Goal: Task Accomplishment & Management: Manage account settings

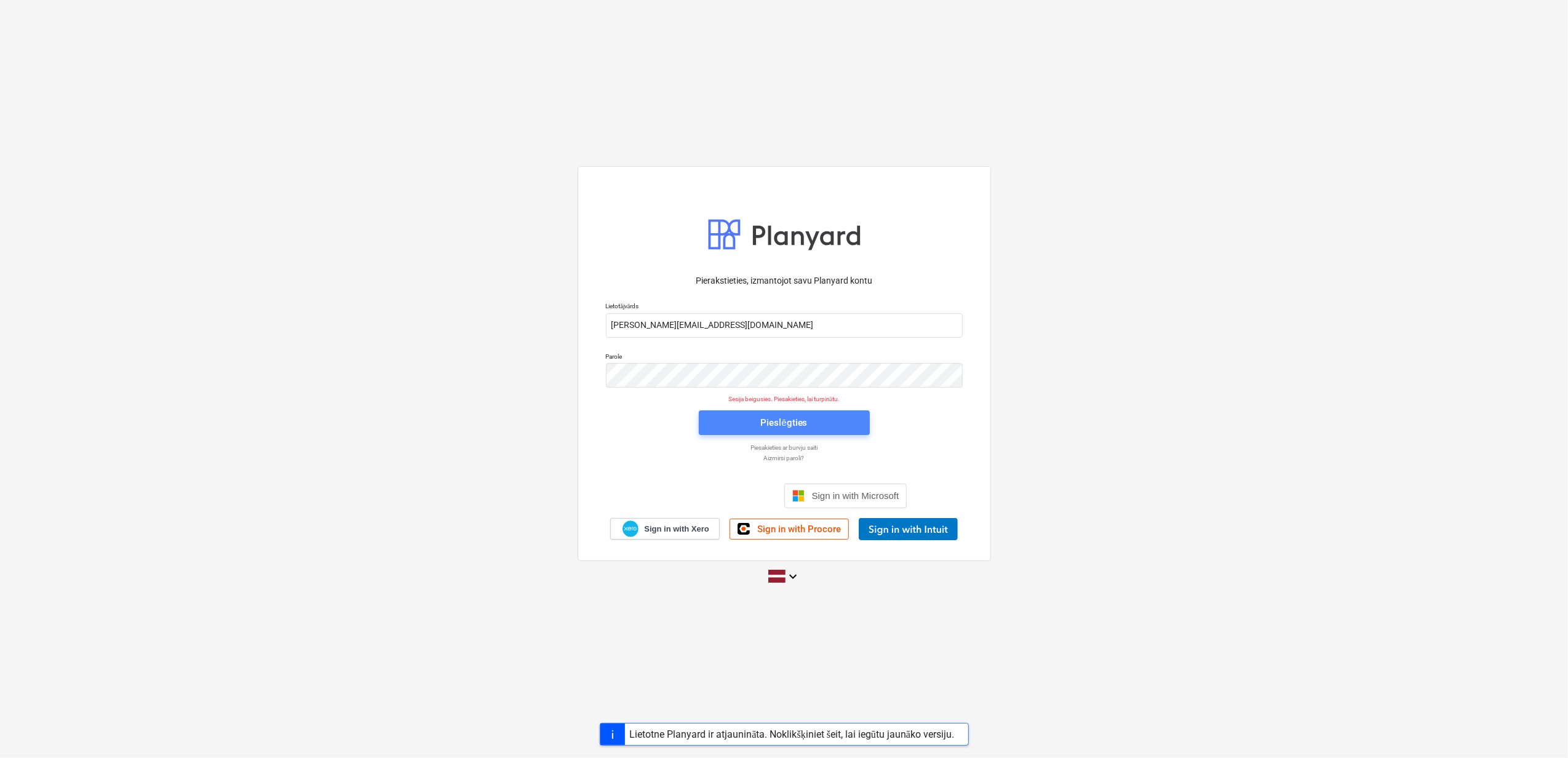
click at [766, 418] on div "Pieslēgties" at bounding box center [784, 422] width 46 height 16
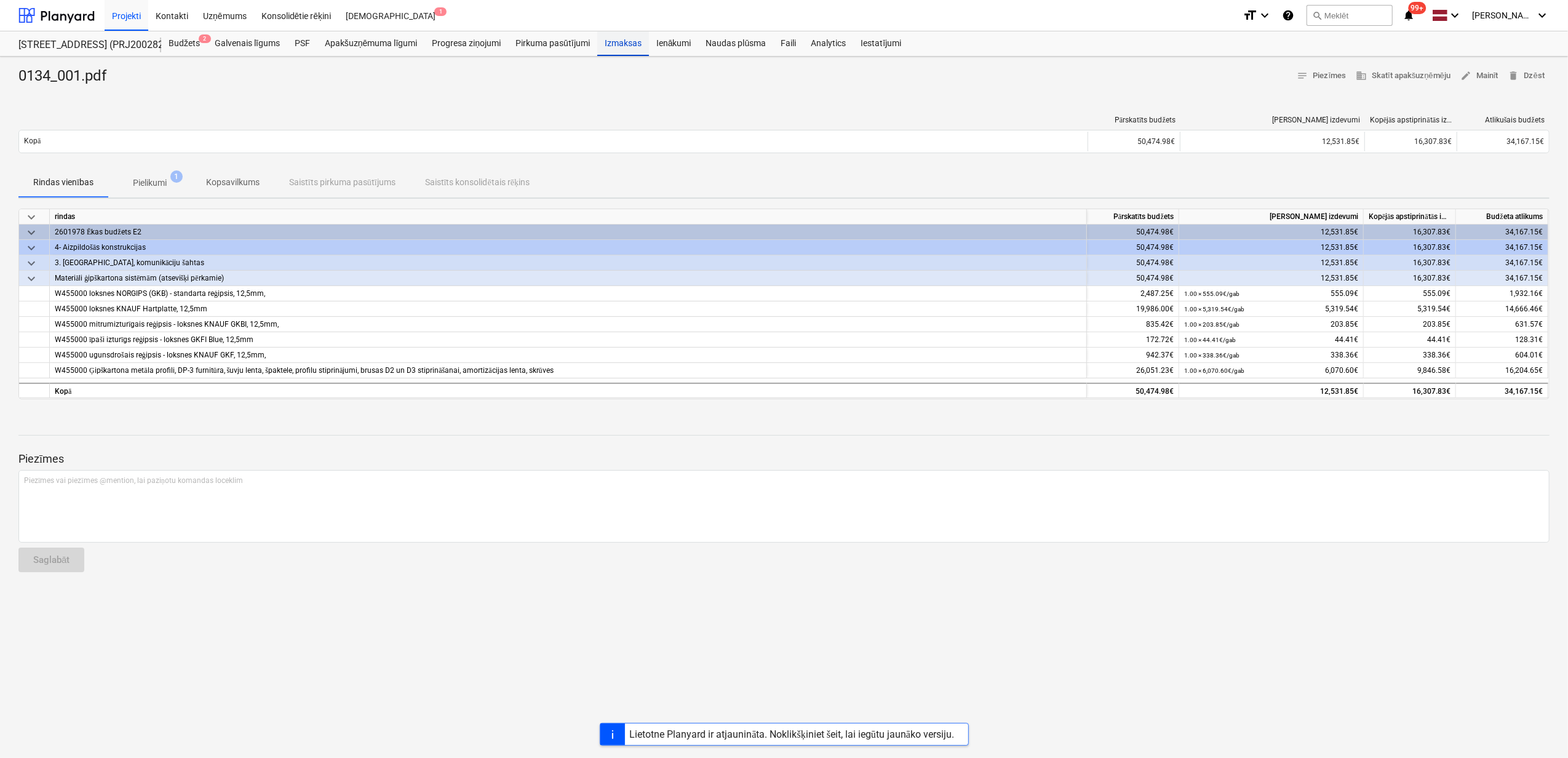
click at [609, 41] on div "Izmaksas" at bounding box center [623, 44] width 51 height 25
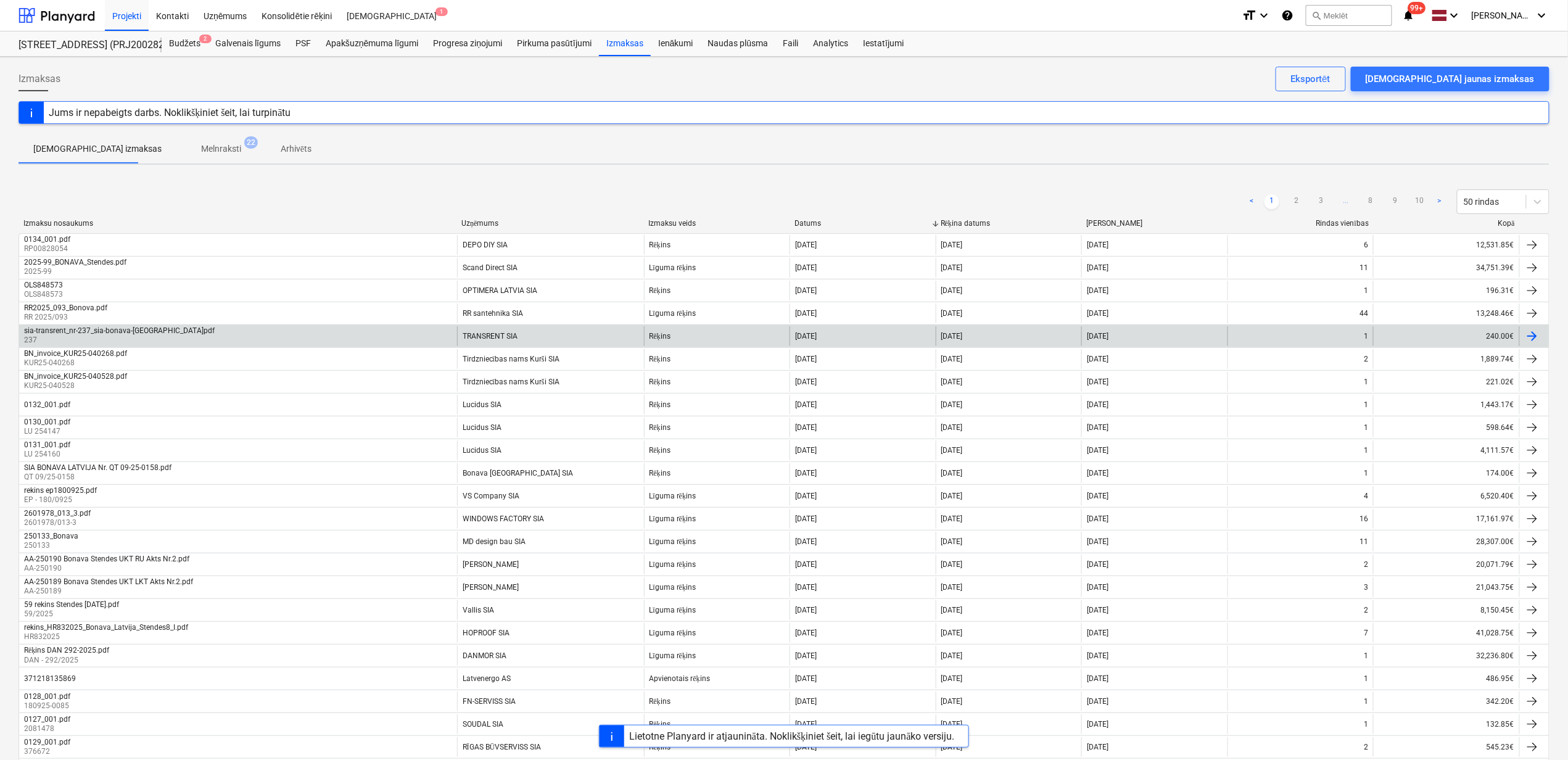
scroll to position [82, 0]
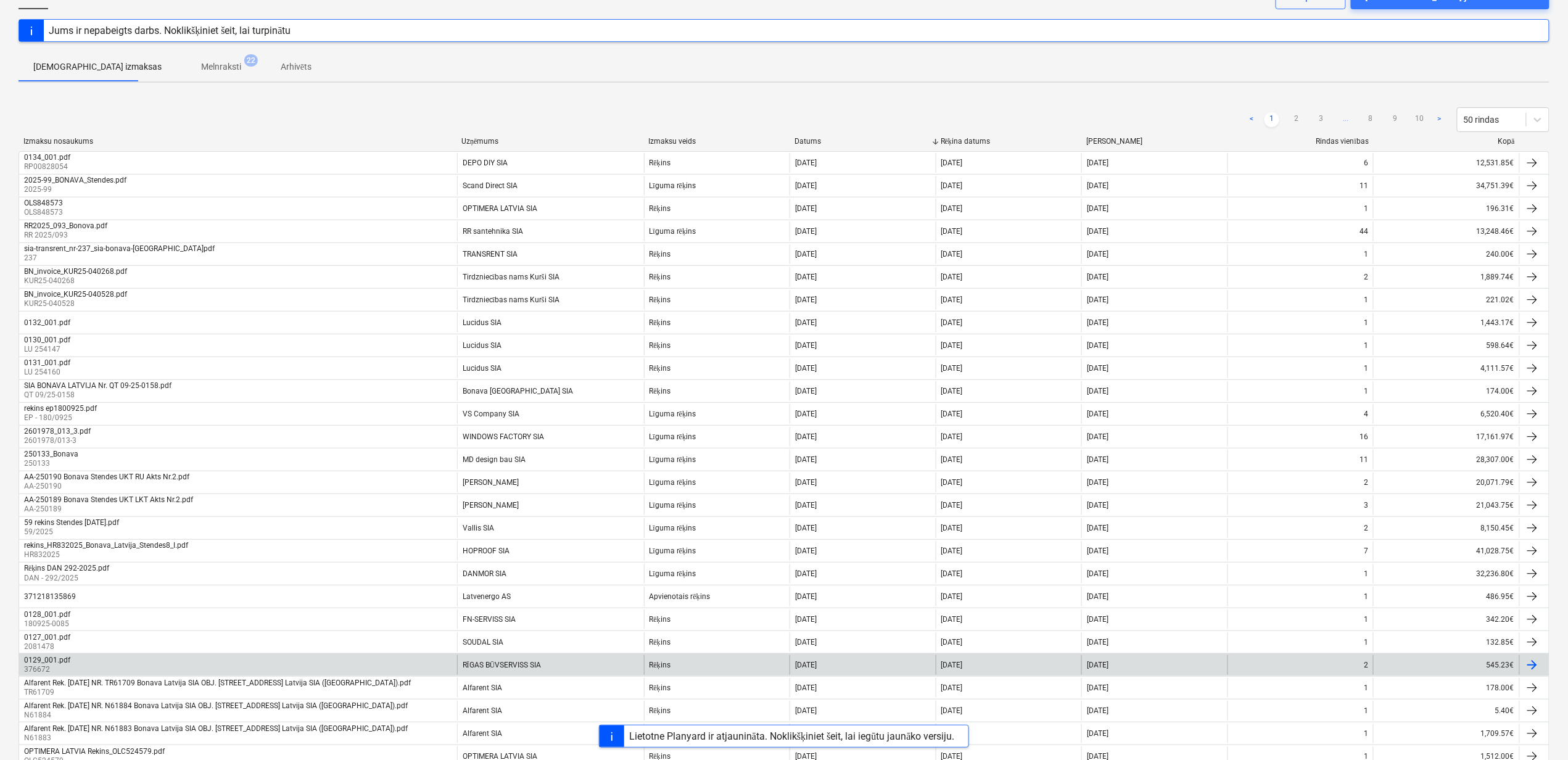
click at [259, 662] on div "0129_001.pdf 376672" at bounding box center [238, 665] width 438 height 20
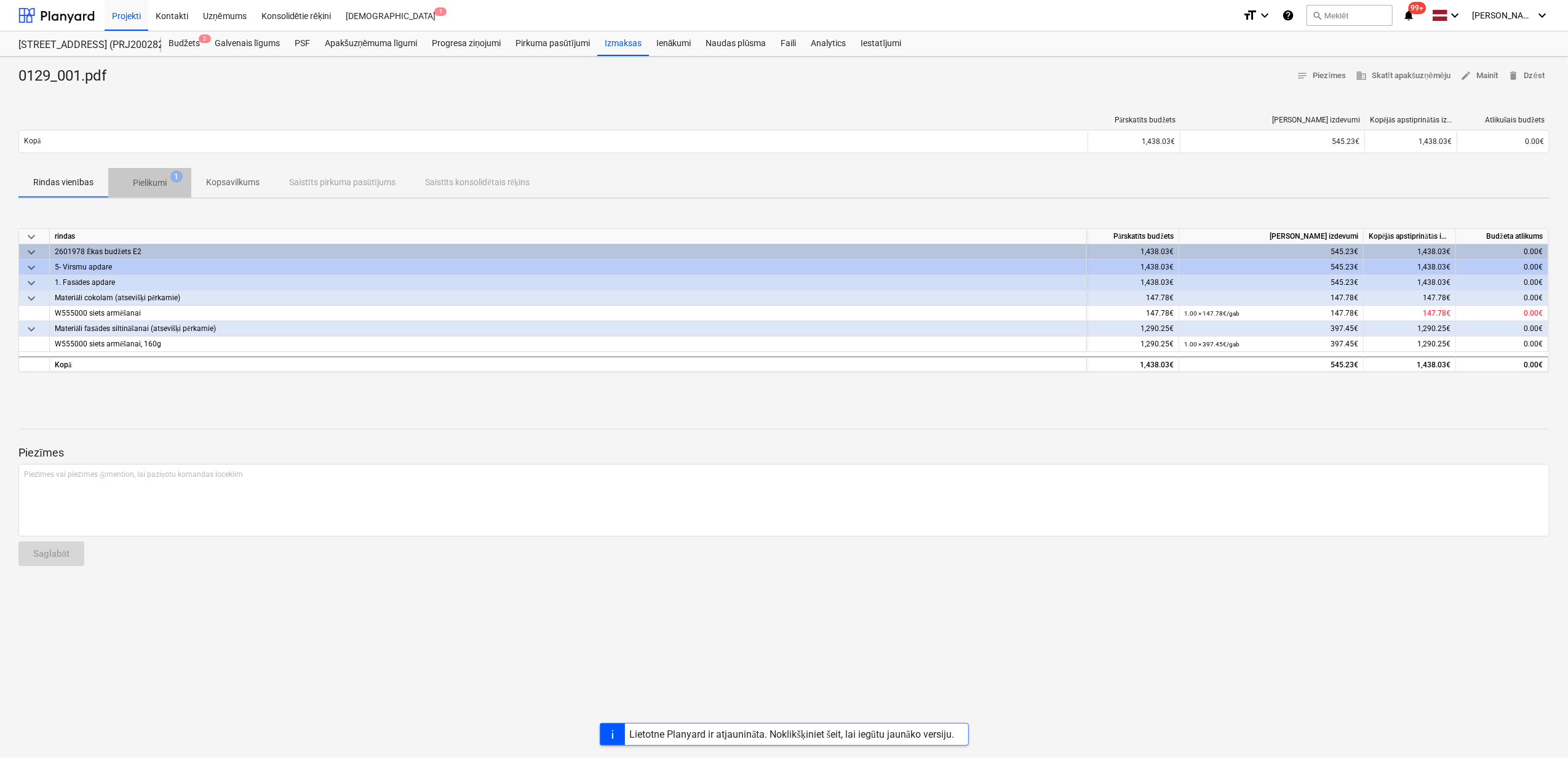
click at [145, 173] on span "Pielikumi 1" at bounding box center [150, 182] width 83 height 22
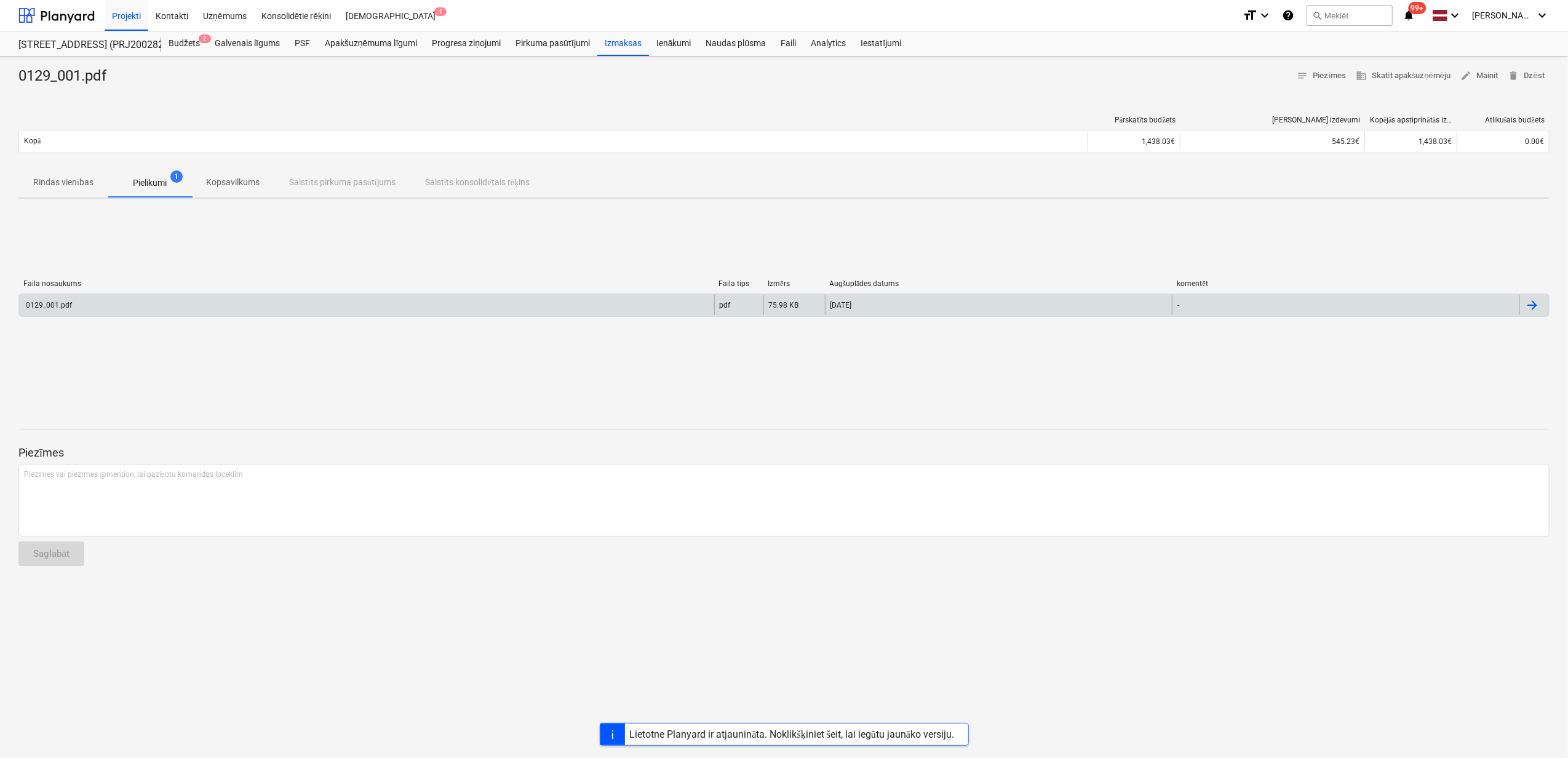
click at [342, 311] on div "0129_001.pdf" at bounding box center [366, 305] width 695 height 20
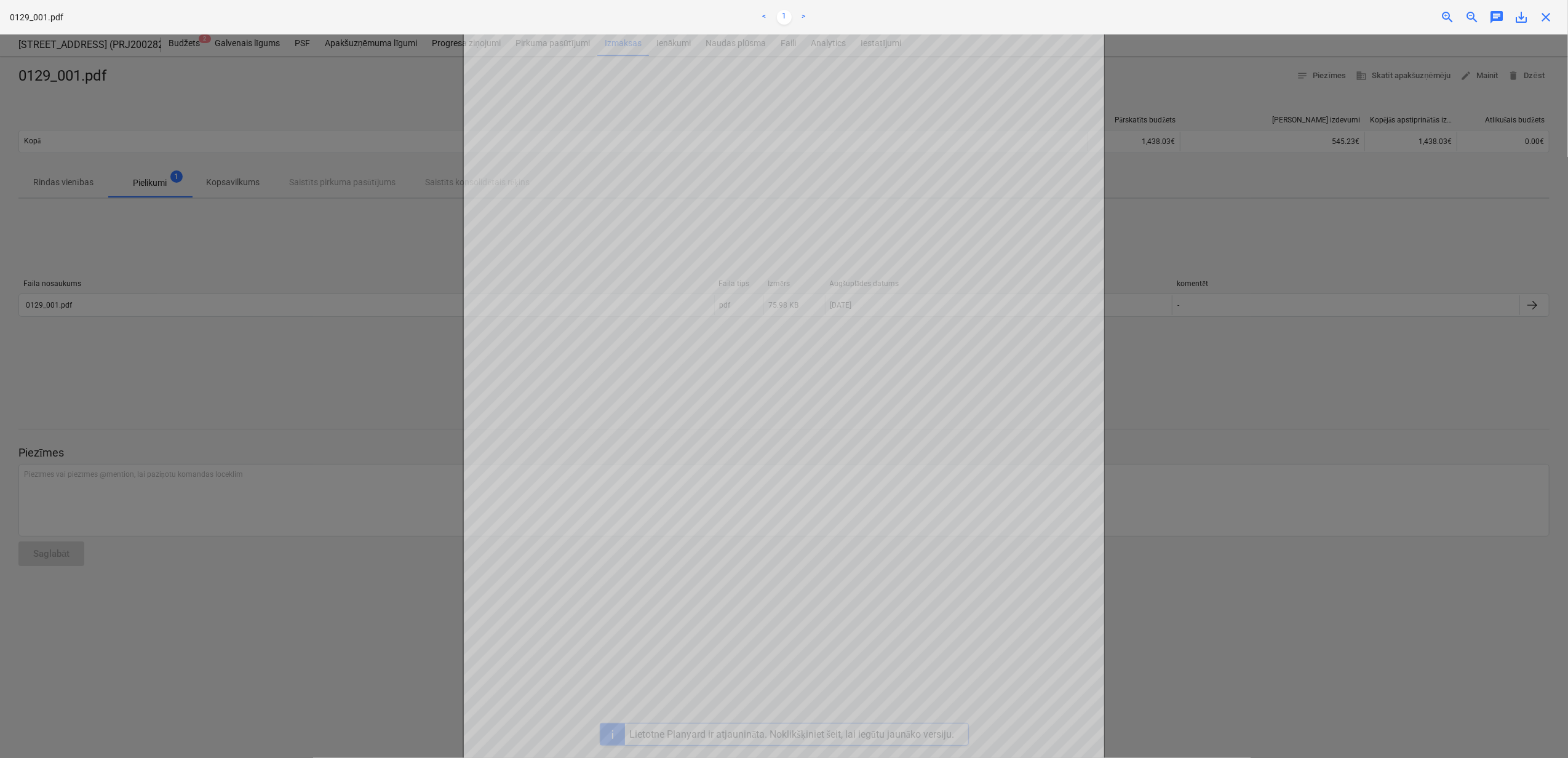
click at [1544, 18] on span "close" at bounding box center [1546, 17] width 15 height 15
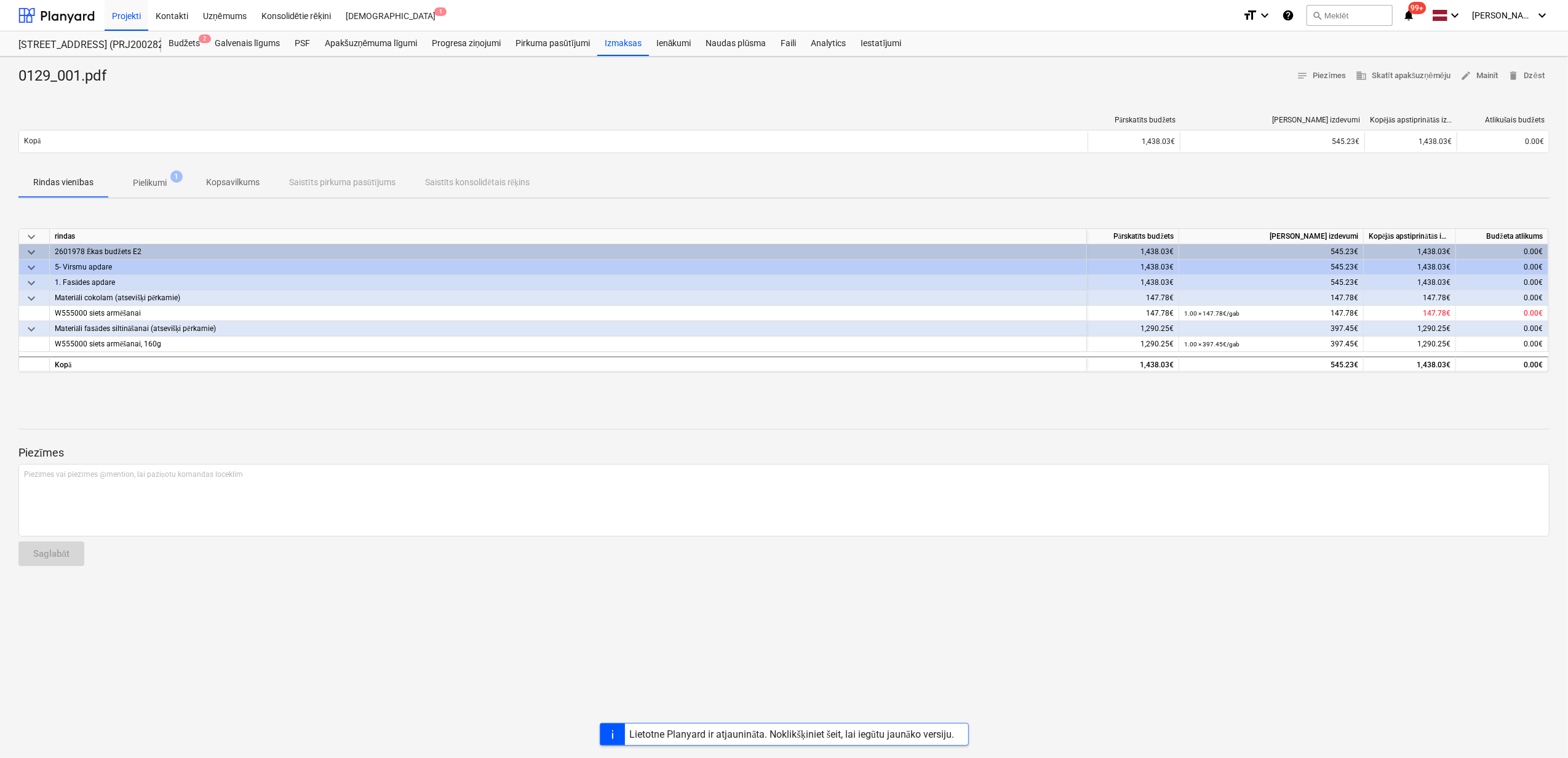
drag, startPoint x: 130, startPoint y: 181, endPoint x: 139, endPoint y: 181, distance: 9.0
click at [131, 181] on span "Pielikumi 1" at bounding box center [150, 183] width 53 height 13
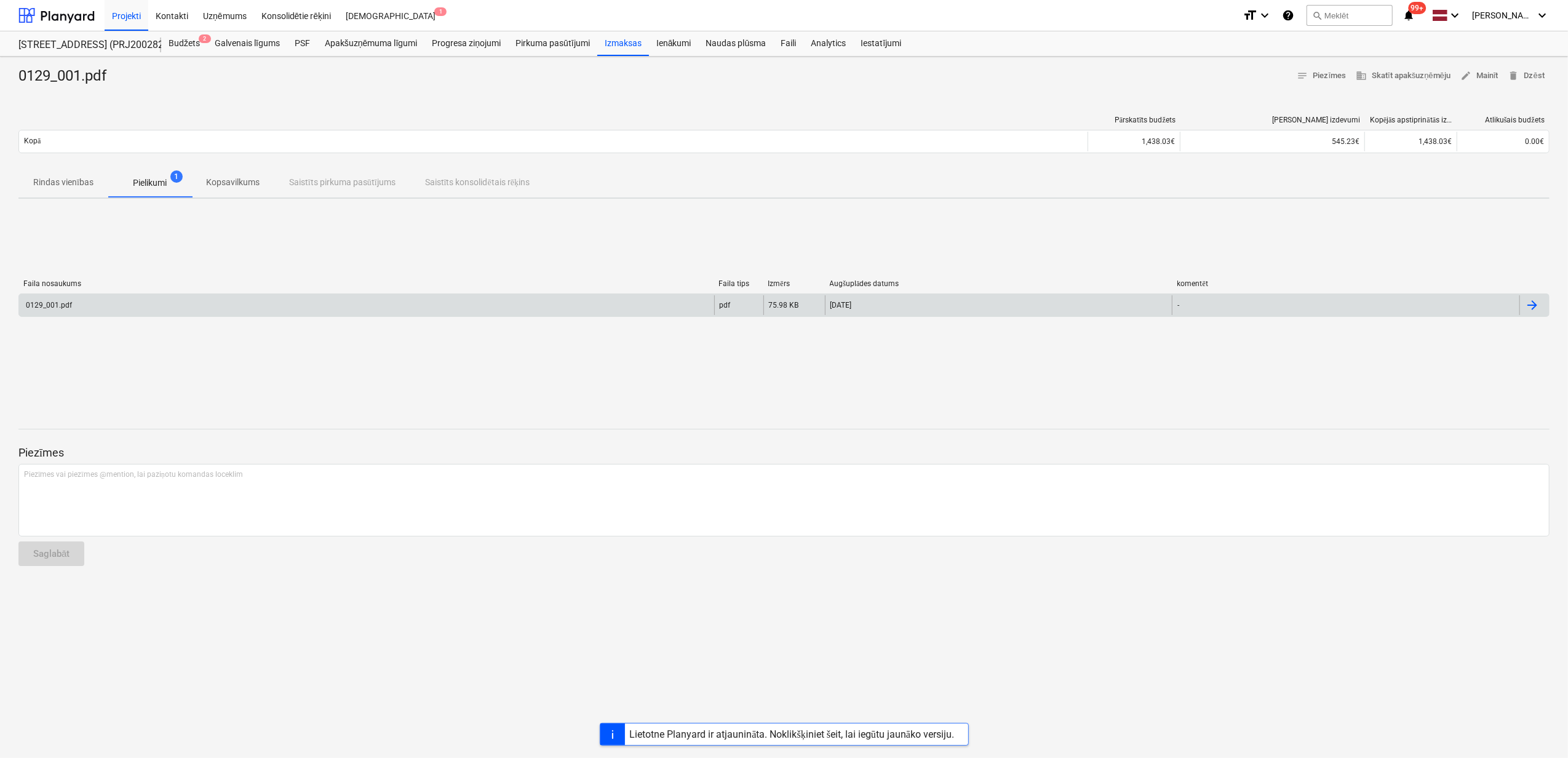
click at [173, 304] on div "0129_001.pdf" at bounding box center [366, 305] width 695 height 20
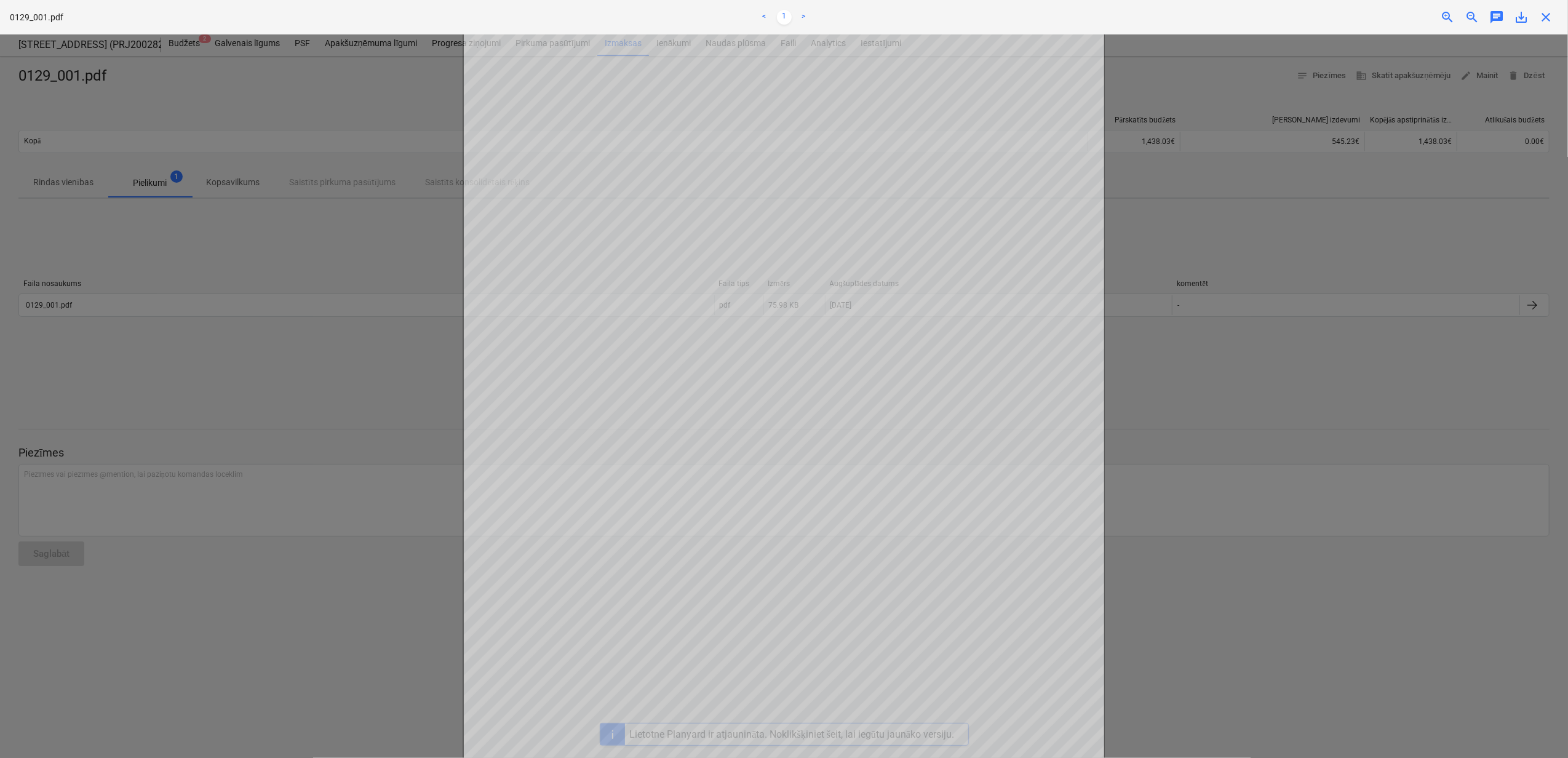
click at [1546, 20] on span "close" at bounding box center [1546, 17] width 15 height 15
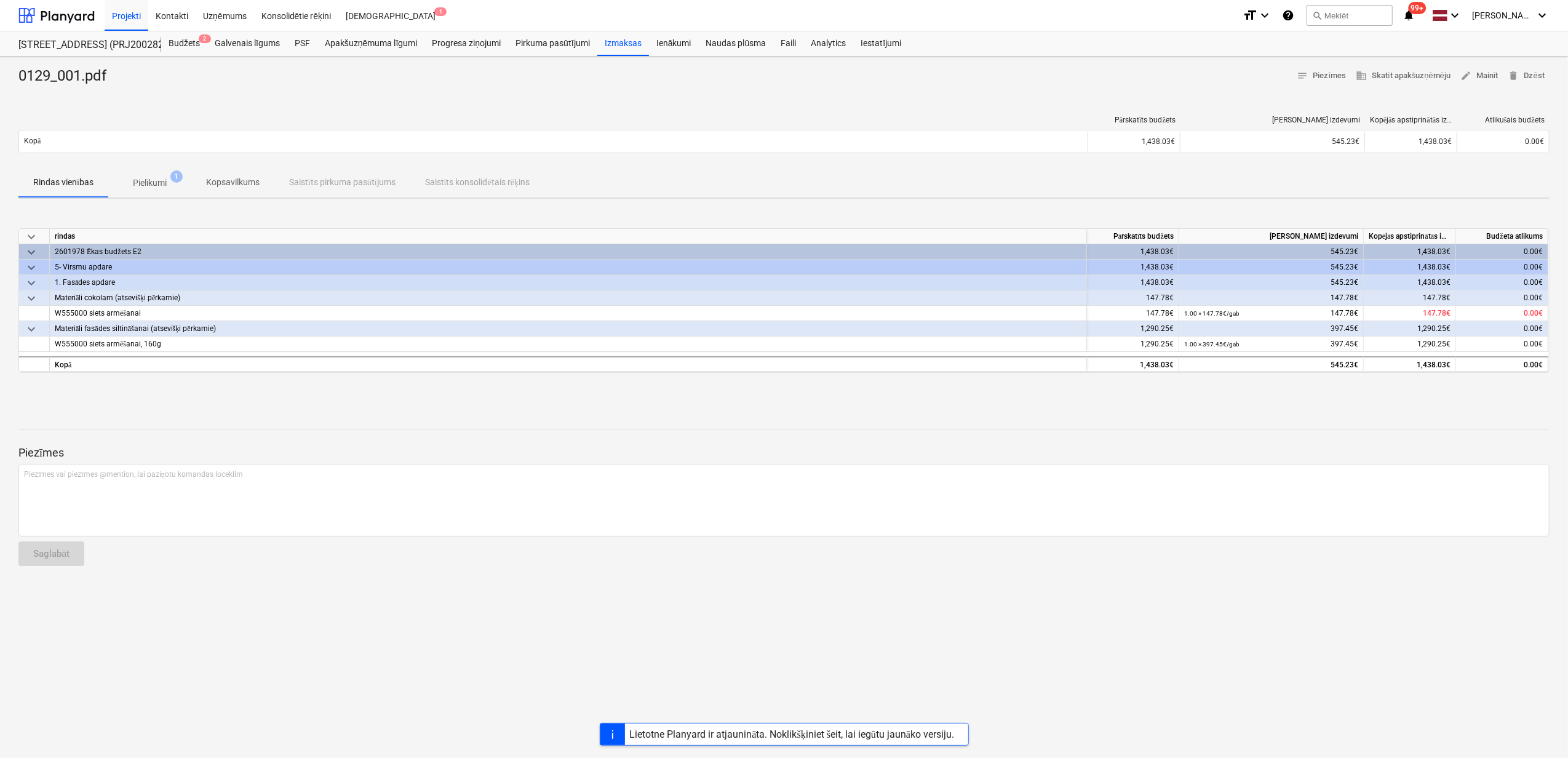
click at [141, 179] on p "Pielikumi" at bounding box center [150, 183] width 34 height 13
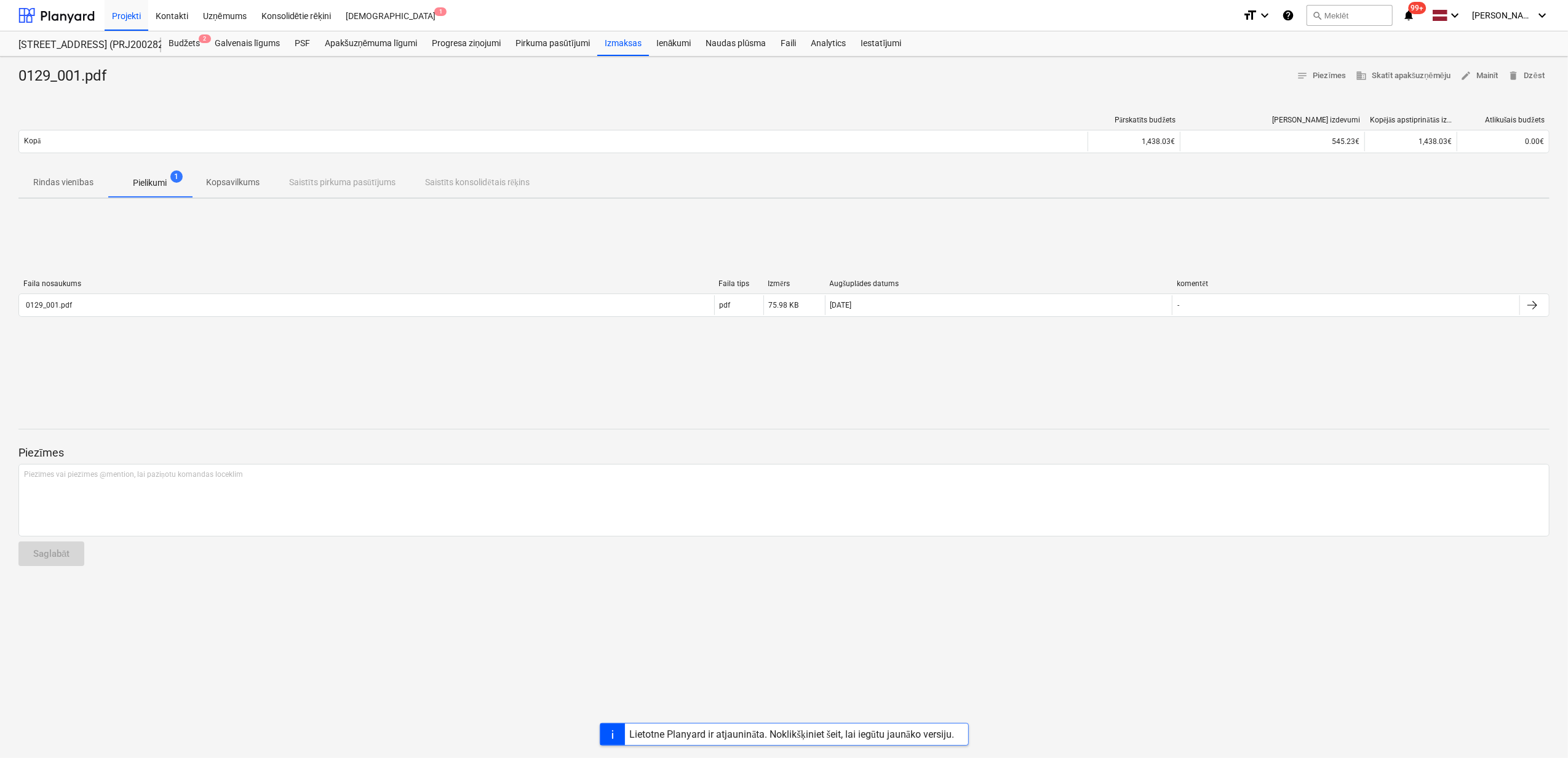
drag, startPoint x: 69, startPoint y: 182, endPoint x: 78, endPoint y: 188, distance: 10.8
click at [69, 183] on p "Rindas vienības" at bounding box center [64, 182] width 61 height 13
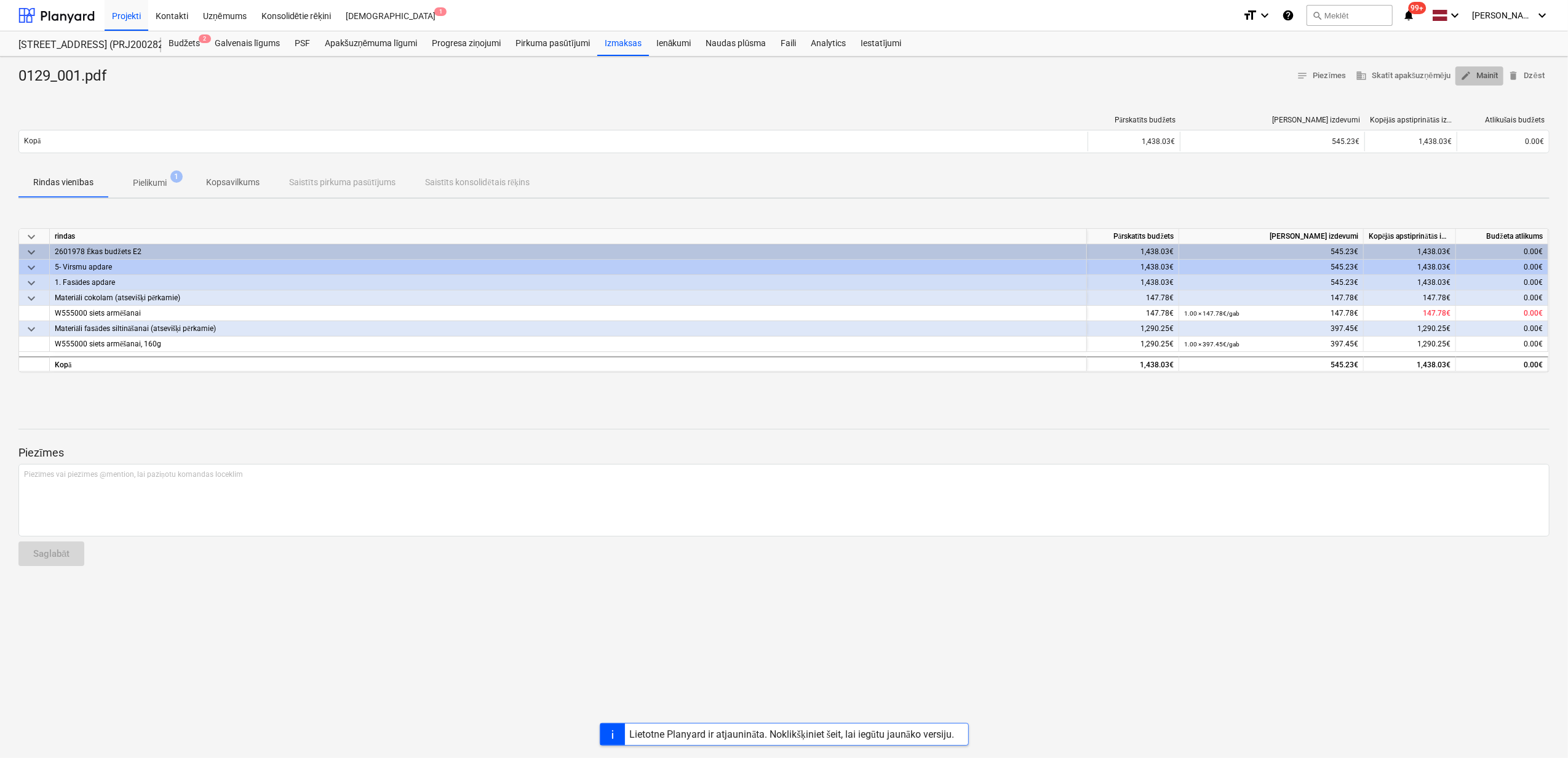
click at [1480, 73] on span "edit Mainīt" at bounding box center [1480, 76] width 38 height 14
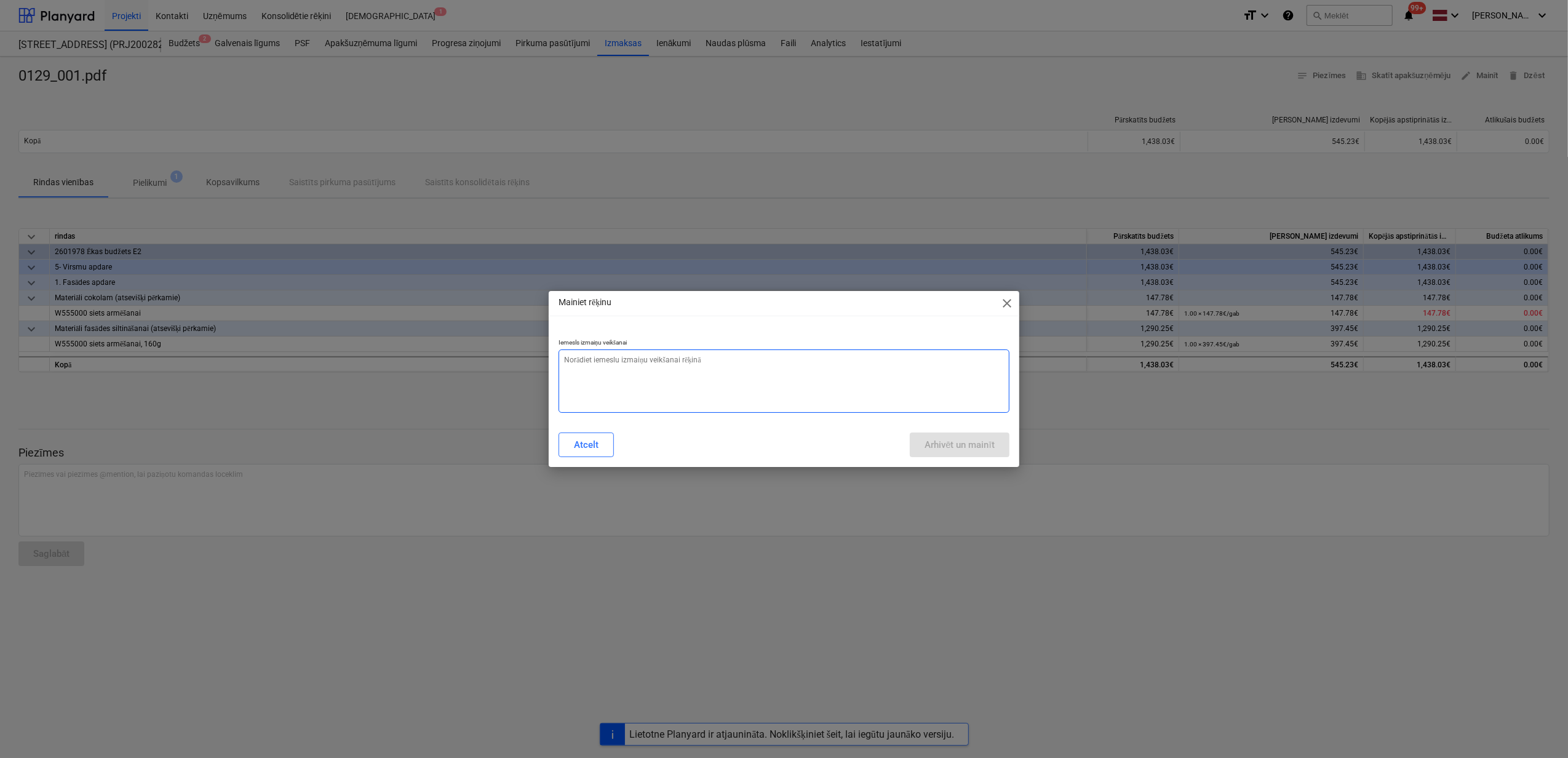
click at [795, 382] on textarea at bounding box center [784, 380] width 451 height 64
type textarea "x"
type textarea "N"
type textarea "x"
type textarea "Na"
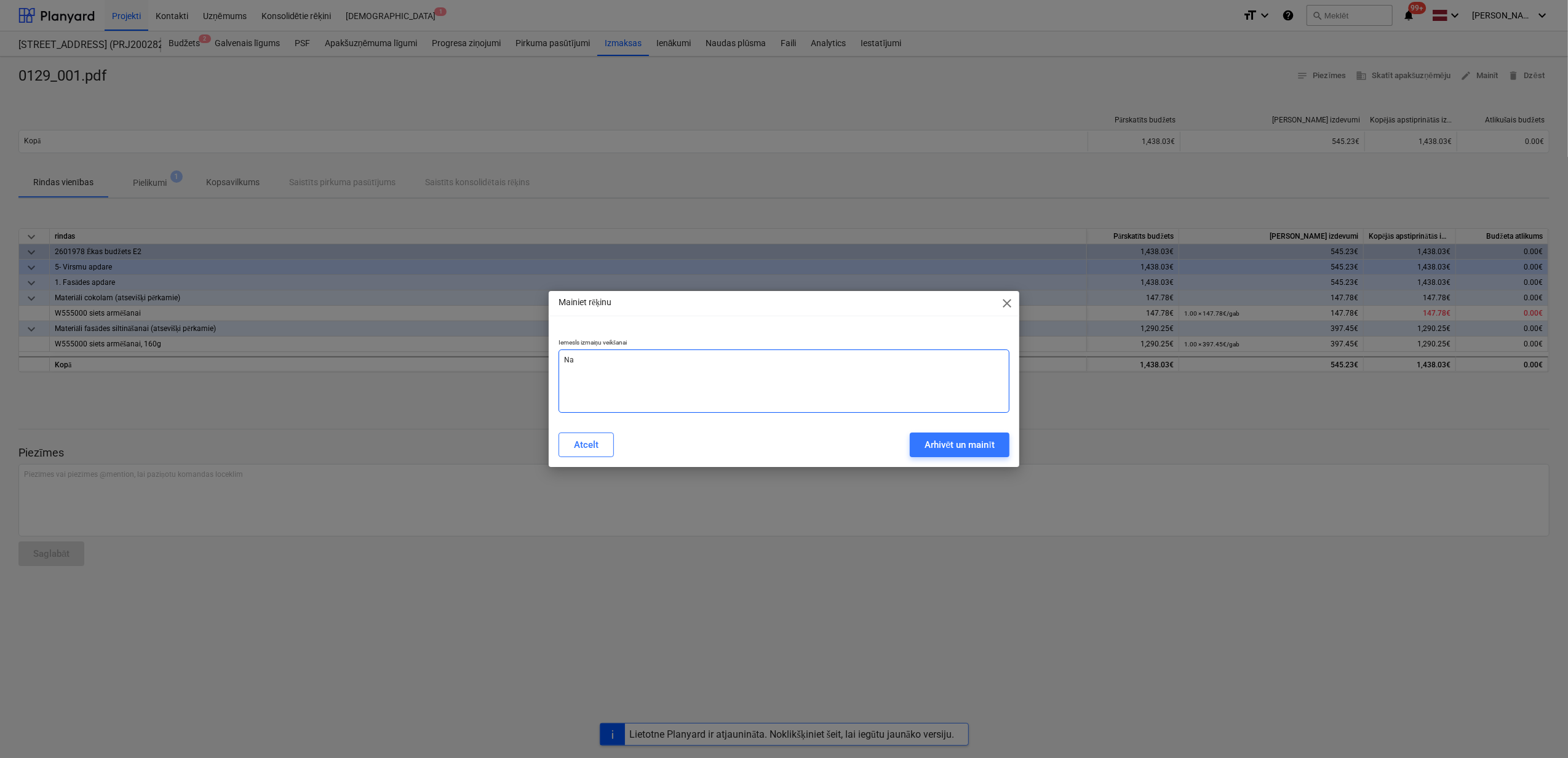
type textarea "x"
type textarea "N"
type textarea "x"
type textarea "Ne"
type textarea "x"
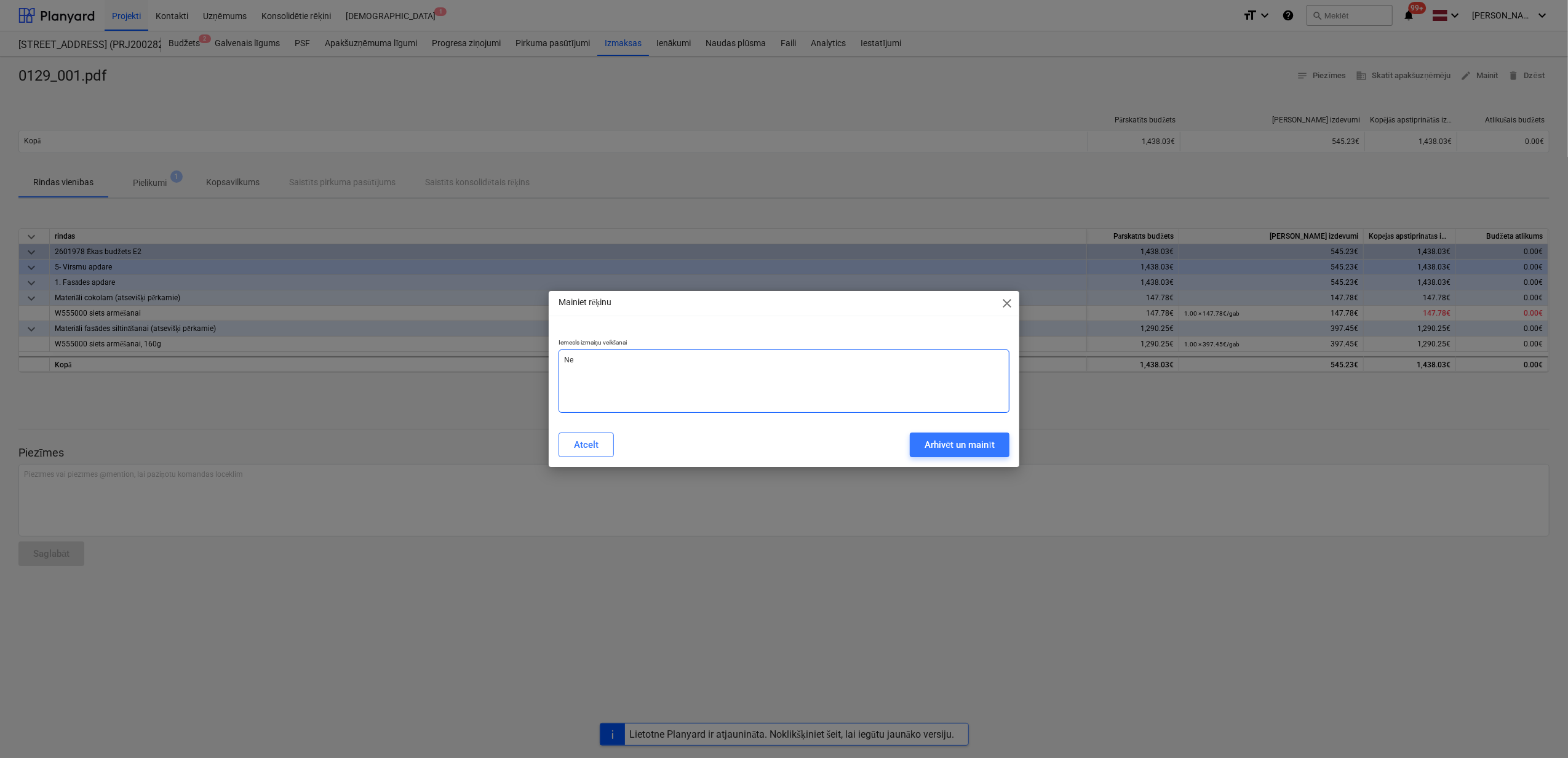
type textarea "Nep"
type textarea "x"
type textarea "Nepa"
type textarea "x"
type textarea "Nepar"
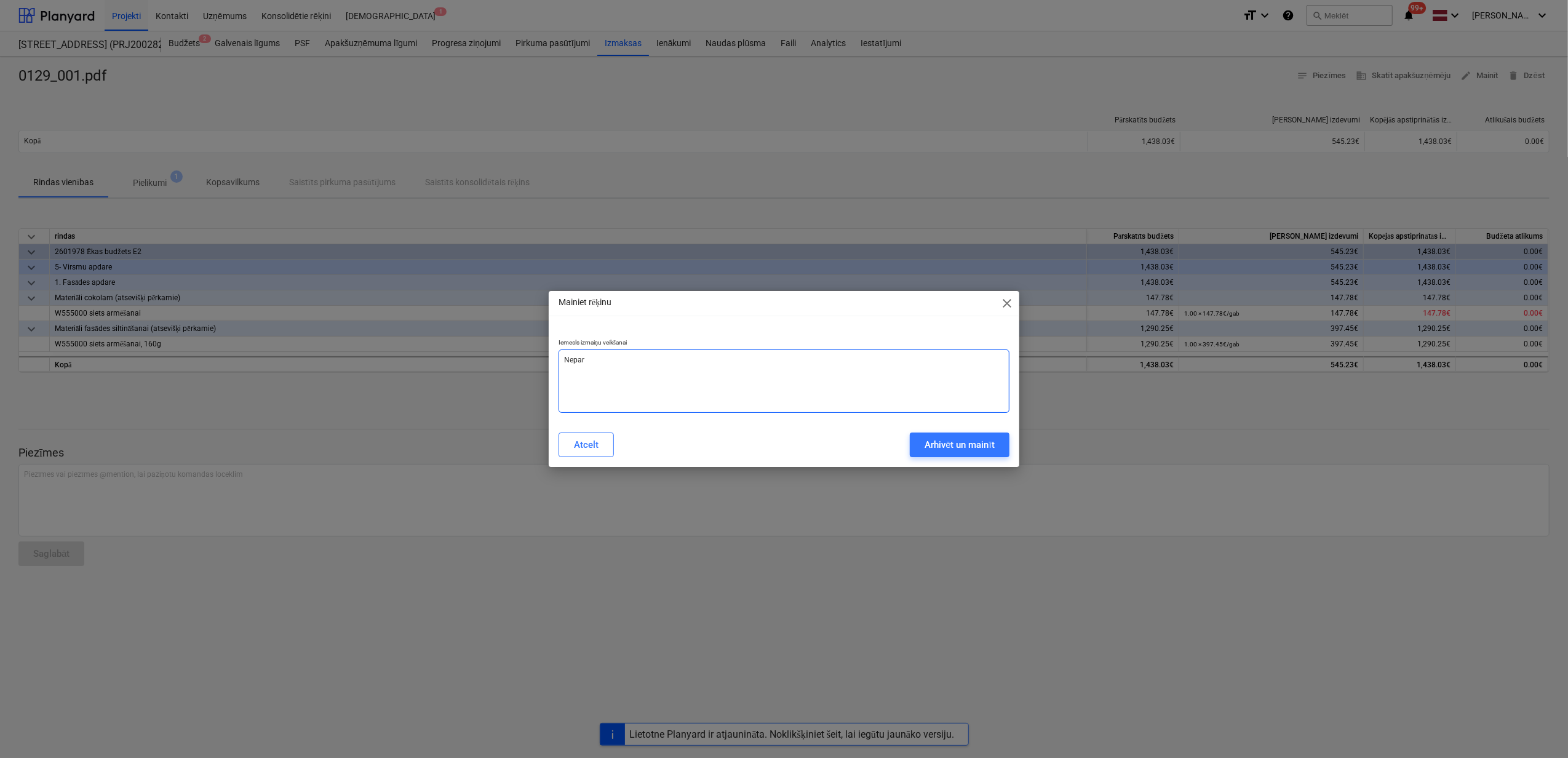
type textarea "x"
type textarea "Nepare"
type textarea "x"
type textarea "Neparei"
type textarea "x"
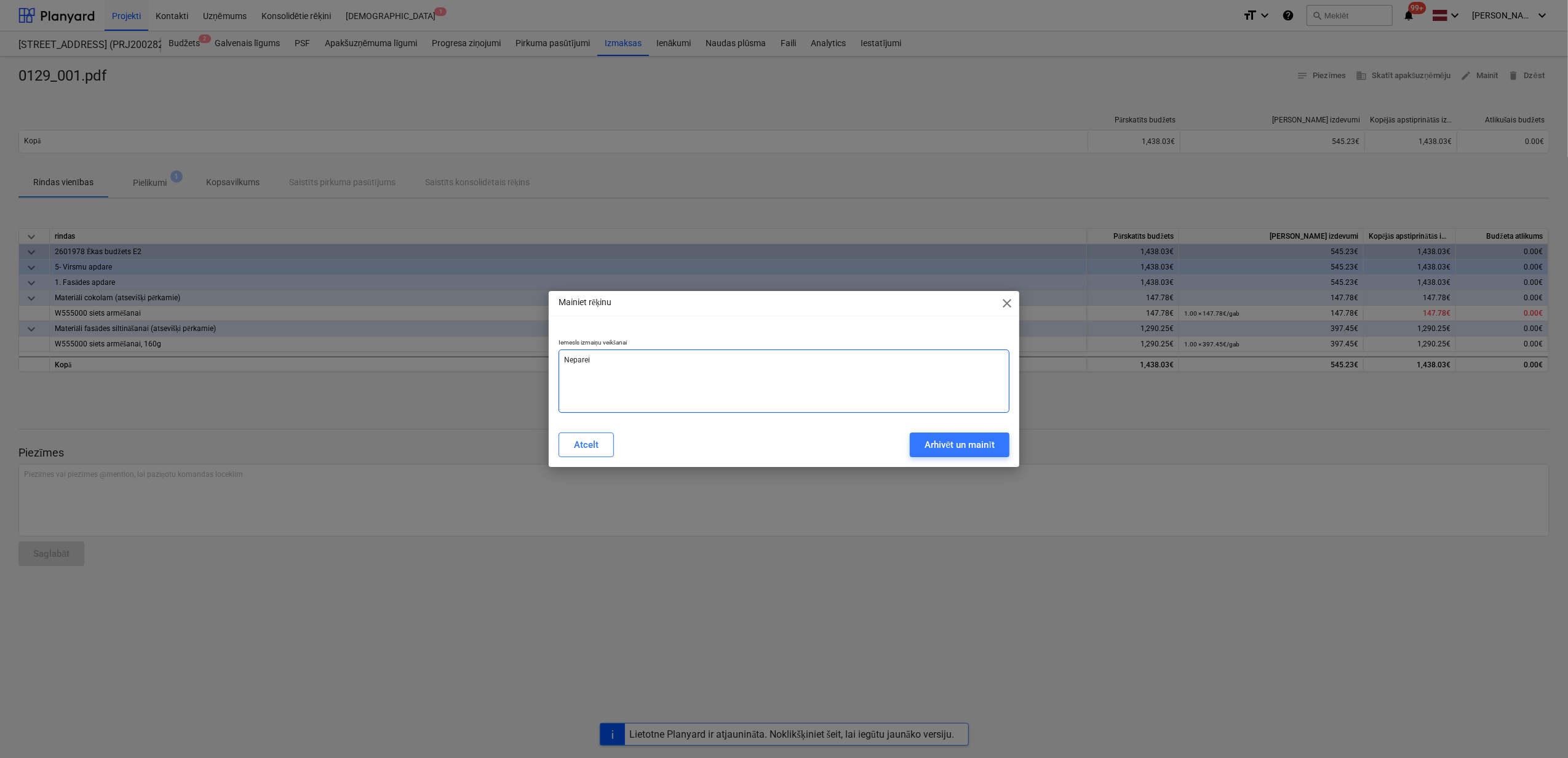
type textarea "Nepareiz"
type textarea "x"
type textarea "Nepareiza"
type textarea "x"
type textarea "Nepareiza"
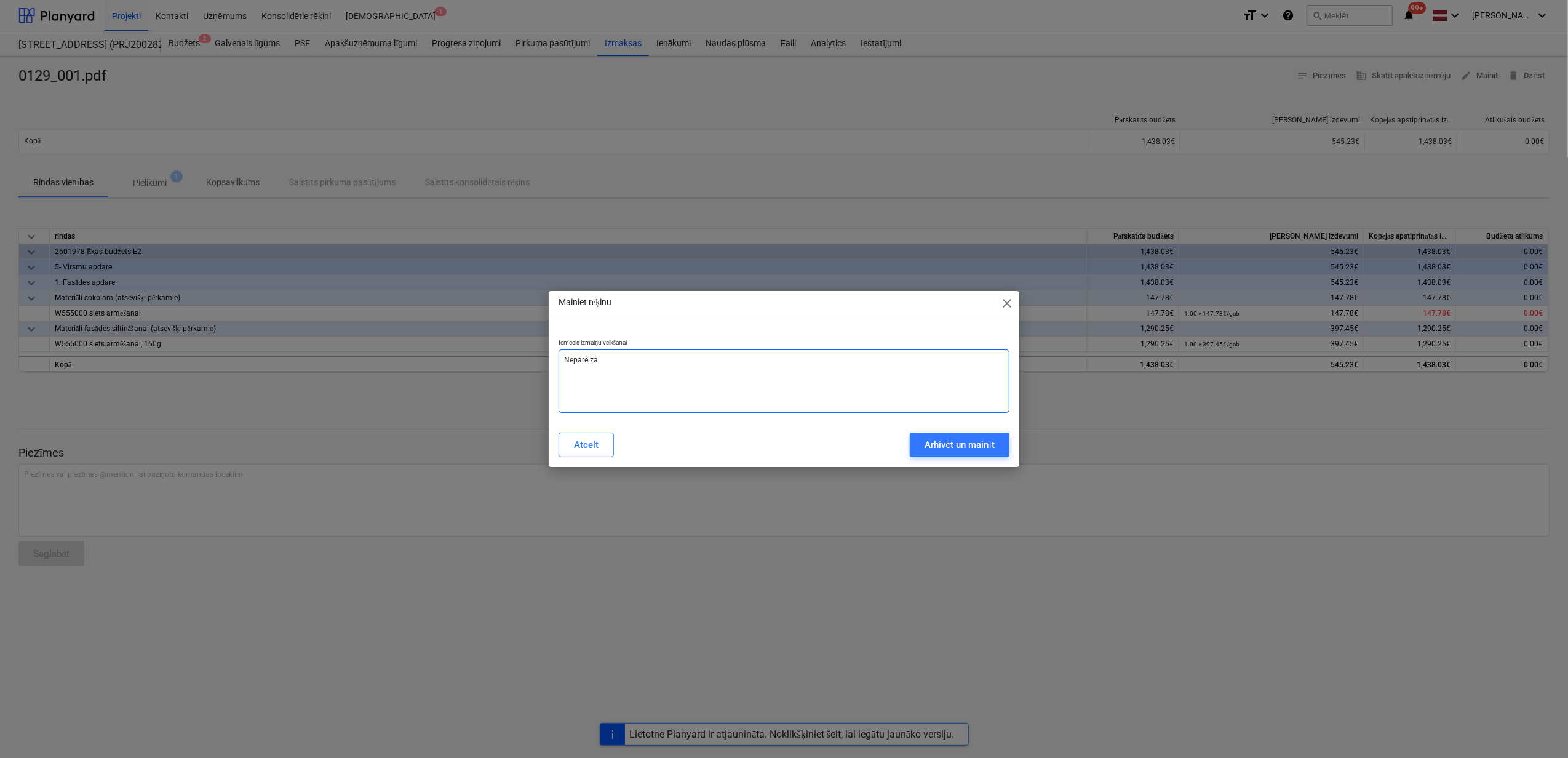
type textarea "x"
type textarea "Nepareiza s"
type textarea "x"
type textarea "Nepareiza su"
type textarea "x"
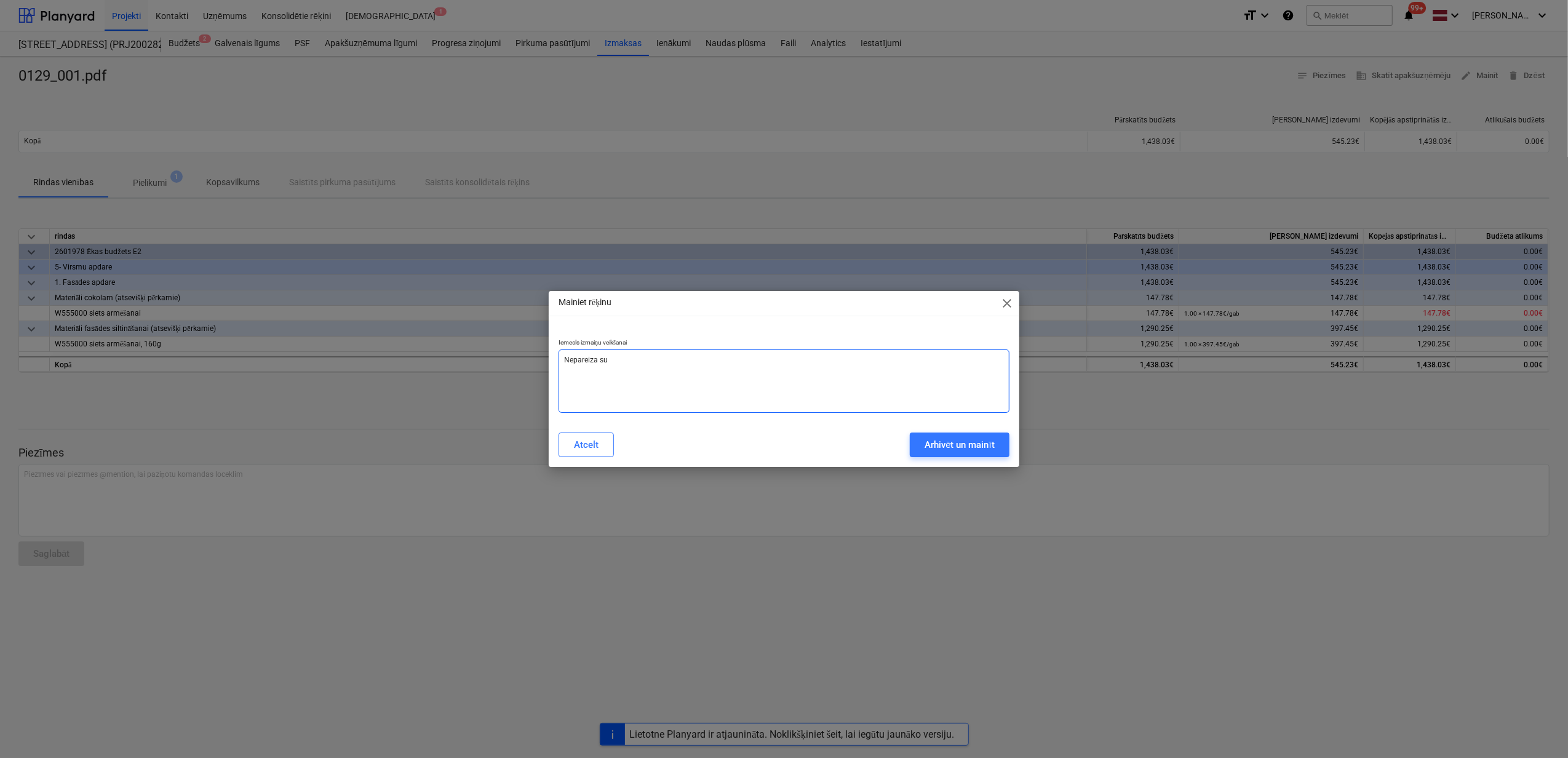
type textarea "Nepareiza sum"
type textarea "x"
type textarea "Nepareiza summ"
type textarea "x"
type textarea "Nepareiza summa"
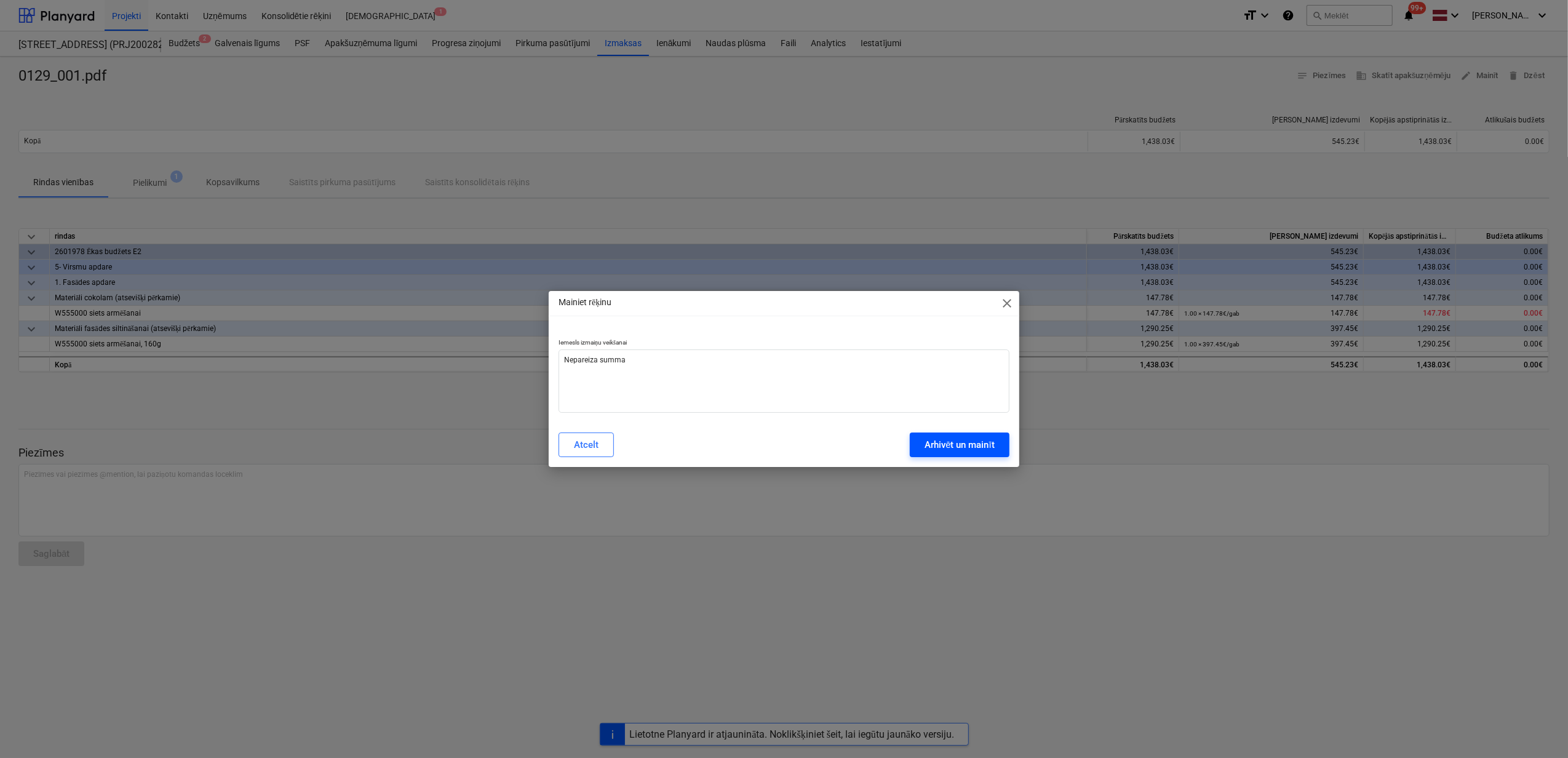
click at [964, 448] on div "Arhivēt un mainīt" at bounding box center [960, 444] width 70 height 16
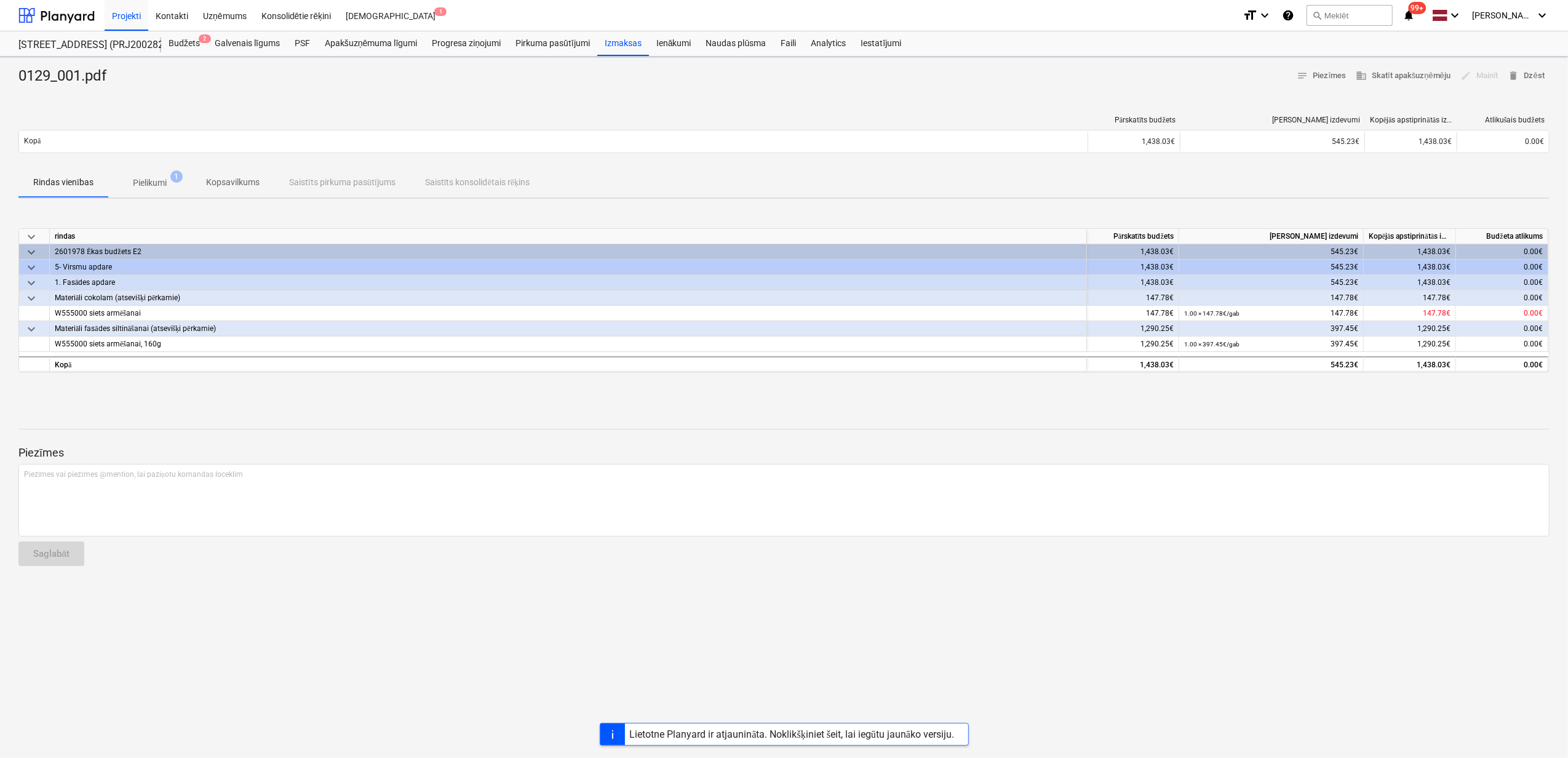
type textarea "x"
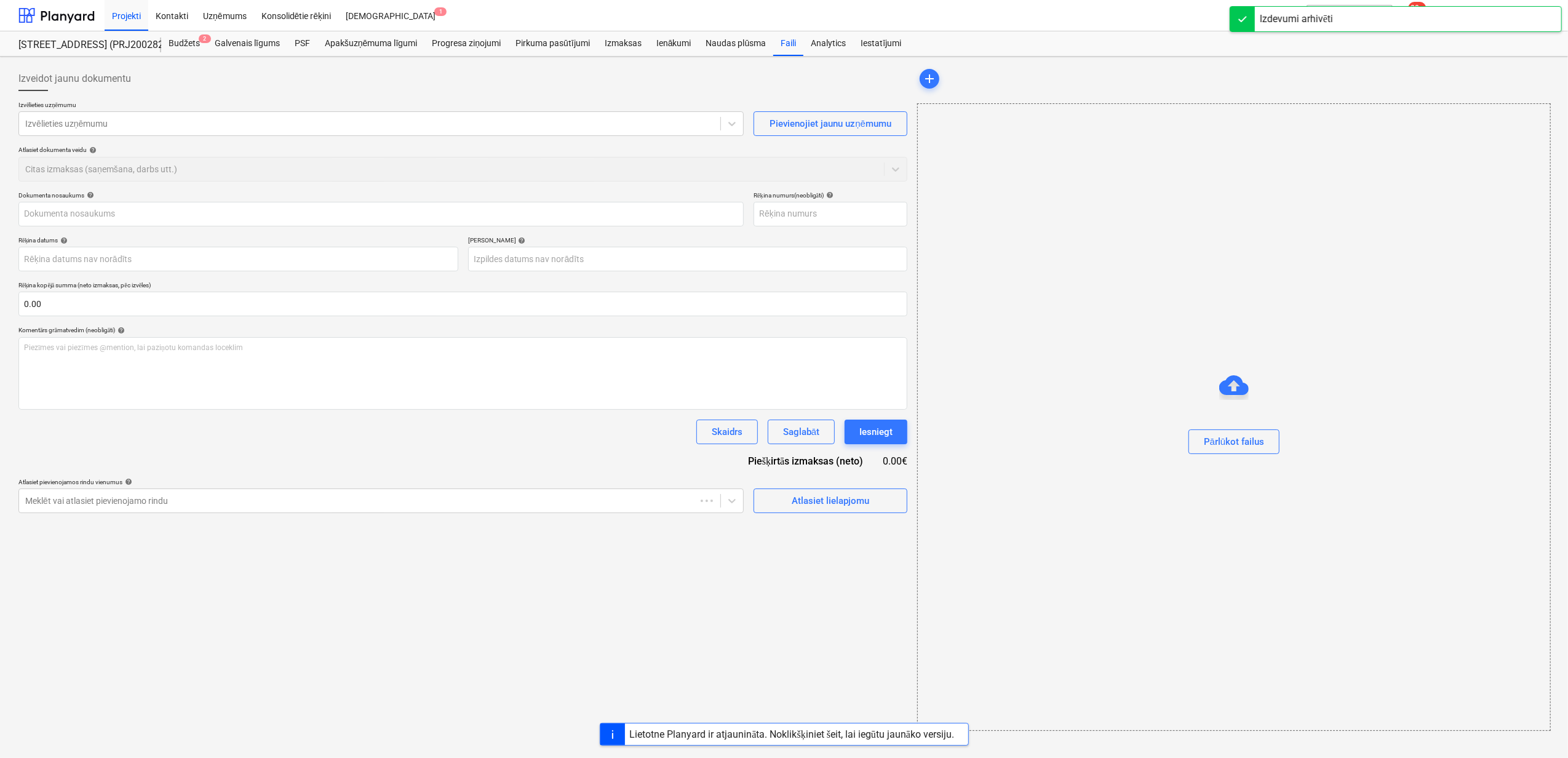
type input "0129_001.pdf"
type input "376672"
type input "[DATE]"
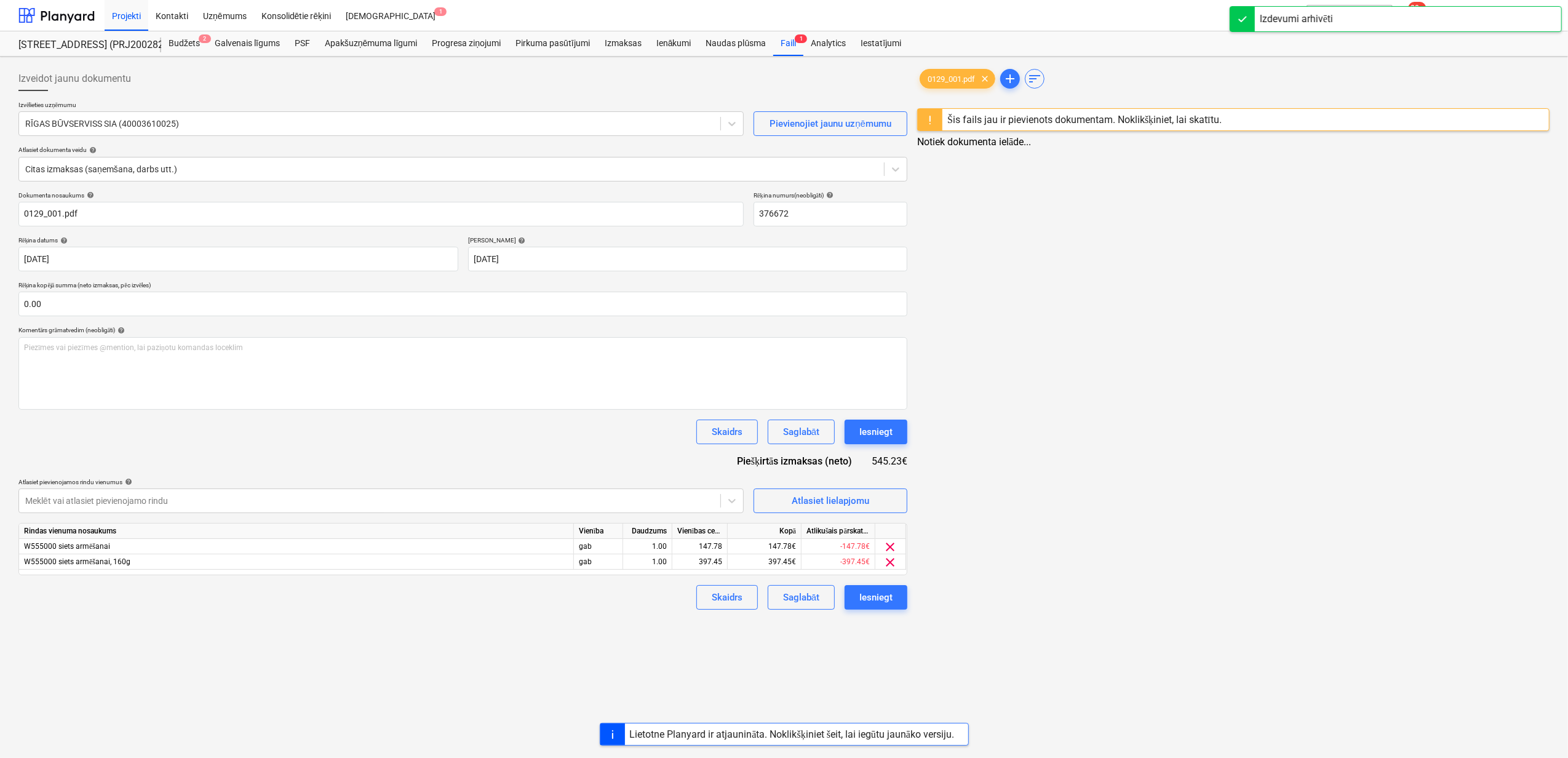
type input "40003610025"
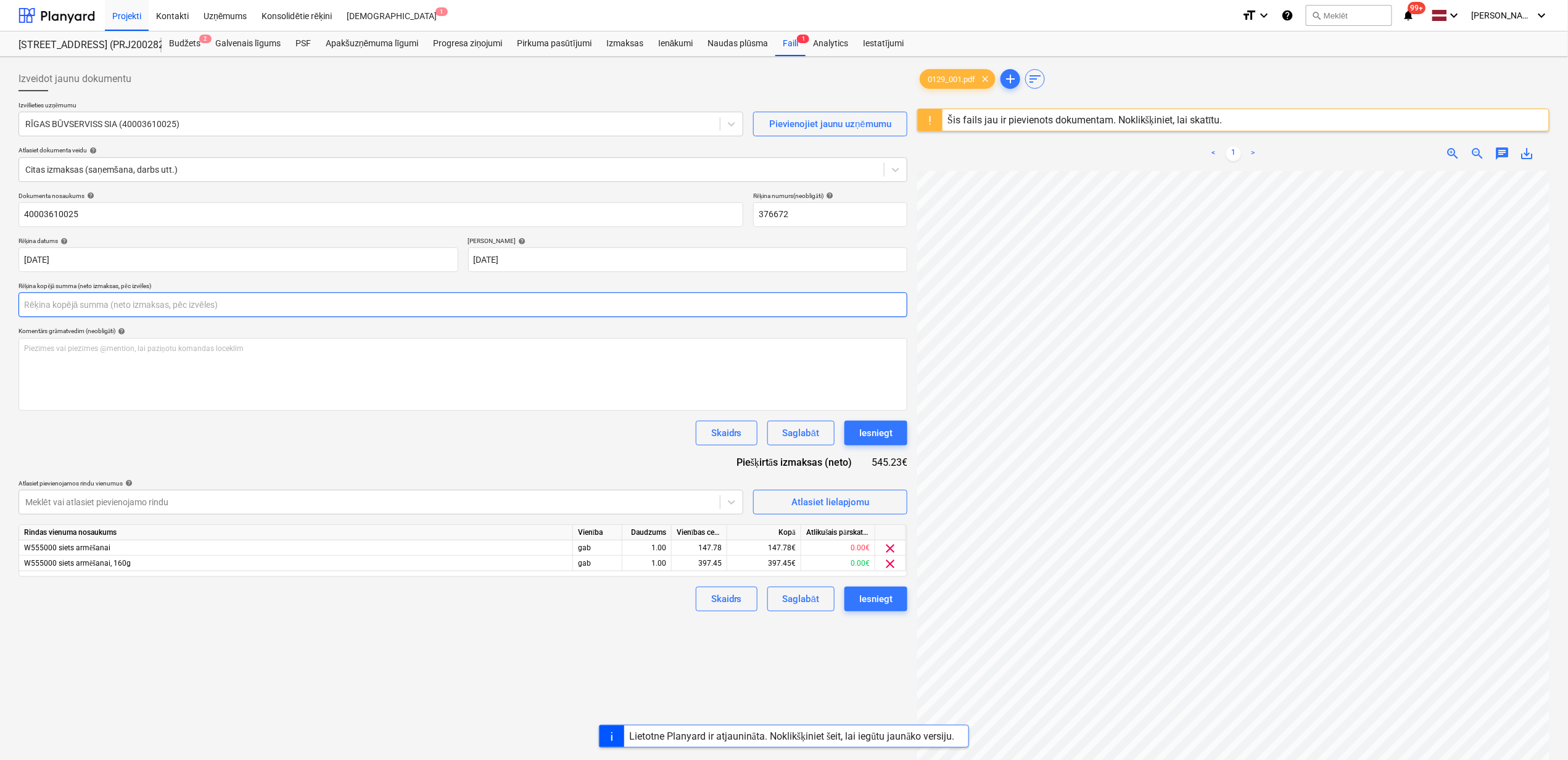
click at [108, 296] on input "text" at bounding box center [462, 304] width 889 height 25
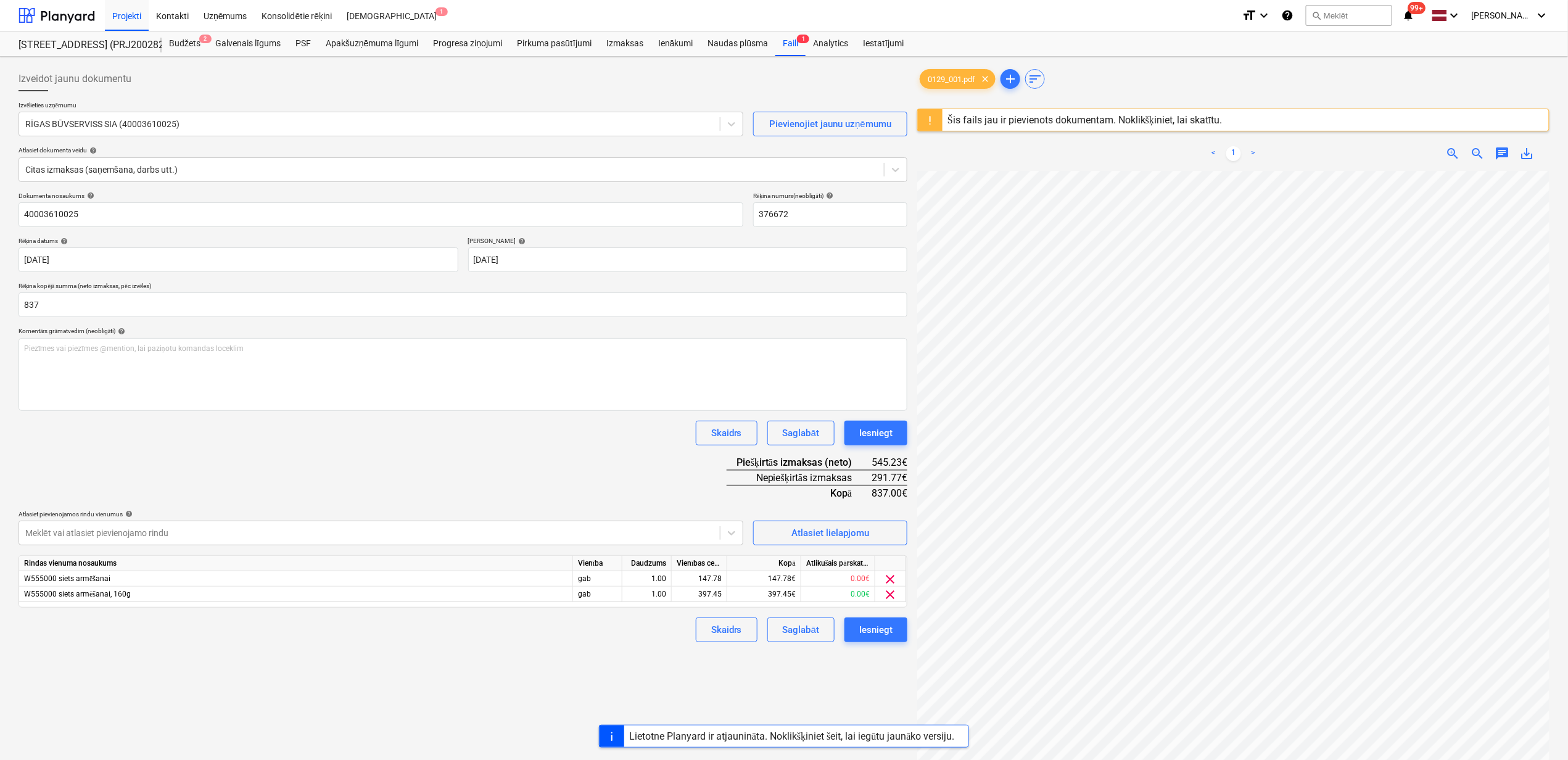
type input "837.00"
click at [361, 464] on div "Dokumenta nosaukums help 40003610025 Rēķina numurs (neobligāti) help 376672 Rēķ…" at bounding box center [462, 417] width 889 height 450
click at [712, 595] on div "397.45" at bounding box center [698, 594] width 45 height 15
click at [738, 682] on div "Izveidot jaunu dokumentu Izvēlieties uzņēmumu RĪGAS BŪVSERVISS SIA (40003610025…" at bounding box center [462, 481] width 899 height 840
click at [693, 593] on div "0.00" at bounding box center [698, 594] width 45 height 15
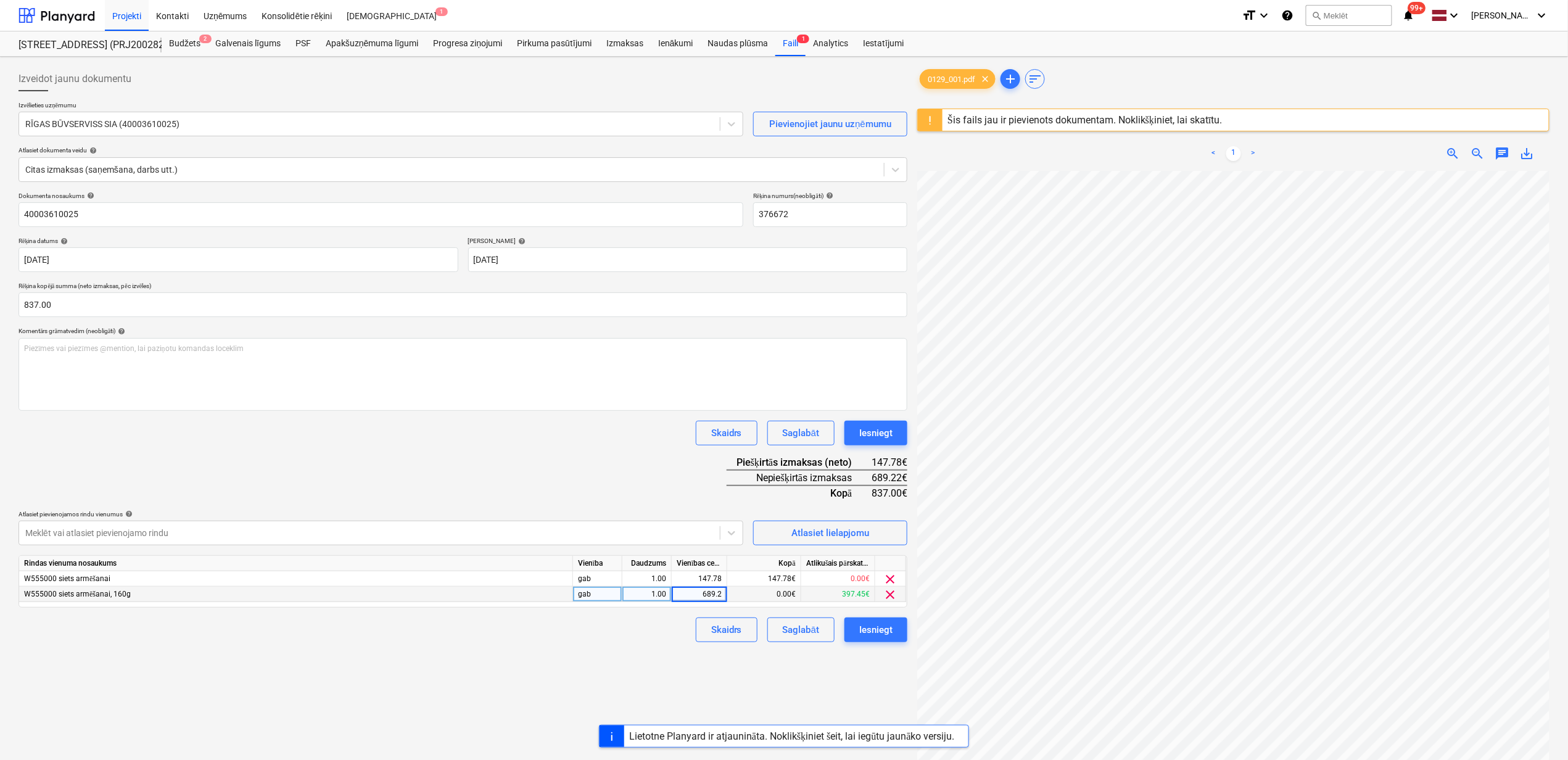
type input "689.22"
click at [576, 684] on div "Izveidot jaunu dokumentu Izvēlieties uzņēmumu RĪGAS BŪVSERVISS SIA (40003610025…" at bounding box center [462, 481] width 899 height 840
click at [870, 634] on div "Iesniegt" at bounding box center [875, 630] width 33 height 16
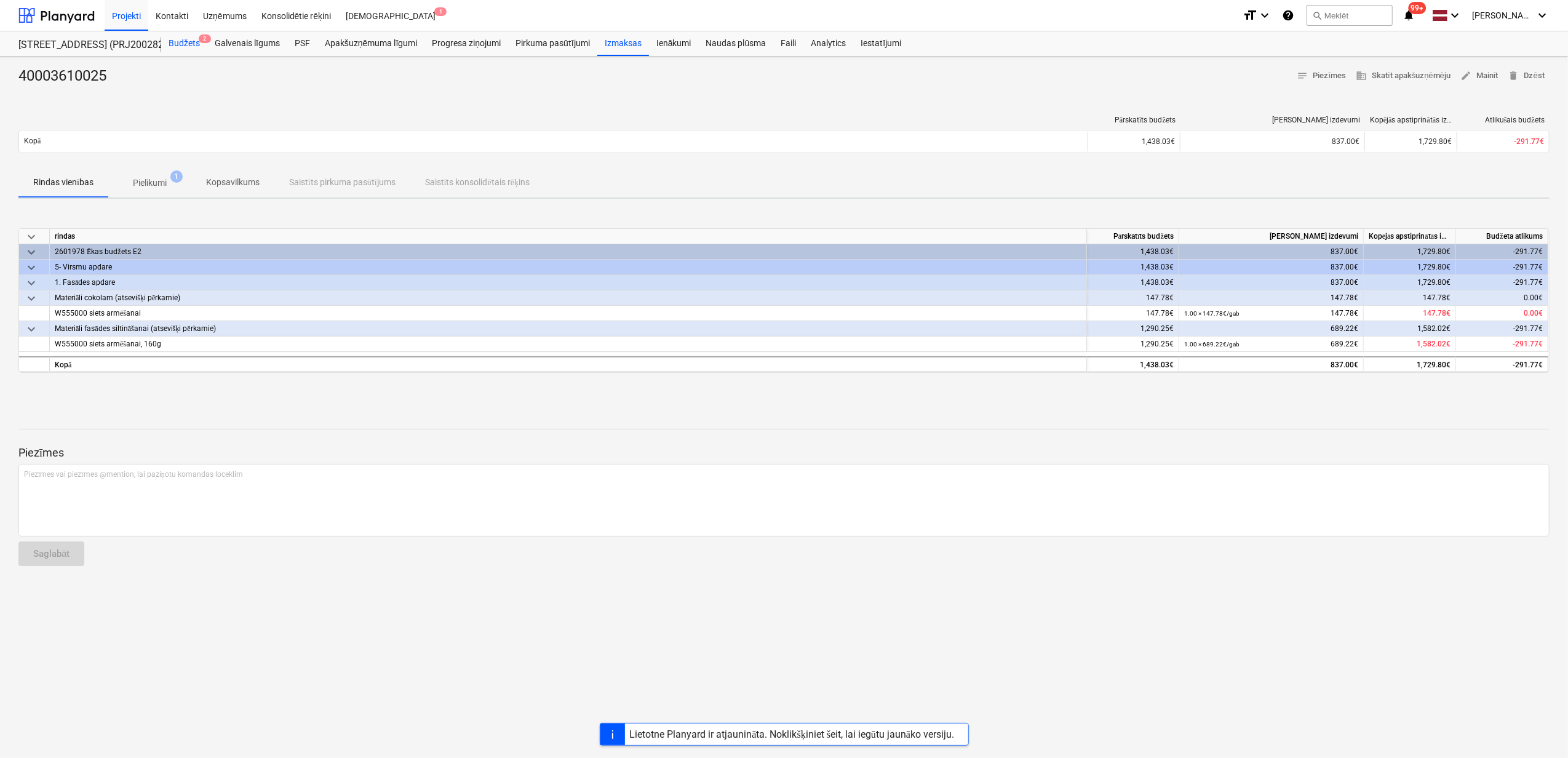
click at [181, 43] on div "Budžets 2" at bounding box center [184, 44] width 46 height 25
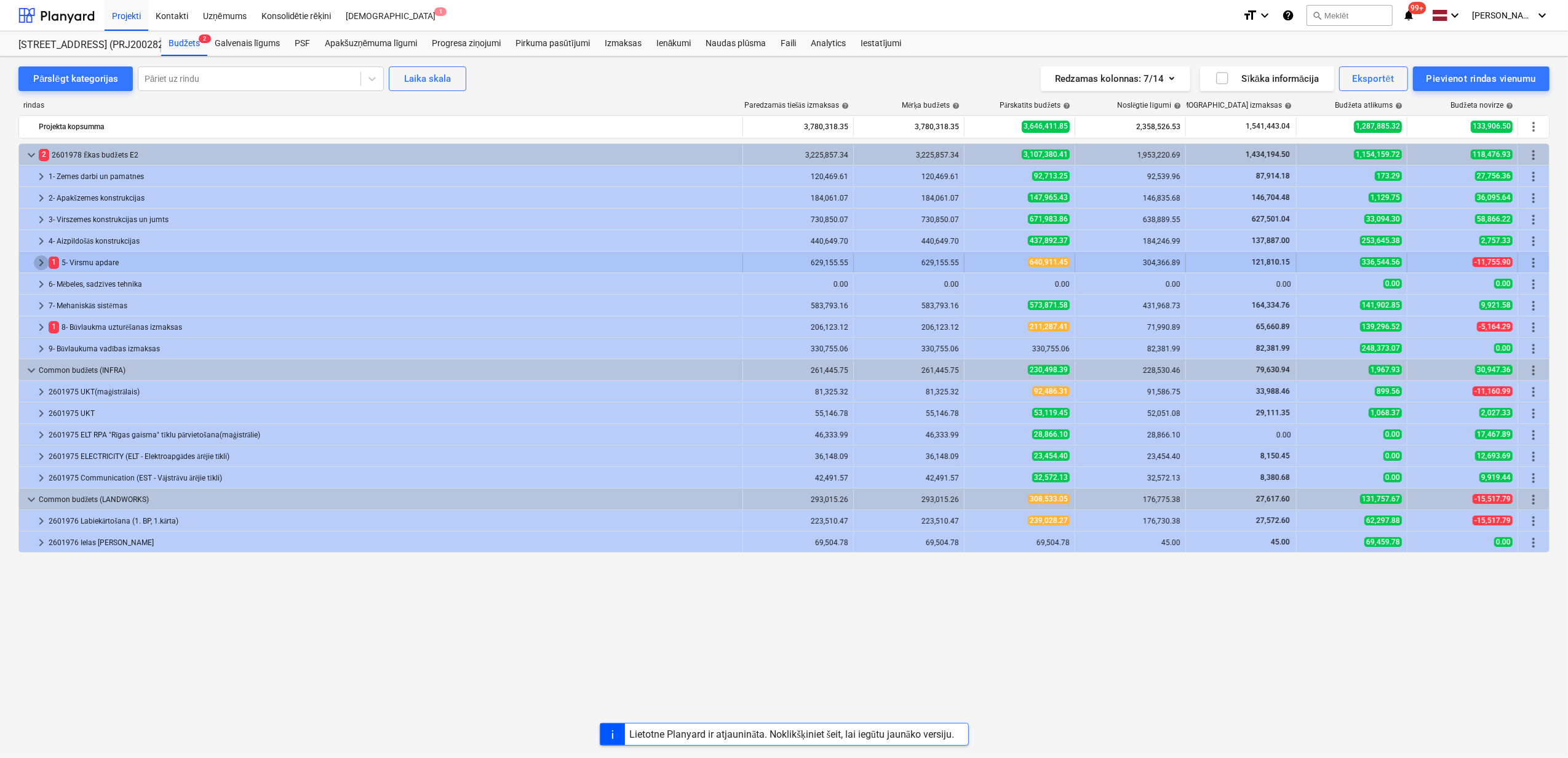
click at [36, 268] on span "keyboard_arrow_right" at bounding box center [42, 263] width 15 height 15
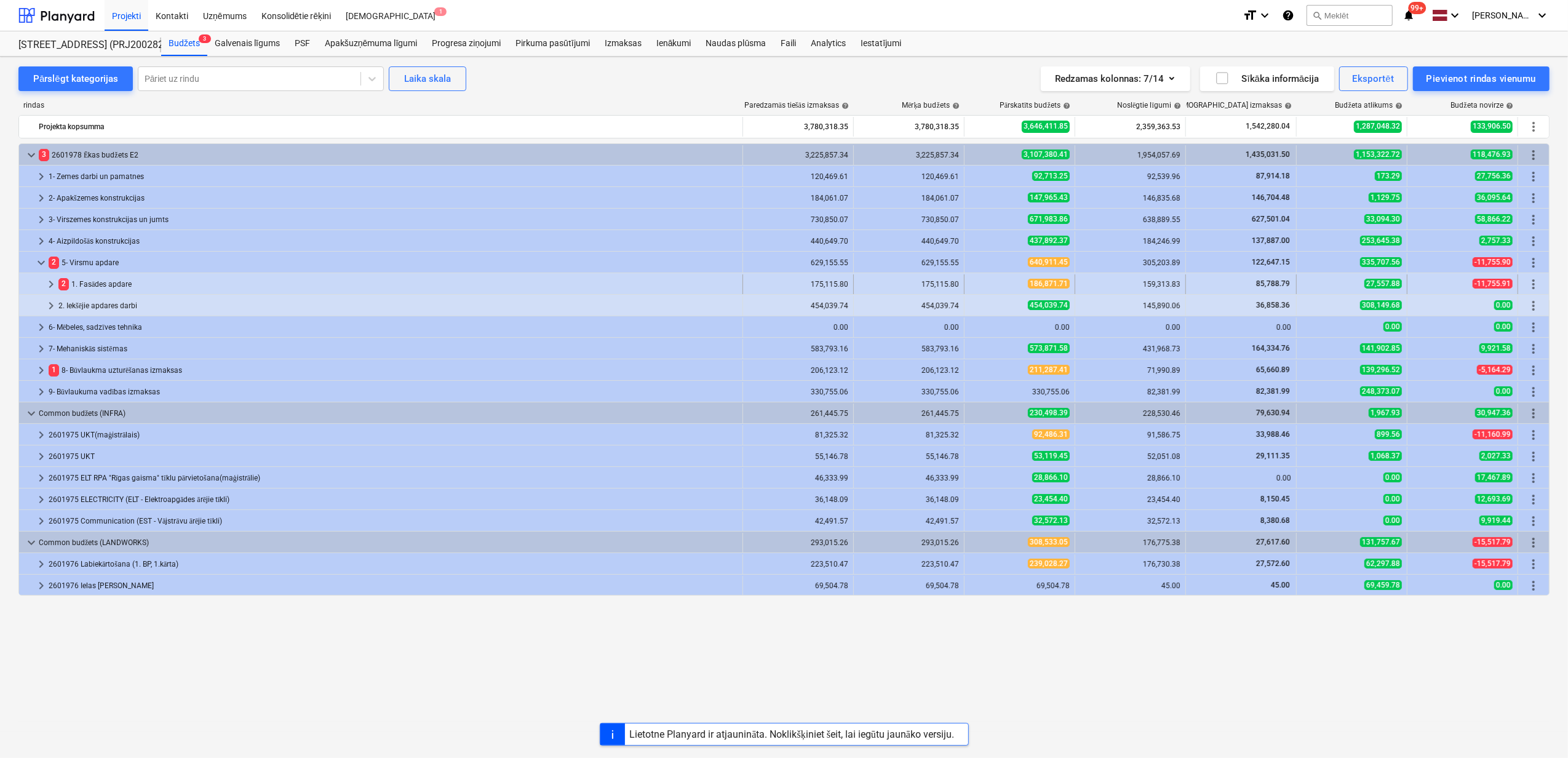
click at [43, 285] on div at bounding box center [33, 284] width 20 height 20
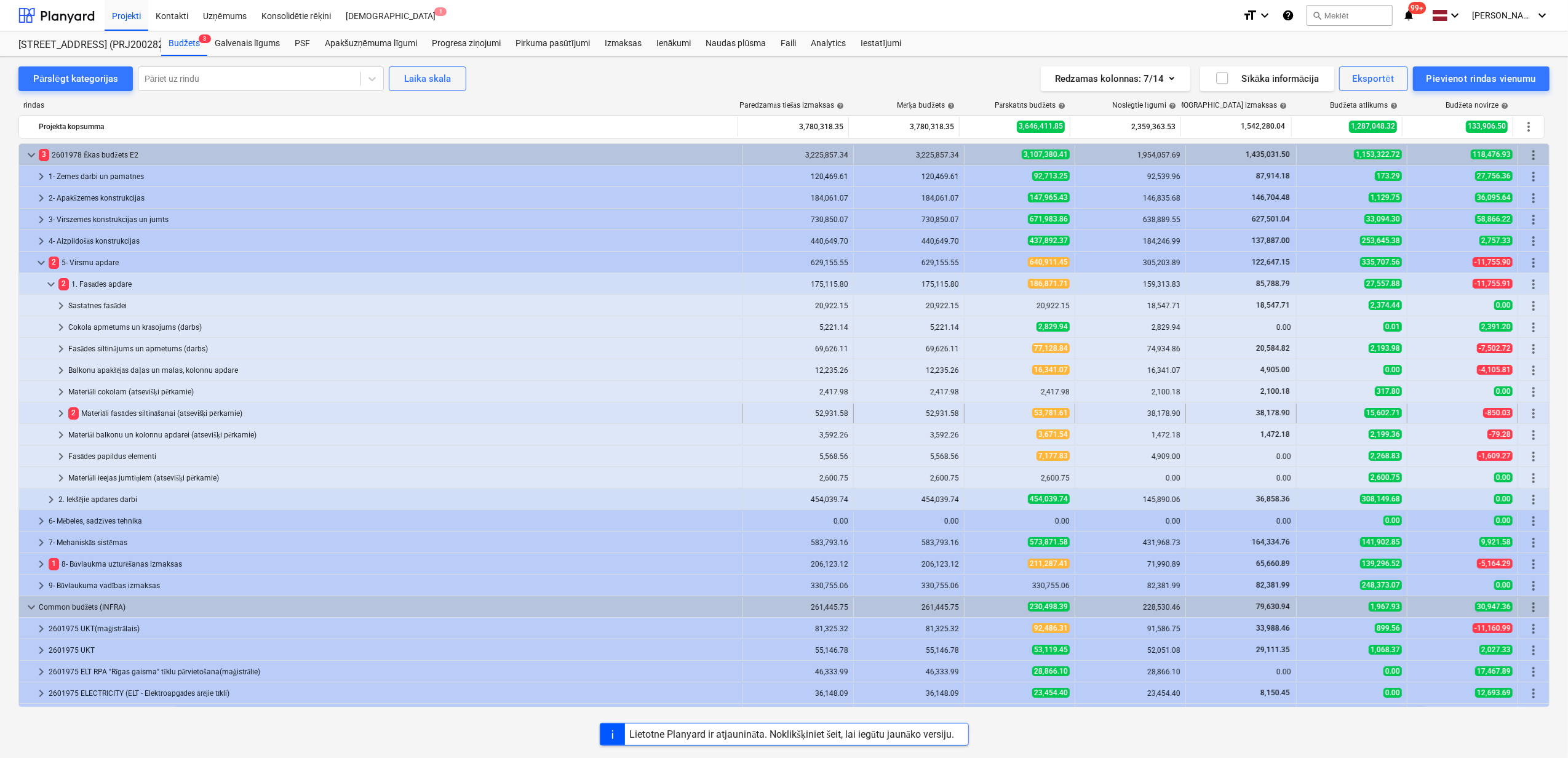
click at [58, 416] on span "keyboard_arrow_right" at bounding box center [61, 414] width 15 height 15
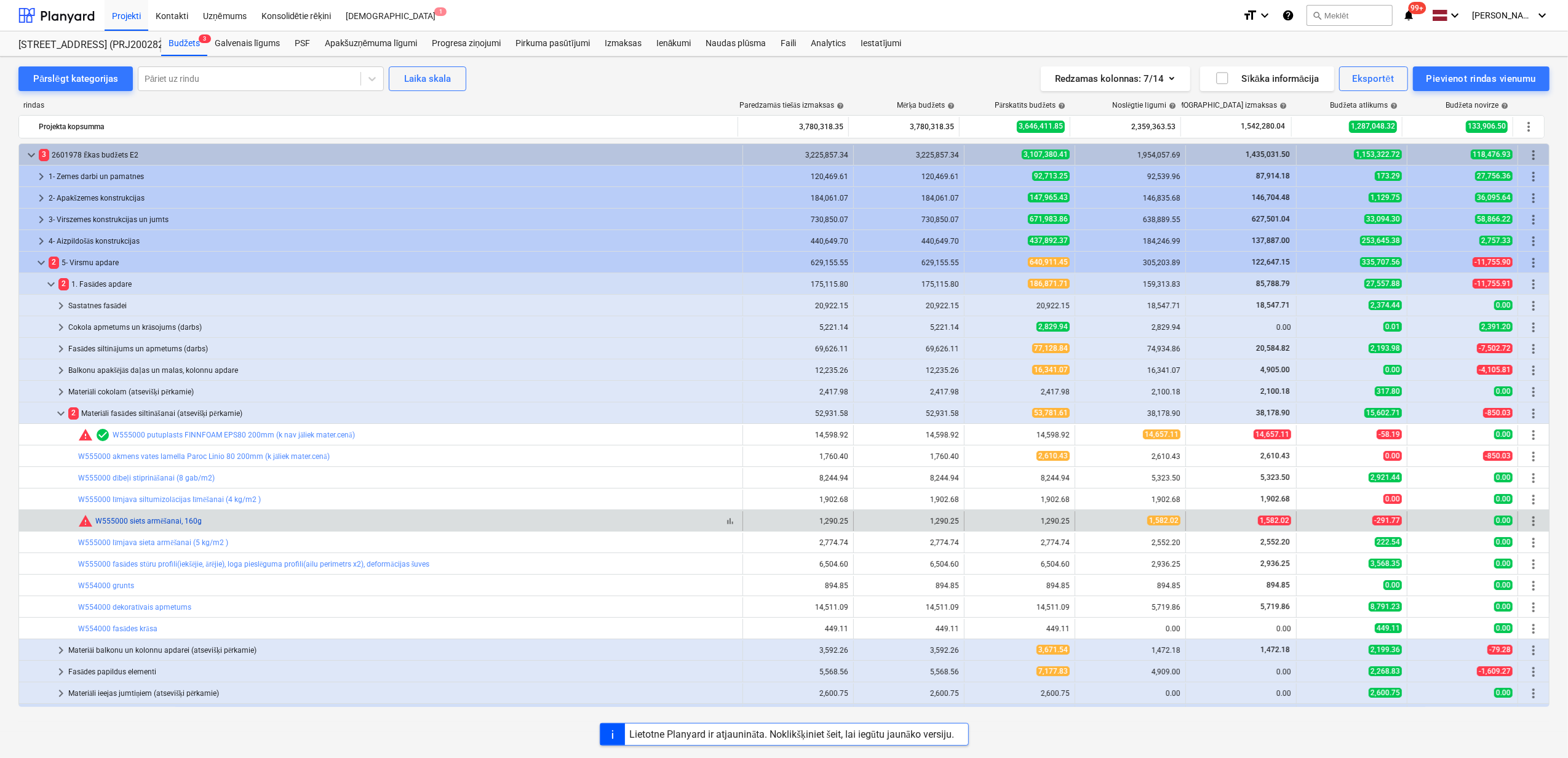
click at [160, 522] on link "W555000 siets armēšanai, 160g" at bounding box center [149, 521] width 106 height 9
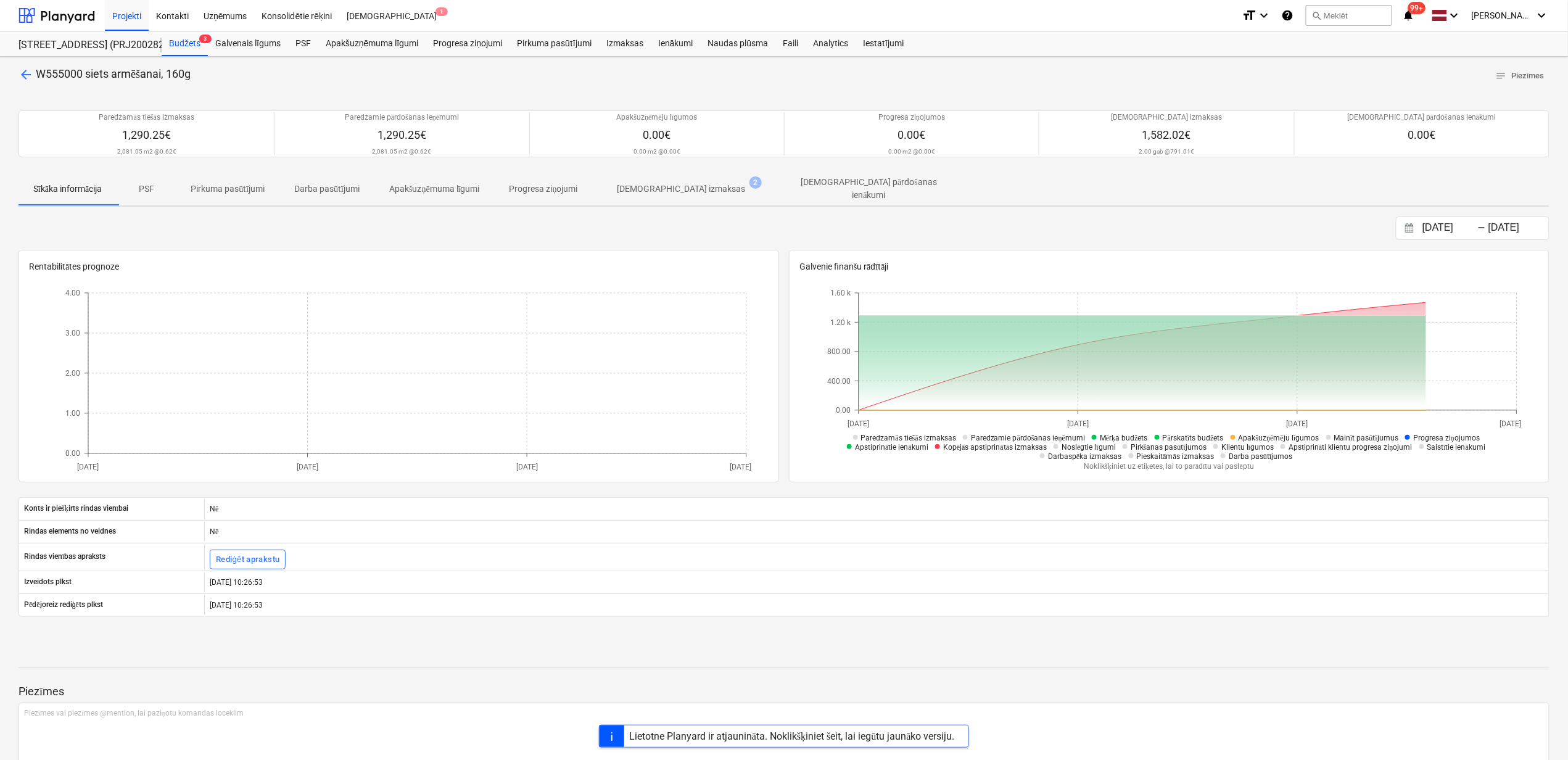
click at [681, 186] on p "[DEMOGRAPHIC_DATA] izmaksas" at bounding box center [681, 189] width 128 height 13
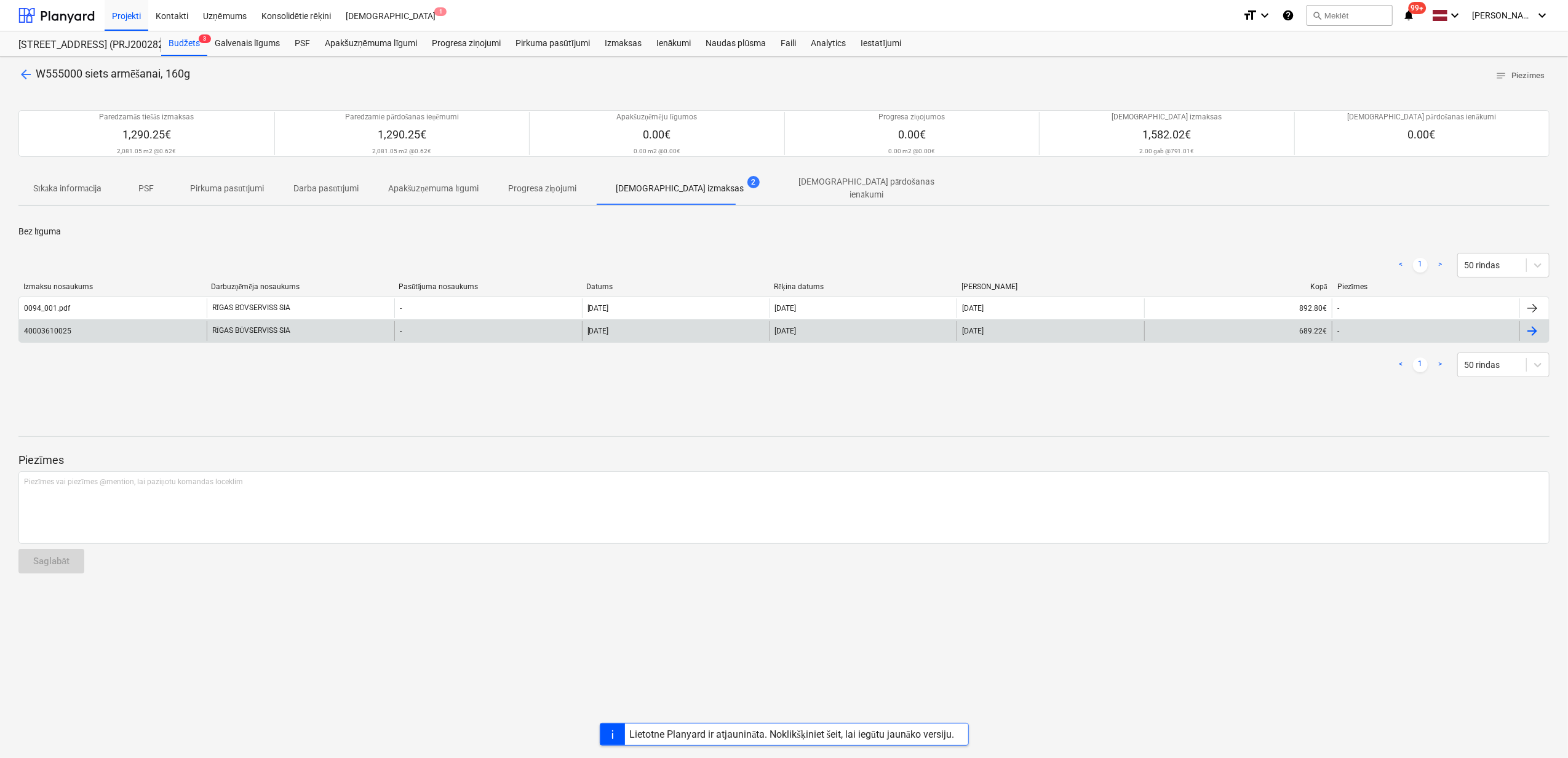
click at [247, 322] on div "RĪGAS BŪVSERVISS SIA" at bounding box center [301, 331] width 188 height 20
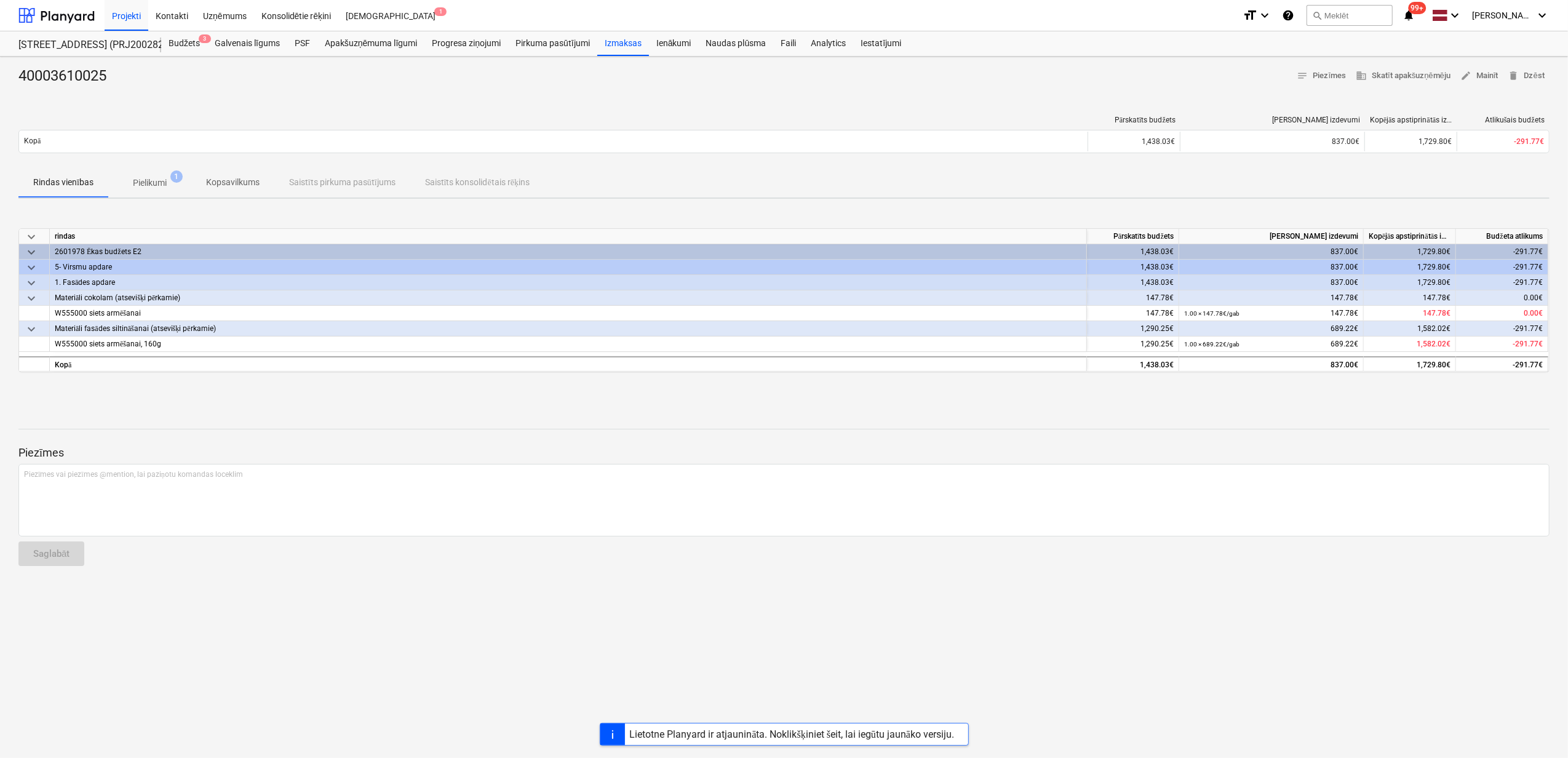
click at [157, 183] on p "Pielikumi" at bounding box center [150, 183] width 34 height 13
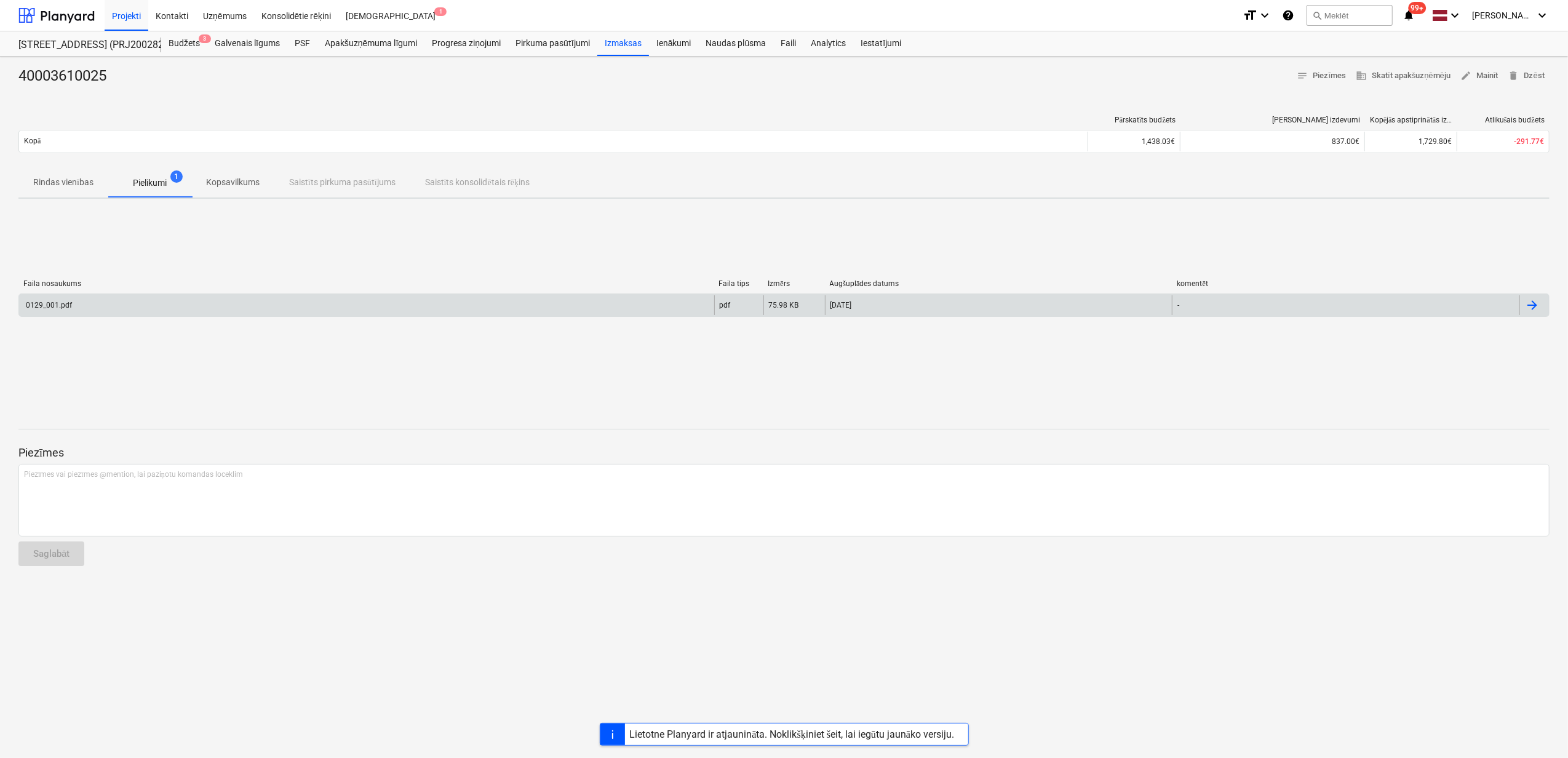
click at [388, 309] on div "0129_001.pdf" at bounding box center [366, 305] width 695 height 20
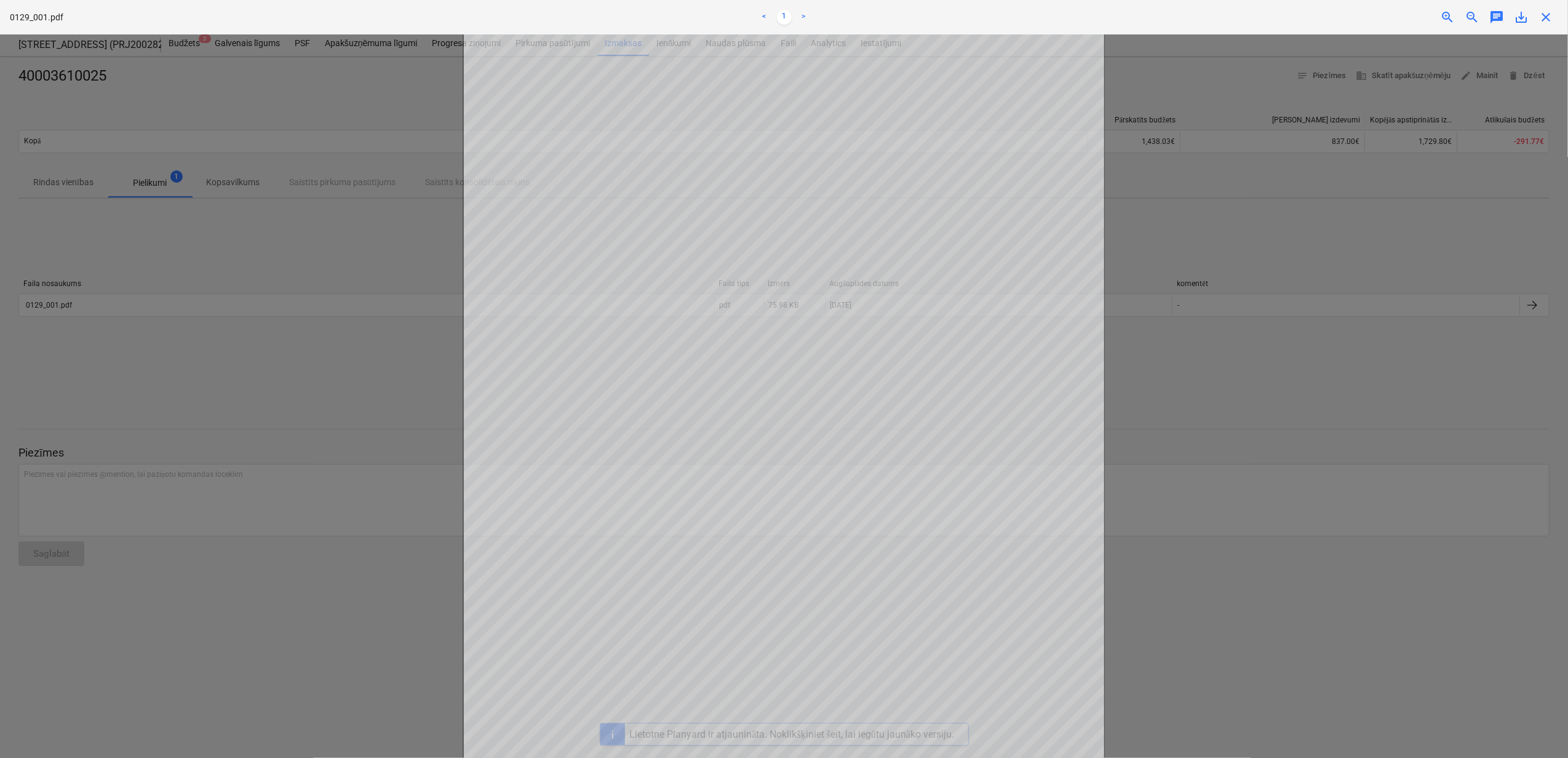
click at [1548, 18] on span "close" at bounding box center [1546, 17] width 15 height 15
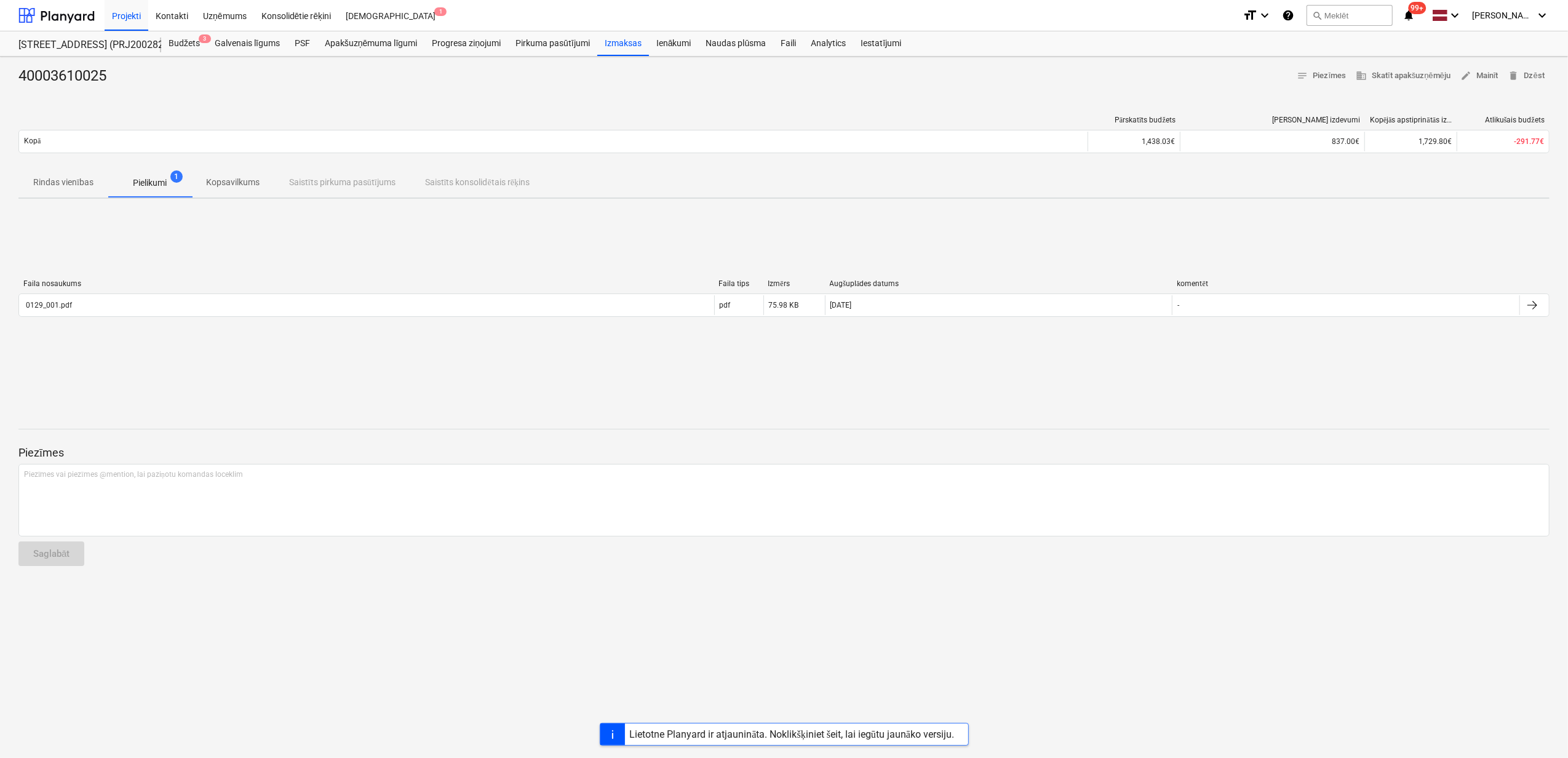
click at [142, 183] on p "Pielikumi" at bounding box center [150, 183] width 34 height 13
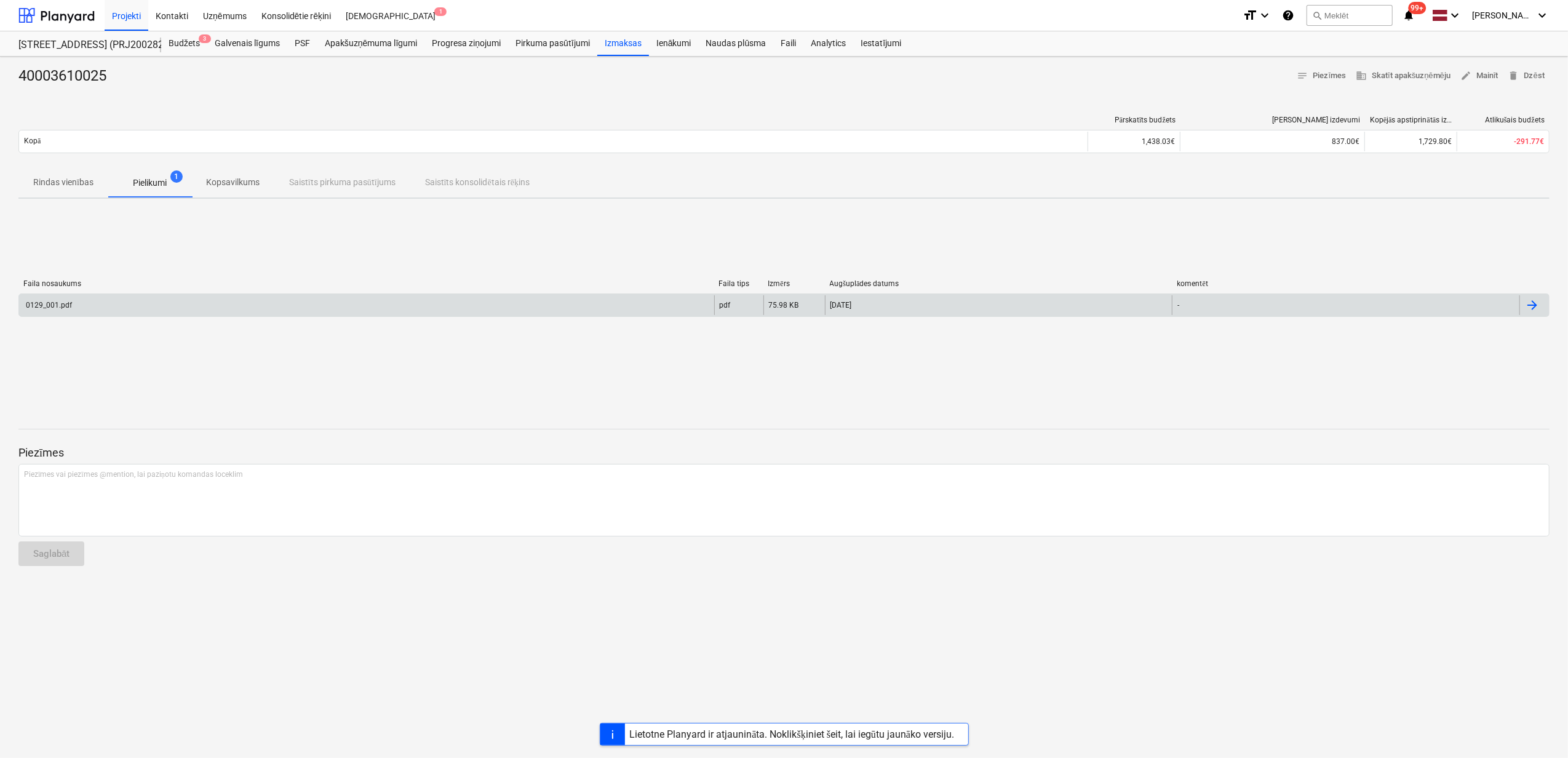
click at [188, 305] on div "0129_001.pdf" at bounding box center [366, 305] width 695 height 20
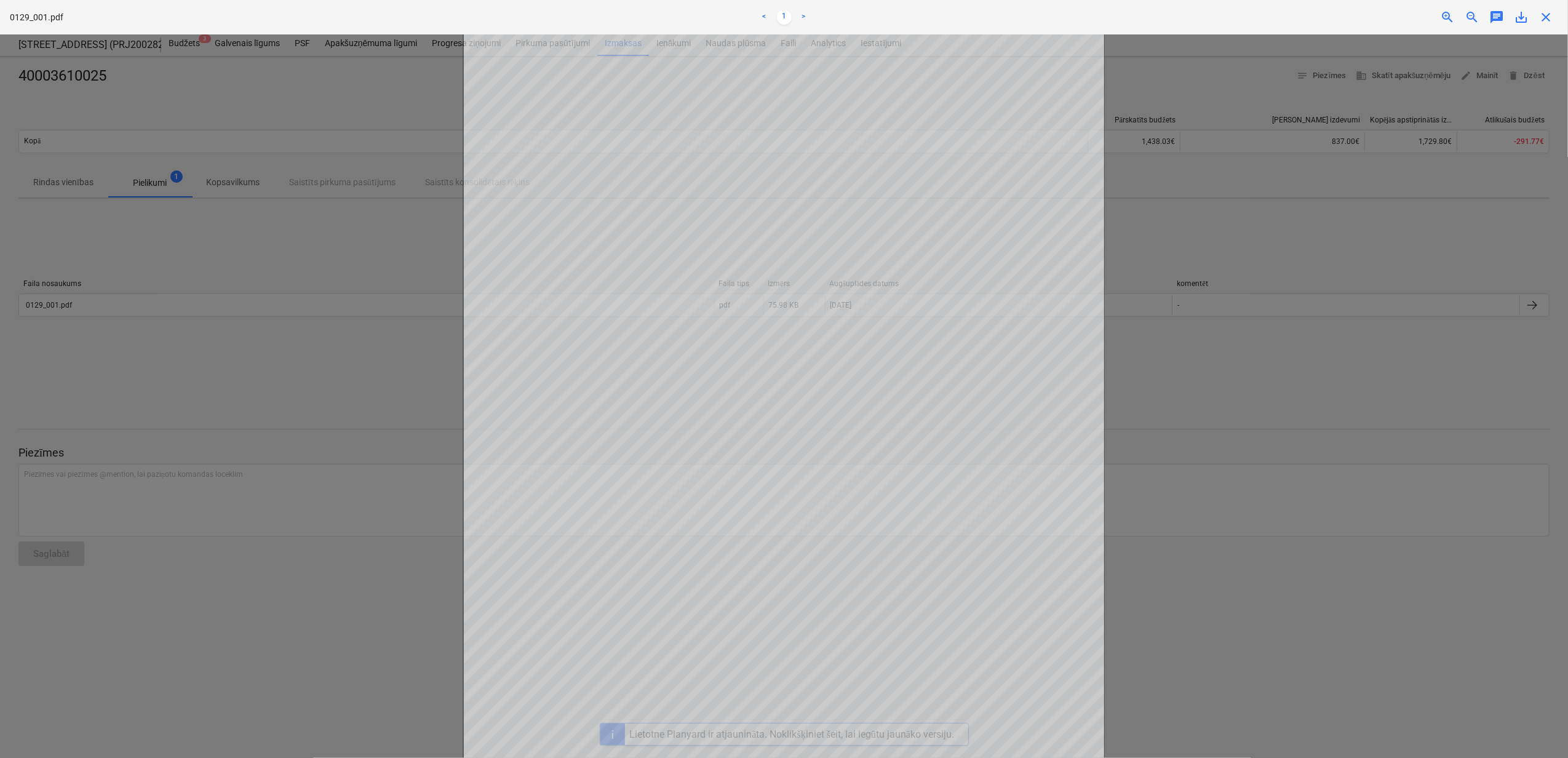
drag, startPoint x: 1552, startPoint y: 17, endPoint x: 1540, endPoint y: 29, distance: 17.0
click at [1551, 16] on span "close" at bounding box center [1546, 17] width 15 height 15
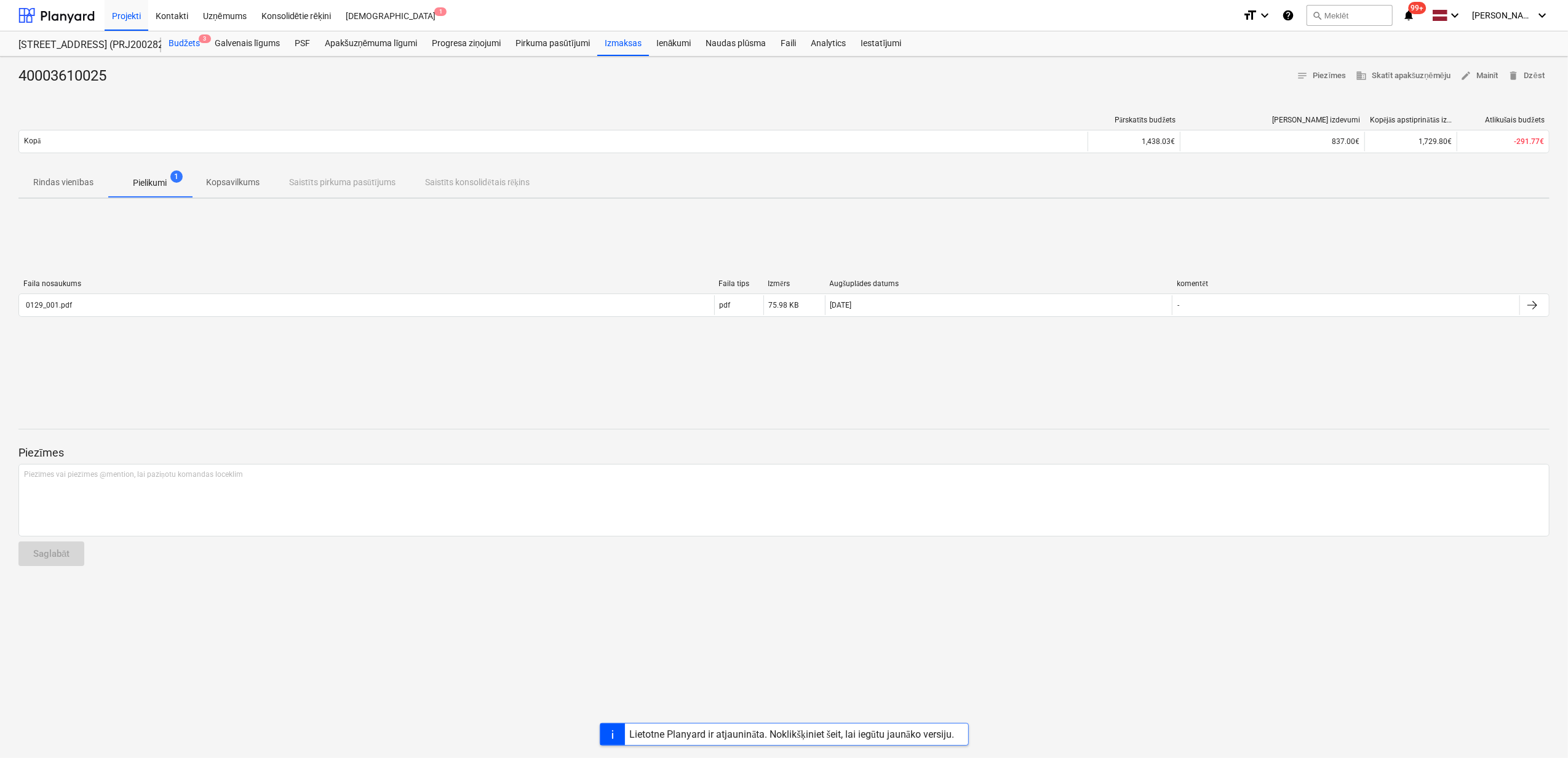
click at [173, 45] on div "Budžets 3" at bounding box center [184, 44] width 46 height 25
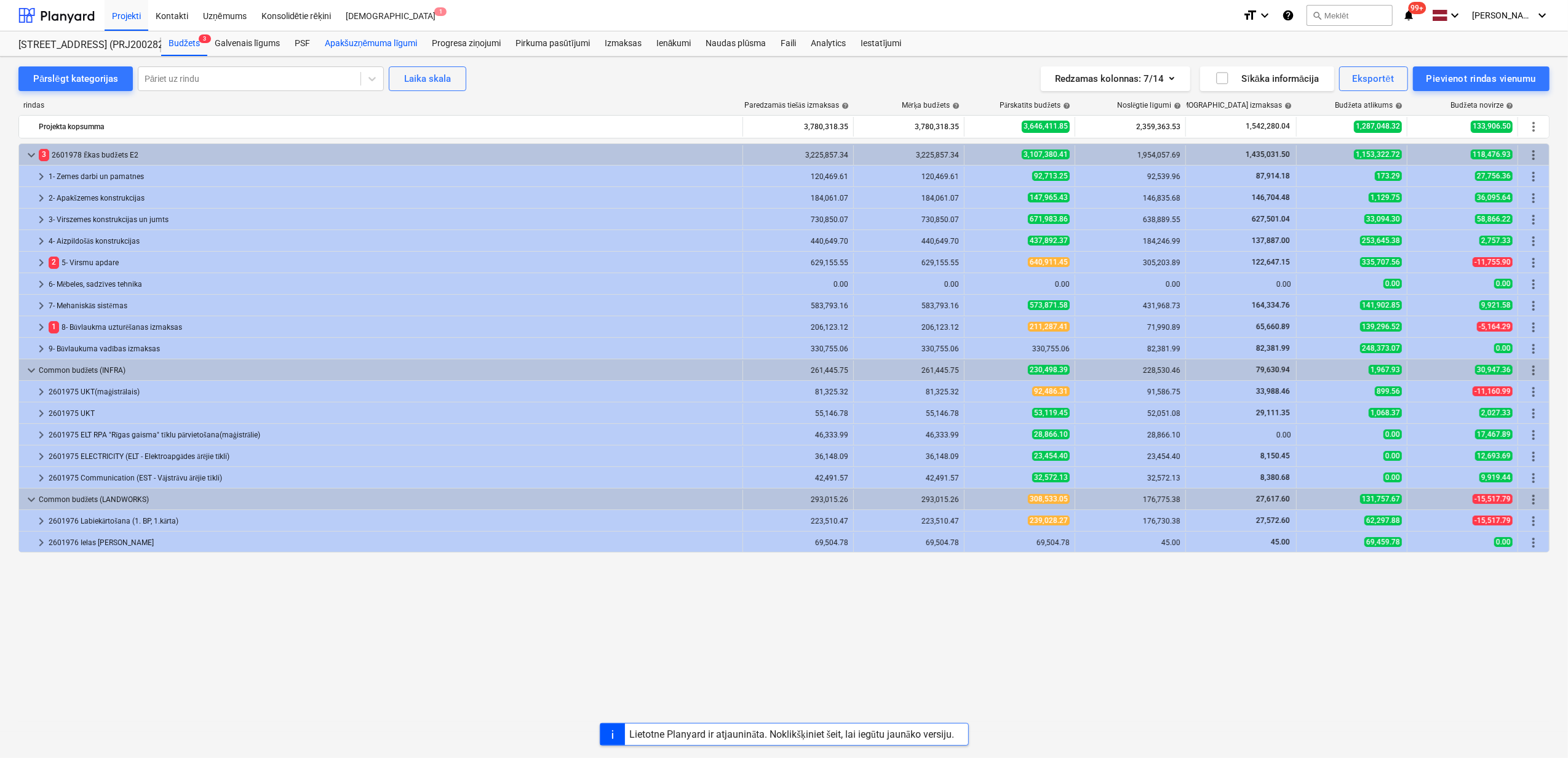
click at [387, 42] on div "Apakšuzņēmuma līgumi" at bounding box center [371, 44] width 107 height 25
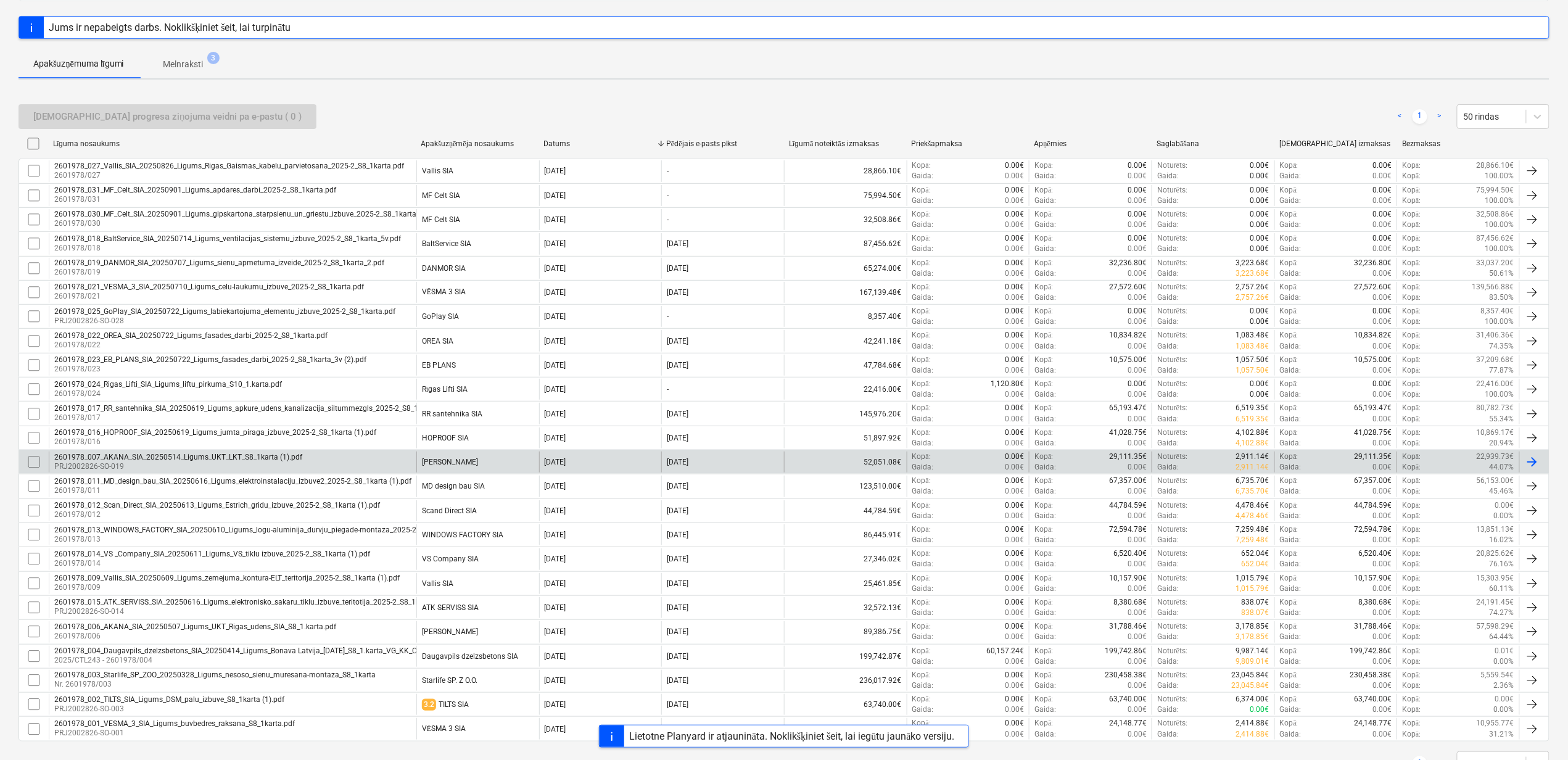
scroll to position [220, 0]
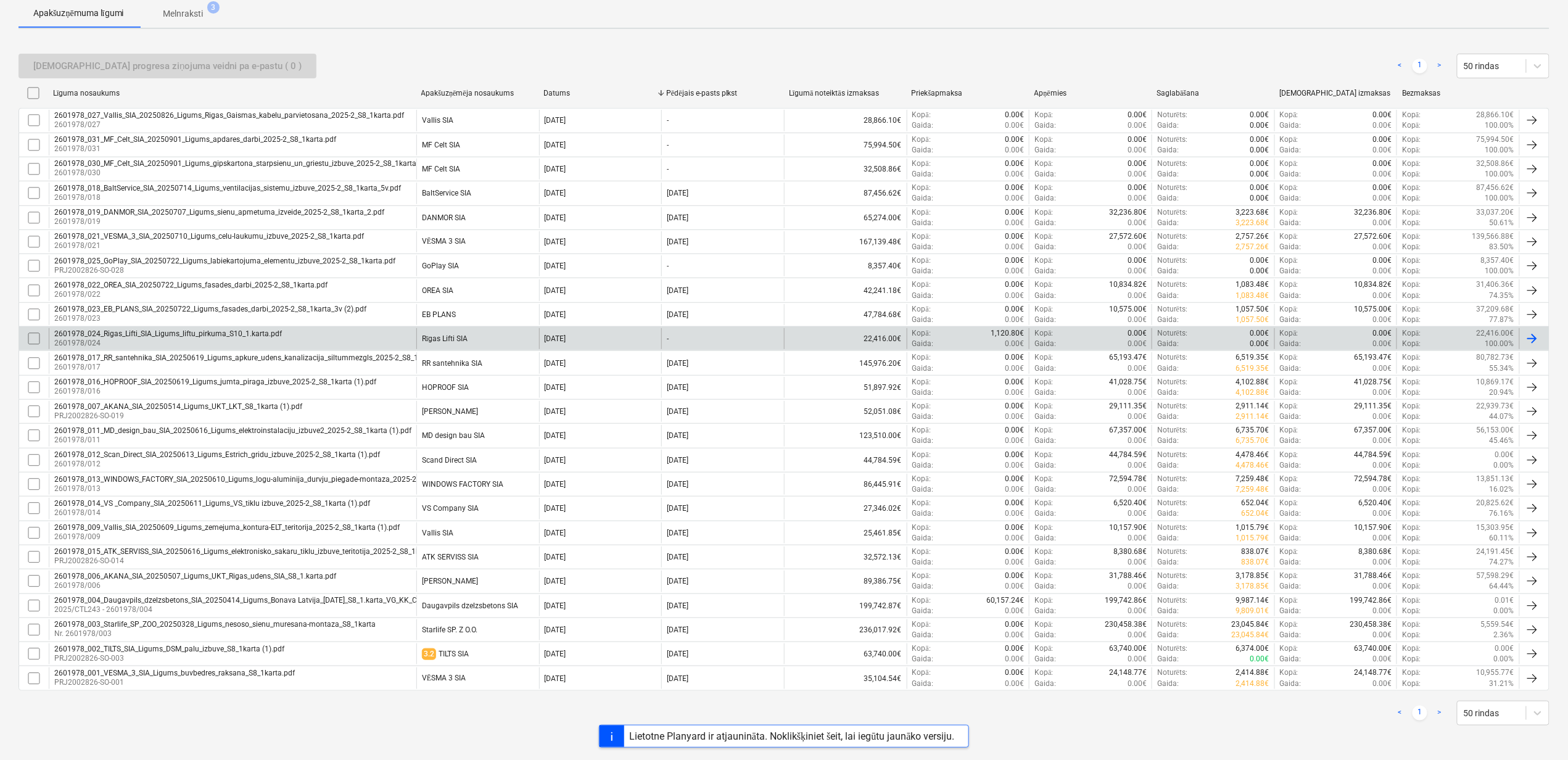
click at [216, 332] on div "2601978_024_Rigas_Lifti_SIA_Ligums_liftu_pirkuma_S10_1.karta.pdf" at bounding box center [167, 333] width 227 height 9
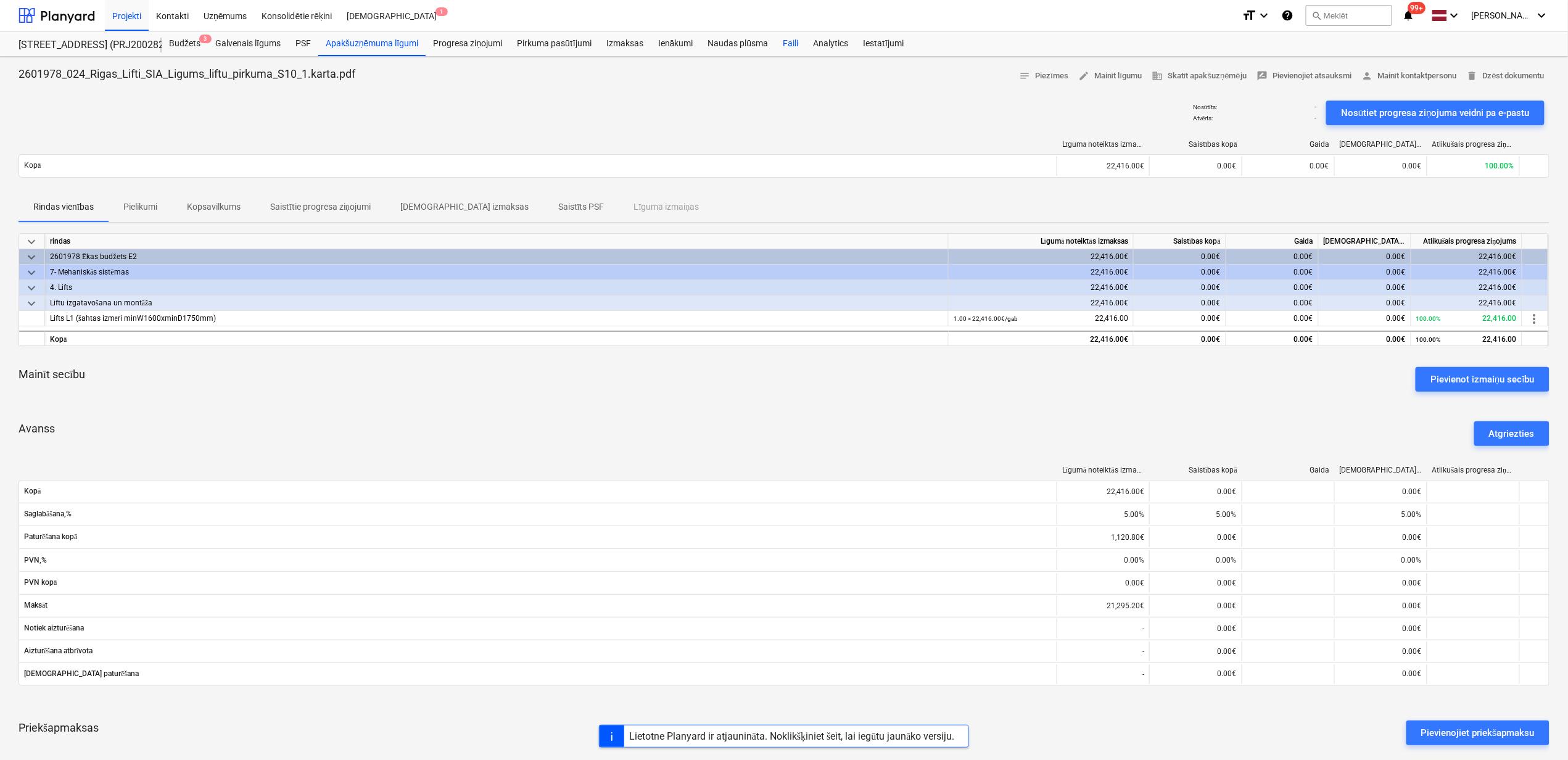
click at [790, 42] on div "Faili" at bounding box center [791, 44] width 30 height 25
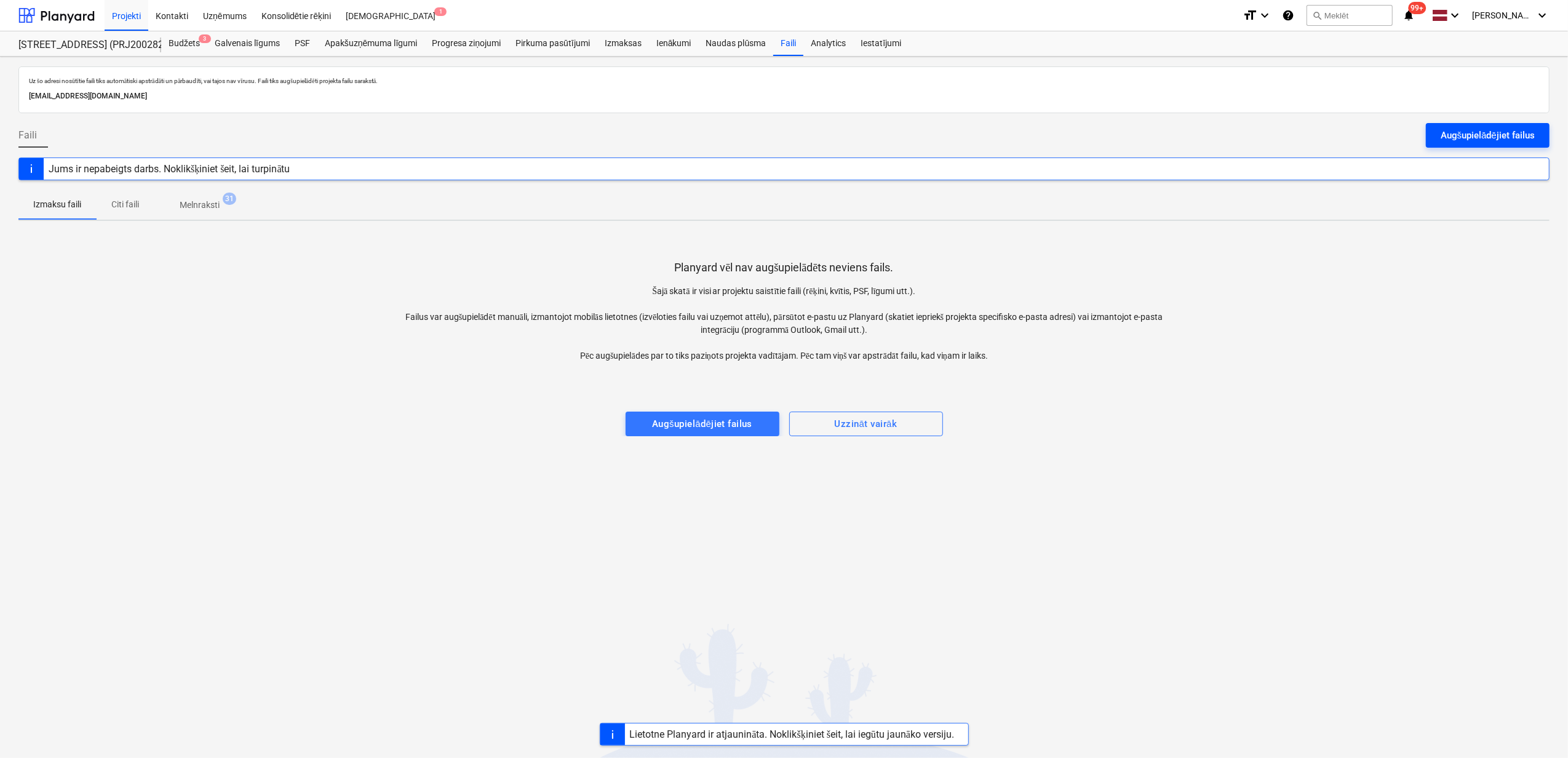
click at [1449, 129] on div "Augšupielādējiet failus" at bounding box center [1487, 135] width 94 height 16
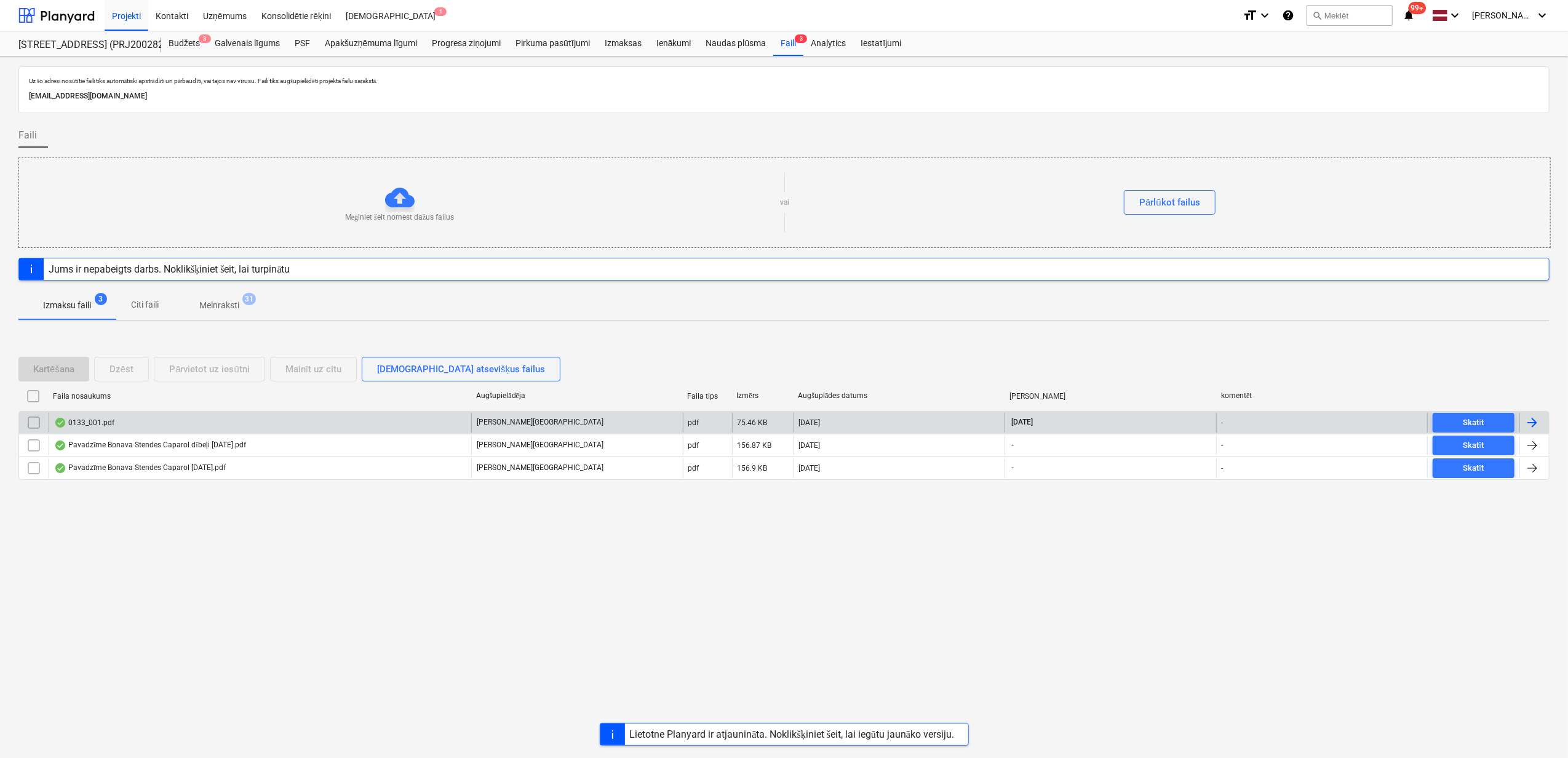
click at [234, 418] on div "0133_001.pdf" at bounding box center [260, 422] width 423 height 20
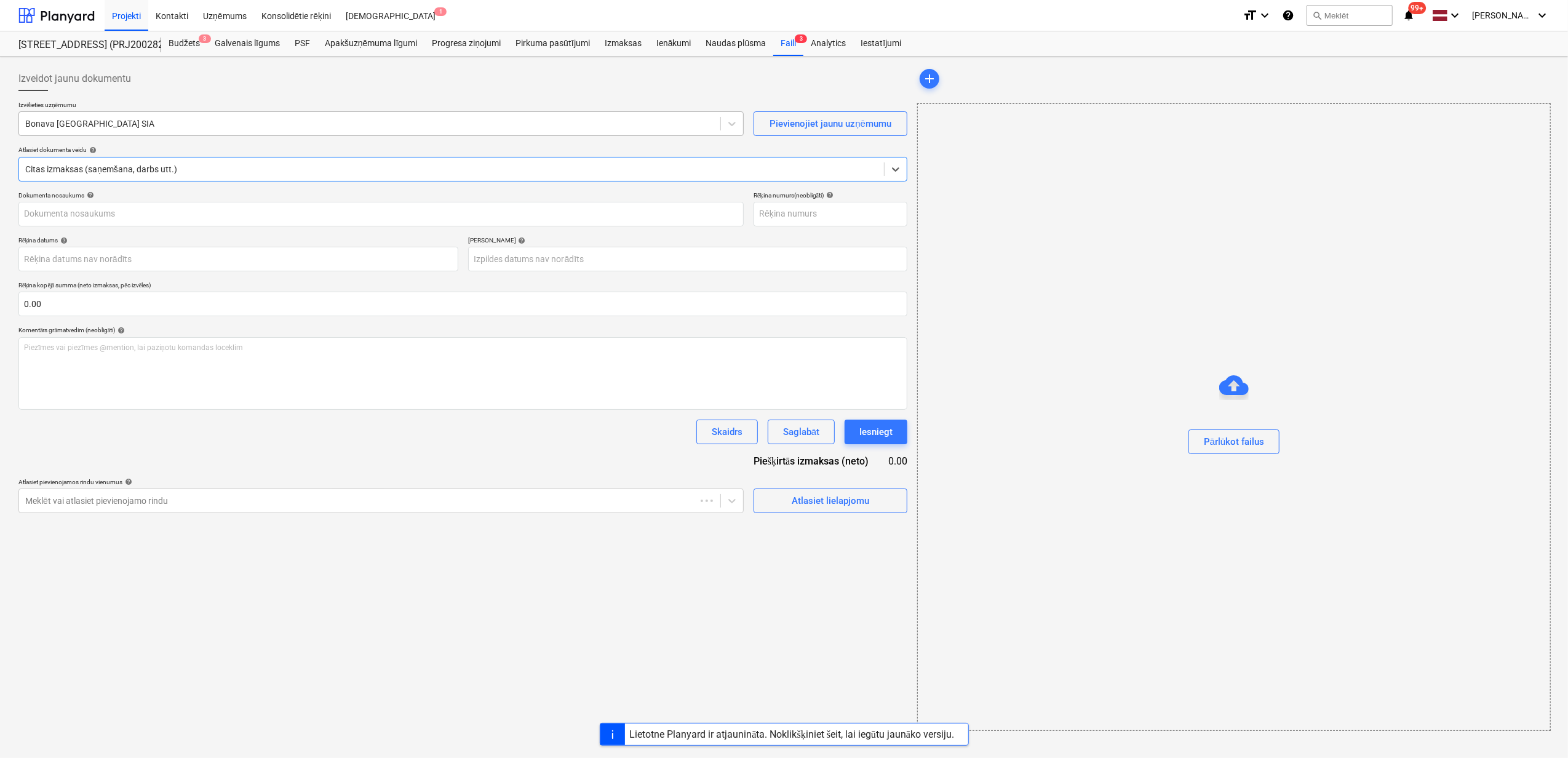
type input "1"
type input "[DATE]"
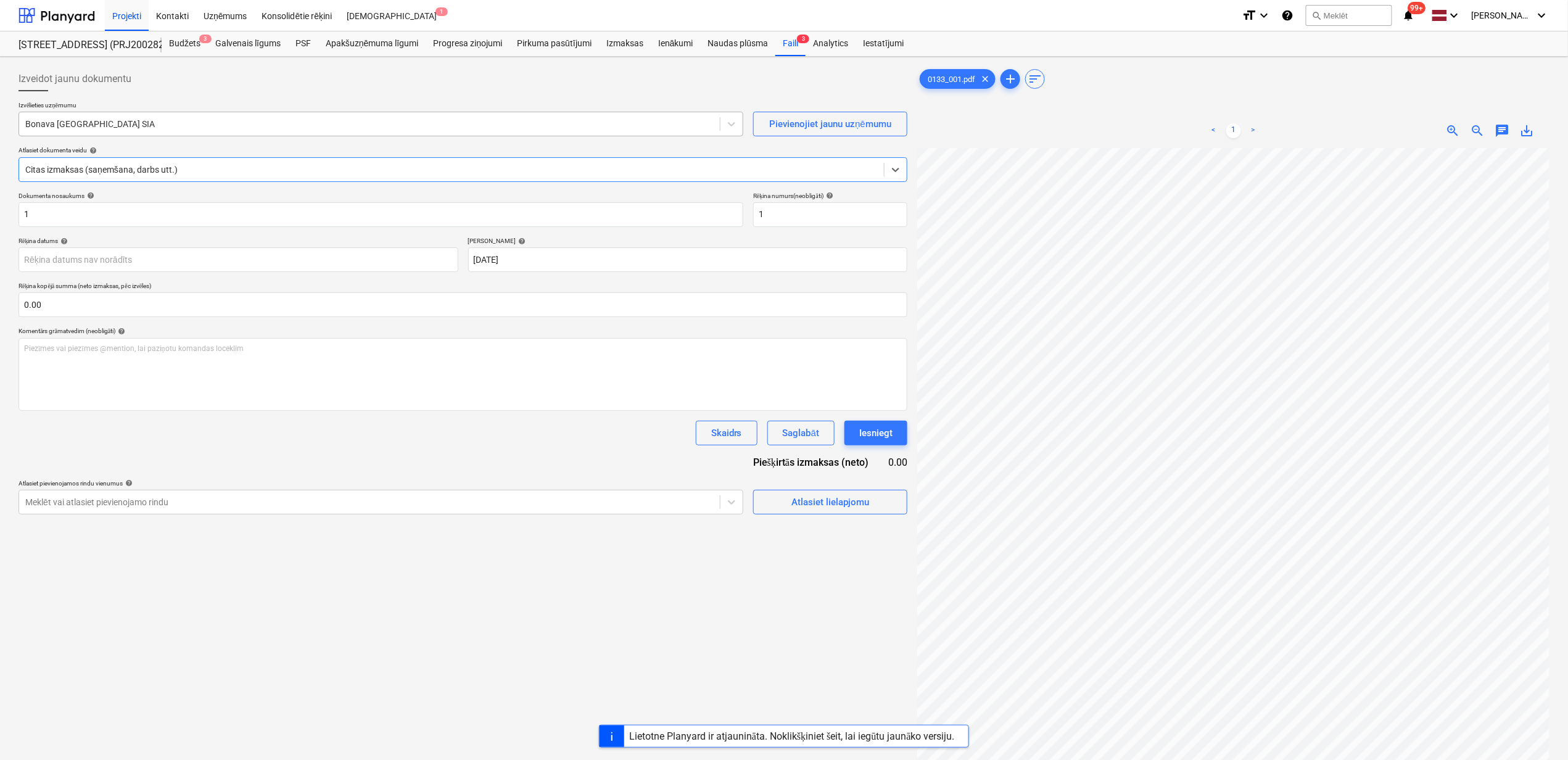
click at [181, 127] on div at bounding box center [370, 124] width 689 height 12
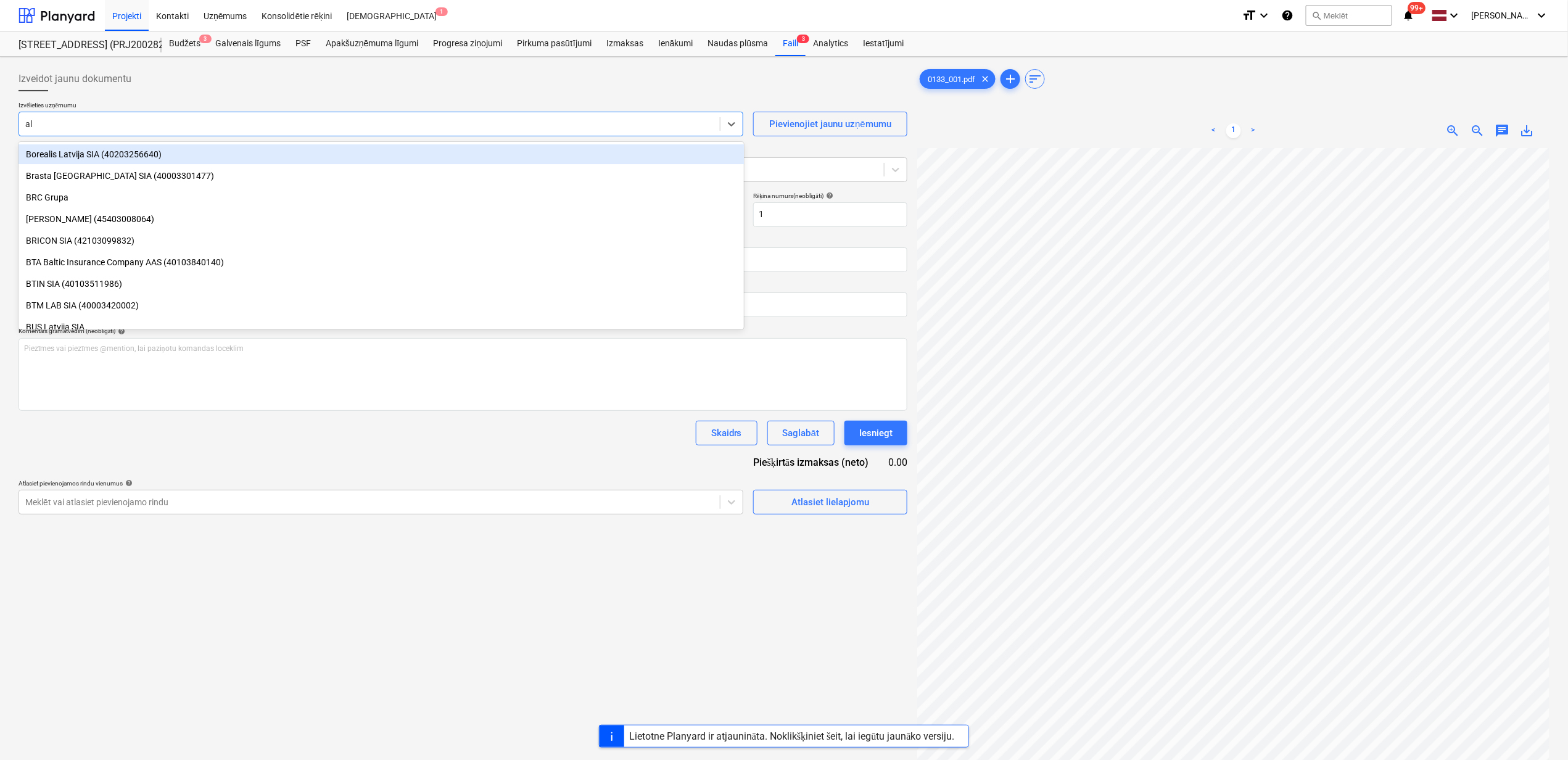
scroll to position [1370, 0]
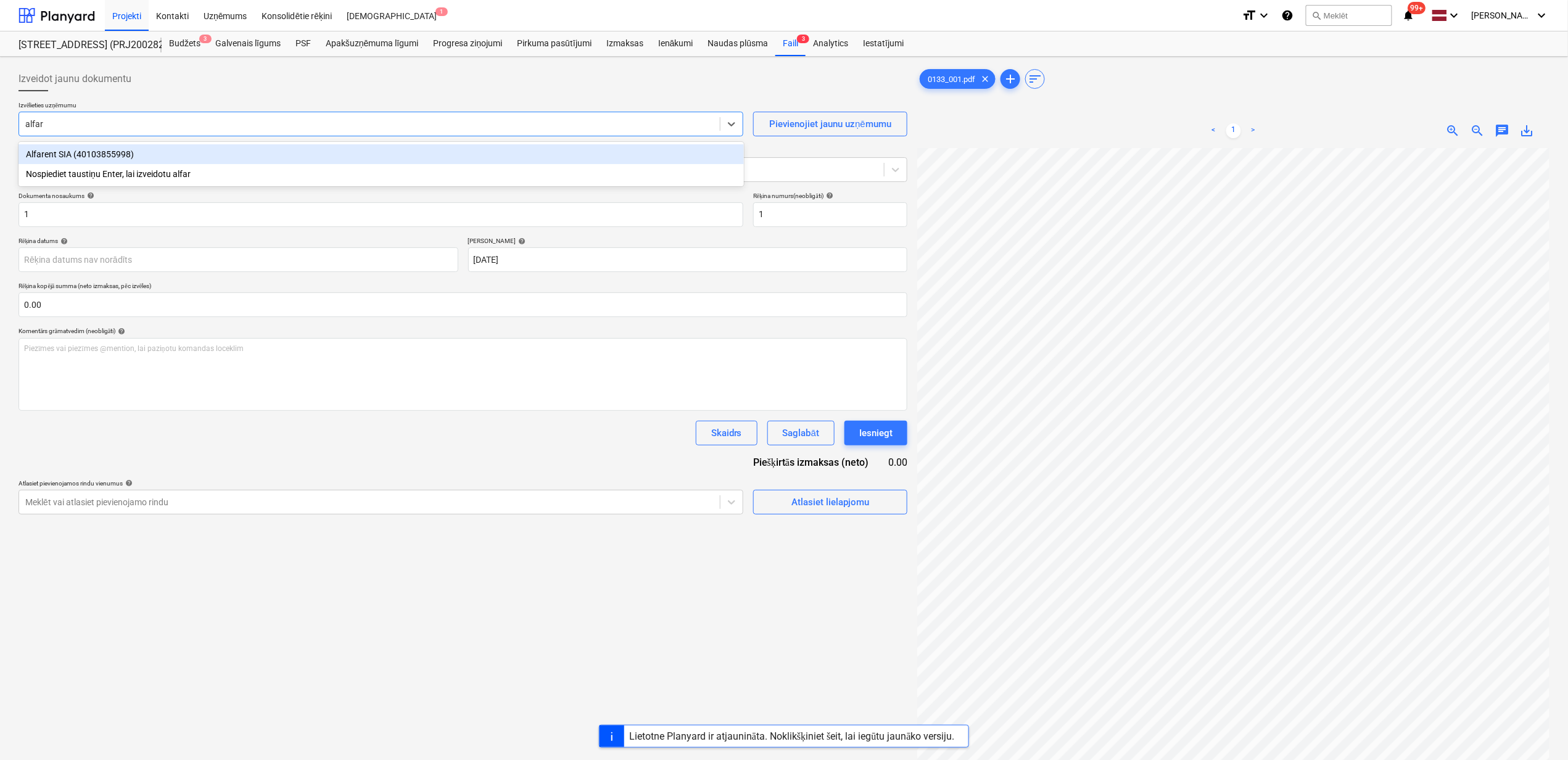
type input "alfare"
click at [153, 155] on div "Alfarent SIA (40103855998)" at bounding box center [381, 154] width 726 height 20
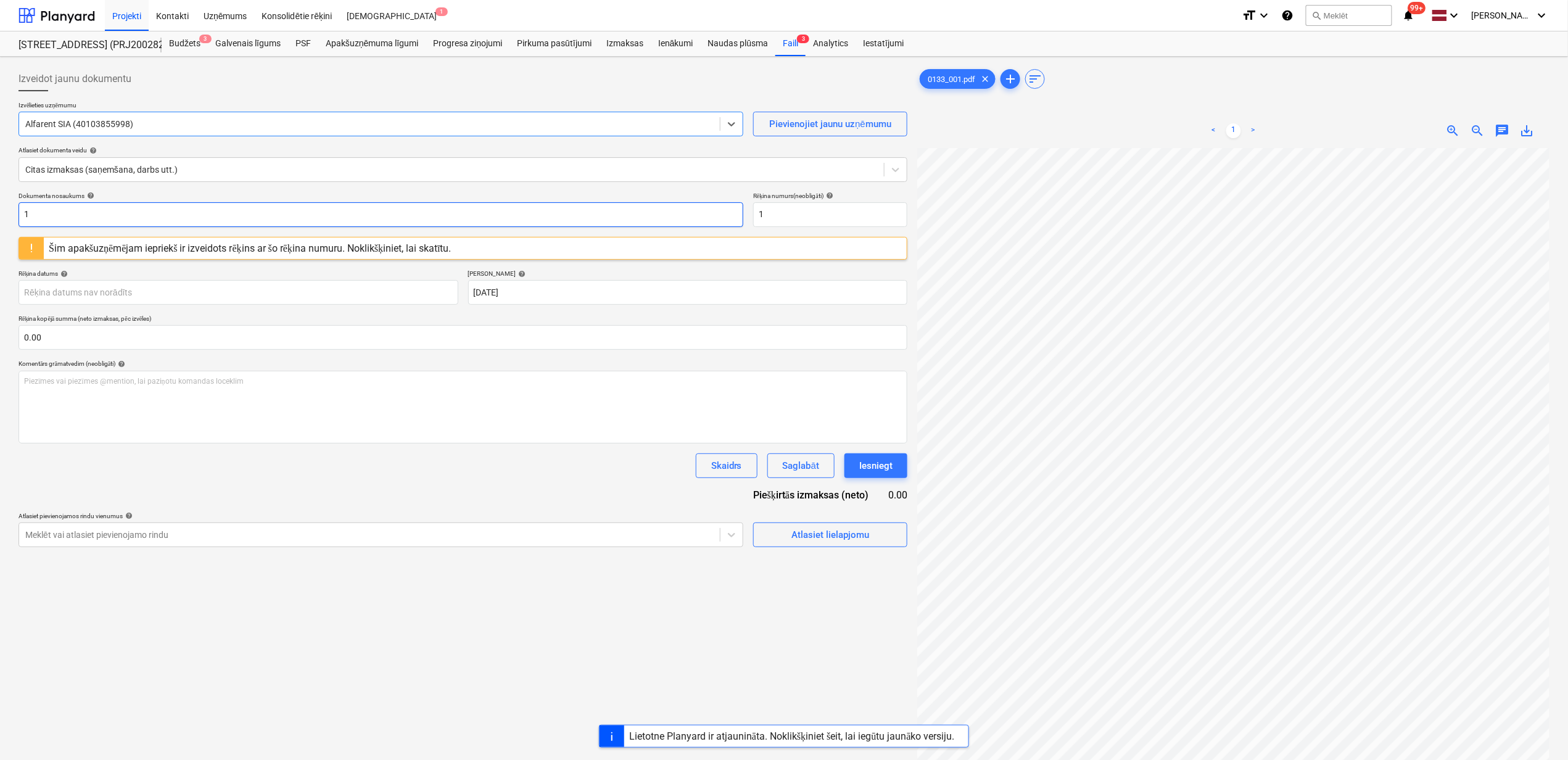
click at [129, 213] on input "1" at bounding box center [381, 215] width 725 height 25
type input "10133_001.pdf"
click at [796, 217] on input "1" at bounding box center [831, 215] width 154 height 25
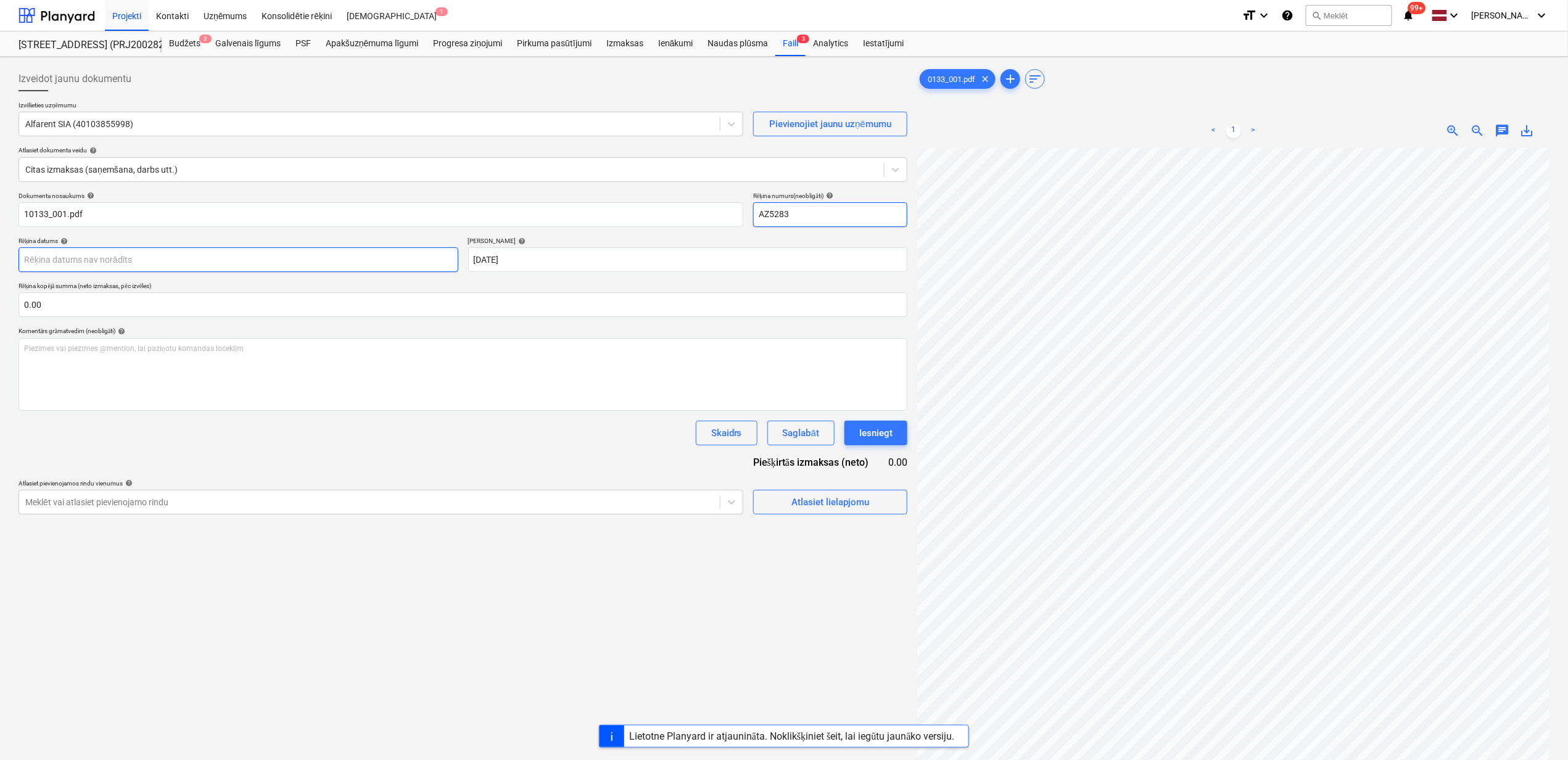
type input "AZ5283"
click at [243, 264] on body "Projekti Kontakti Uzņēmums Konsolidētie rēķini Iesūtne 1 format_size keyboard_a…" at bounding box center [784, 380] width 1568 height 760
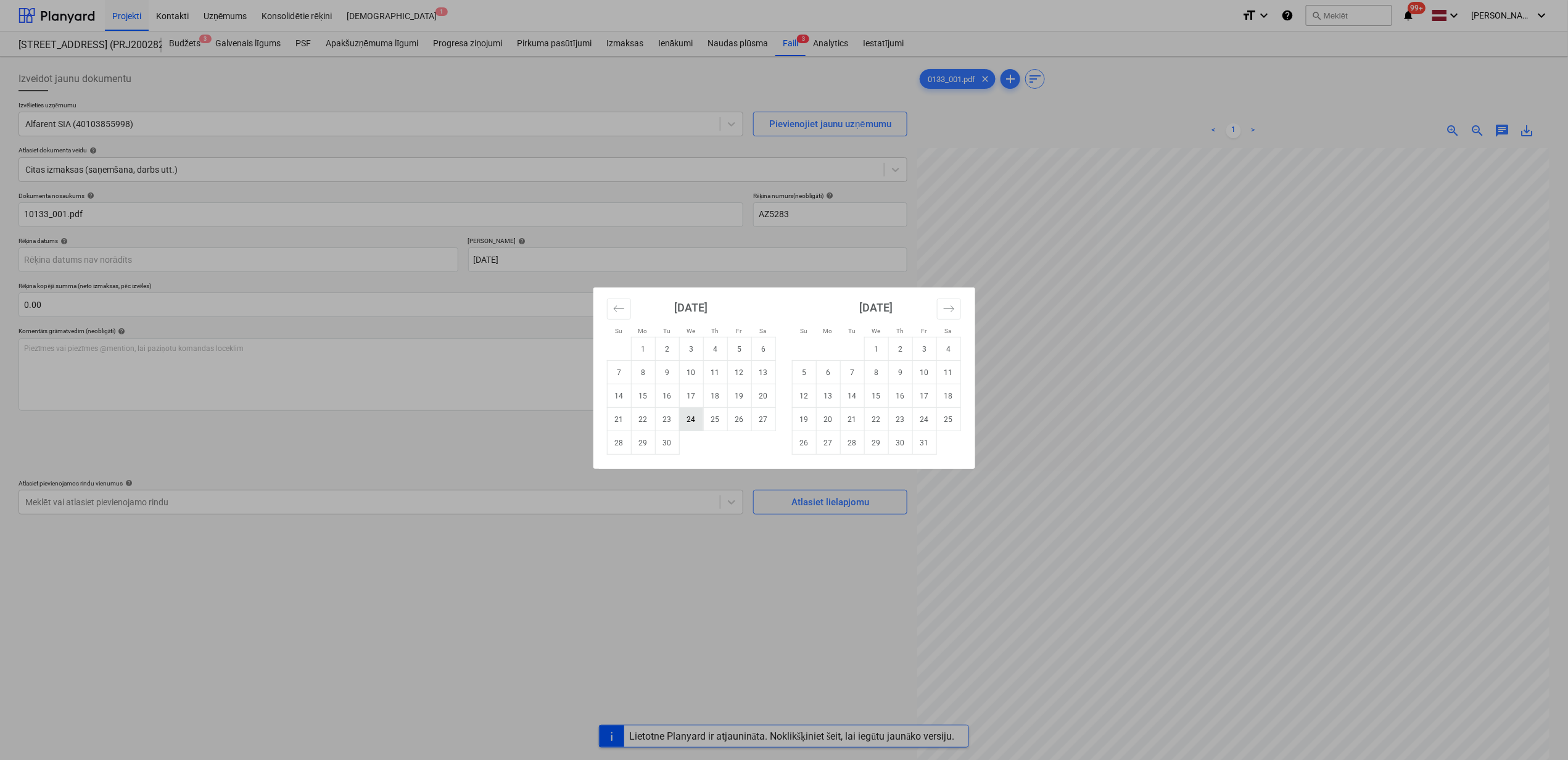
click at [693, 422] on td "24" at bounding box center [691, 419] width 24 height 24
type input "[DATE]"
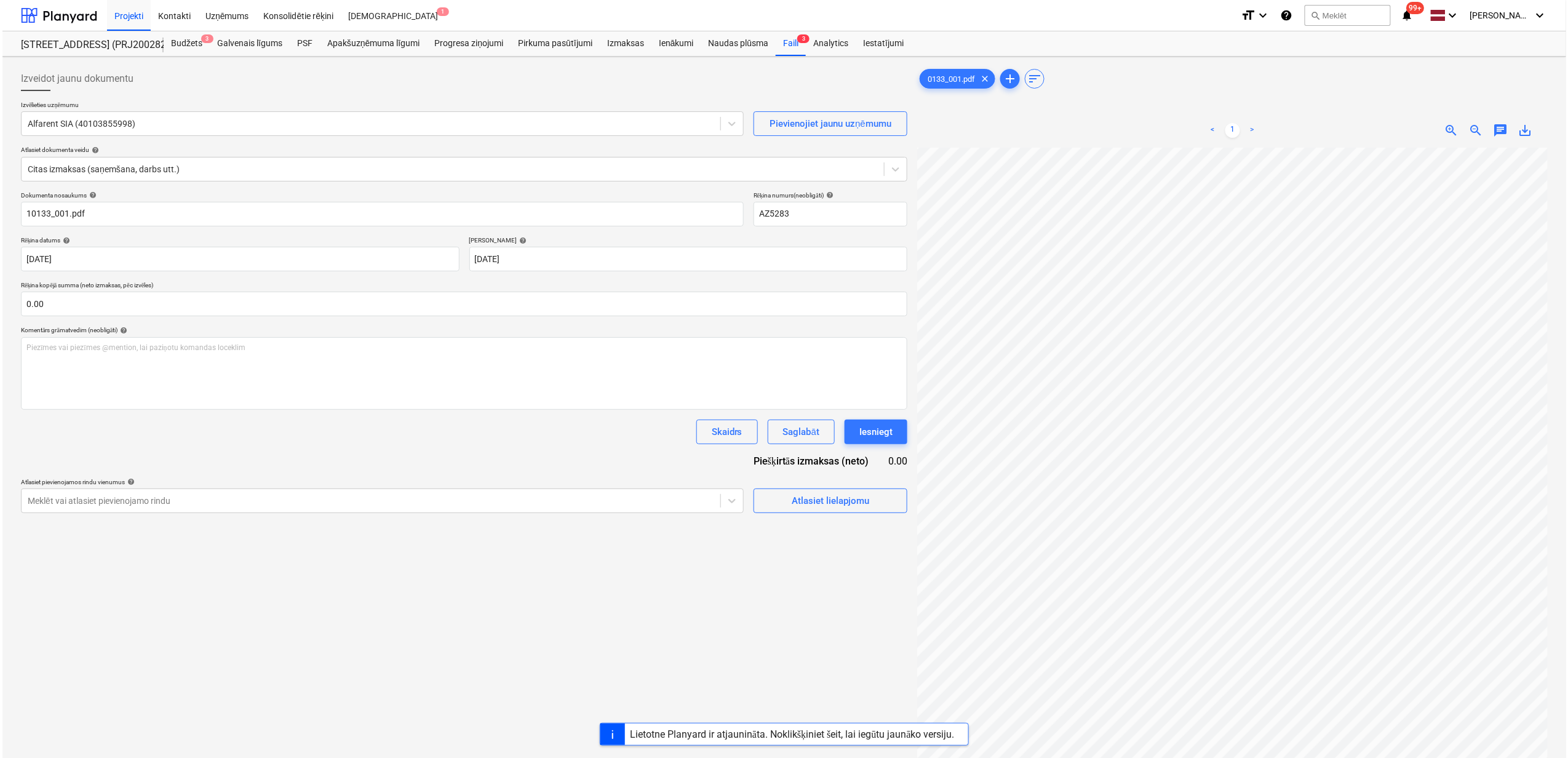
scroll to position [191, 0]
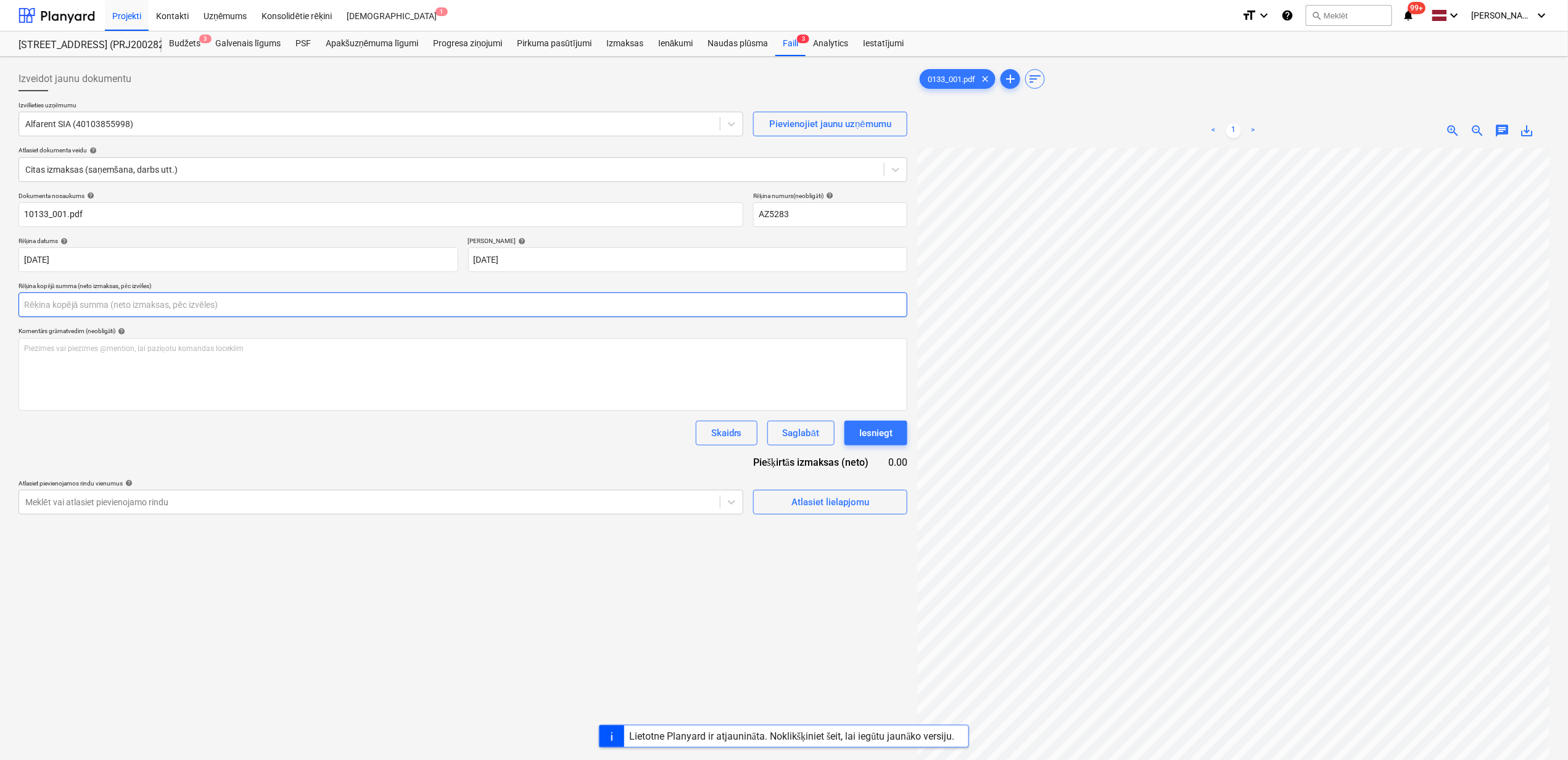
click at [346, 306] on input "text" at bounding box center [462, 304] width 889 height 25
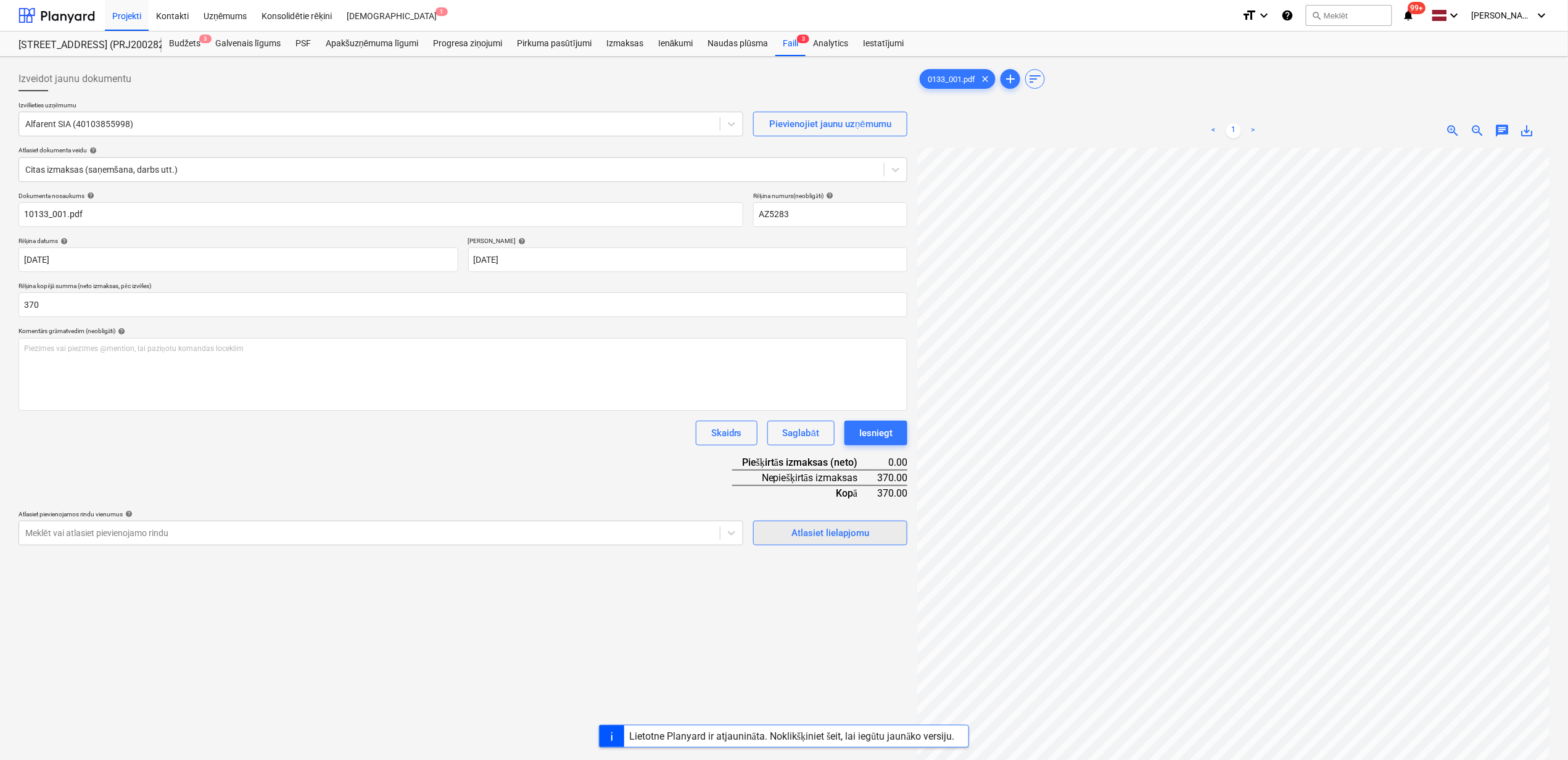
type input "370.00"
click at [828, 531] on div "Atlasiet lielapjomu" at bounding box center [831, 533] width 78 height 16
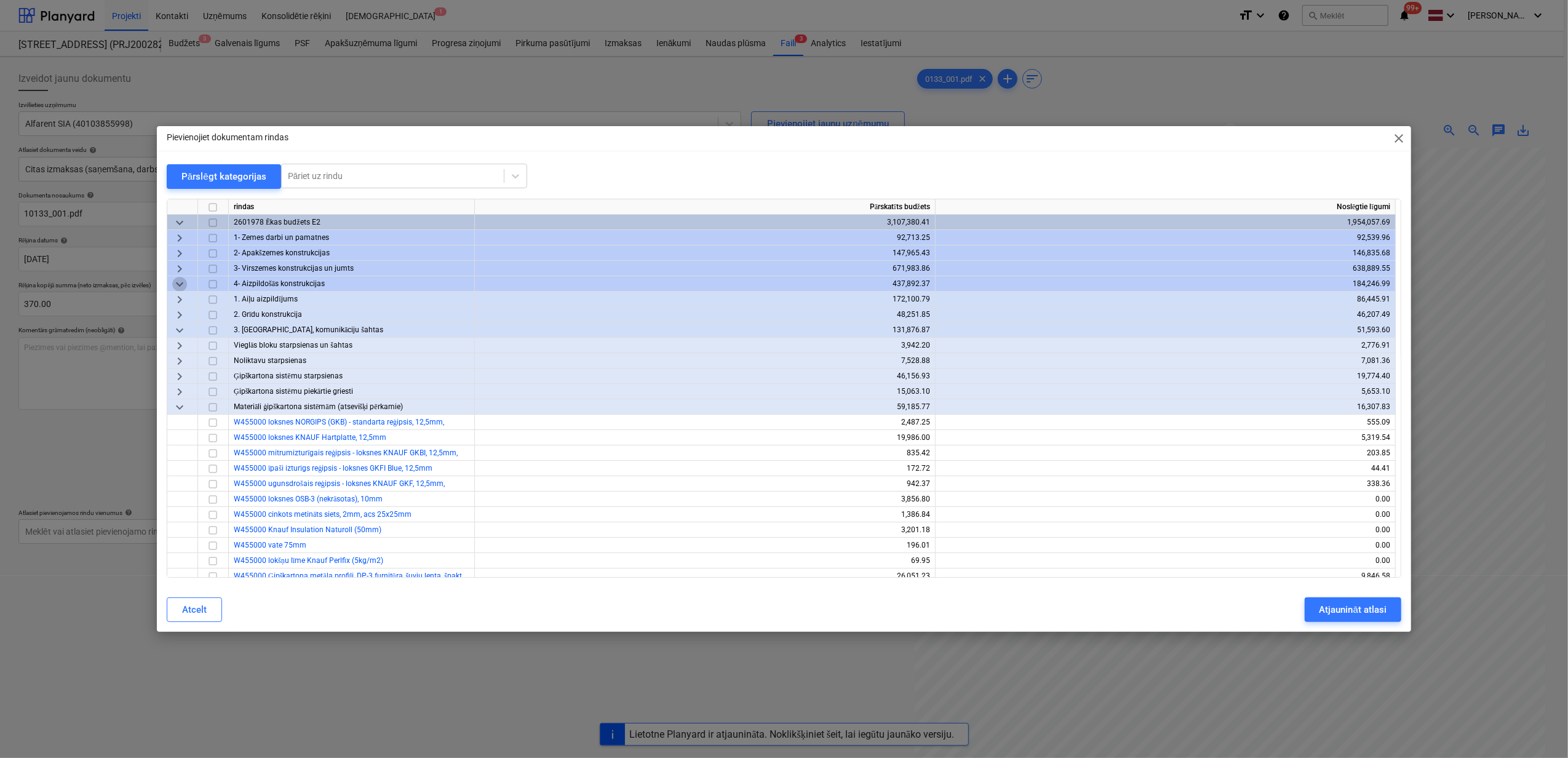
click at [177, 278] on span "keyboard_arrow_down" at bounding box center [180, 285] width 15 height 15
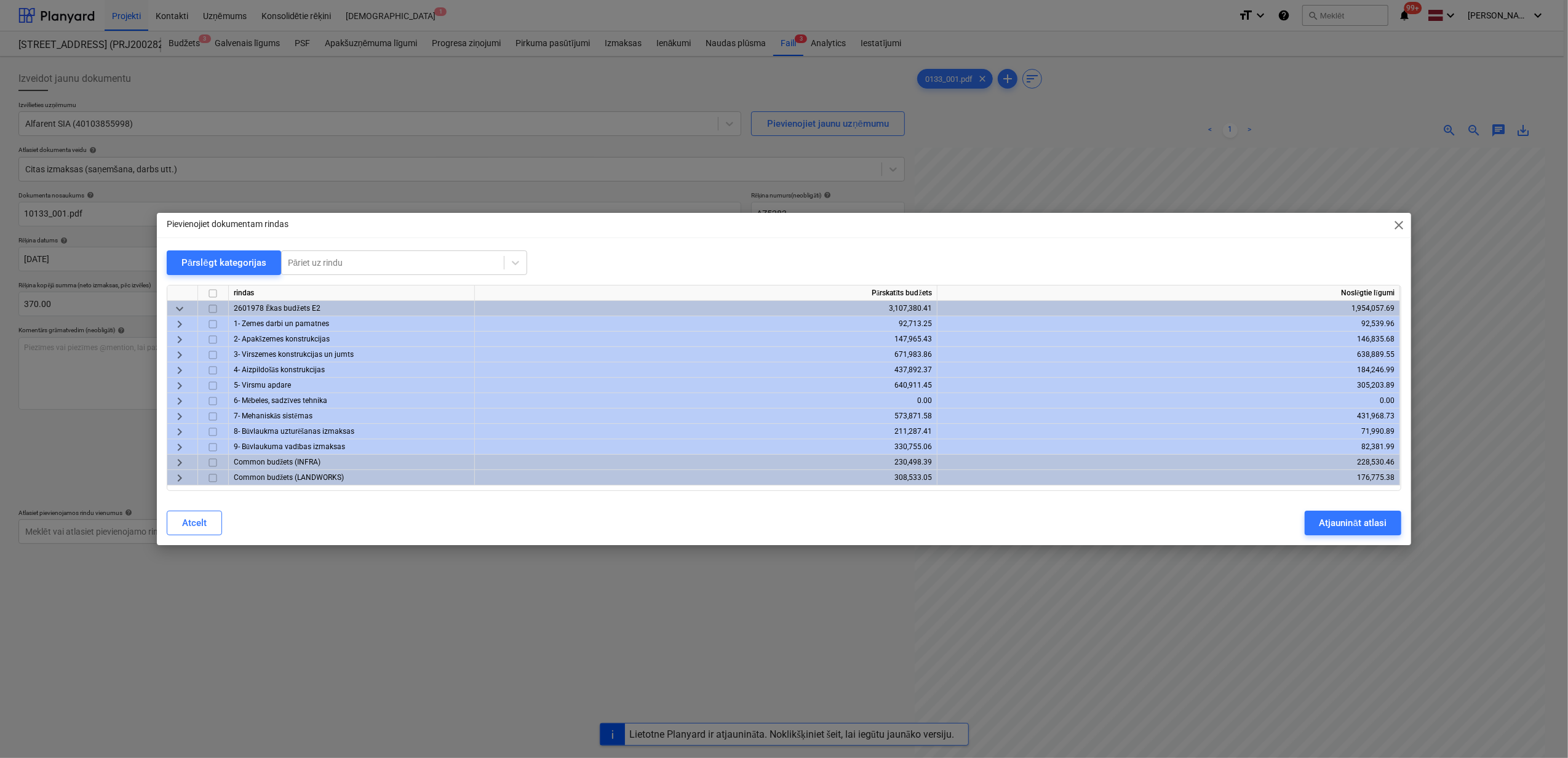
click at [180, 352] on span "keyboard_arrow_right" at bounding box center [180, 355] width 15 height 15
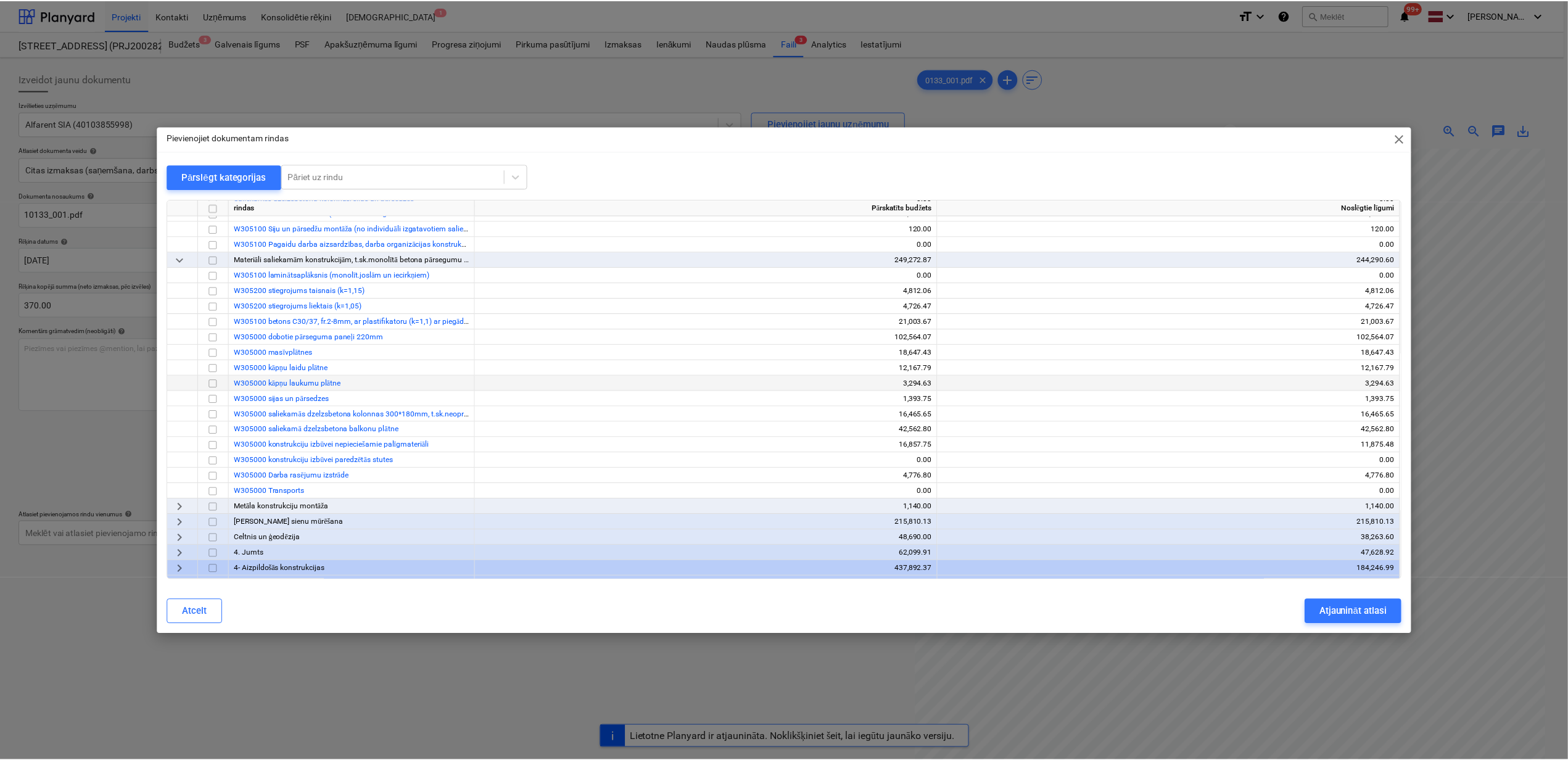
scroll to position [329, 0]
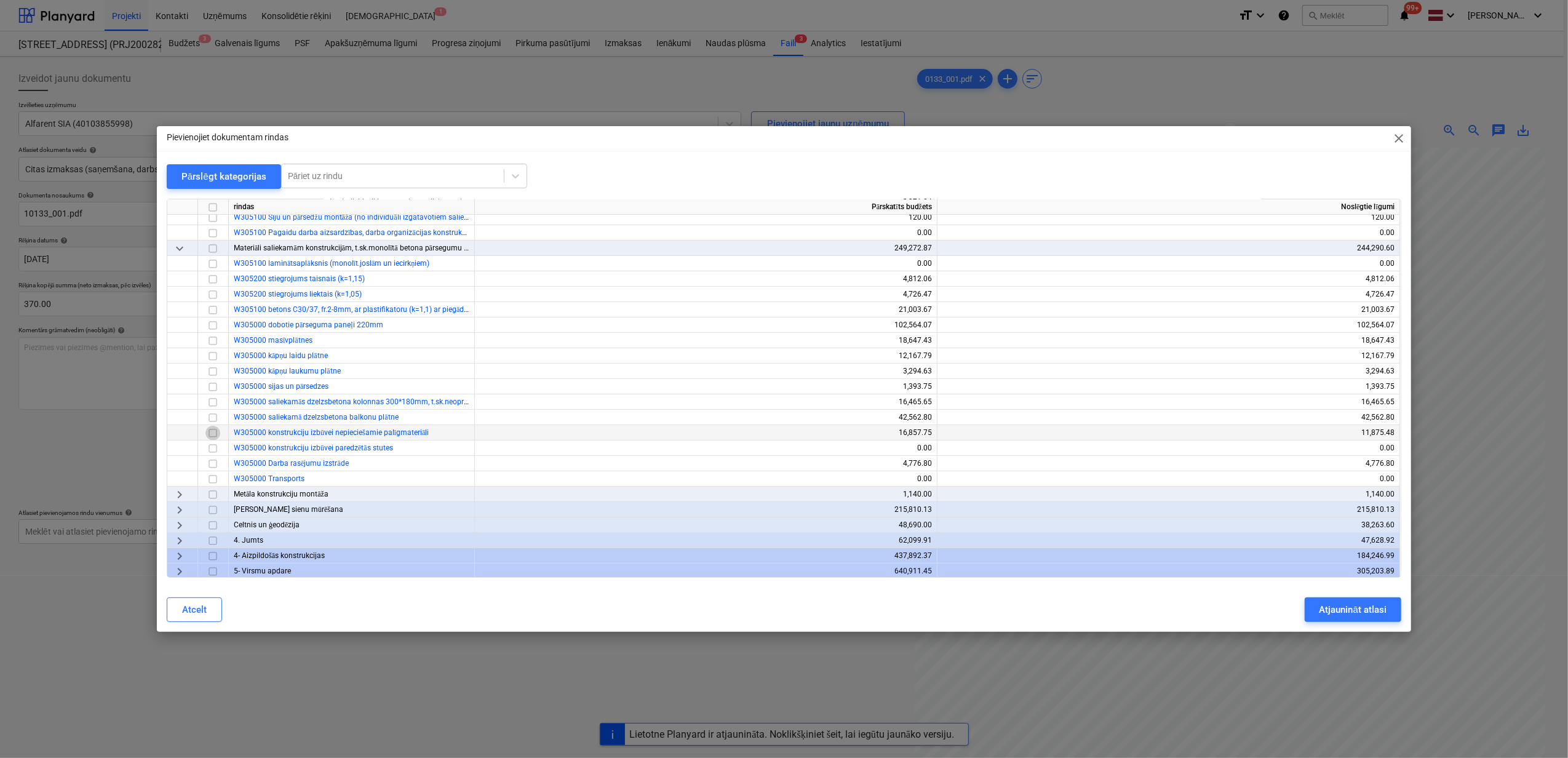
click at [209, 434] on input "checkbox" at bounding box center [213, 434] width 15 height 15
click at [1347, 598] on button "Atjaunināt atlasi" at bounding box center [1353, 610] width 97 height 25
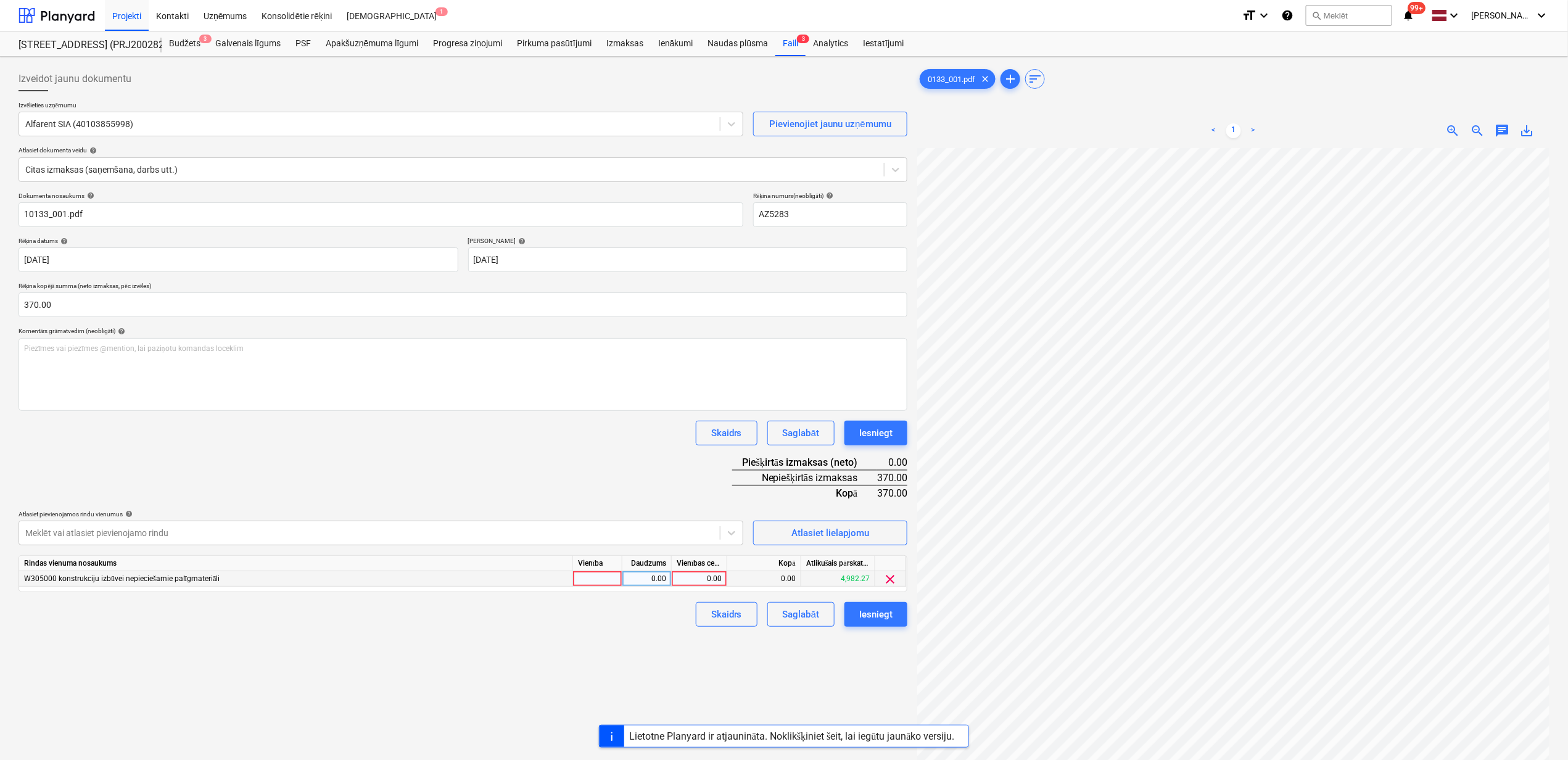
click at [689, 575] on div "0.00" at bounding box center [698, 579] width 45 height 15
type input "370"
click at [892, 578] on span "clear" at bounding box center [892, 579] width 15 height 15
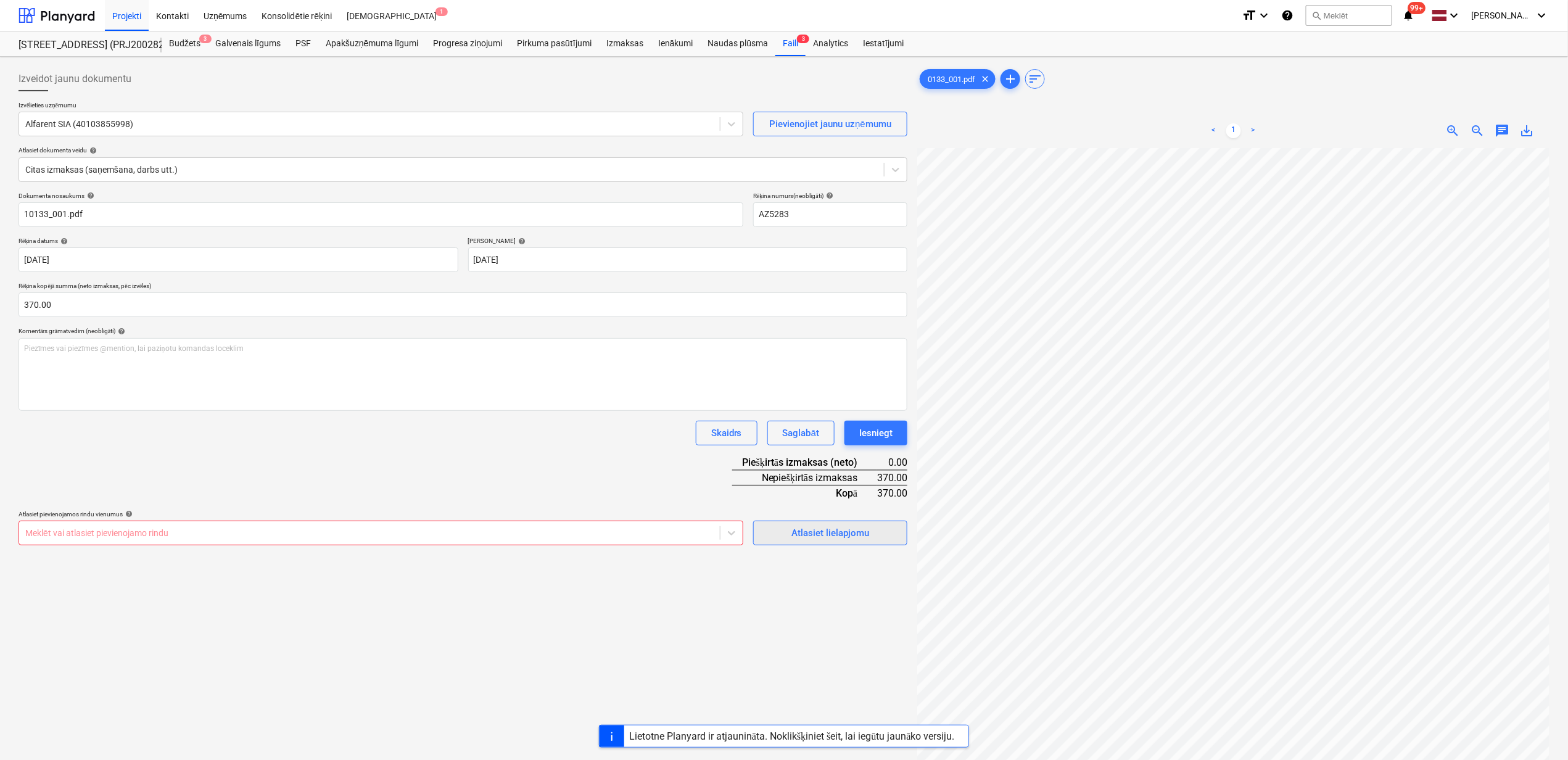
click at [835, 533] on div "Atlasiet lielapjomu" at bounding box center [831, 533] width 78 height 16
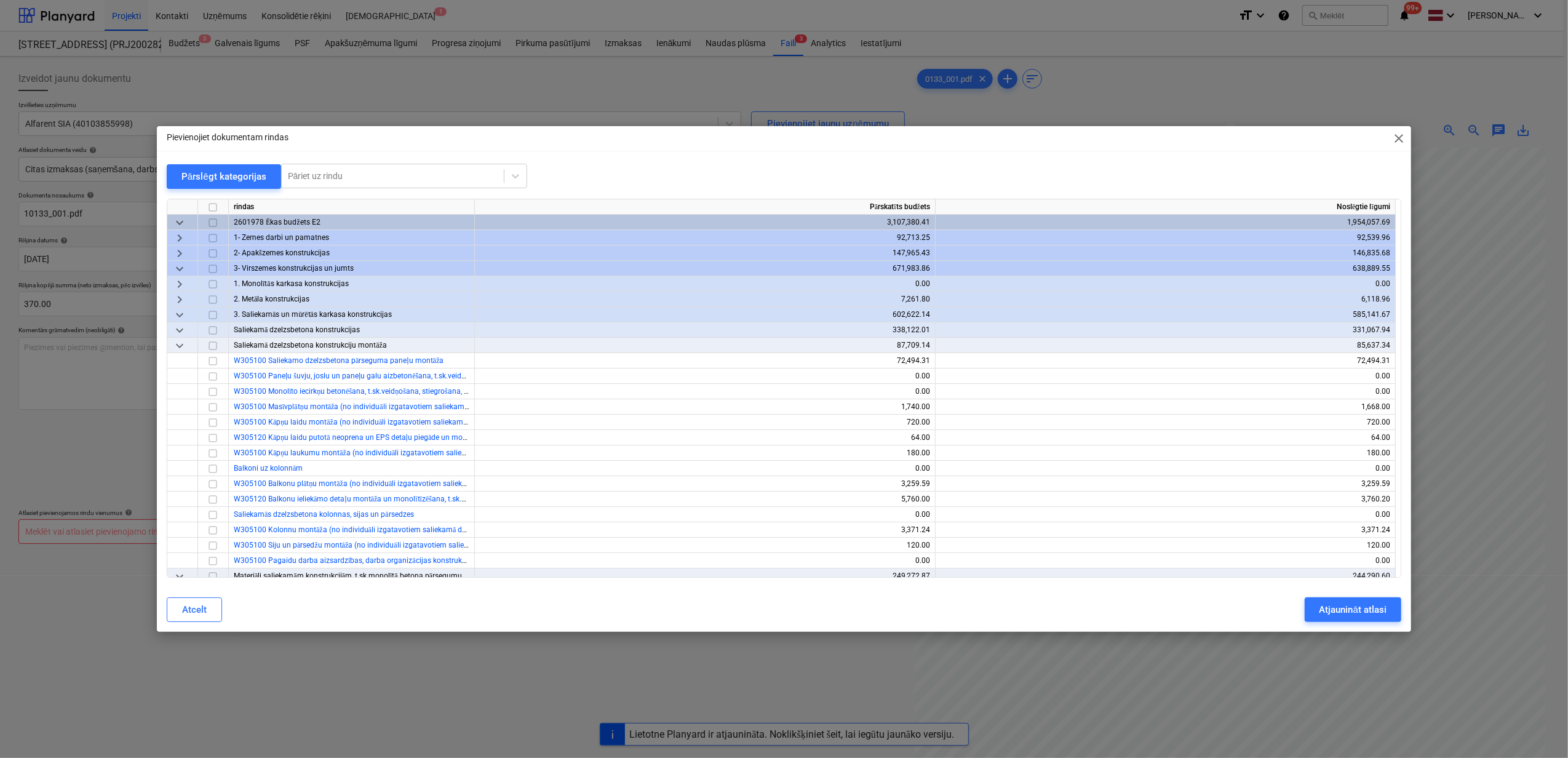
click at [175, 267] on span "keyboard_arrow_down" at bounding box center [180, 269] width 15 height 15
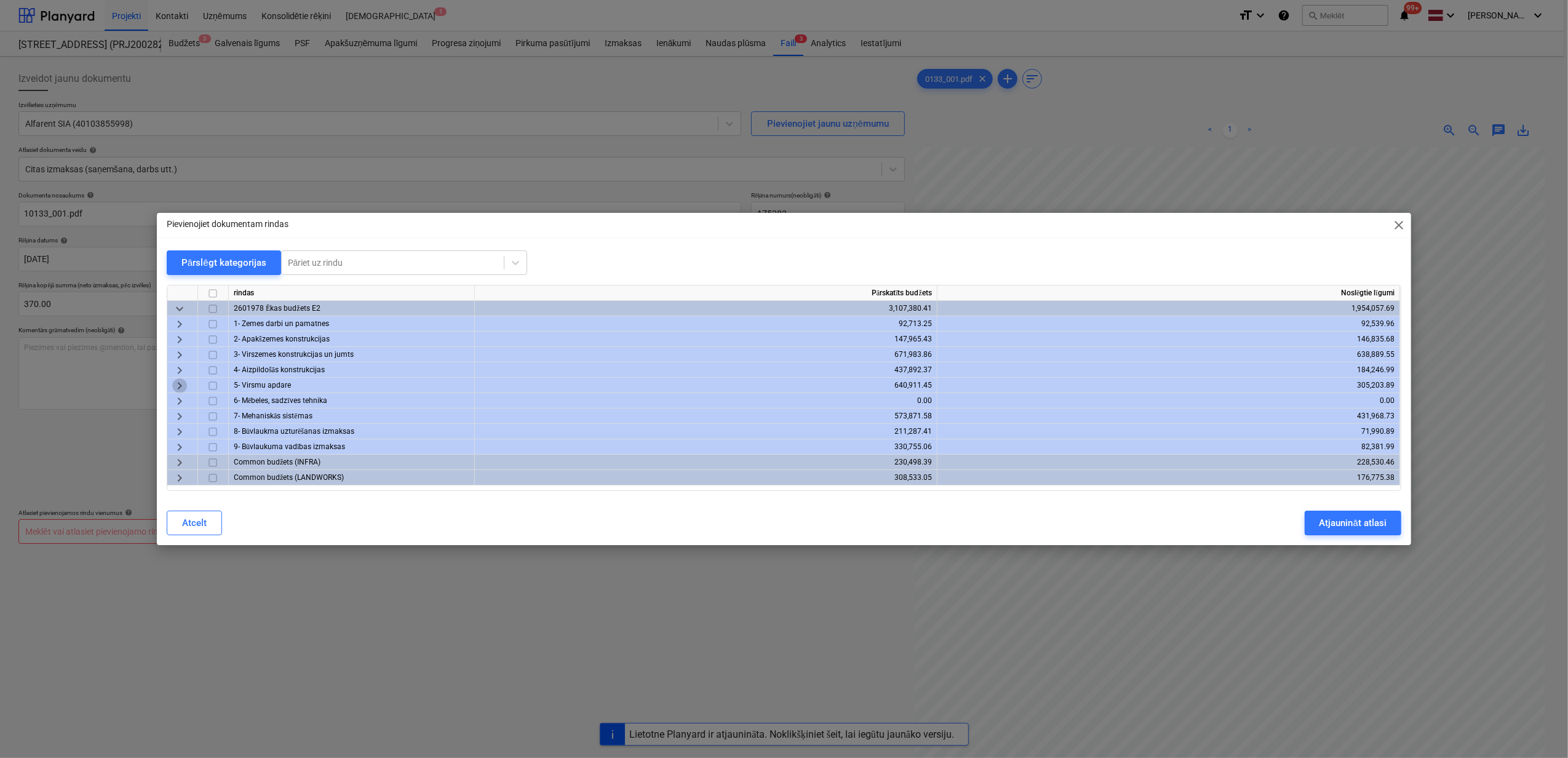
click at [173, 387] on span "keyboard_arrow_right" at bounding box center [180, 386] width 15 height 15
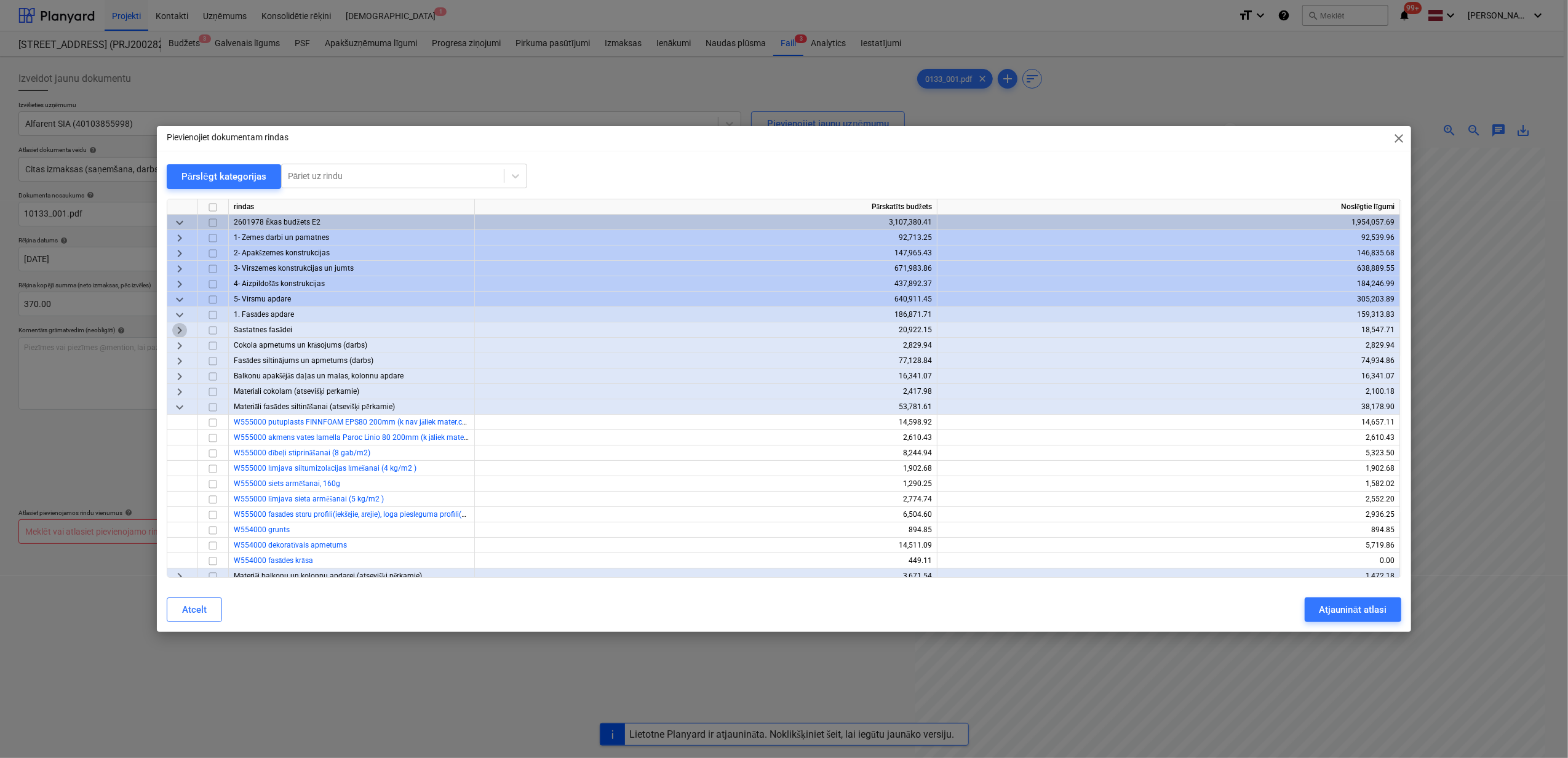
click at [179, 330] on span "keyboard_arrow_right" at bounding box center [180, 330] width 15 height 15
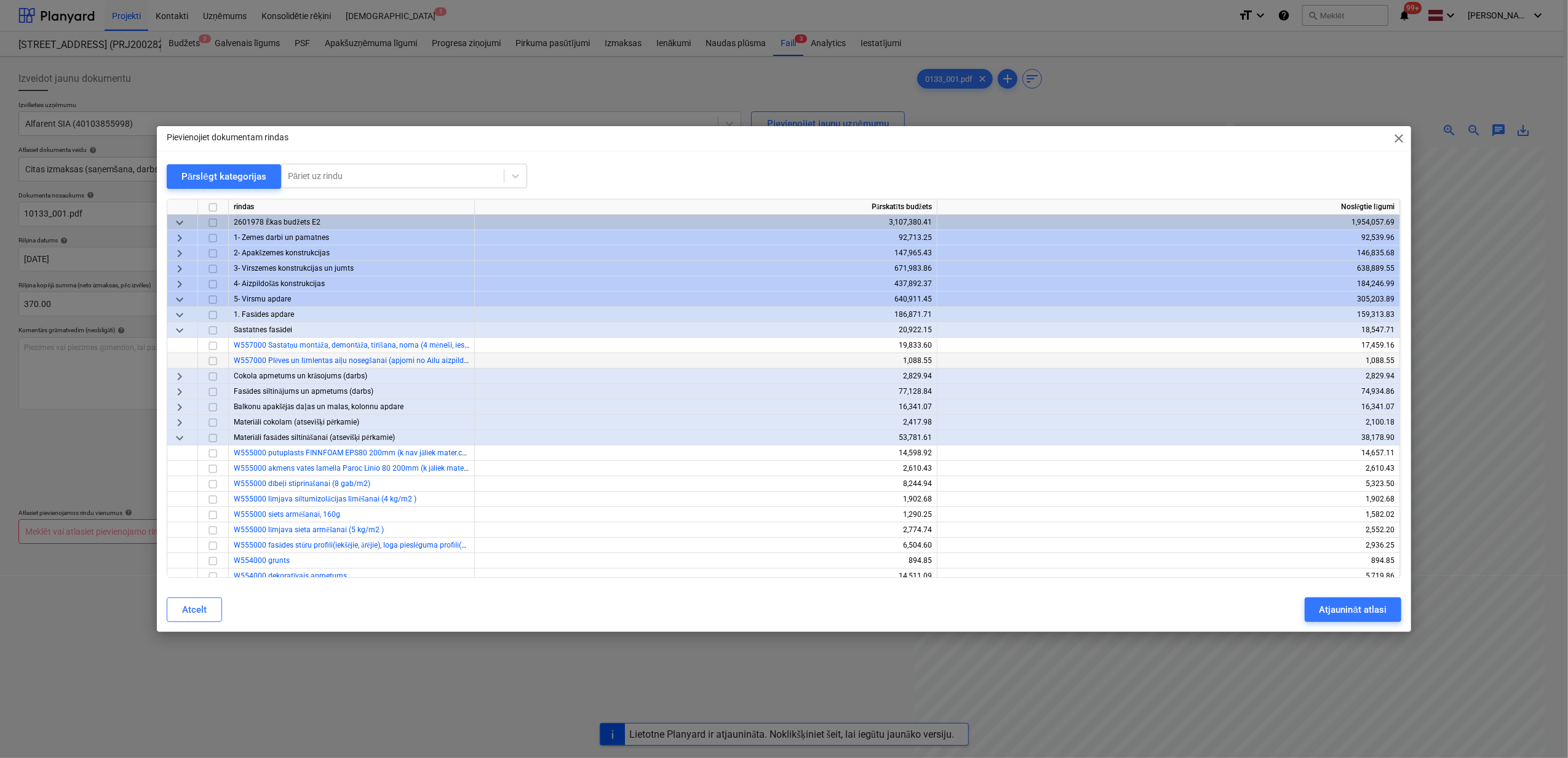
click at [212, 361] on input "checkbox" at bounding box center [213, 361] width 15 height 15
click at [1370, 609] on div "Atjaunināt atlasi" at bounding box center [1353, 609] width 67 height 16
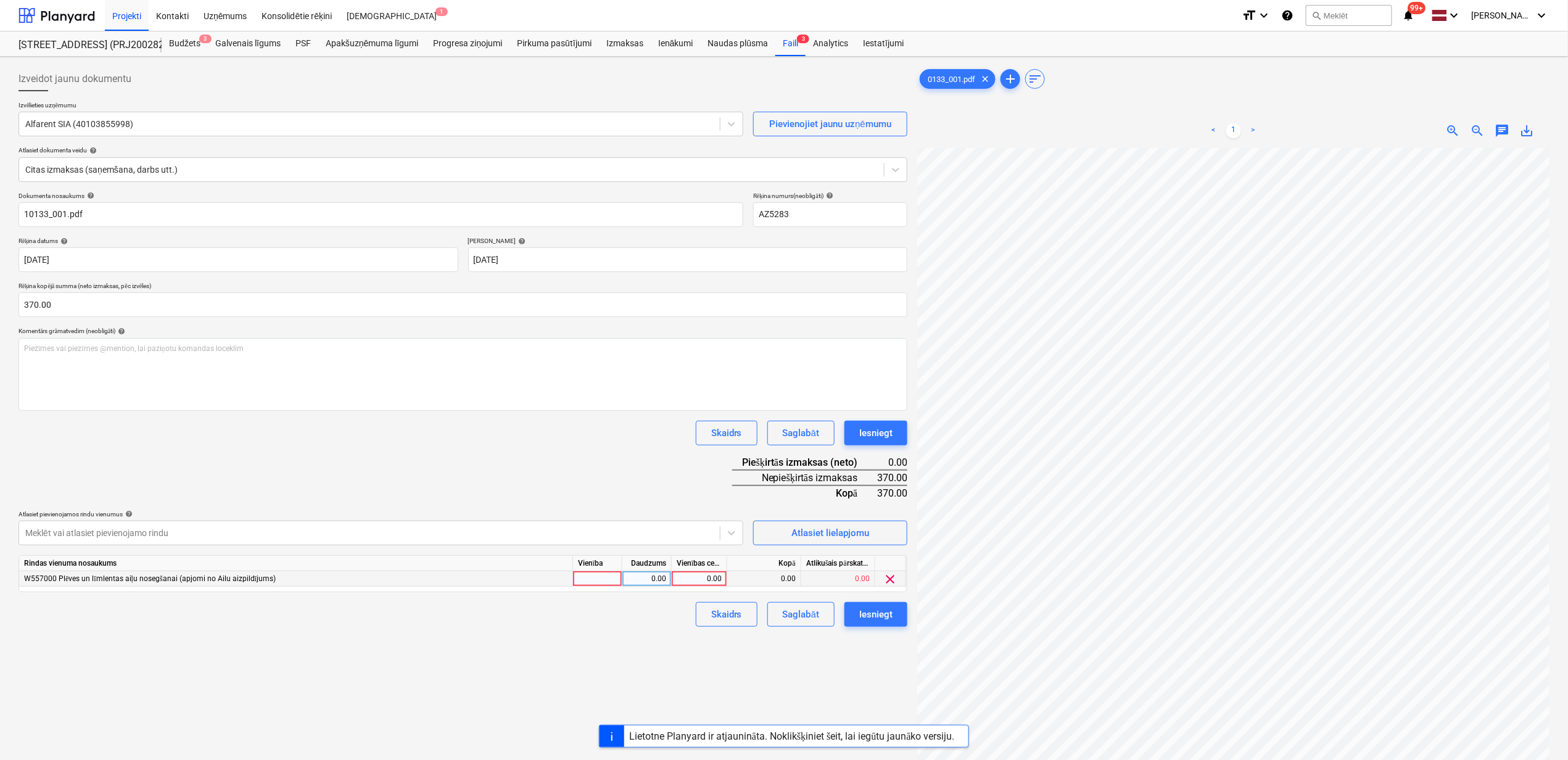
click at [699, 572] on div "0.00" at bounding box center [698, 579] width 45 height 15
type input "370"
click at [677, 682] on div "Izveidot jaunu dokumentu Izvēlieties uzņēmumu Alfarent SIA (40103855998) Pievie…" at bounding box center [462, 470] width 899 height 817
click at [878, 611] on div "Iesniegt" at bounding box center [875, 614] width 33 height 16
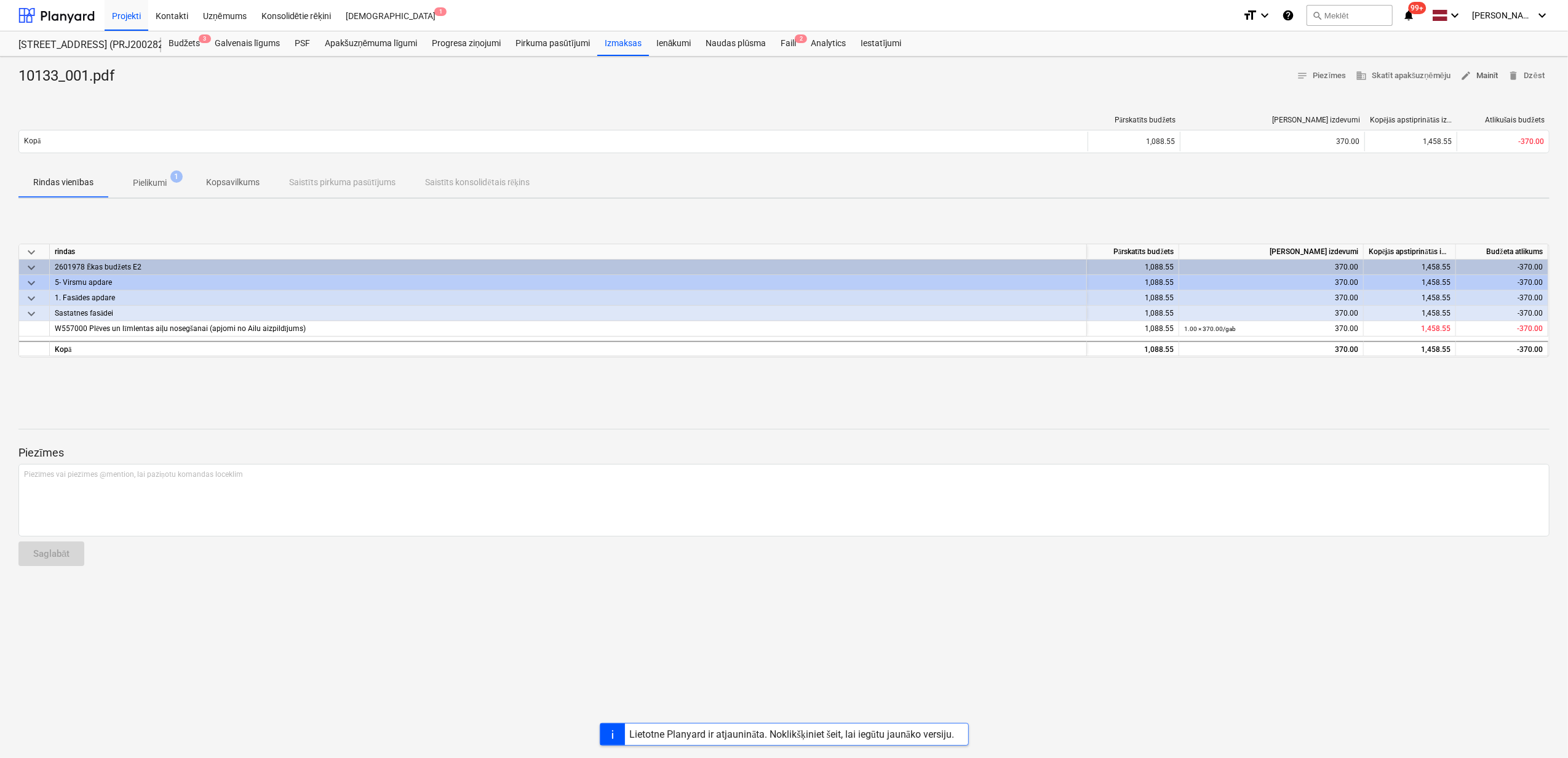
click at [1478, 75] on span "edit Mainīt" at bounding box center [1480, 76] width 38 height 14
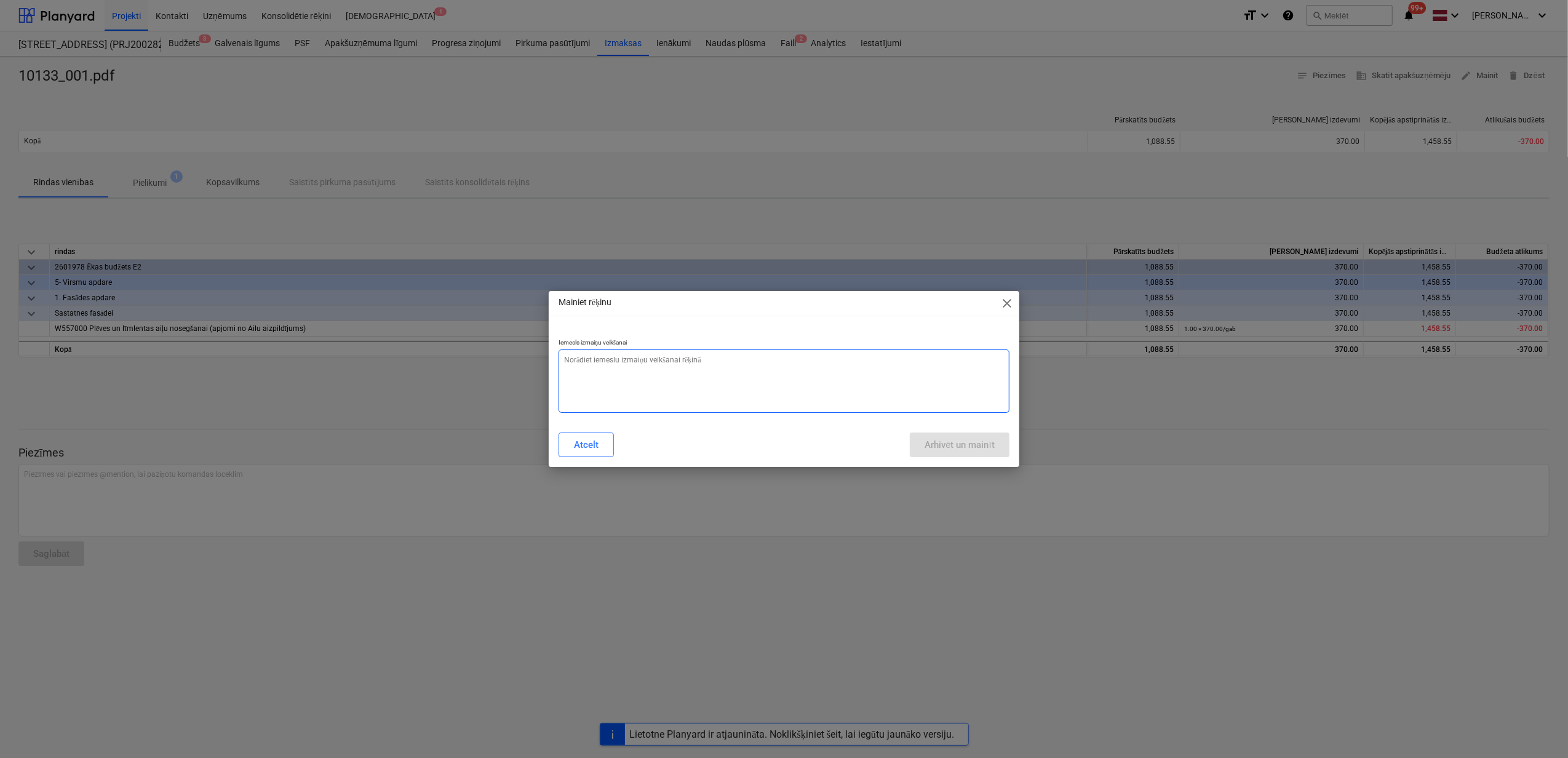
drag, startPoint x: 674, startPoint y: 379, endPoint x: 682, endPoint y: 395, distance: 17.9
click at [677, 386] on textarea at bounding box center [784, 380] width 451 height 64
type textarea "x"
type textarea "N"
type textarea "x"
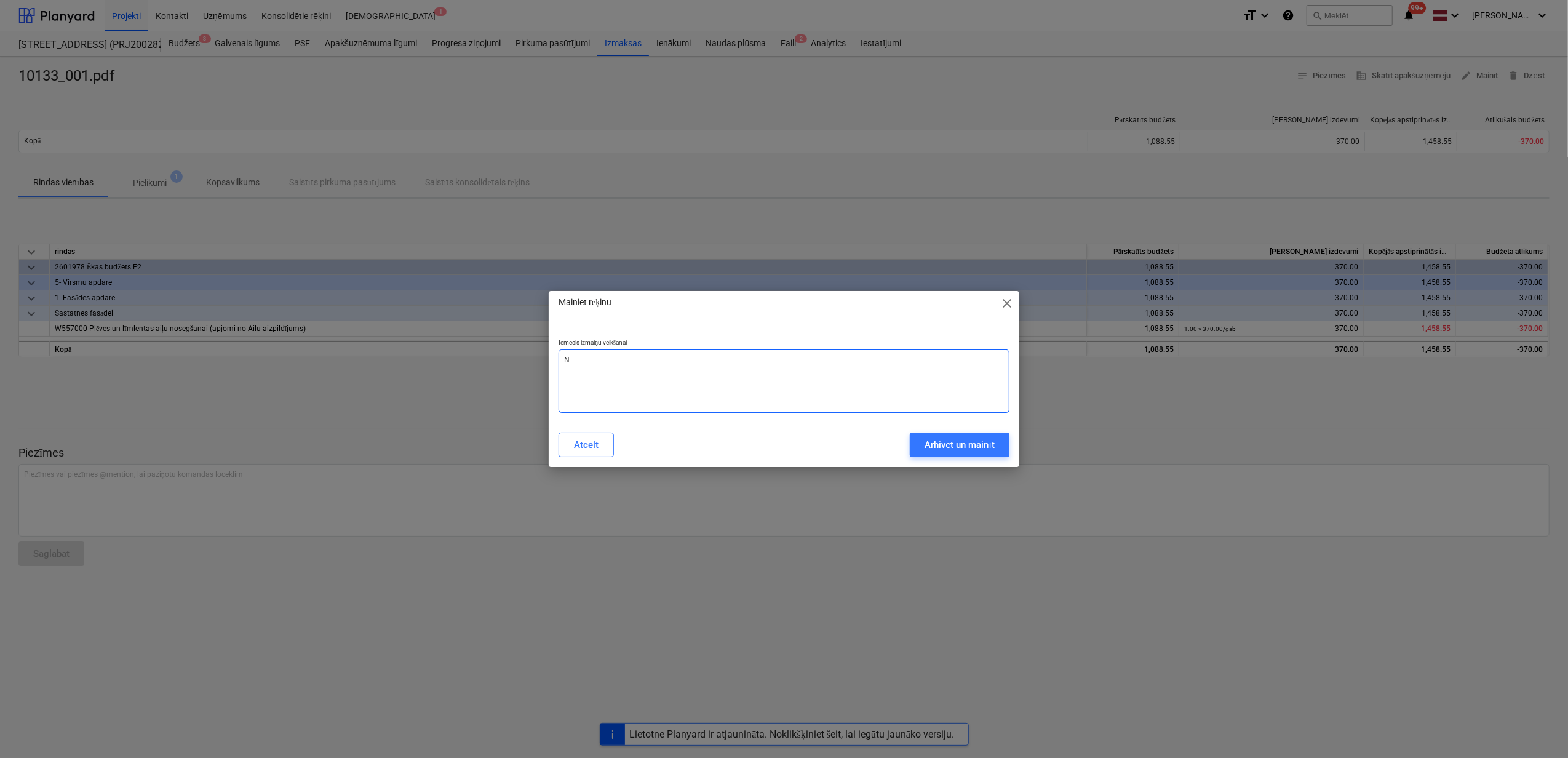
type textarea "Ne"
type textarea "x"
type textarea "Nep"
type textarea "x"
type textarea "Nepa"
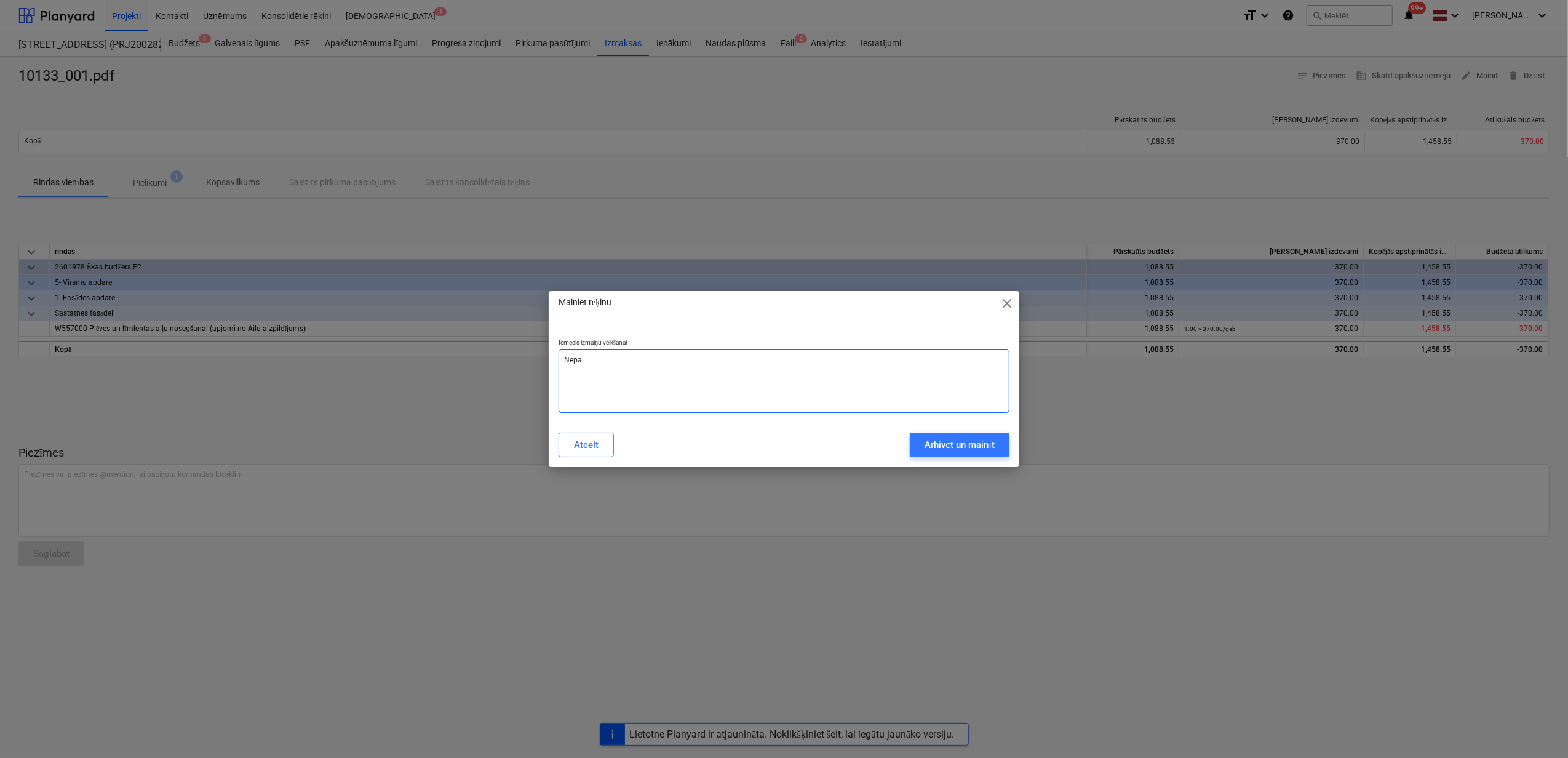
type textarea "x"
type textarea "Nepar"
type textarea "x"
type textarea "Nepare"
type textarea "x"
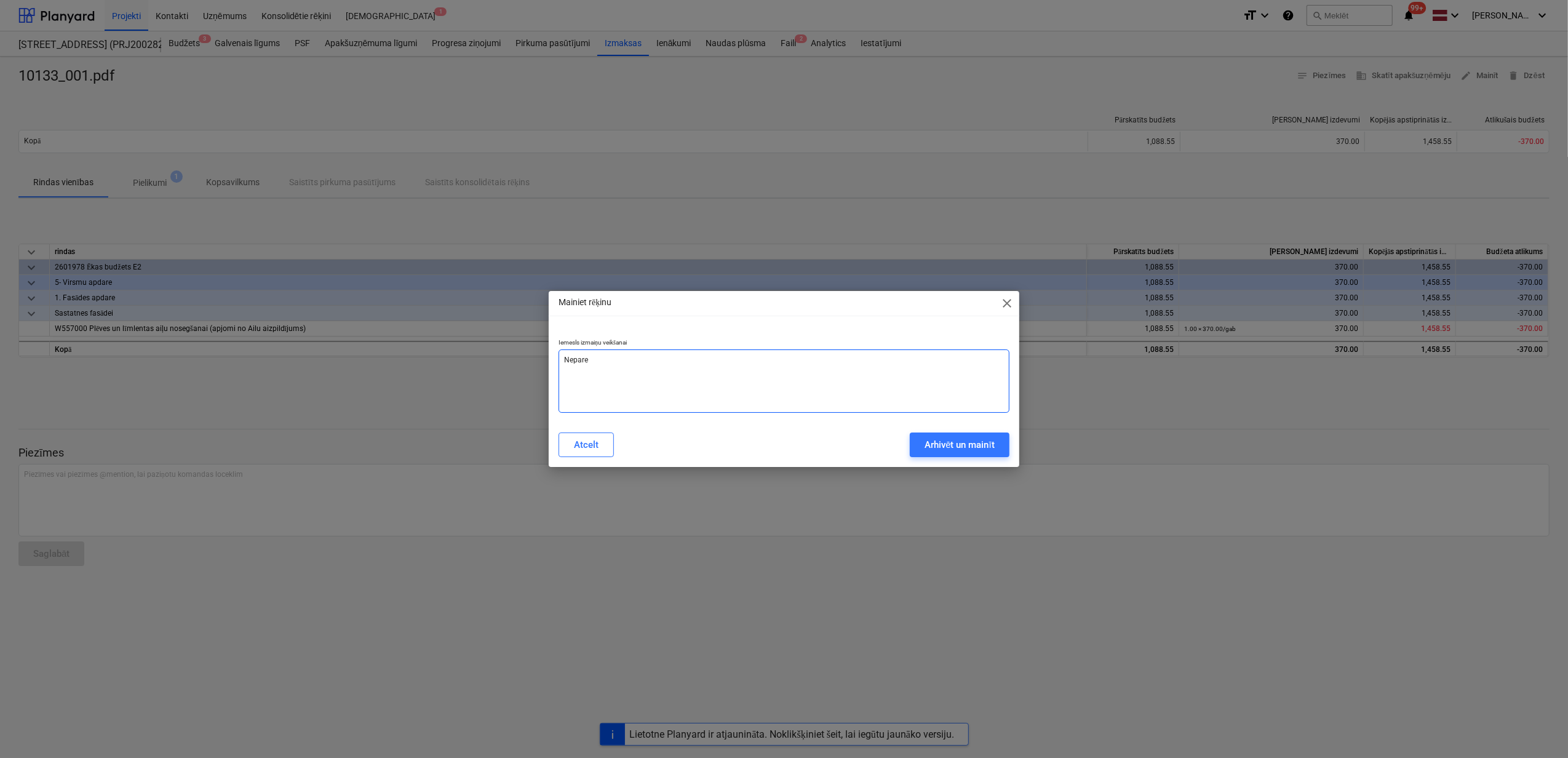
type textarea "Neparei"
type textarea "x"
type textarea "Nepareiz"
type textarea "x"
type textarea "Nepareiza"
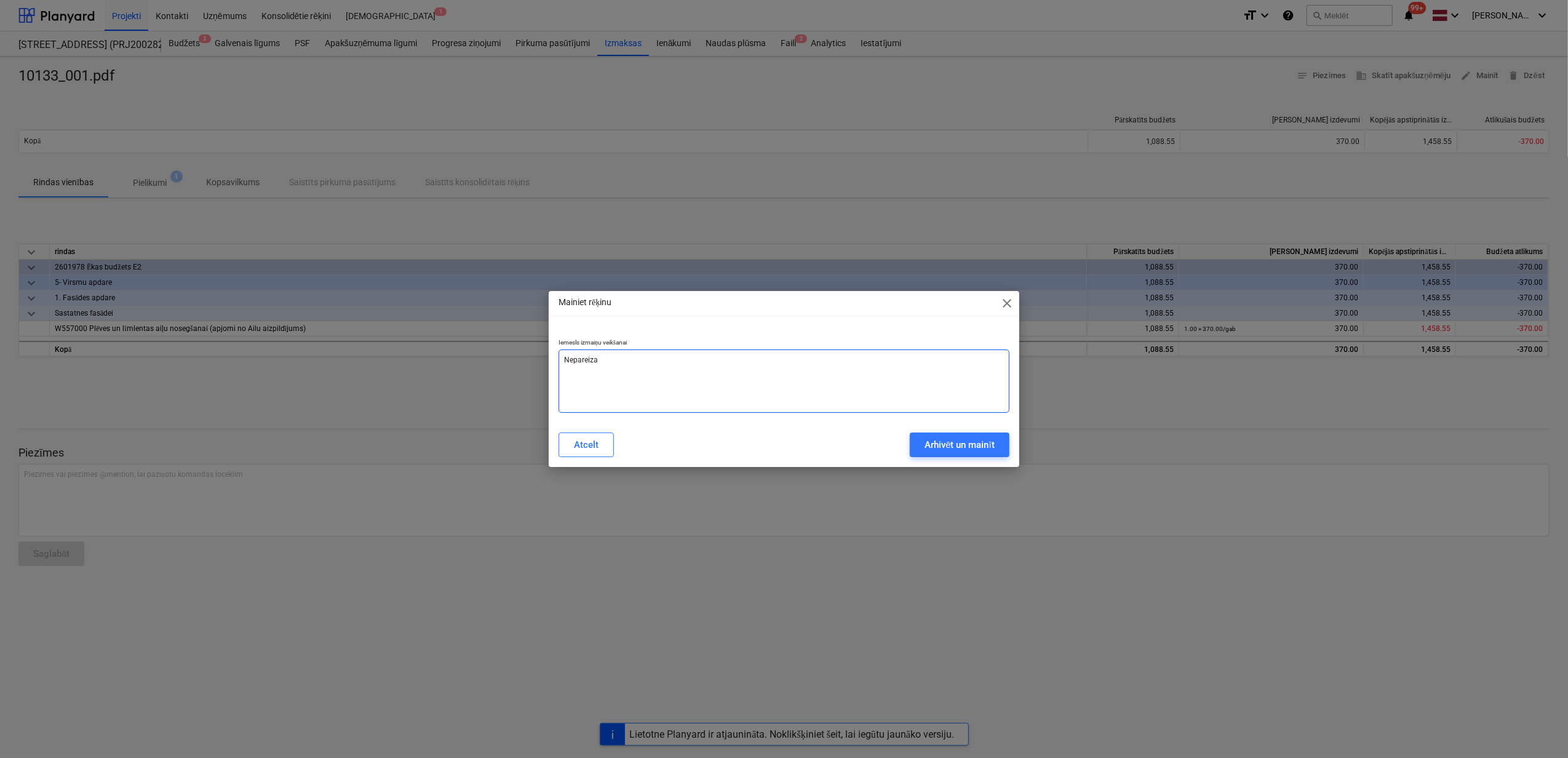
type textarea "x"
type textarea "Nepareiza"
type textarea "x"
type textarea "Nepareiza r"
type textarea "x"
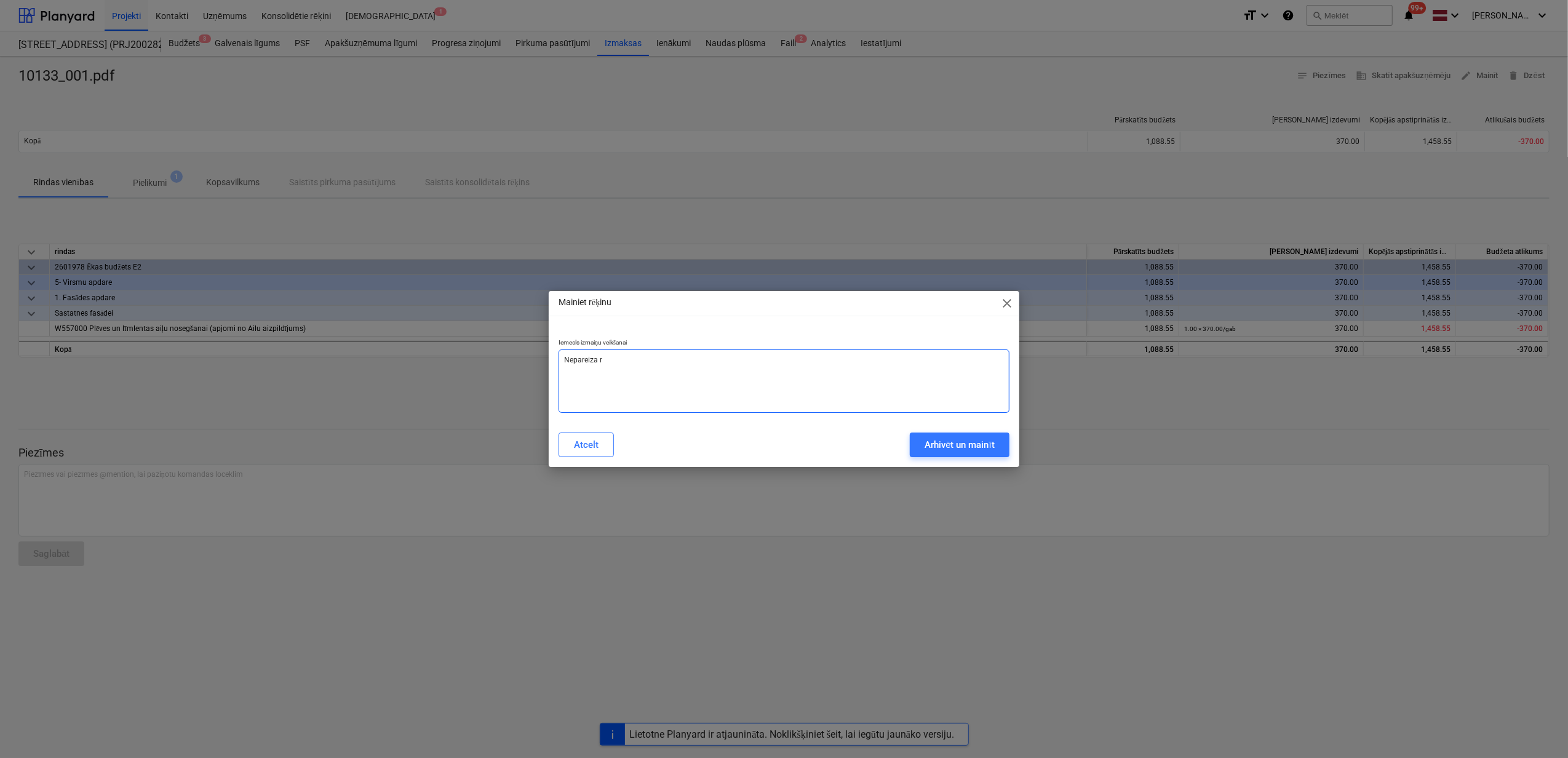
type textarea "Nepareiza ri"
type textarea "x"
type textarea "Nepareiza rin"
type textarea "x"
type textarea "Nepareiza rind"
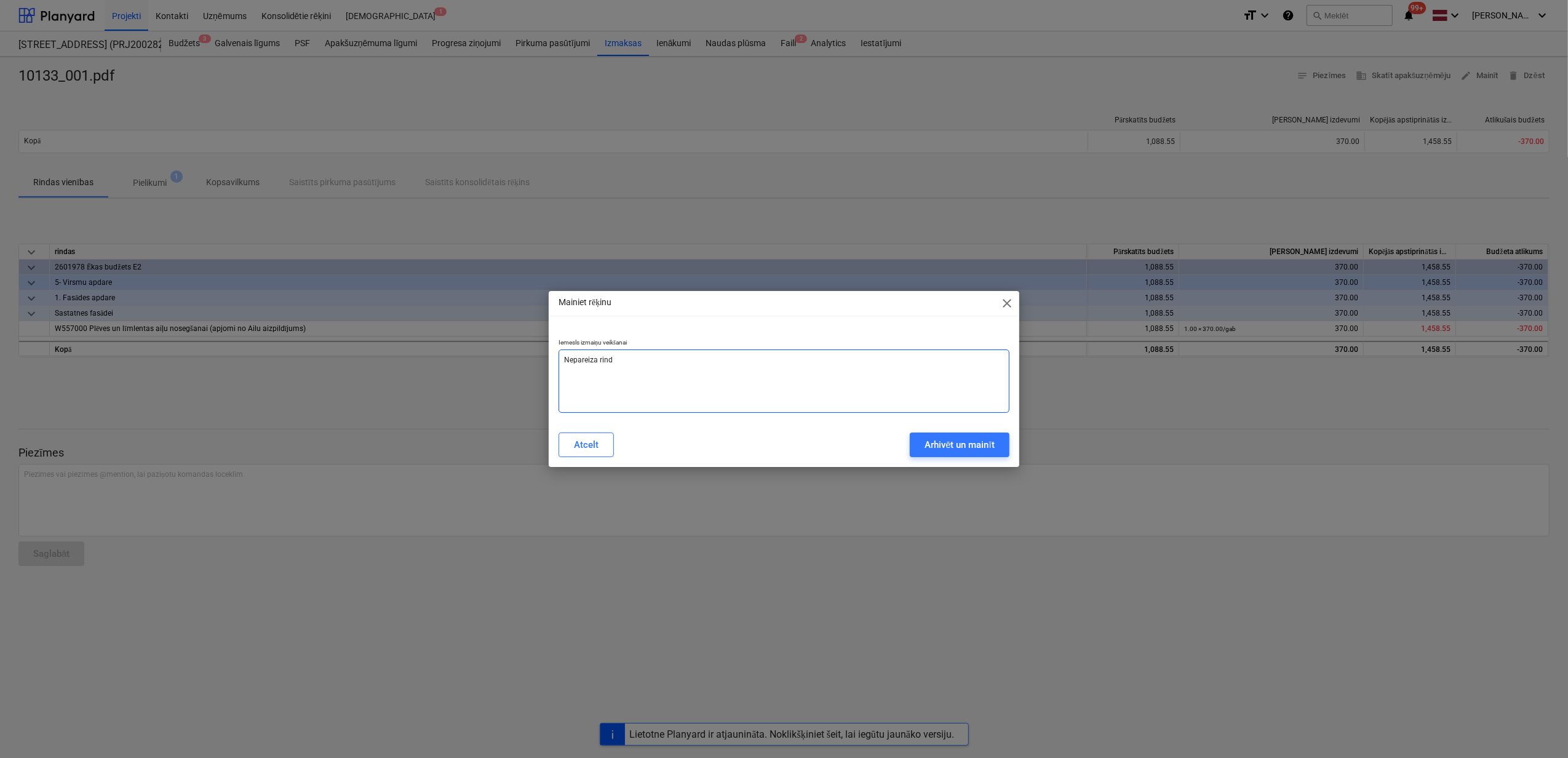
type textarea "x"
type textarea "Nepareiza rinda"
click at [977, 444] on div "Arhivēt un mainīt" at bounding box center [960, 444] width 70 height 16
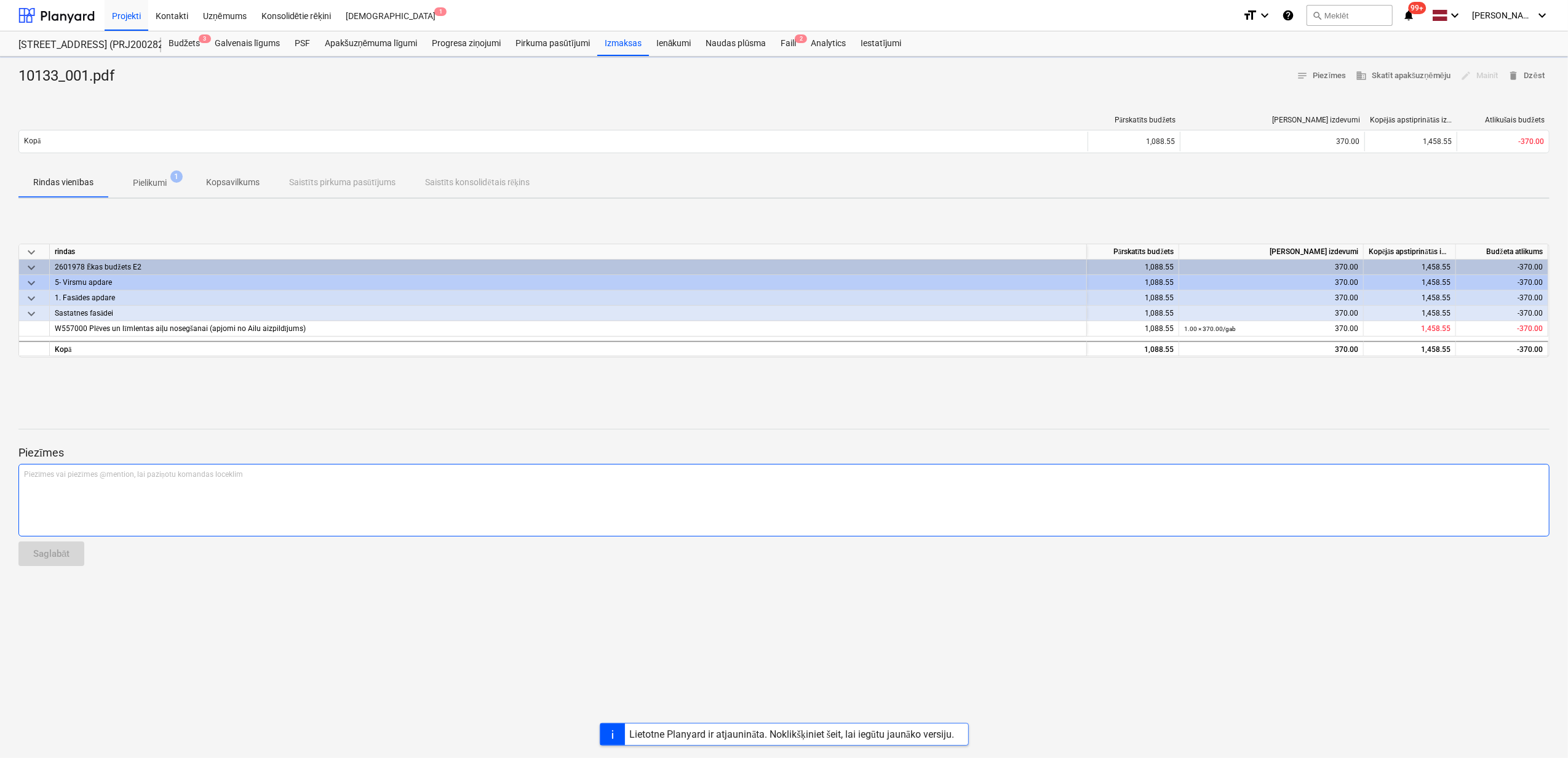
type textarea "x"
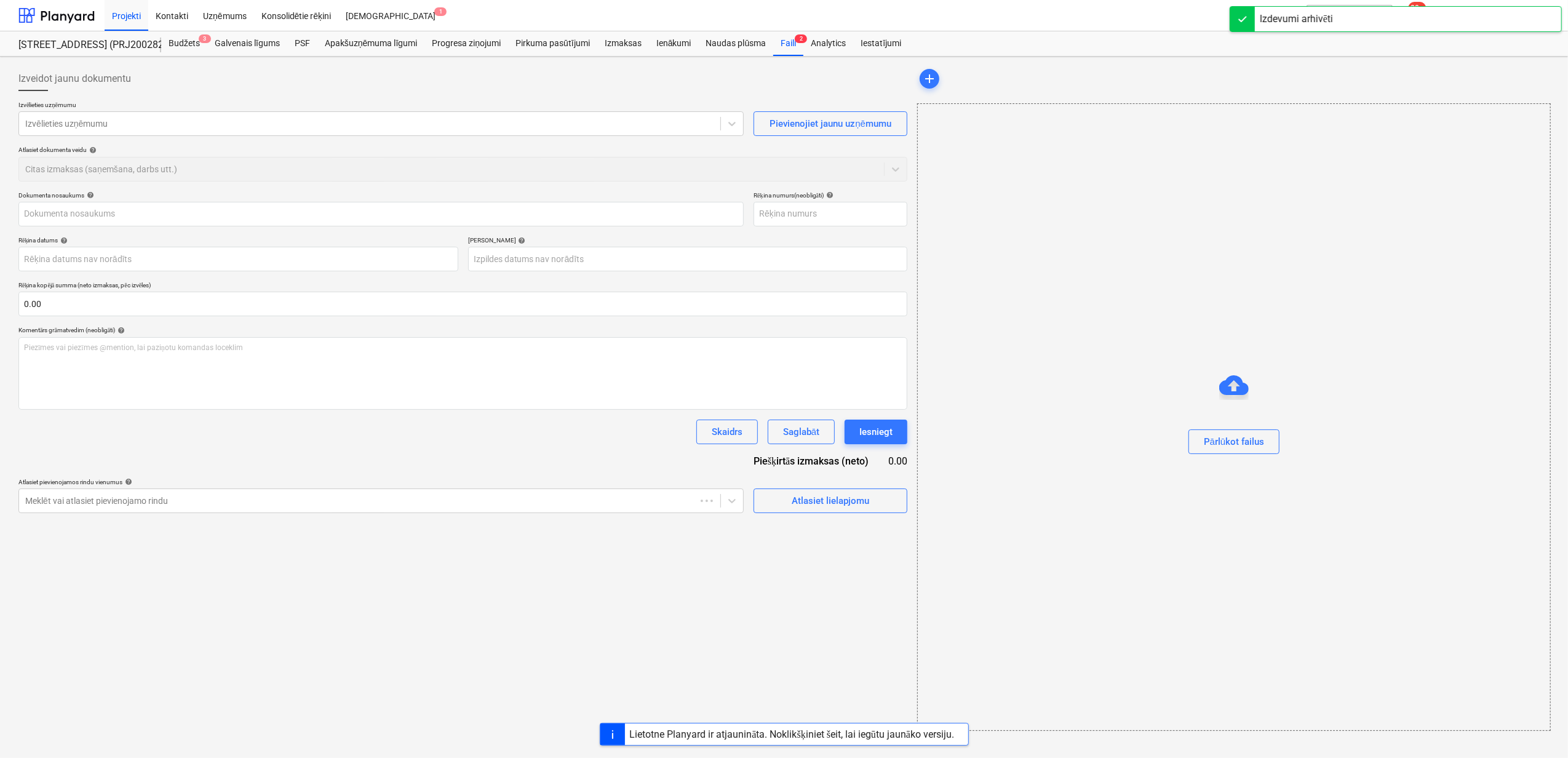
type input "10133_001.pdf"
type input "AZ5283"
type input "[DATE]"
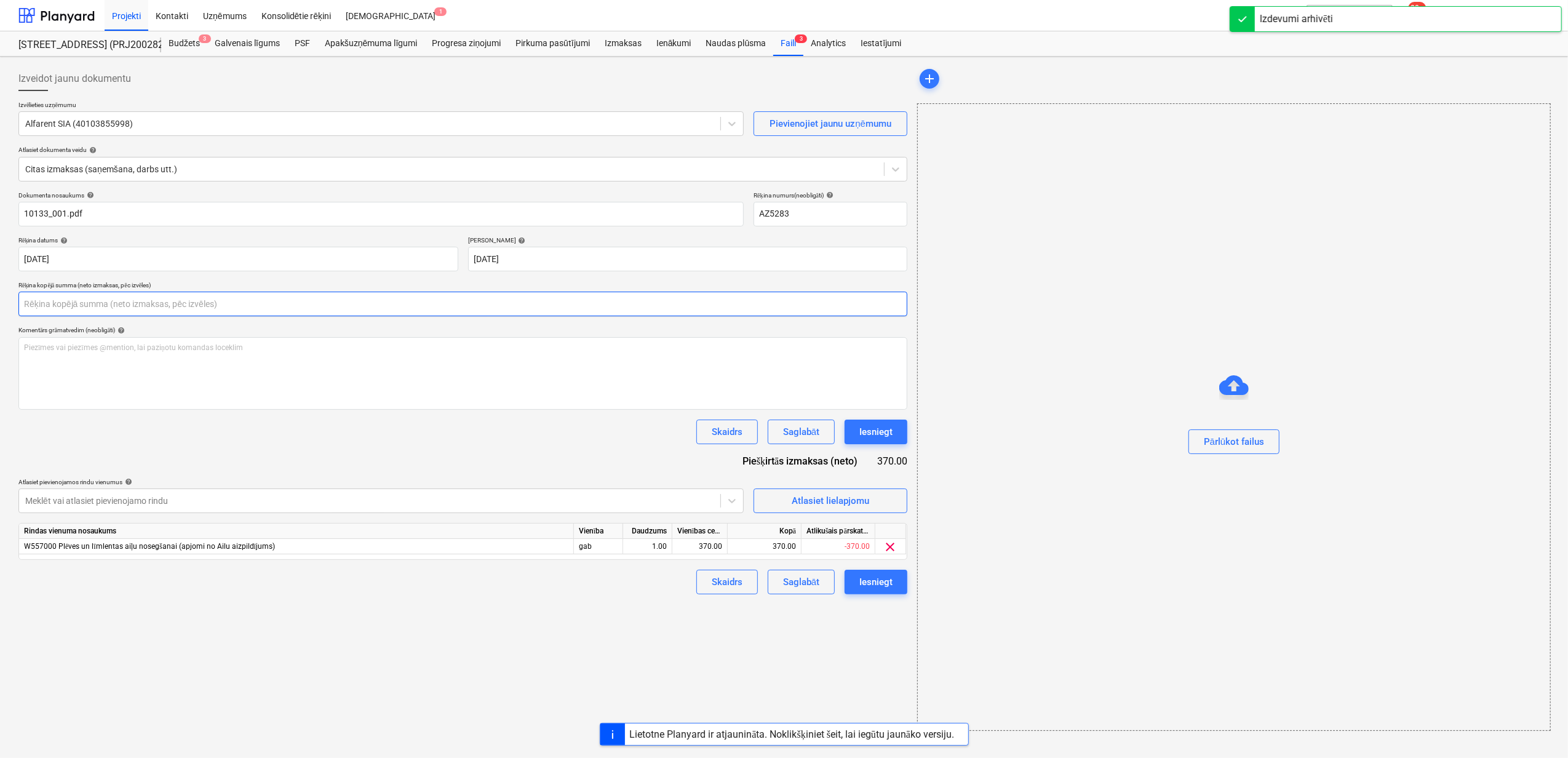
click at [236, 308] on input "text" at bounding box center [462, 304] width 889 height 25
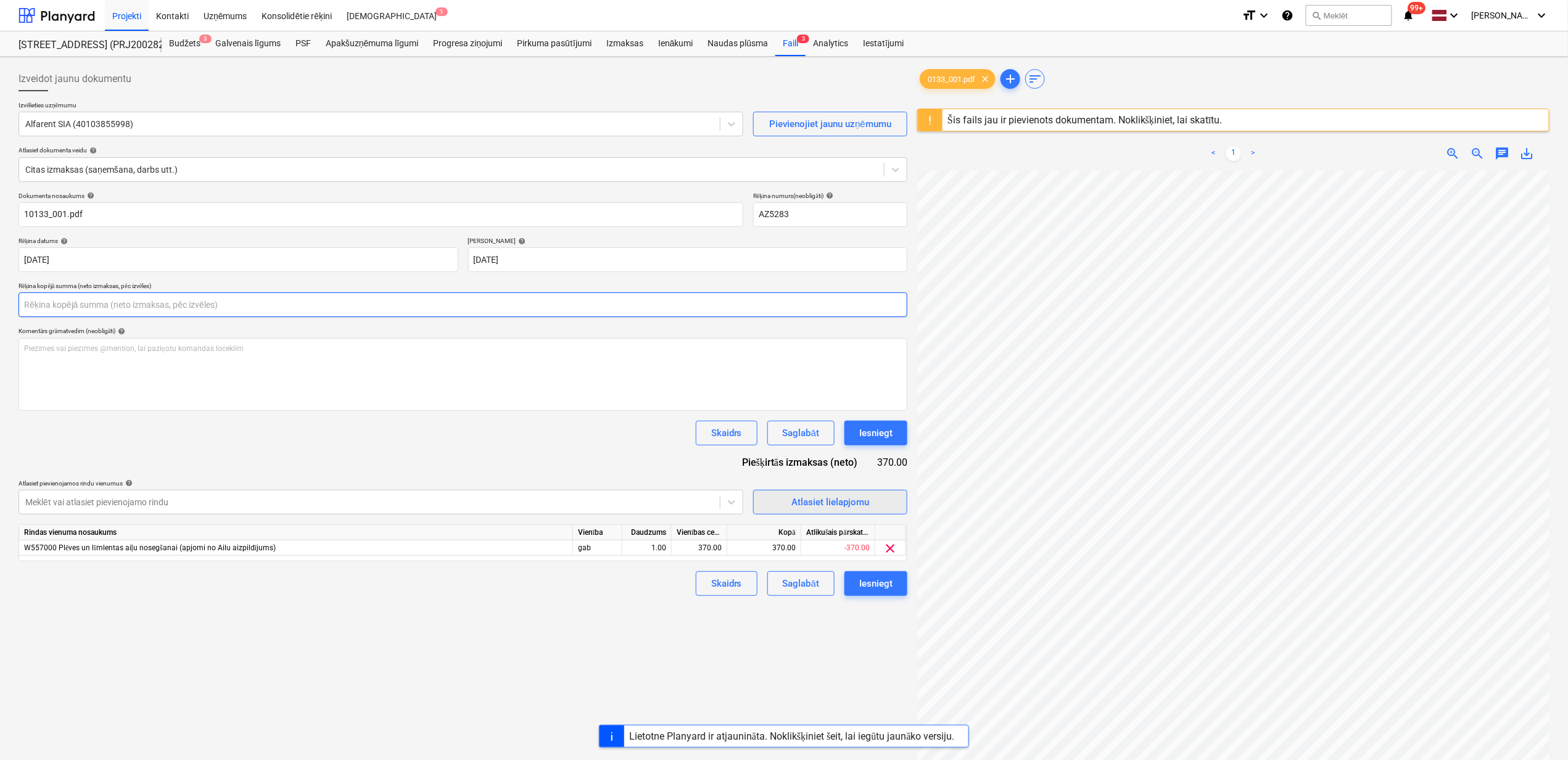
scroll to position [191, 0]
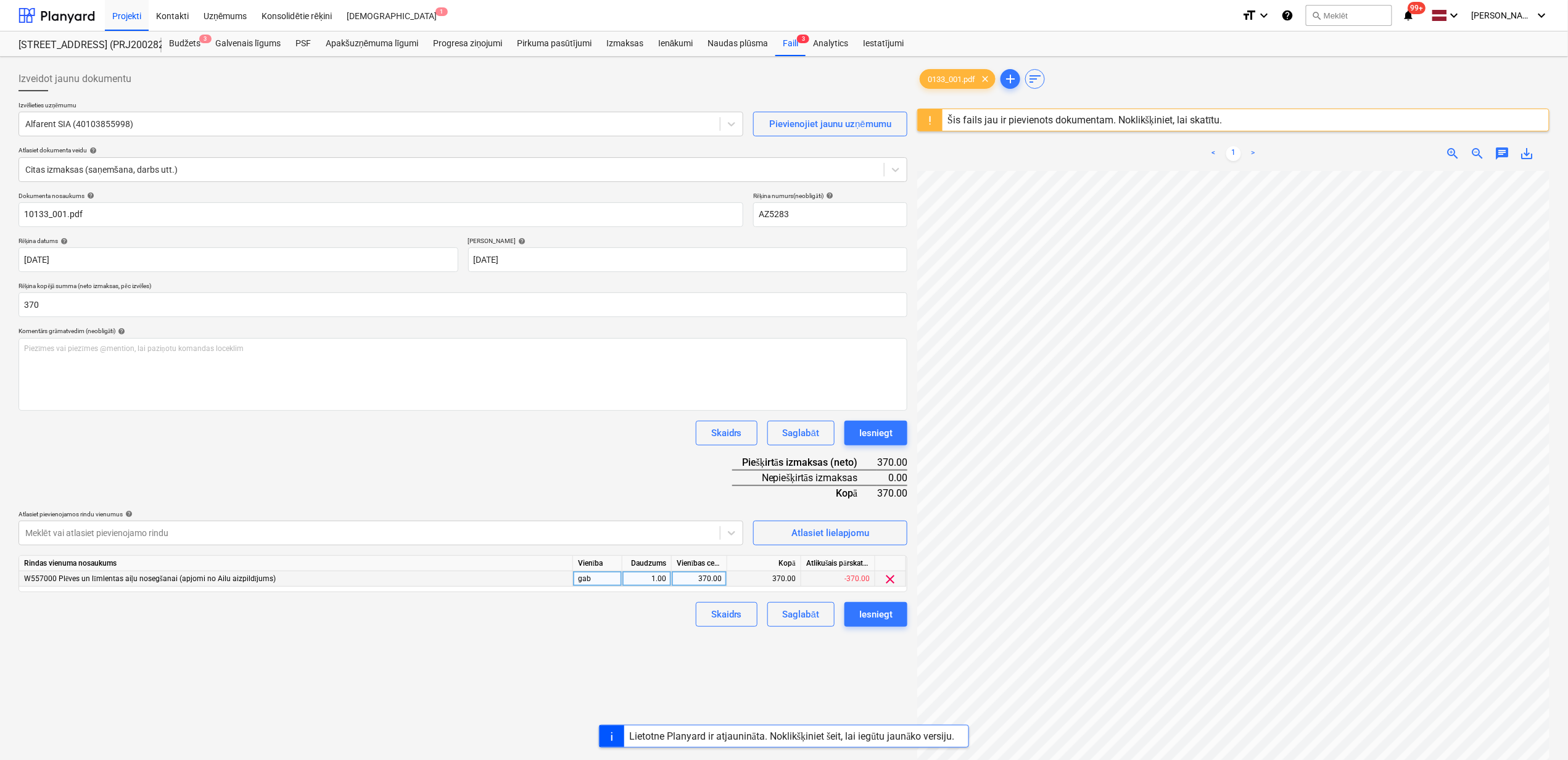
type input "370.00"
click at [892, 578] on span "clear" at bounding box center [892, 579] width 15 height 15
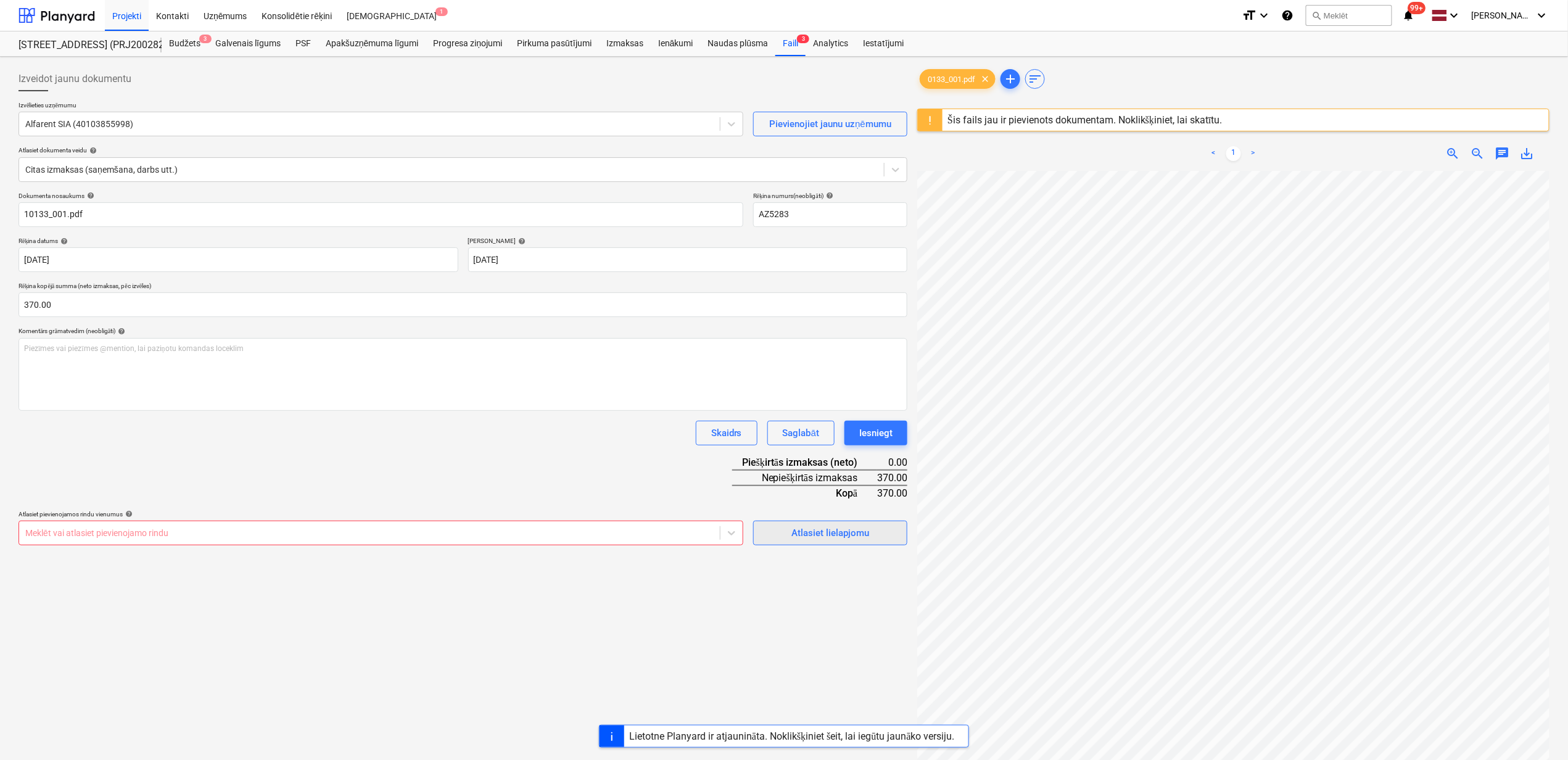
click at [835, 535] on div "Atlasiet lielapjomu" at bounding box center [831, 533] width 78 height 16
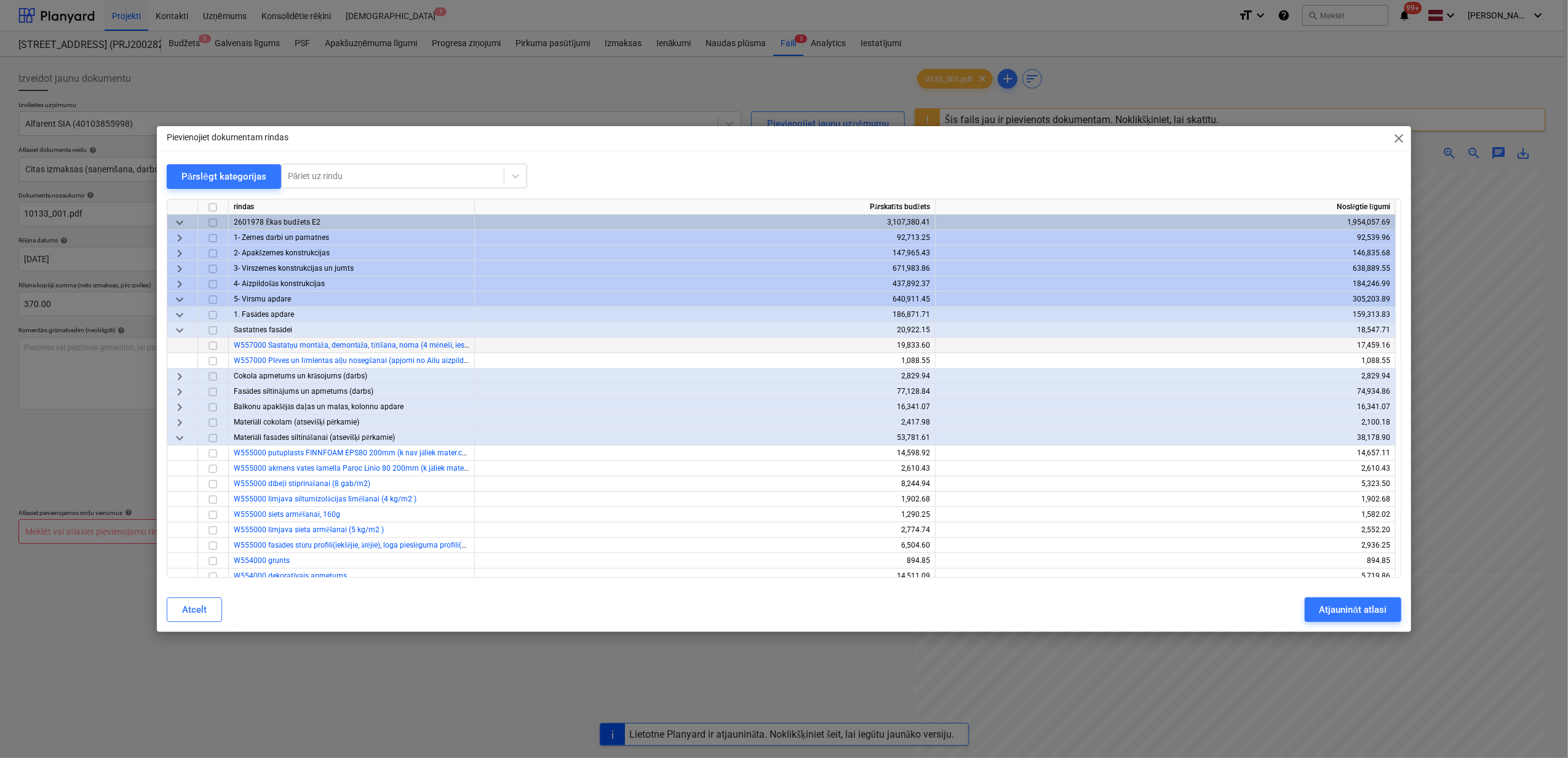
click at [207, 345] on input "checkbox" at bounding box center [213, 346] width 15 height 15
click at [1337, 603] on div "Atjaunināt atlasi" at bounding box center [1353, 609] width 67 height 16
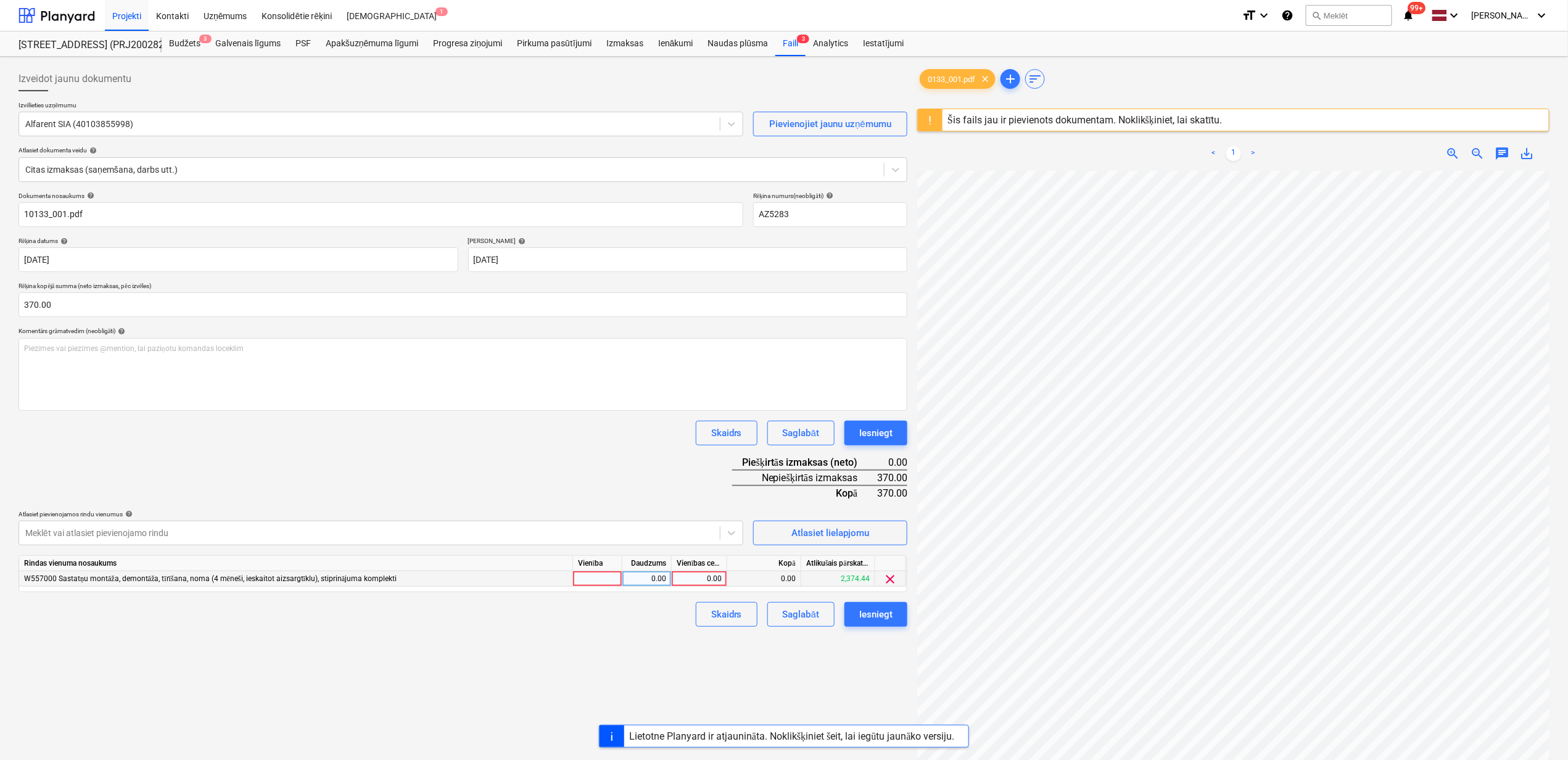
click at [694, 576] on div "0.00" at bounding box center [698, 579] width 45 height 15
type input "370"
click at [638, 667] on div "Izveidot jaunu dokumentu Izvēlieties uzņēmumu Alfarent SIA (40103855998) Pievie…" at bounding box center [462, 481] width 899 height 840
click at [875, 612] on div "Iesniegt" at bounding box center [875, 614] width 33 height 16
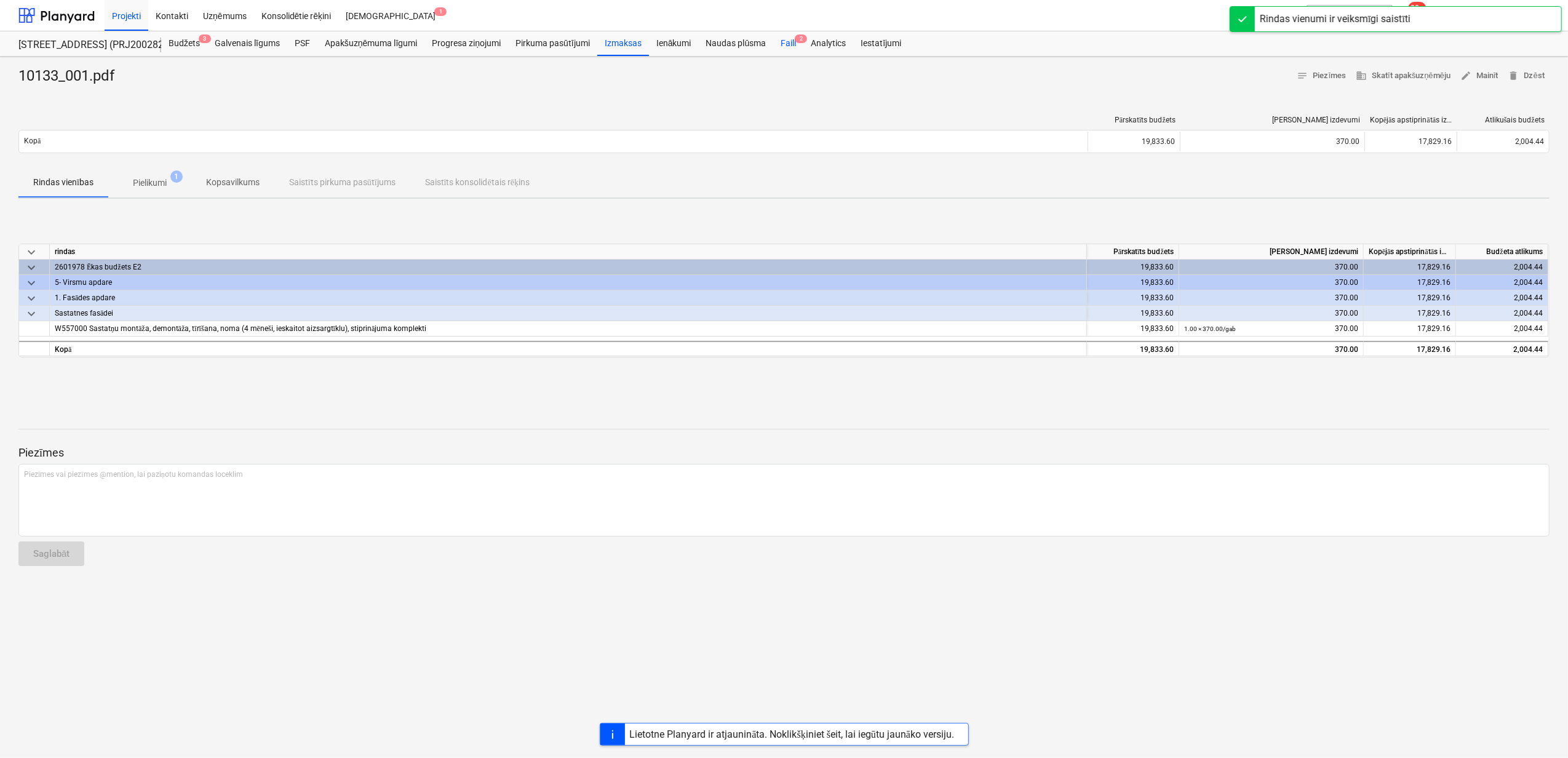
click at [788, 32] on div "Faili 2" at bounding box center [788, 44] width 30 height 25
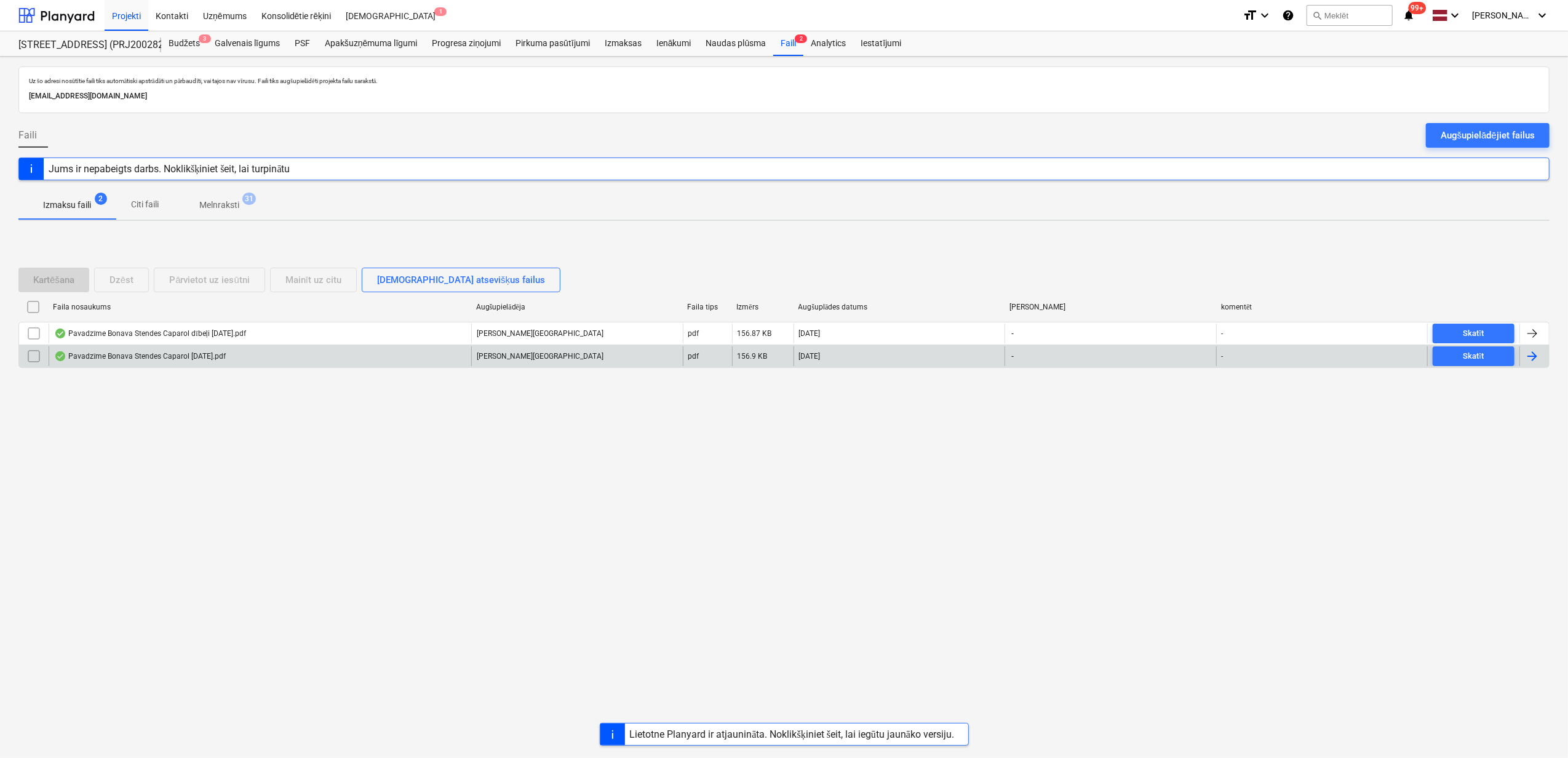
click at [134, 353] on div "Pavadzīme Bonava Stendes Caparol [DATE].pdf" at bounding box center [139, 356] width 172 height 9
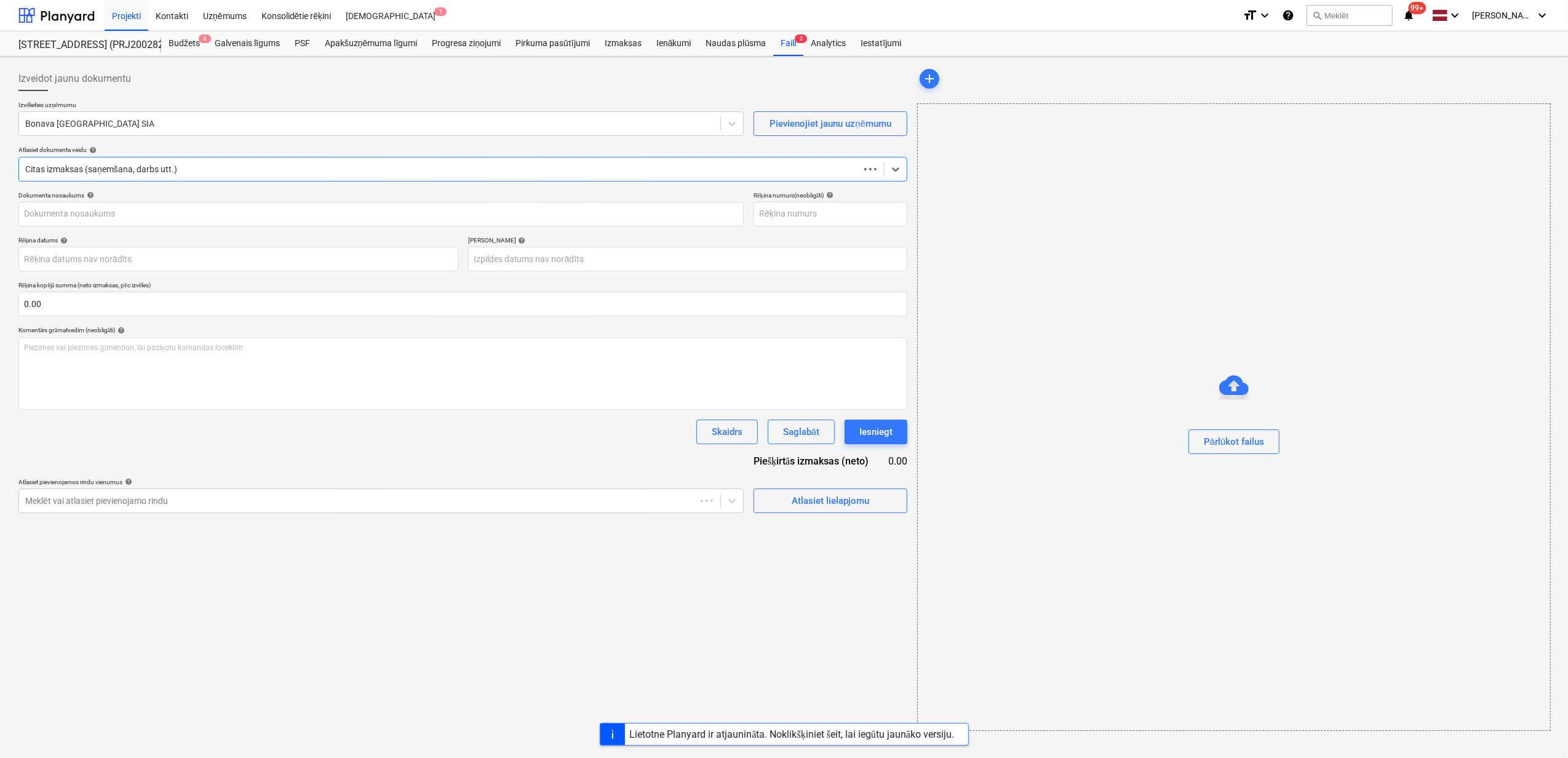
type input "40003941615"
click at [231, 121] on div at bounding box center [370, 123] width 689 height 12
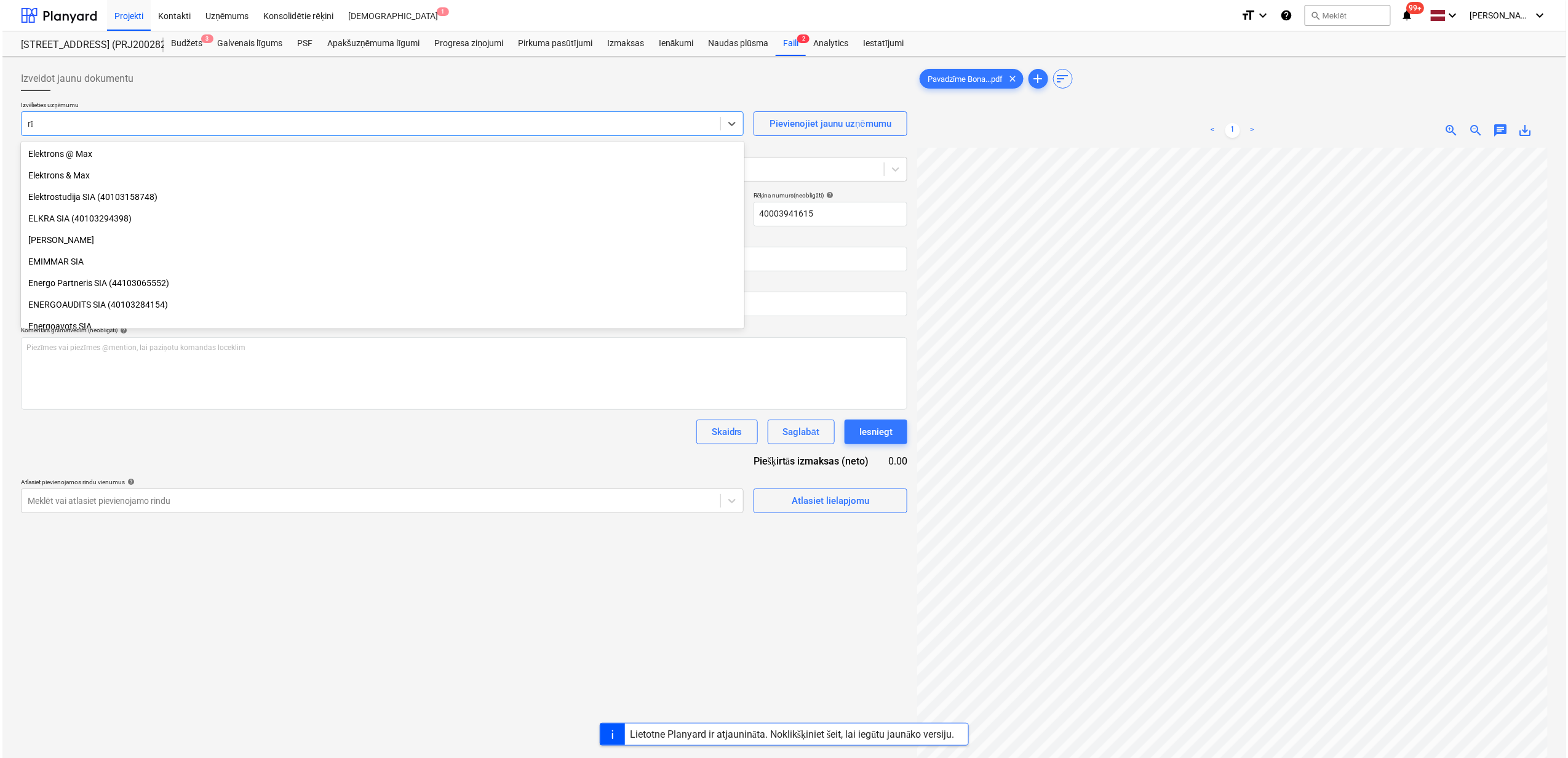
scroll to position [289, 0]
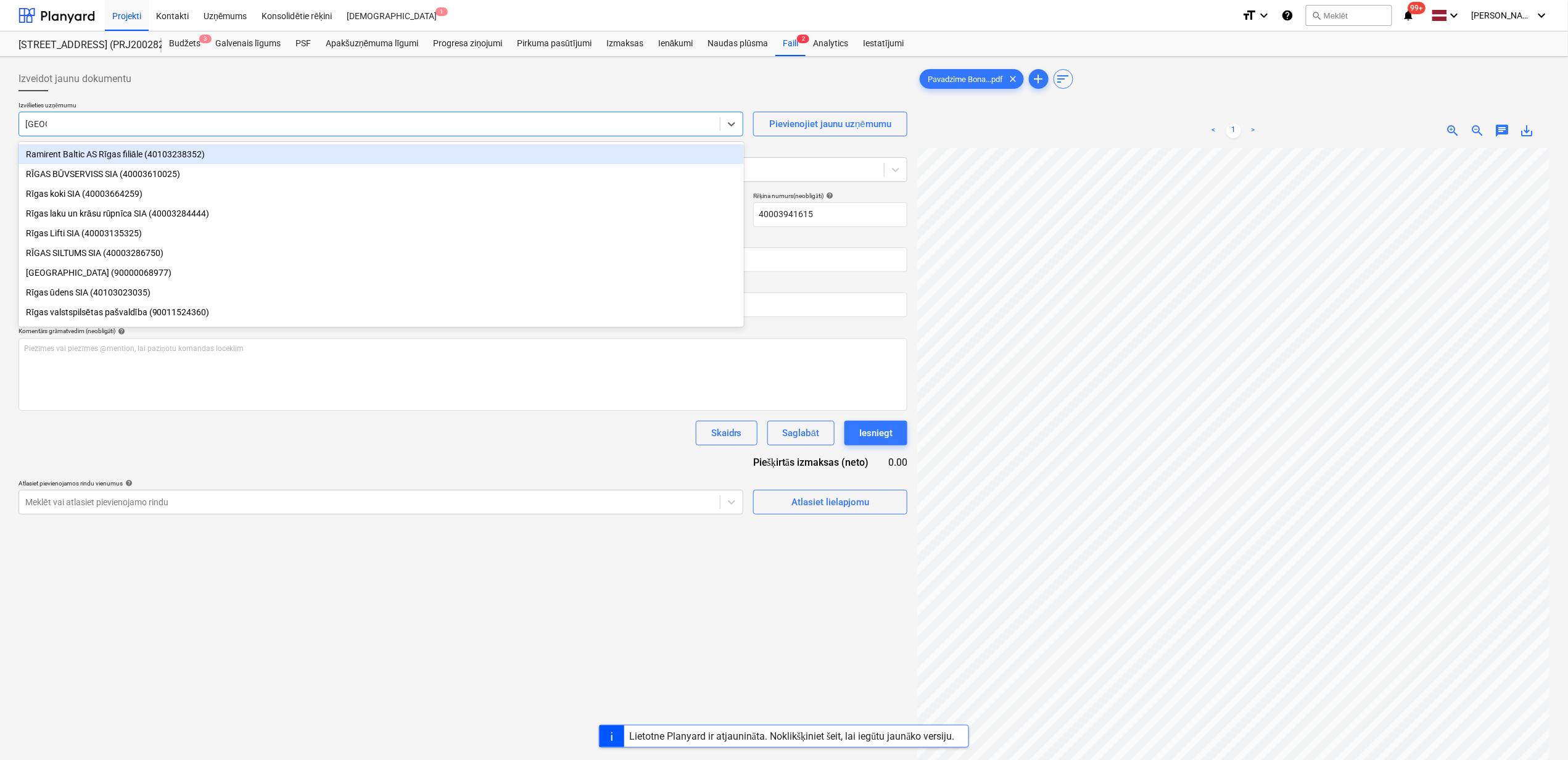
type input "[GEOGRAPHIC_DATA]"
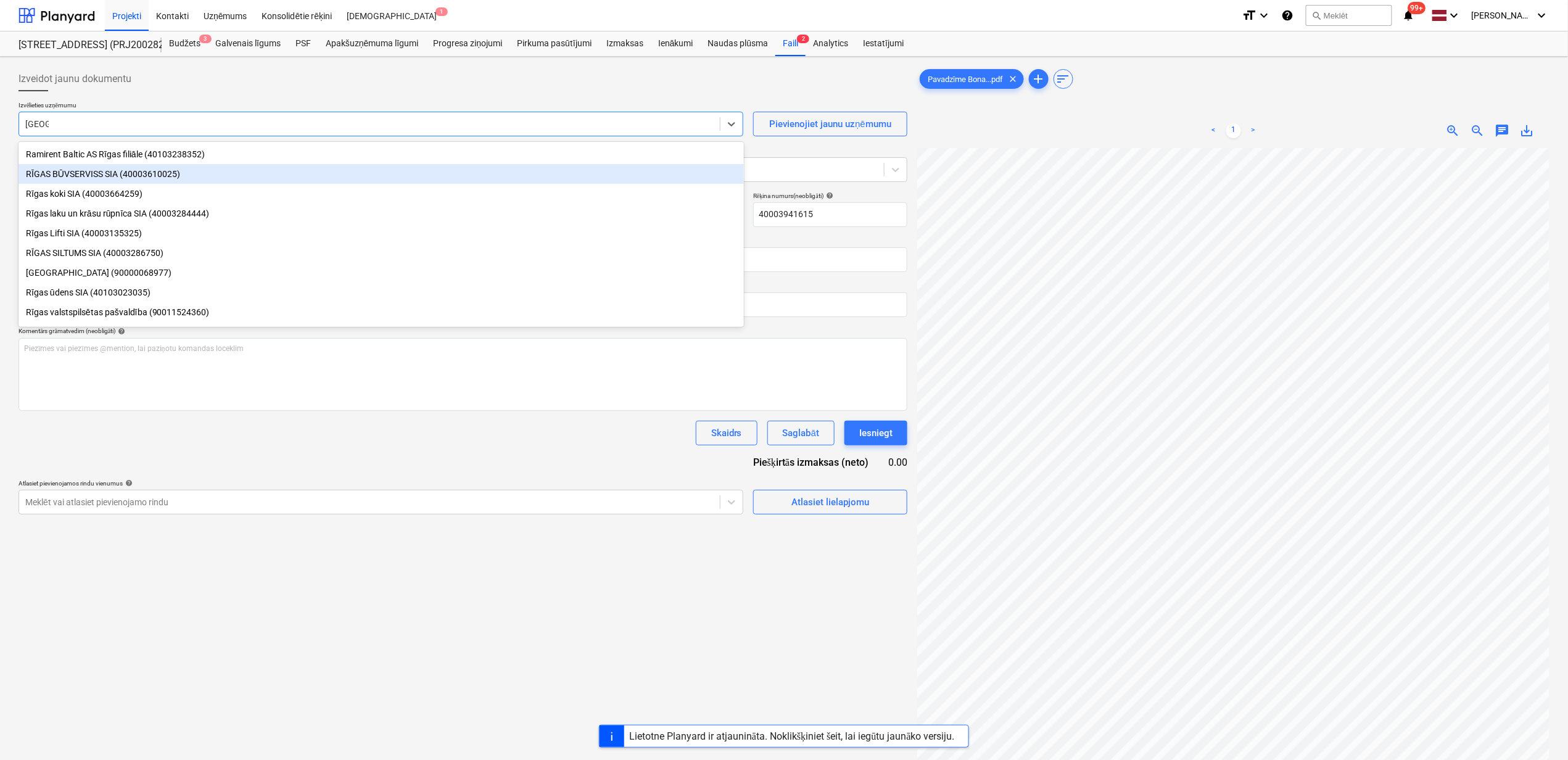
click at [119, 174] on div "RĪGAS BŪVSERVISS SIA (40003610025)" at bounding box center [381, 174] width 726 height 20
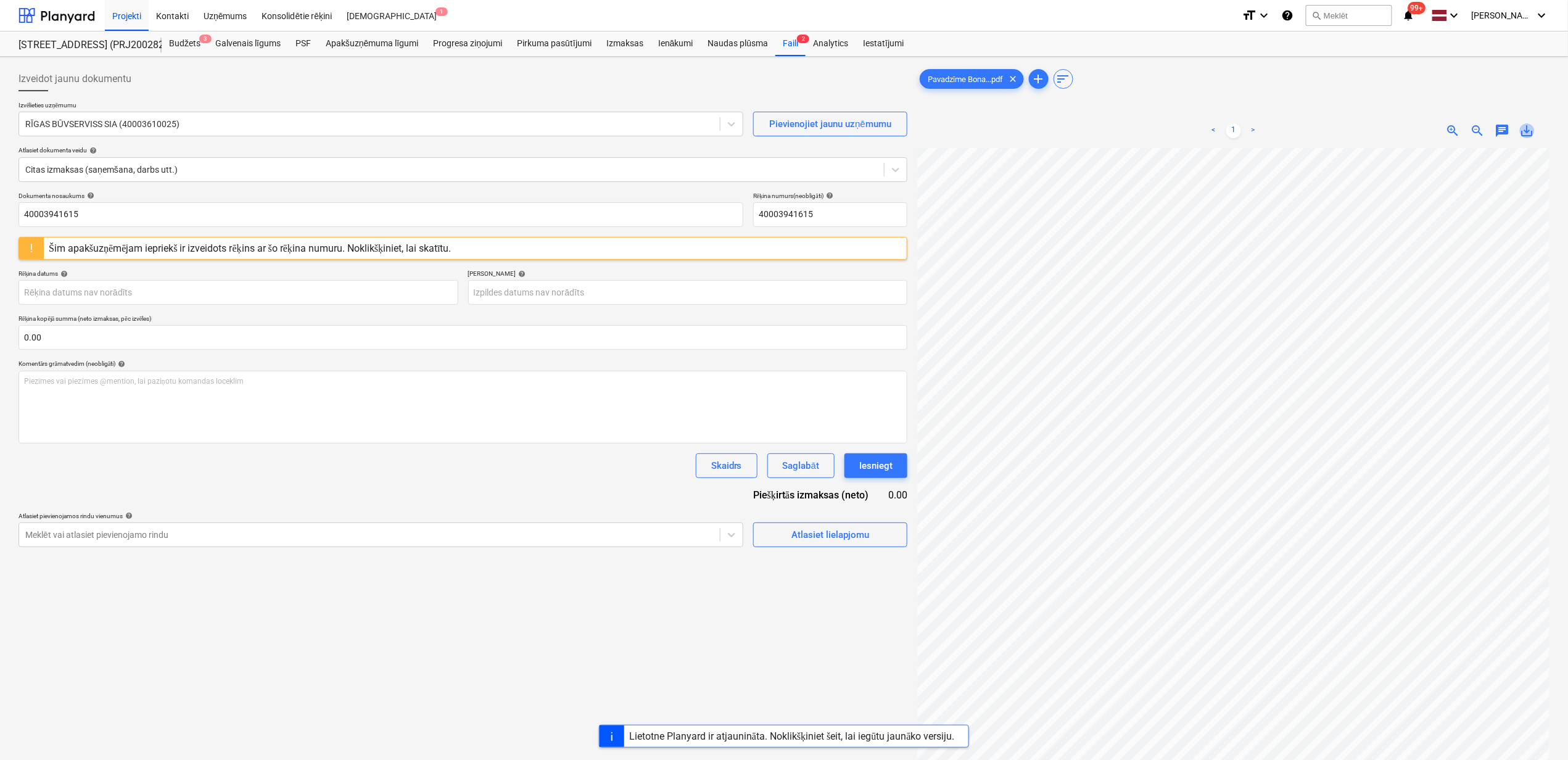
click at [1531, 131] on span "save_alt" at bounding box center [1528, 131] width 15 height 15
drag, startPoint x: 85, startPoint y: 215, endPoint x: 95, endPoint y: 217, distance: 10.2
click at [87, 215] on input "40003941615" at bounding box center [381, 215] width 725 height 25
drag, startPoint x: 34, startPoint y: 225, endPoint x: -24, endPoint y: 225, distance: 58.0
click at [0, 225] on html "Projekti Kontakti Uzņēmums Konsolidētie rēķini Iesūtne 1 format_size keyboard_a…" at bounding box center [784, 380] width 1568 height 760
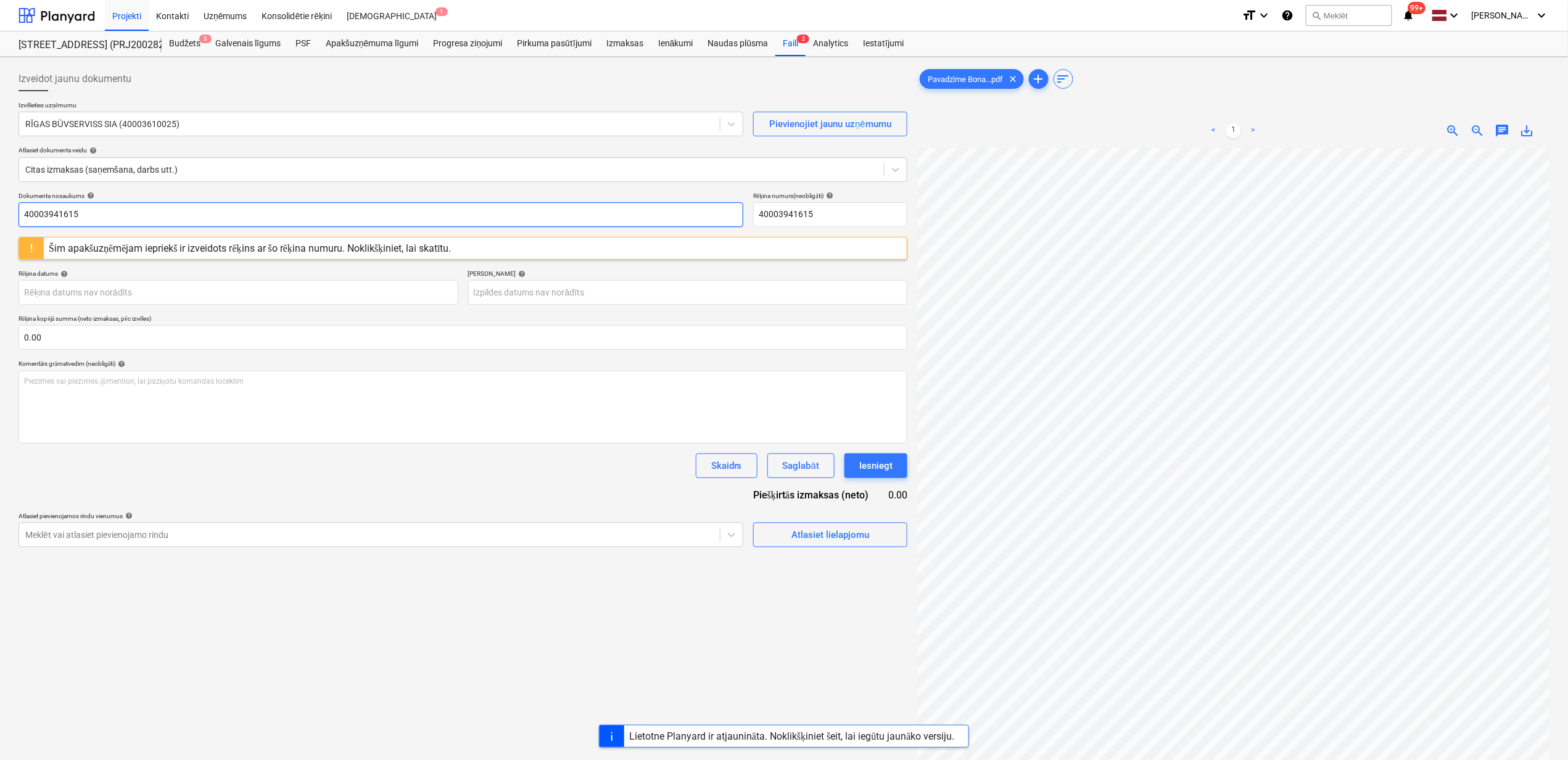
drag, startPoint x: 97, startPoint y: 216, endPoint x: 0, endPoint y: 221, distance: 97.1
click at [0, 221] on html "Projekti Kontakti Uzņēmums Konsolidētie rēķini Iesūtne 1 format_size keyboard_a…" at bounding box center [784, 380] width 1568 height 760
paste input "Pavadzīme Bonava Stendes Caparol [DATE]"
type input "Pavadzīme Bonava Stendes Caparol [DATE].pdf"
click at [828, 213] on input "40003941615" at bounding box center [831, 215] width 154 height 25
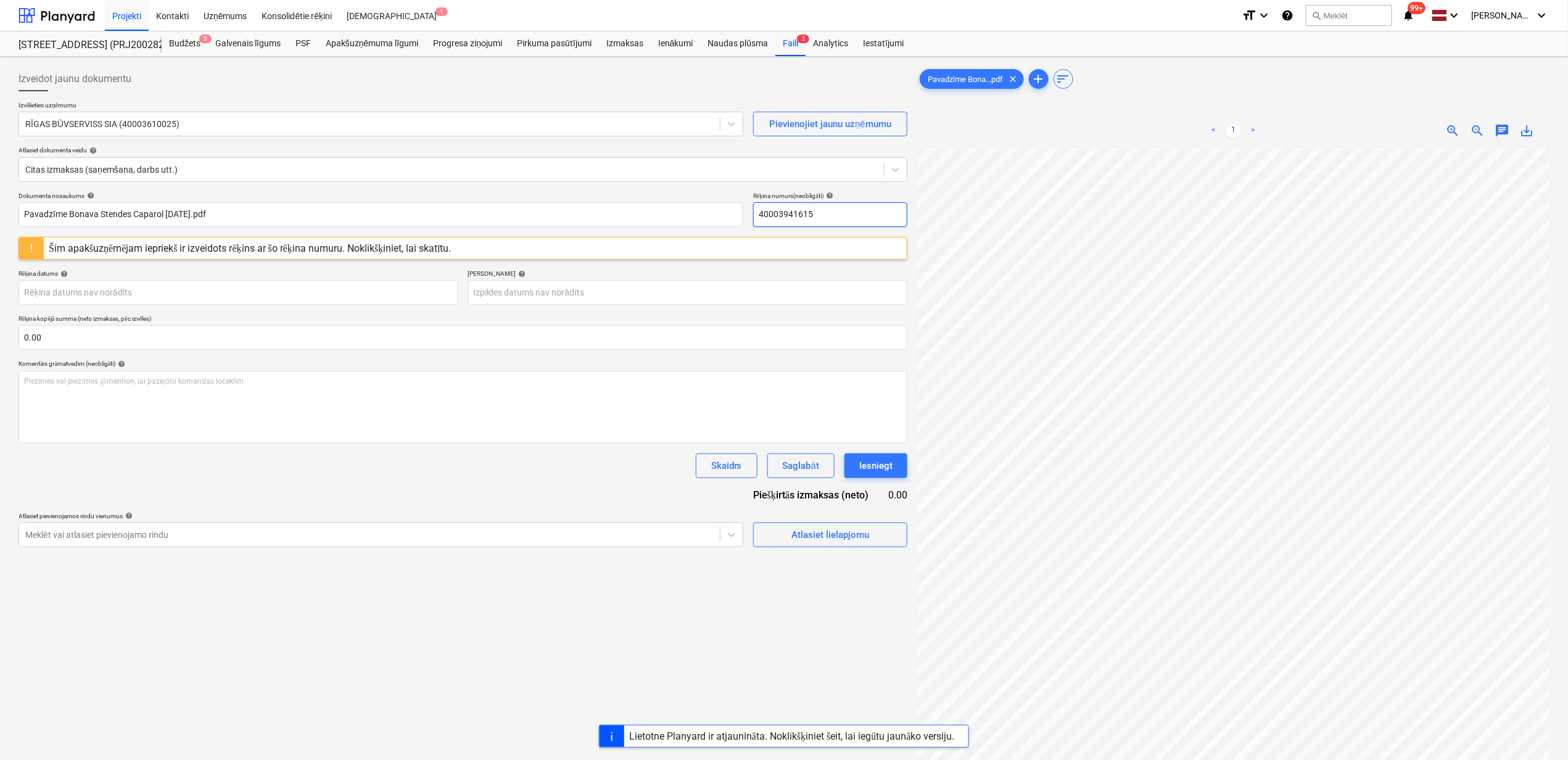
drag, startPoint x: 768, startPoint y: 217, endPoint x: 751, endPoint y: 217, distance: 17.0
click at [751, 217] on div "Dokumenta nosaukums help Pavadzīme Bonava Stendes Caparol [DATE].pdf Rēķina num…" at bounding box center [462, 209] width 889 height 35
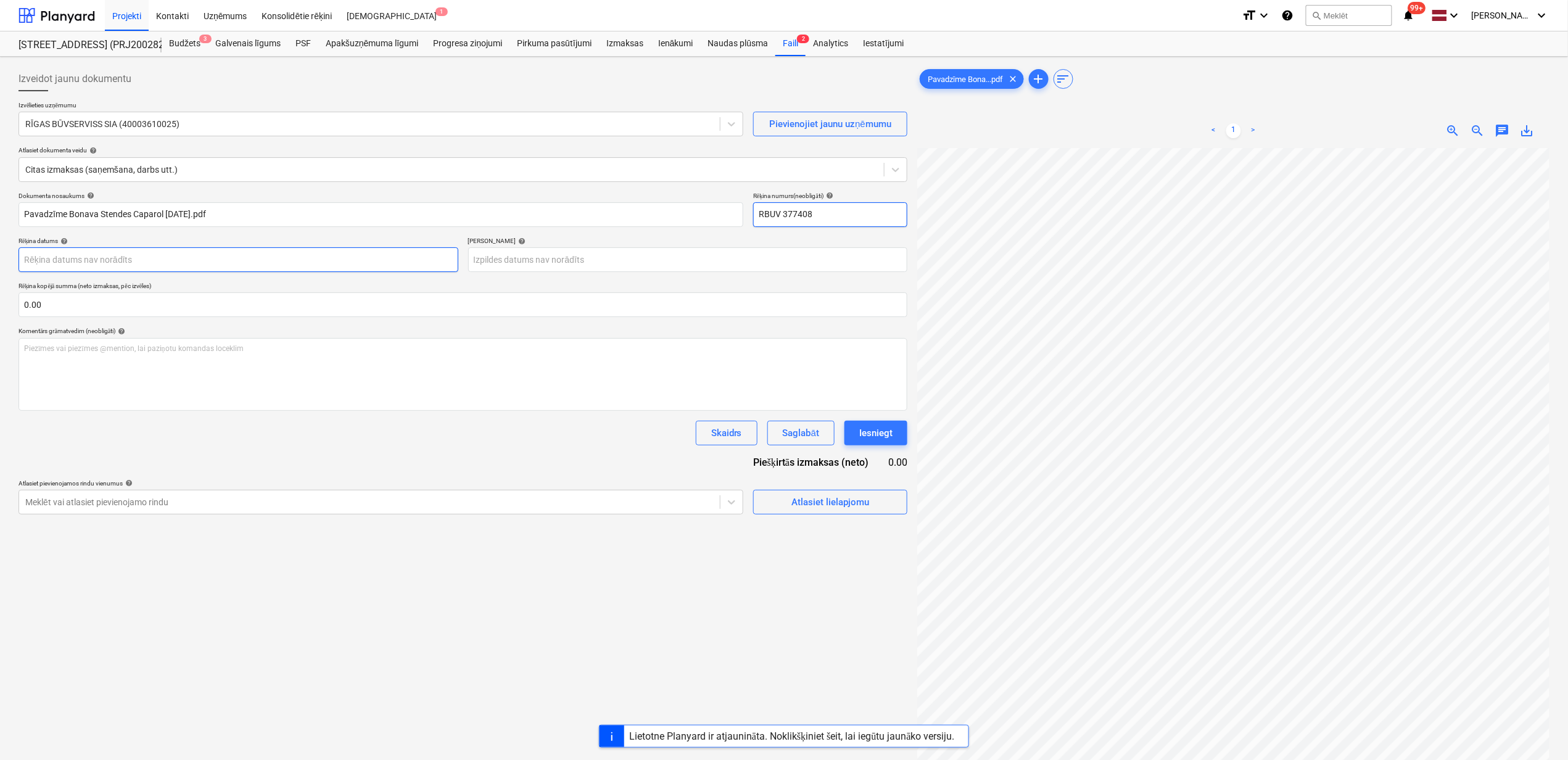
type input "RBUV 377408"
click at [228, 260] on body "Projekti Kontakti Uzņēmums Konsolidētie rēķini Iesūtne 1 format_size keyboard_a…" at bounding box center [784, 380] width 1568 height 760
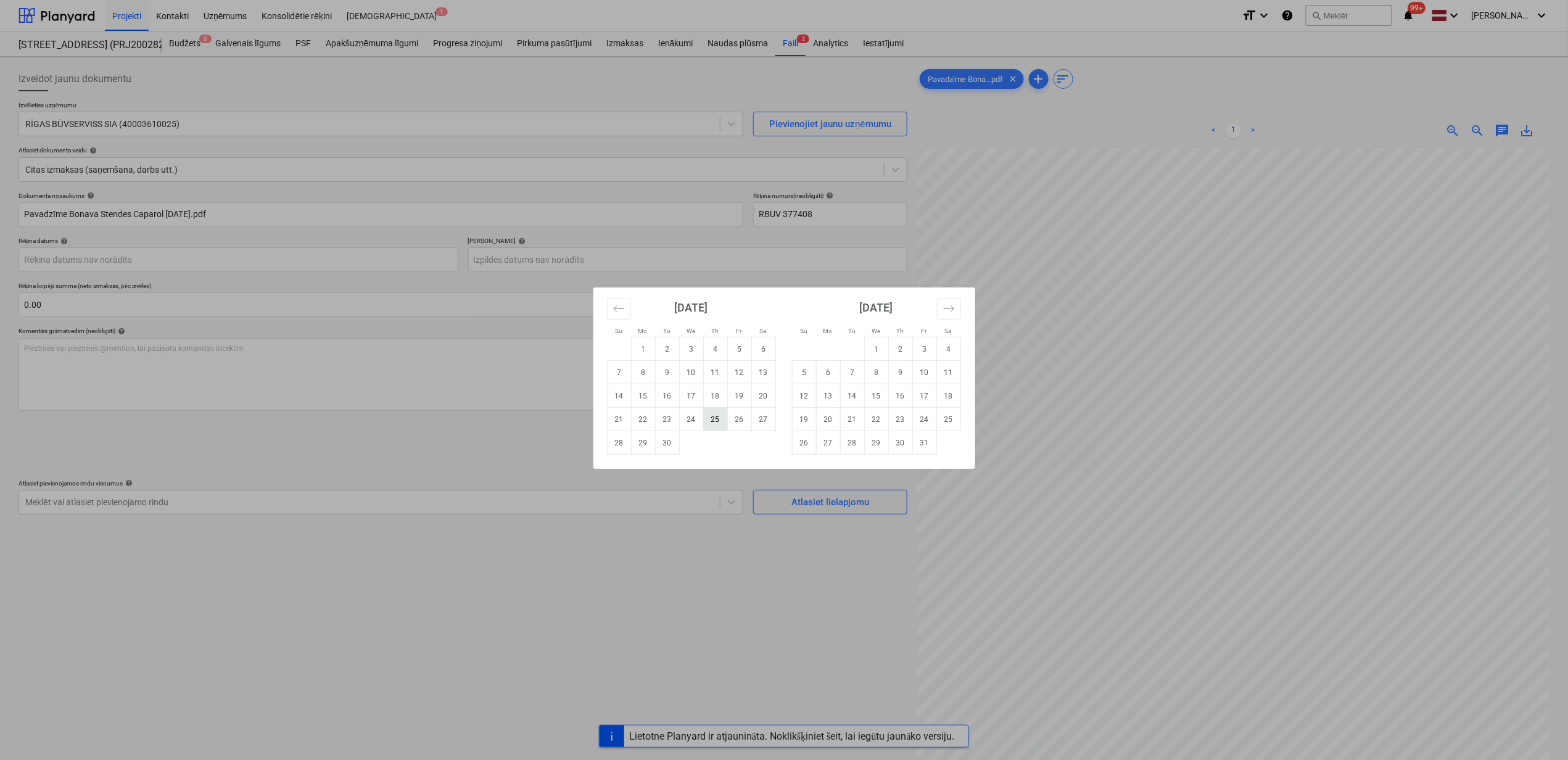
click at [712, 419] on td "25" at bounding box center [715, 419] width 24 height 24
type input "[DATE]"
click at [578, 264] on body "Projekti Kontakti Uzņēmums Konsolidētie rēķini Iesūtne 1 format_size keyboard_a…" at bounding box center [784, 380] width 1568 height 760
click at [956, 311] on button "Move forward to switch to the next month." at bounding box center [949, 309] width 24 height 21
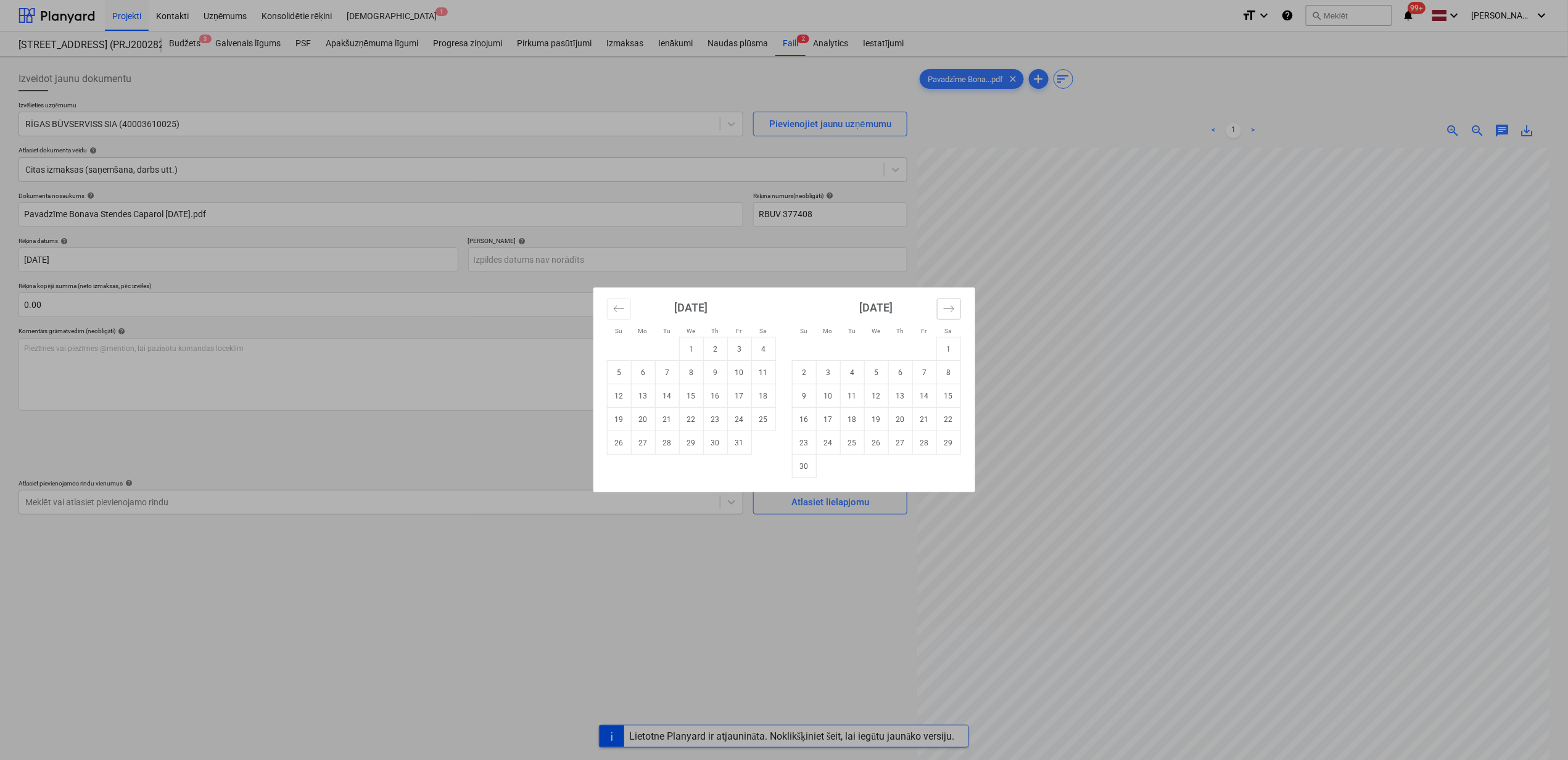
click at [955, 311] on button "Move forward to switch to the next month." at bounding box center [949, 309] width 24 height 21
click at [641, 447] on td "24" at bounding box center [642, 442] width 24 height 24
type input "[DATE]"
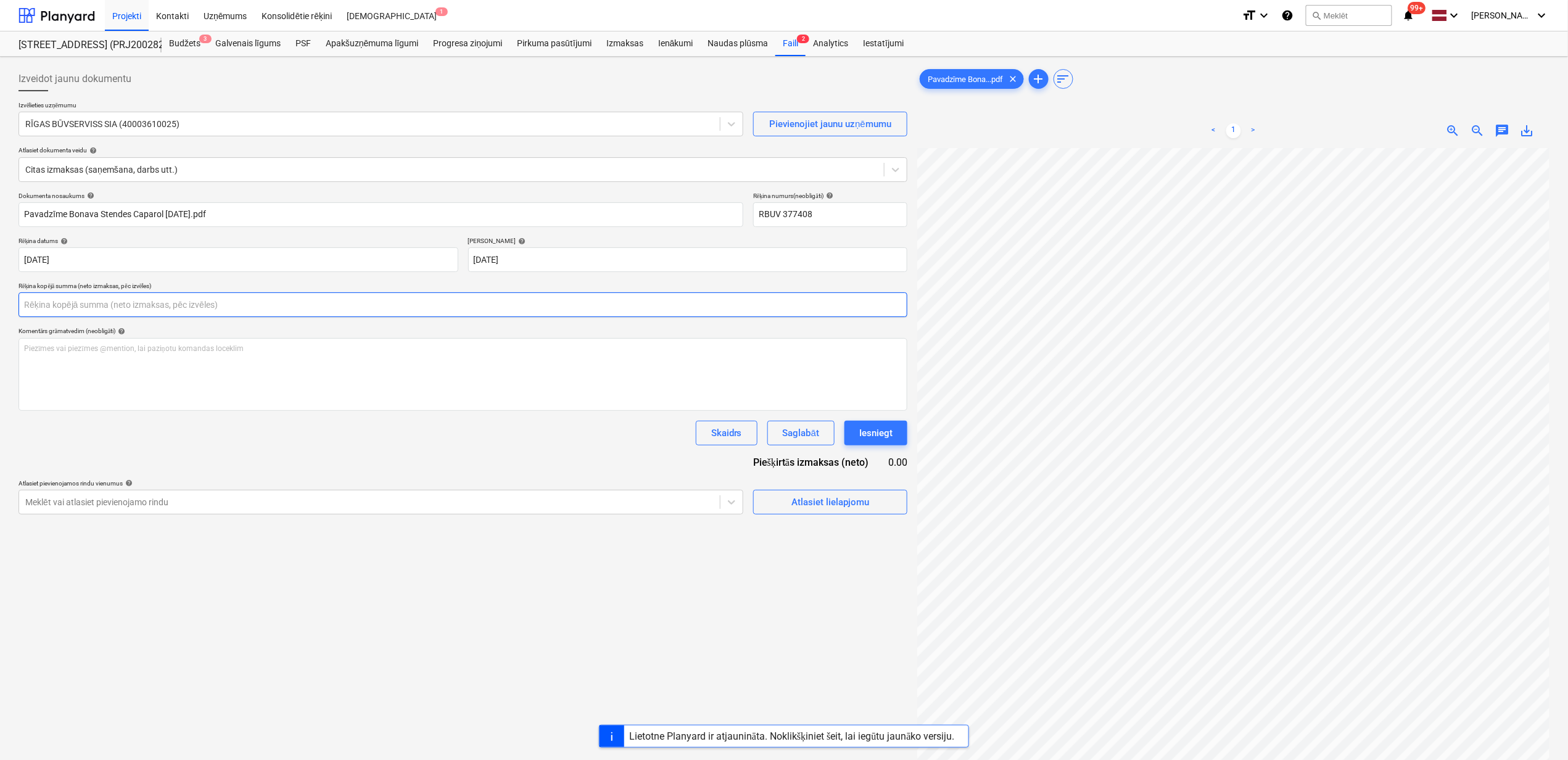
click at [193, 300] on input "text" at bounding box center [462, 304] width 889 height 25
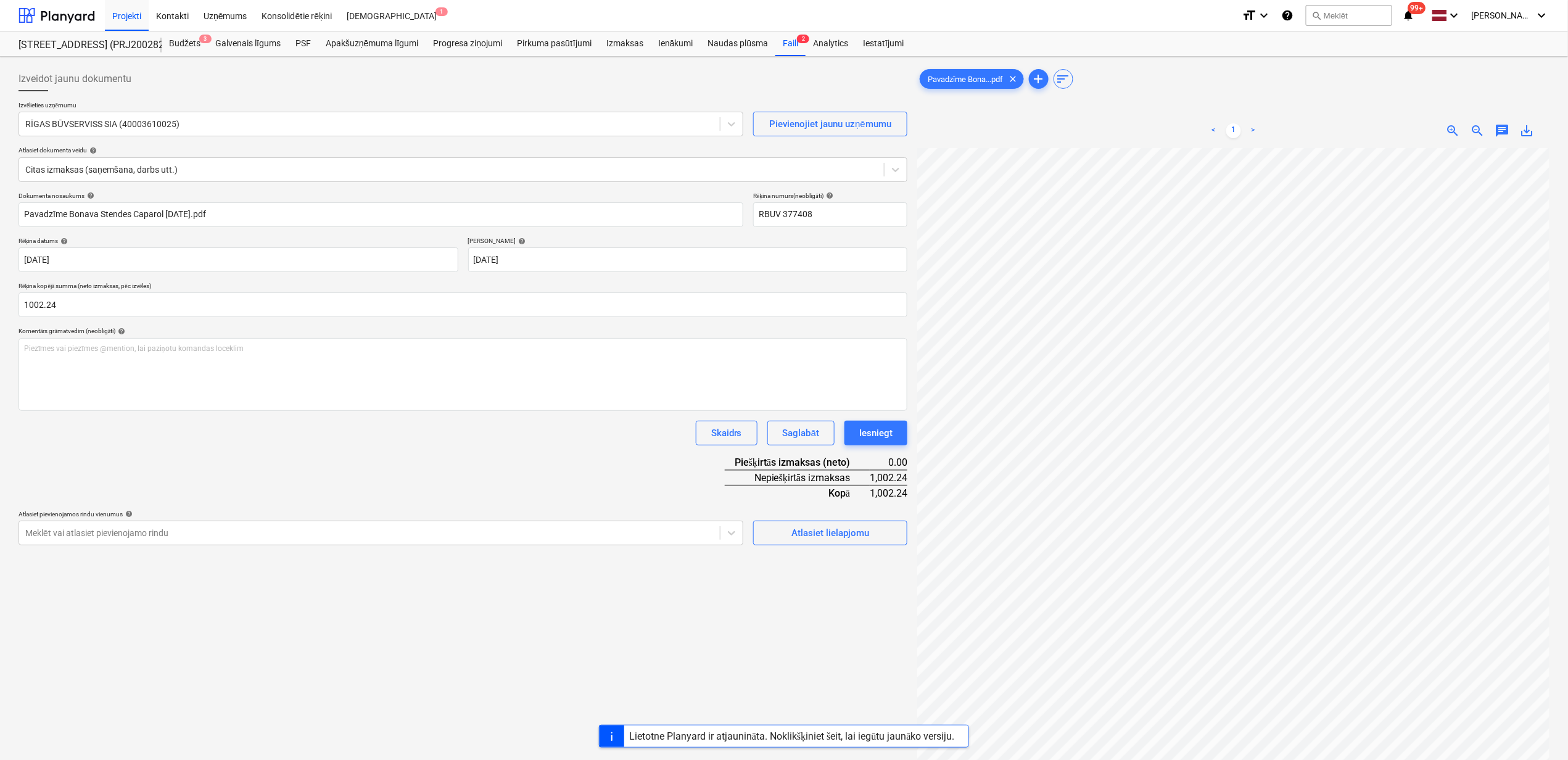
type input "1,002.24"
click at [565, 610] on div "Izveidot jaunu dokumentu Izvēlieties uzņēmumu RĪGAS BŪVSERVISS SIA (40003610025…" at bounding box center [462, 470] width 899 height 817
click at [825, 536] on div "Atlasiet lielapjomu" at bounding box center [831, 533] width 78 height 16
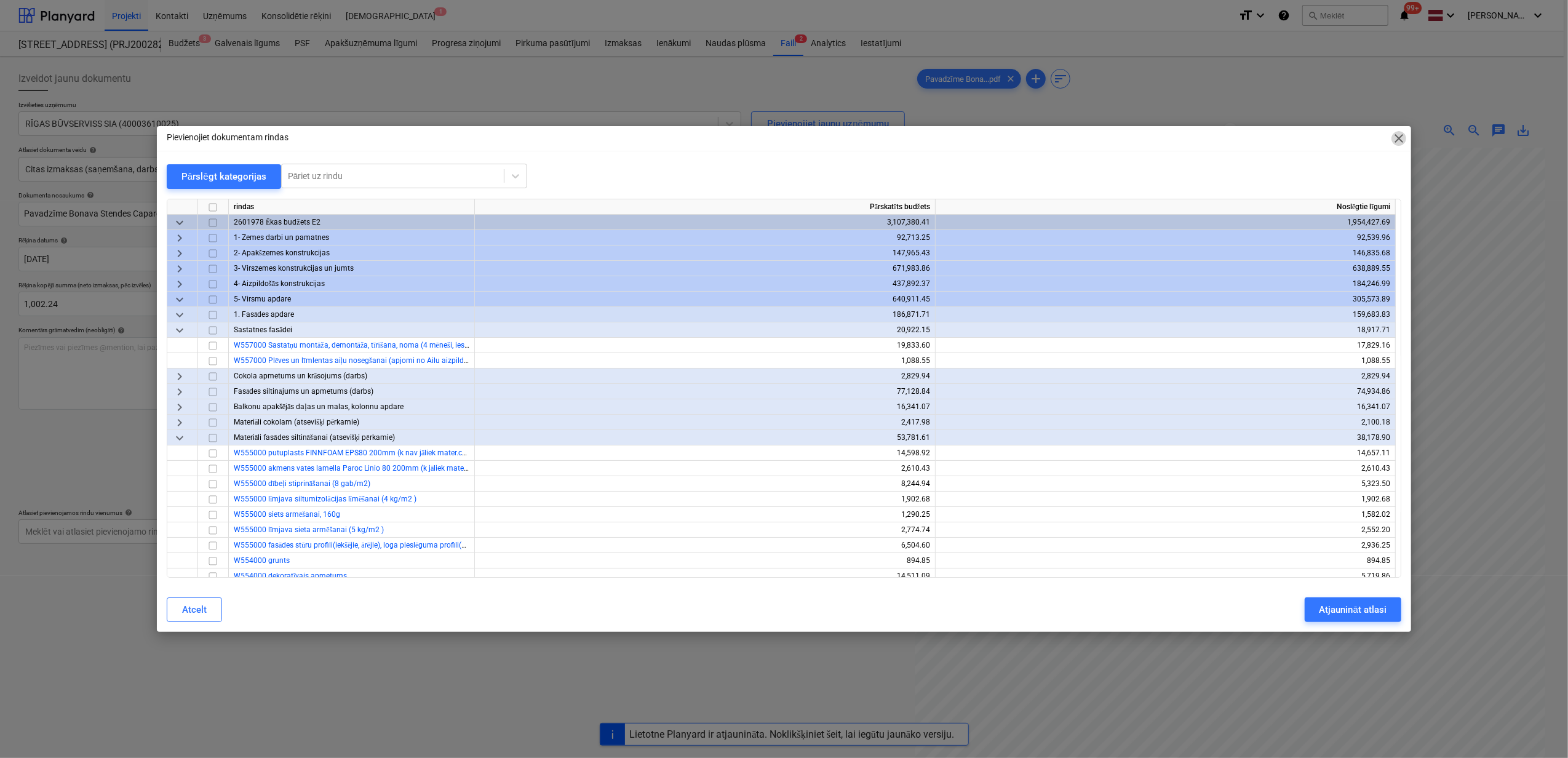
drag, startPoint x: 1406, startPoint y: 139, endPoint x: 1401, endPoint y: 143, distance: 6.4
click at [1406, 139] on span "close" at bounding box center [1399, 139] width 15 height 15
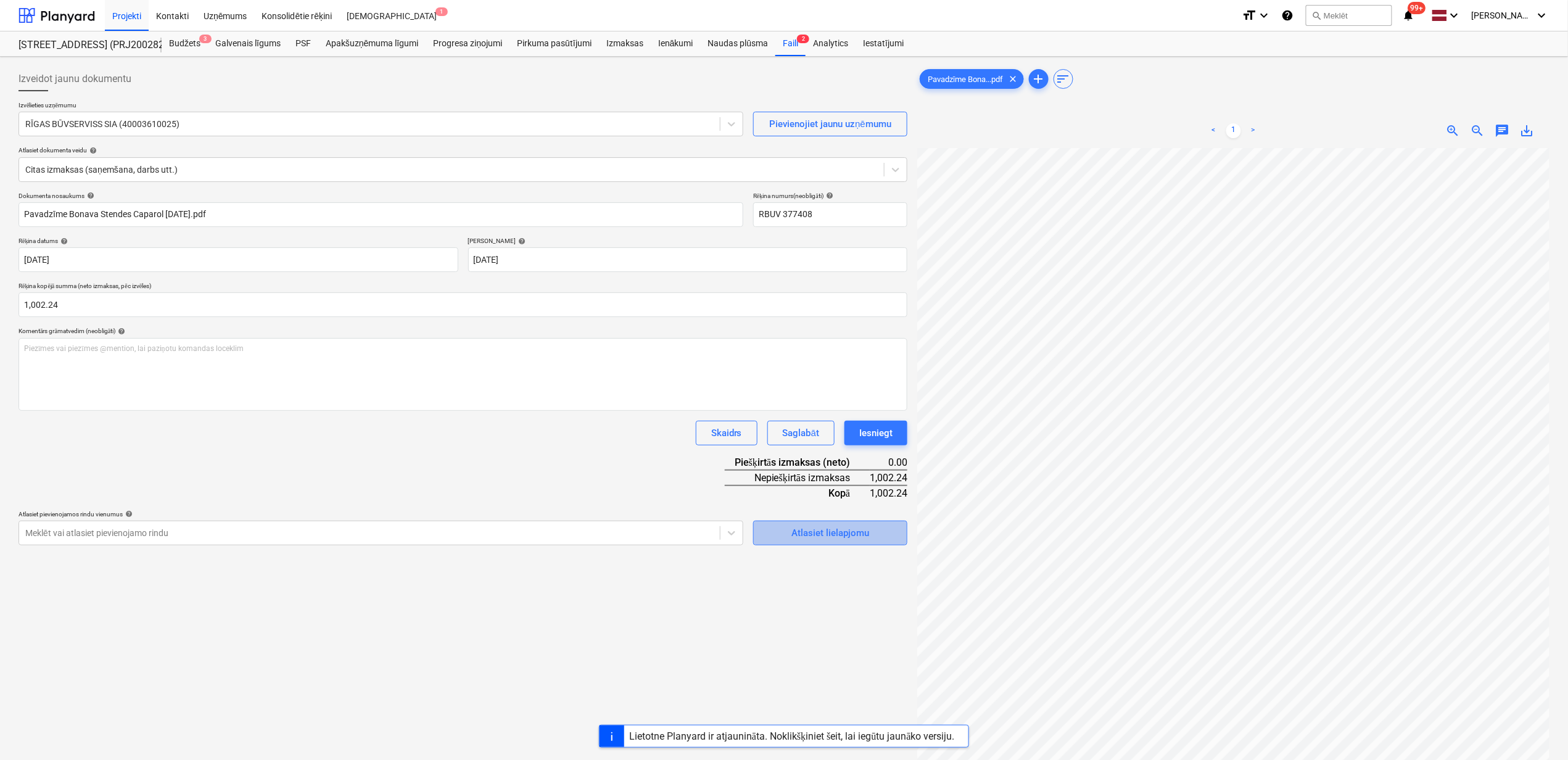
click at [832, 529] on div "Atlasiet lielapjomu" at bounding box center [831, 533] width 78 height 16
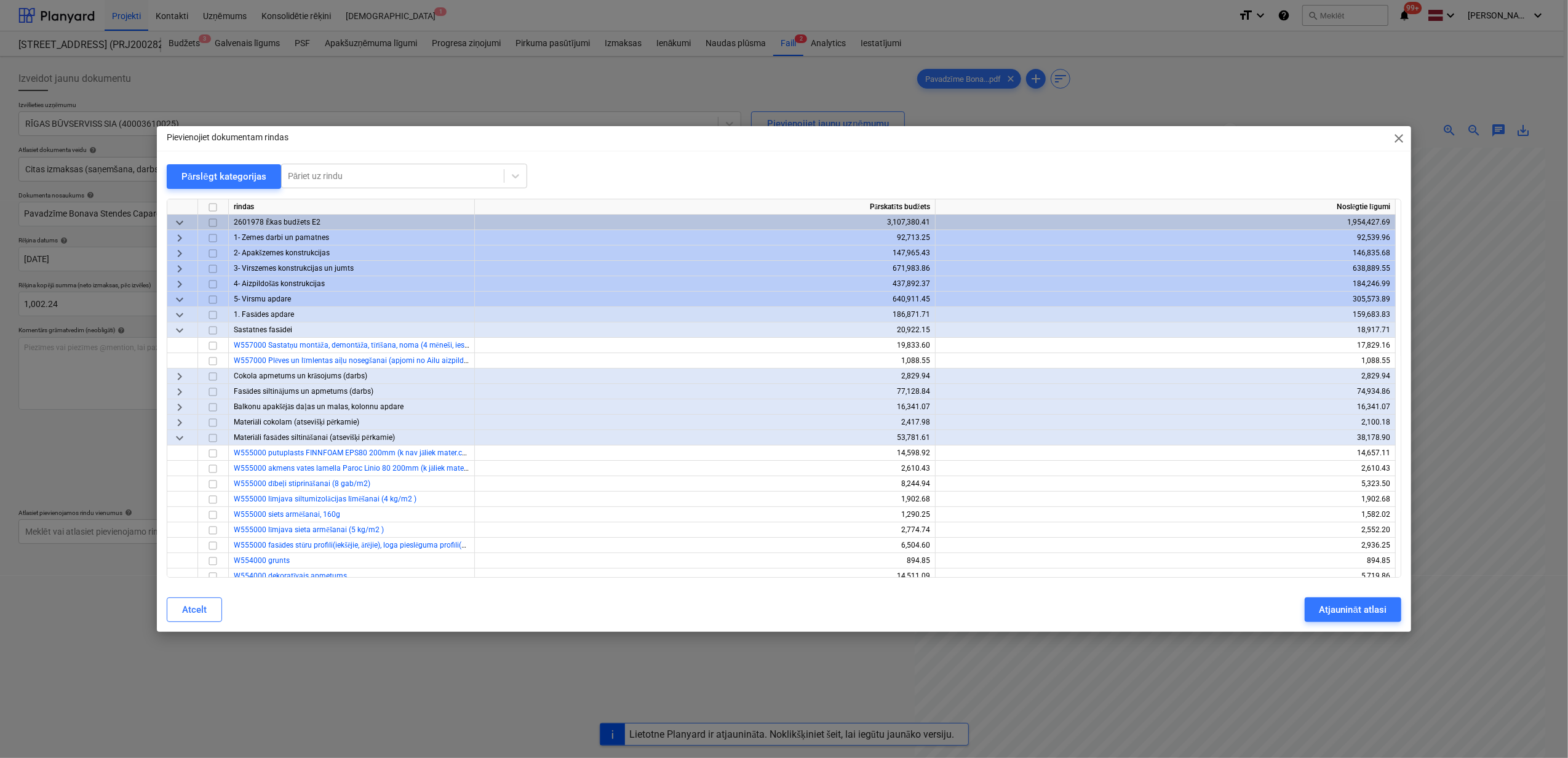
click at [179, 324] on span "keyboard_arrow_down" at bounding box center [180, 330] width 15 height 15
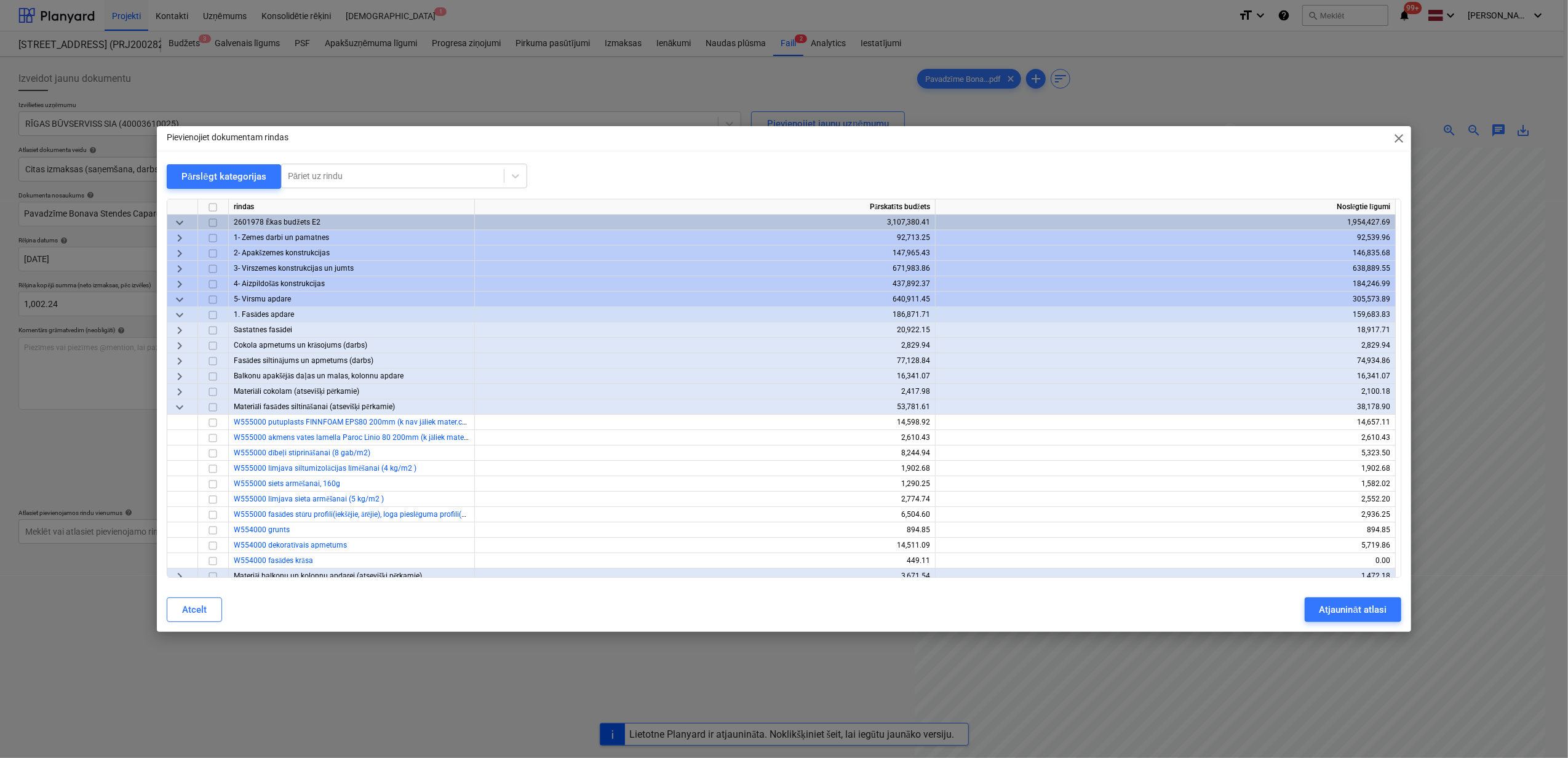
click at [180, 387] on span "keyboard_arrow_right" at bounding box center [180, 392] width 15 height 15
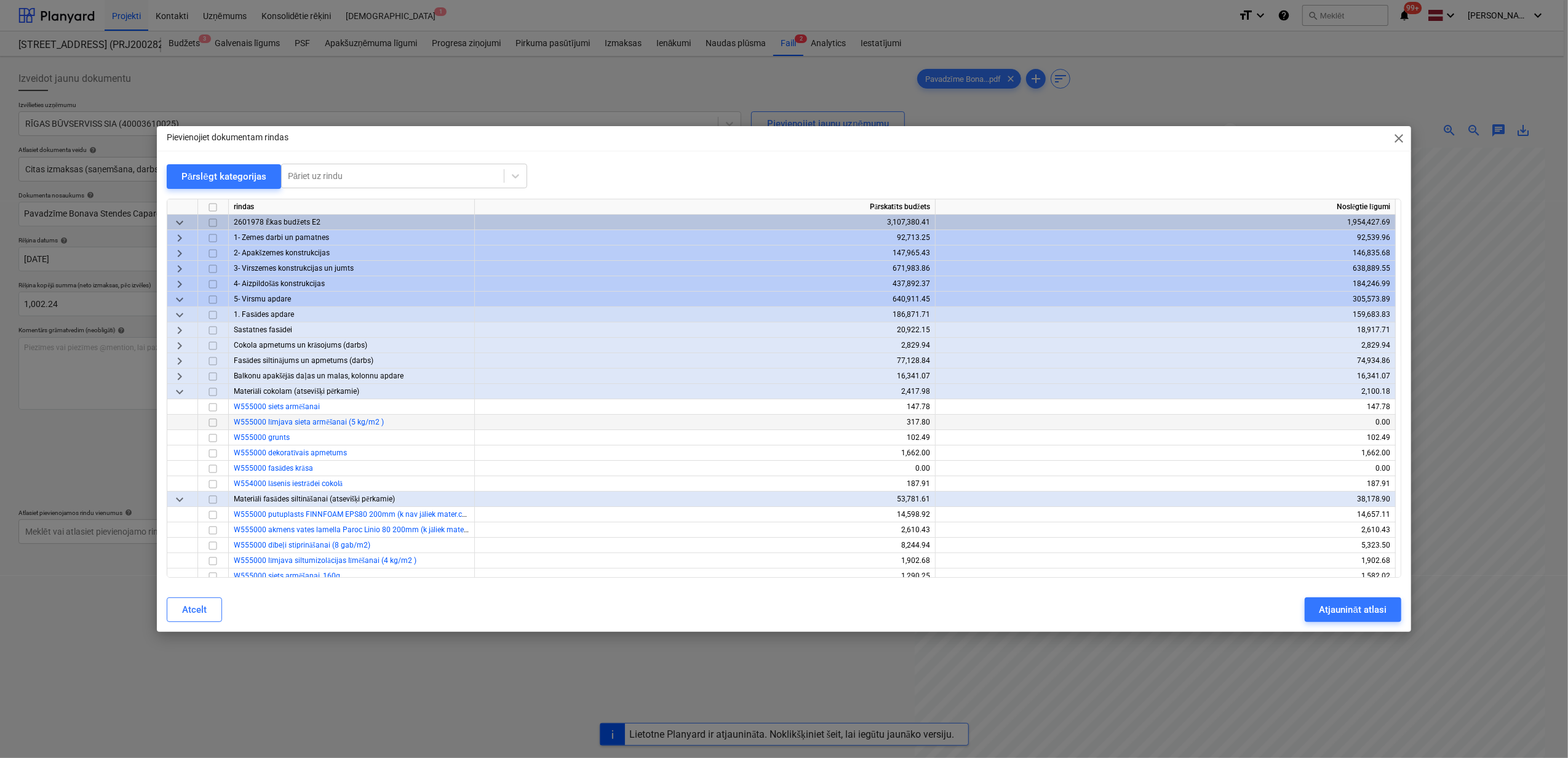
click at [212, 424] on input "checkbox" at bounding box center [213, 423] width 15 height 15
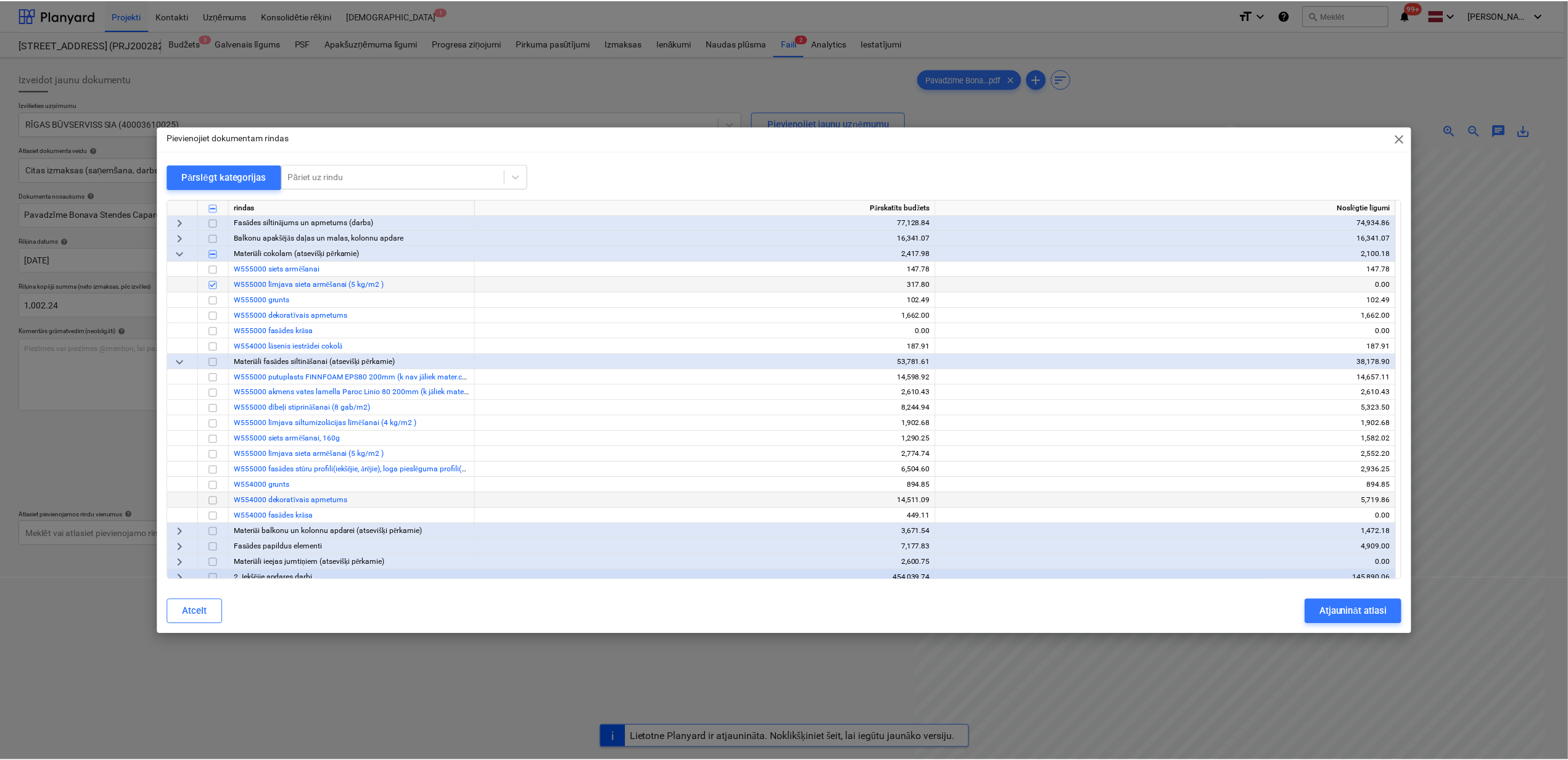
scroll to position [165, 0]
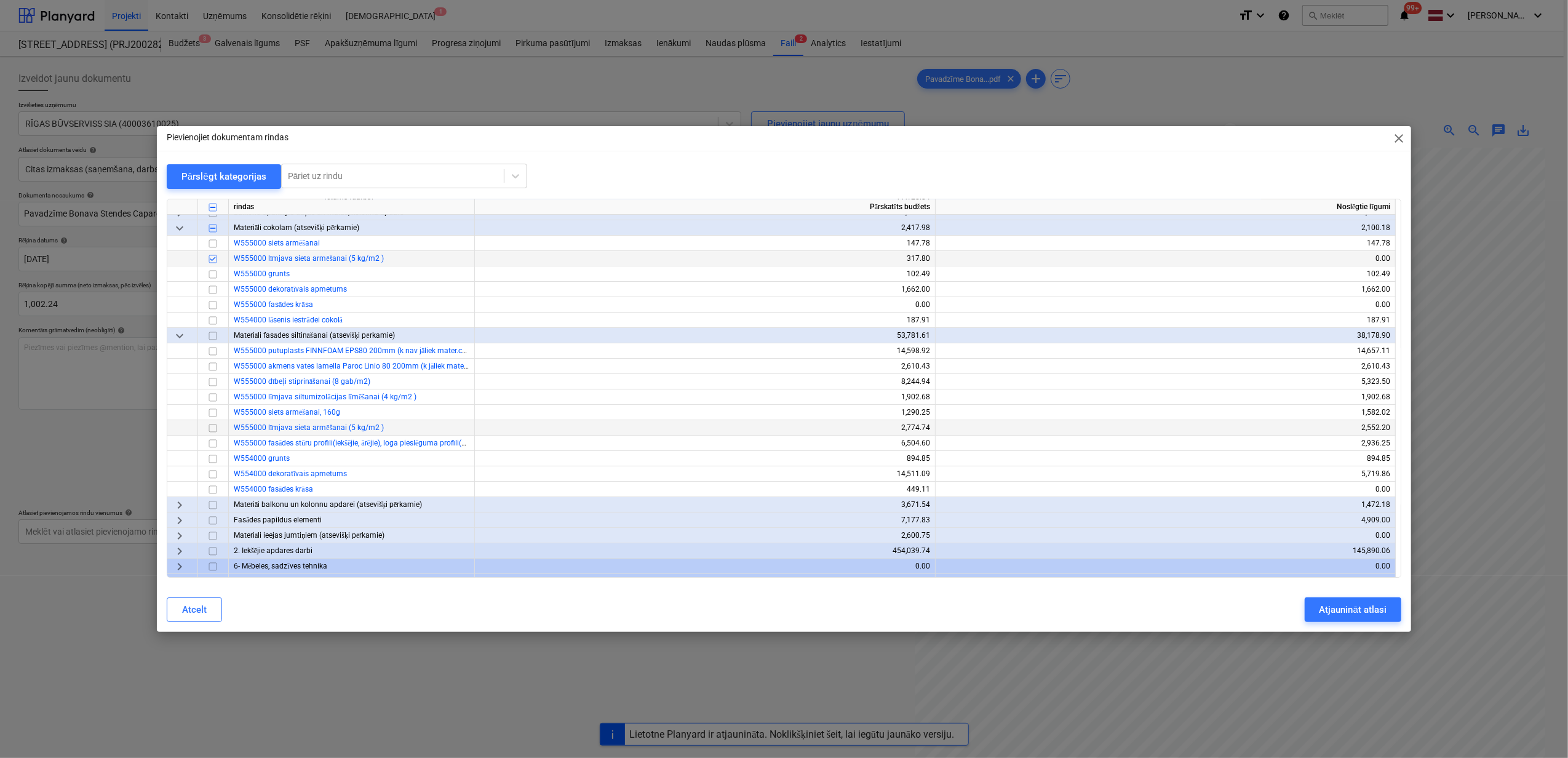
click at [212, 428] on input "checkbox" at bounding box center [213, 429] width 15 height 15
click at [1338, 608] on div "Atjaunināt atlasi" at bounding box center [1353, 609] width 67 height 16
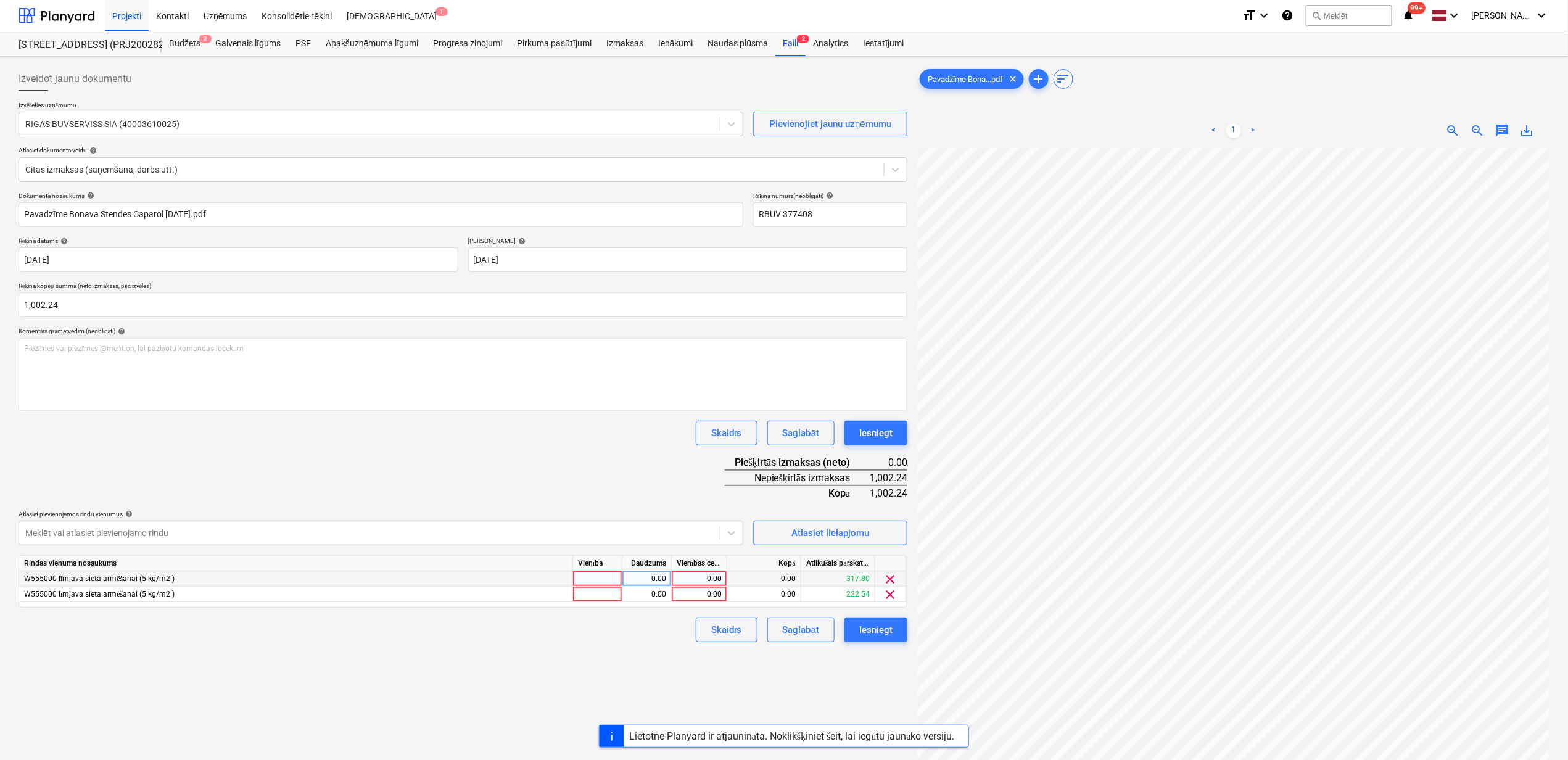
click at [675, 580] on div "0.00" at bounding box center [699, 579] width 55 height 15
type input "1002.24"
click at [706, 593] on div "0.00" at bounding box center [698, 594] width 45 height 15
type input "1002.24"
click at [594, 648] on div "Izveidot jaunu dokumentu Izvēlieties uzņēmumu RĪGAS BŪVSERVISS SIA (40003610025…" at bounding box center [462, 470] width 899 height 817
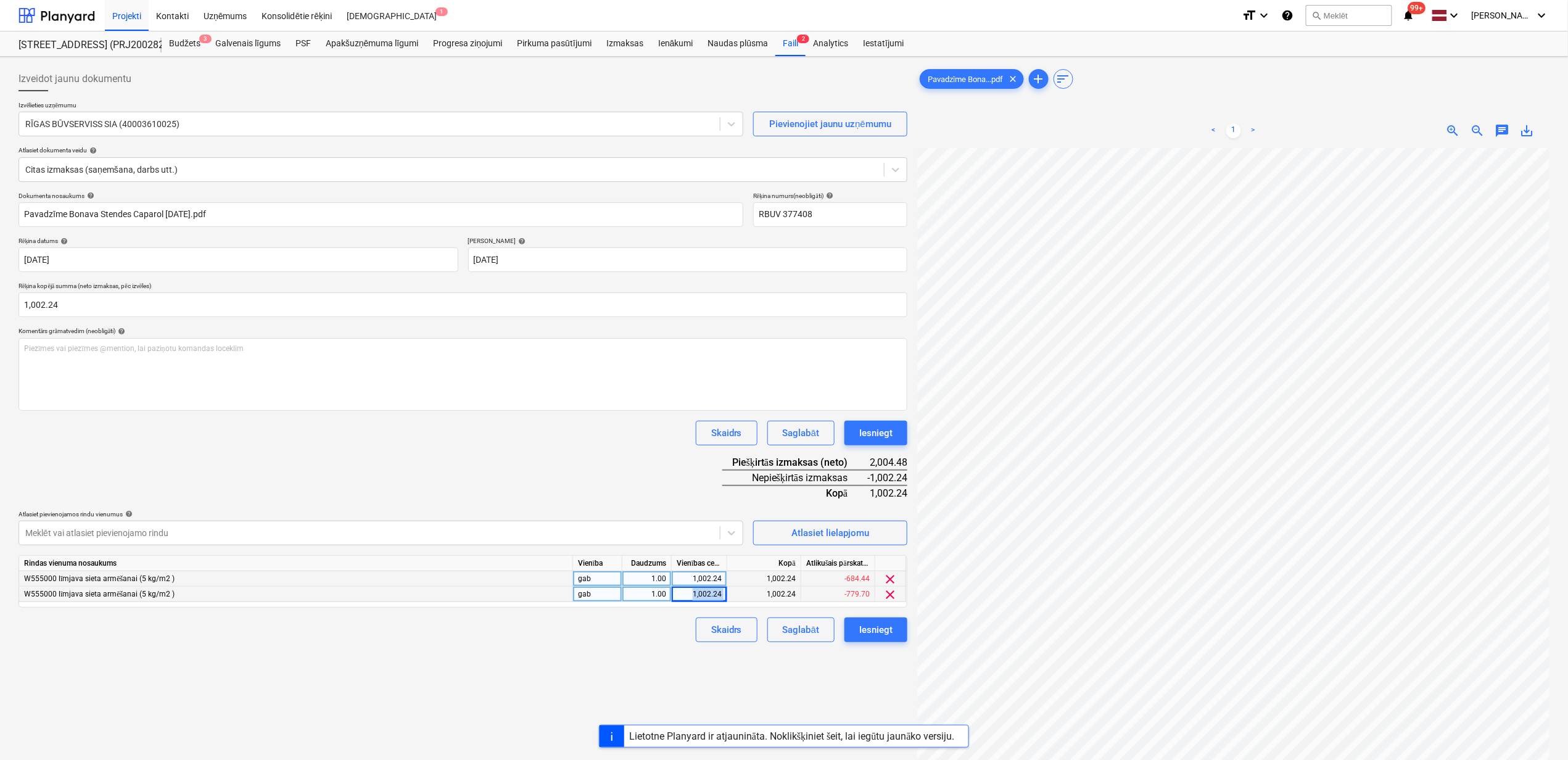
drag, startPoint x: 692, startPoint y: 595, endPoint x: 753, endPoint y: 597, distance: 61.0
click at [0, 0] on div "W555000 līmjava sieta armēšanai (5 kg/m2 ) gab 1.00 1,002.24 1,002.24 -779.70 c…" at bounding box center [0, 0] width 0 height 0
click at [695, 575] on div "1,002.24" at bounding box center [698, 579] width 45 height 15
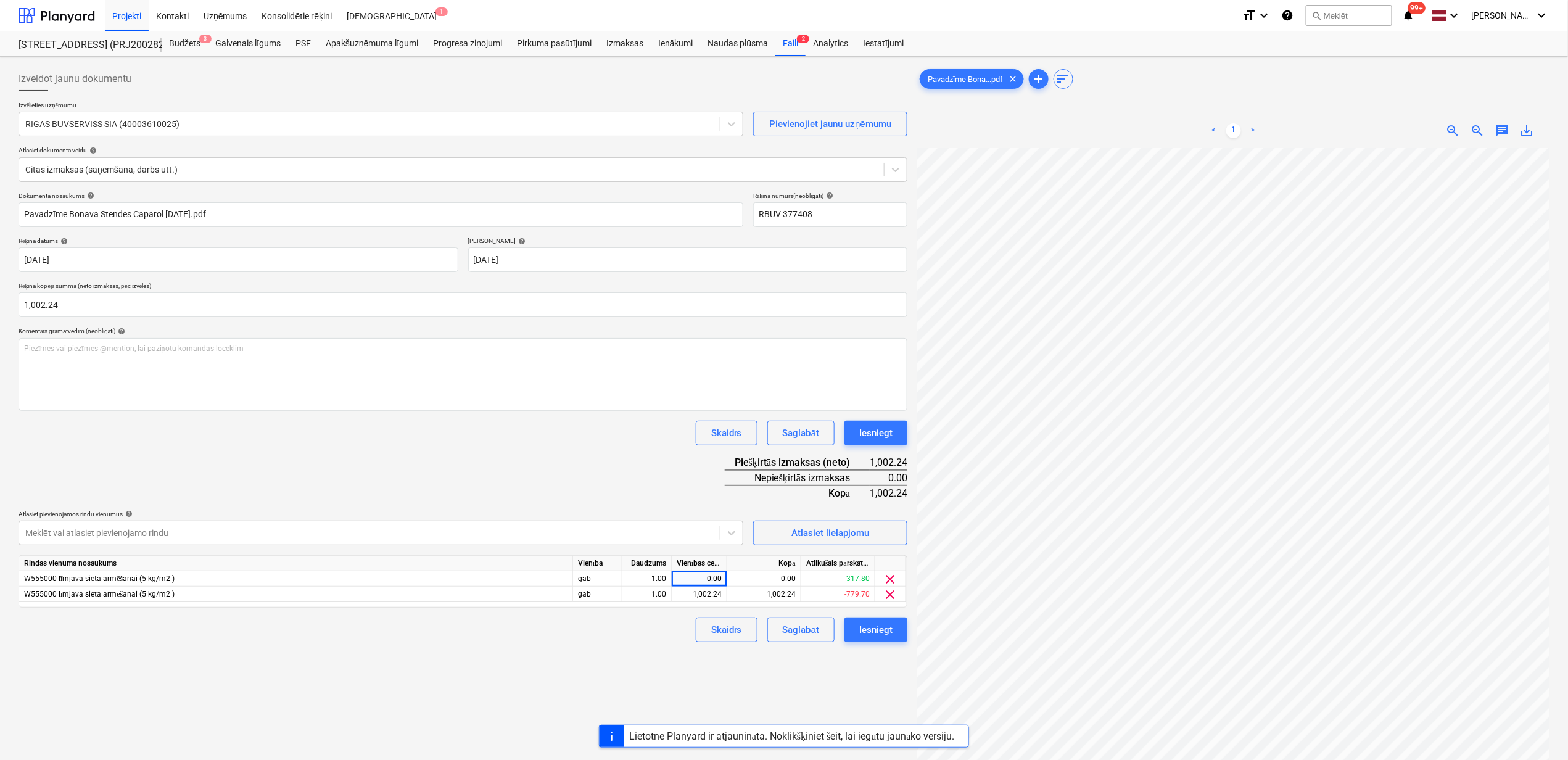
drag, startPoint x: 668, startPoint y: 638, endPoint x: 668, endPoint y: 647, distance: 9.0
click at [668, 641] on div "Skaidrs Saglabāt Iesniegt" at bounding box center [462, 630] width 889 height 25
click at [693, 593] on div "1,002.24" at bounding box center [698, 594] width 45 height 15
drag, startPoint x: 682, startPoint y: 652, endPoint x: 680, endPoint y: 659, distance: 7.3
click at [684, 653] on div "Izveidot jaunu dokumentu Izvēlieties uzņēmumu RĪGAS BŪVSERVISS SIA (40003610025…" at bounding box center [462, 470] width 899 height 817
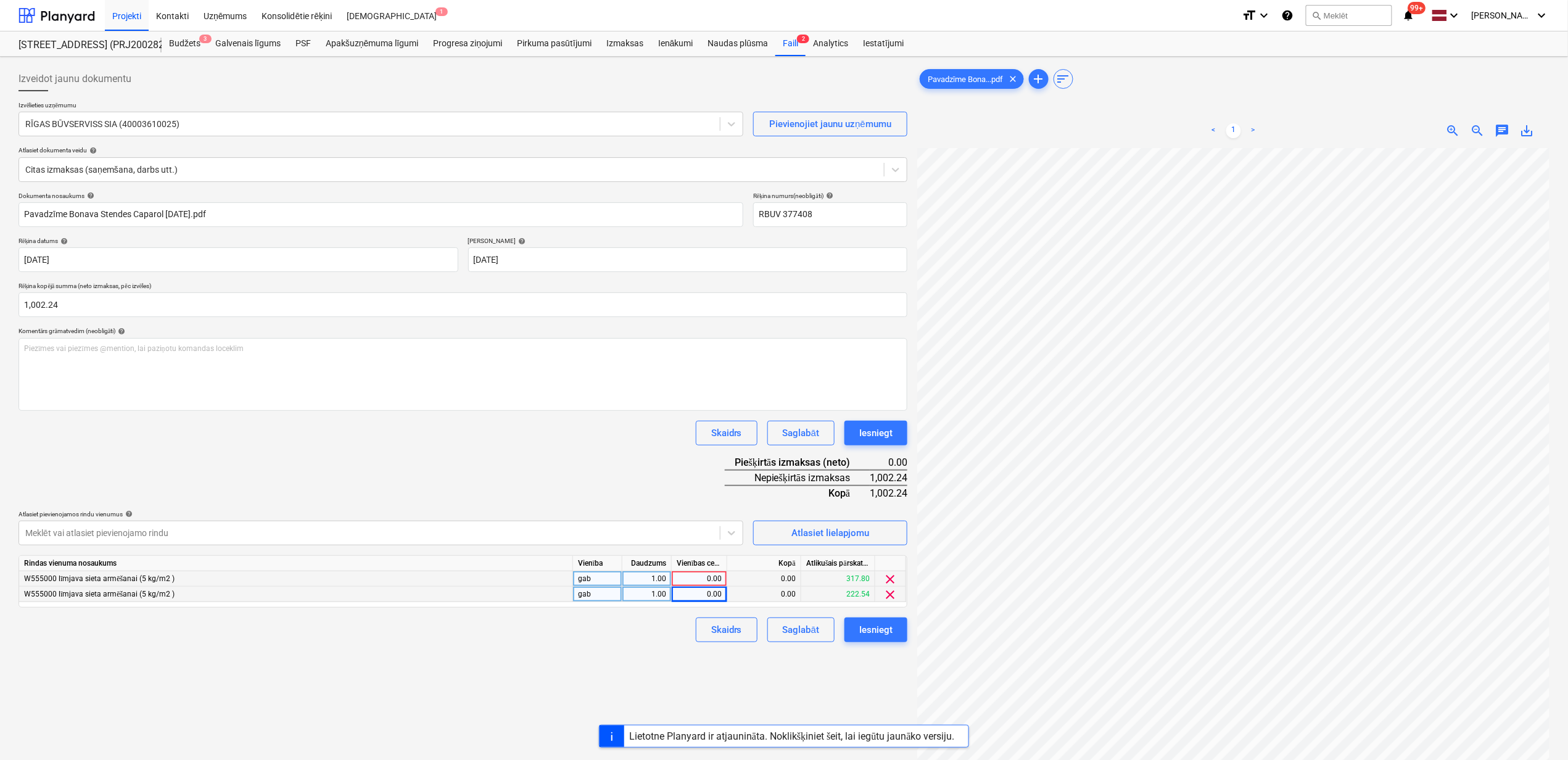
click at [704, 578] on div "0.00" at bounding box center [698, 579] width 45 height 15
type input "317.8"
click at [691, 597] on div "0.00" at bounding box center [698, 594] width 45 height 15
type input "684.44"
click at [661, 682] on div "Izveidot jaunu dokumentu Izvēlieties uzņēmumu RĪGAS BŪVSERVISS SIA (40003610025…" at bounding box center [462, 470] width 899 height 817
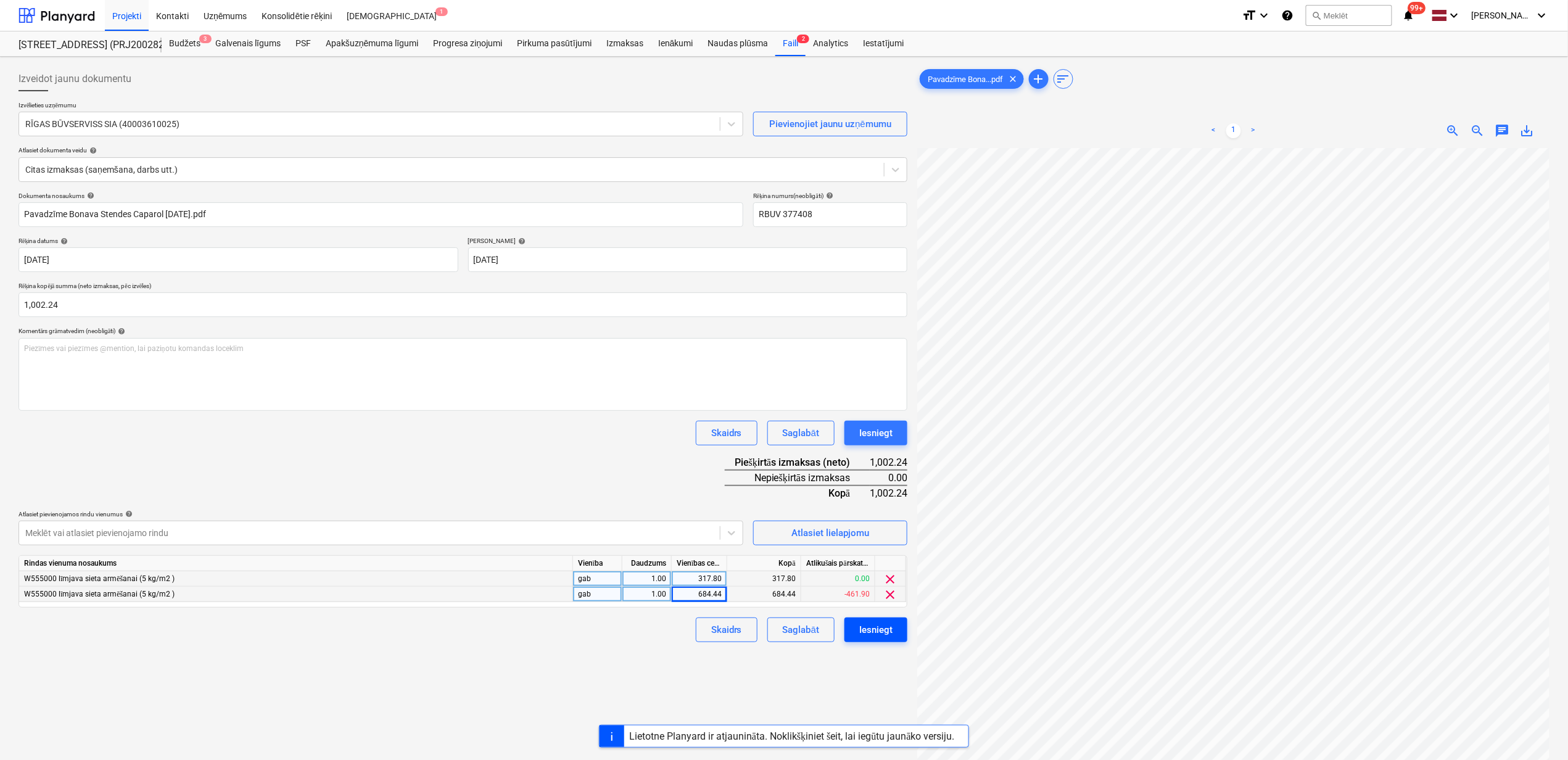
click at [872, 632] on div "Iesniegt" at bounding box center [875, 630] width 33 height 16
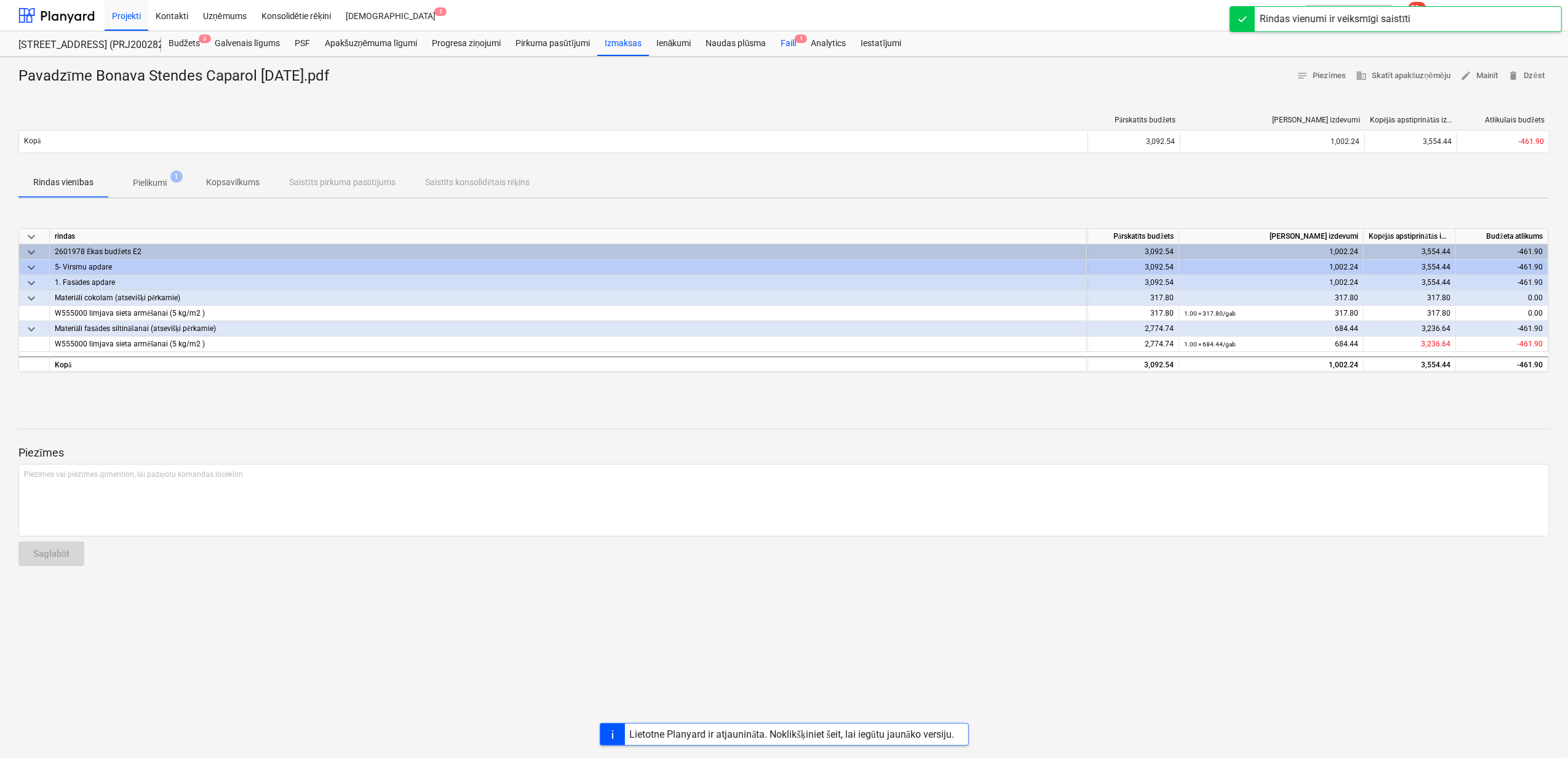
click at [781, 48] on div "Faili 1" at bounding box center [788, 44] width 30 height 25
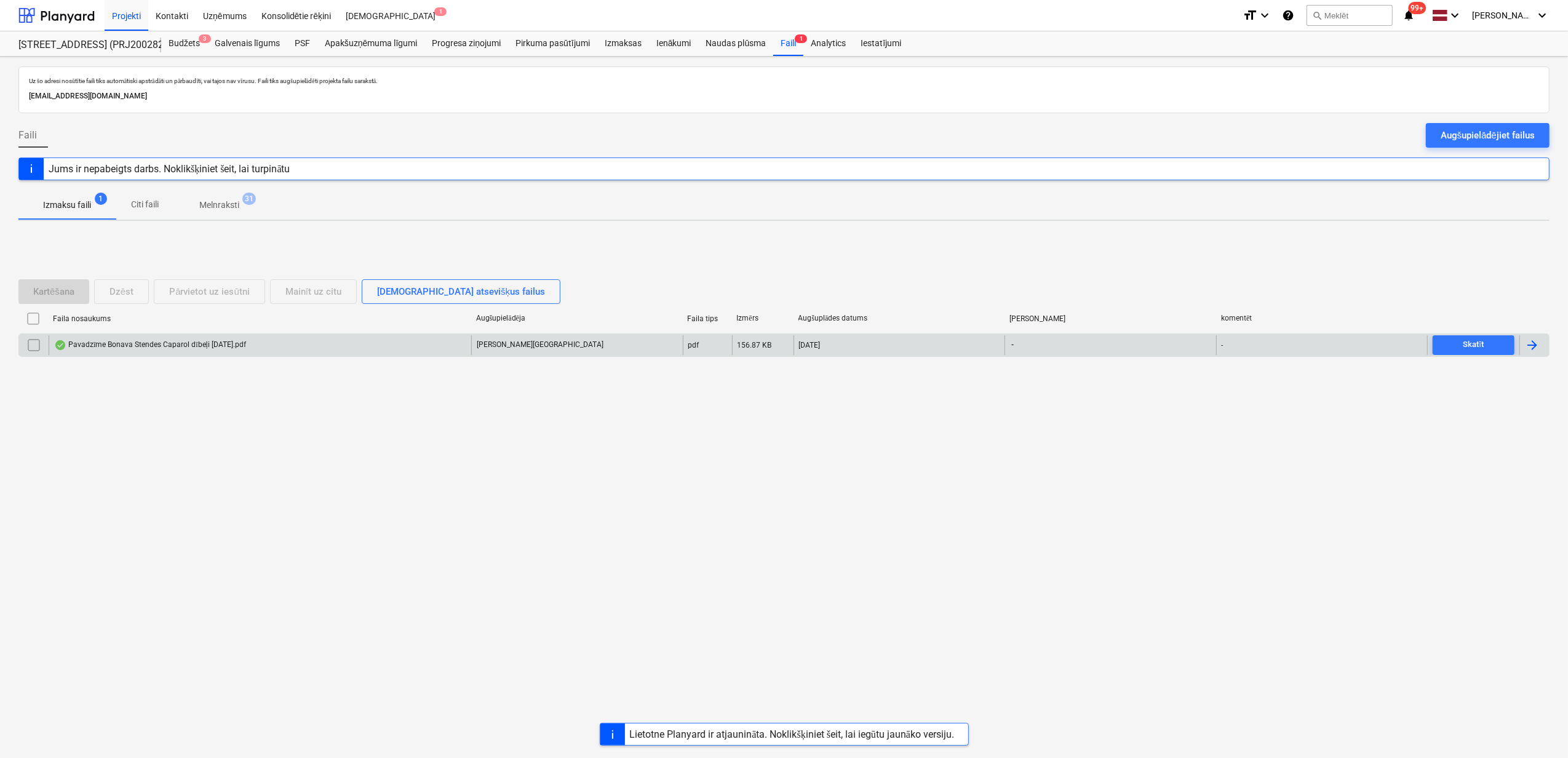
click at [132, 345] on div "Pavadzīme Bonava Stendes Caparol dībeļi [DATE].pdf" at bounding box center [150, 345] width 192 height 9
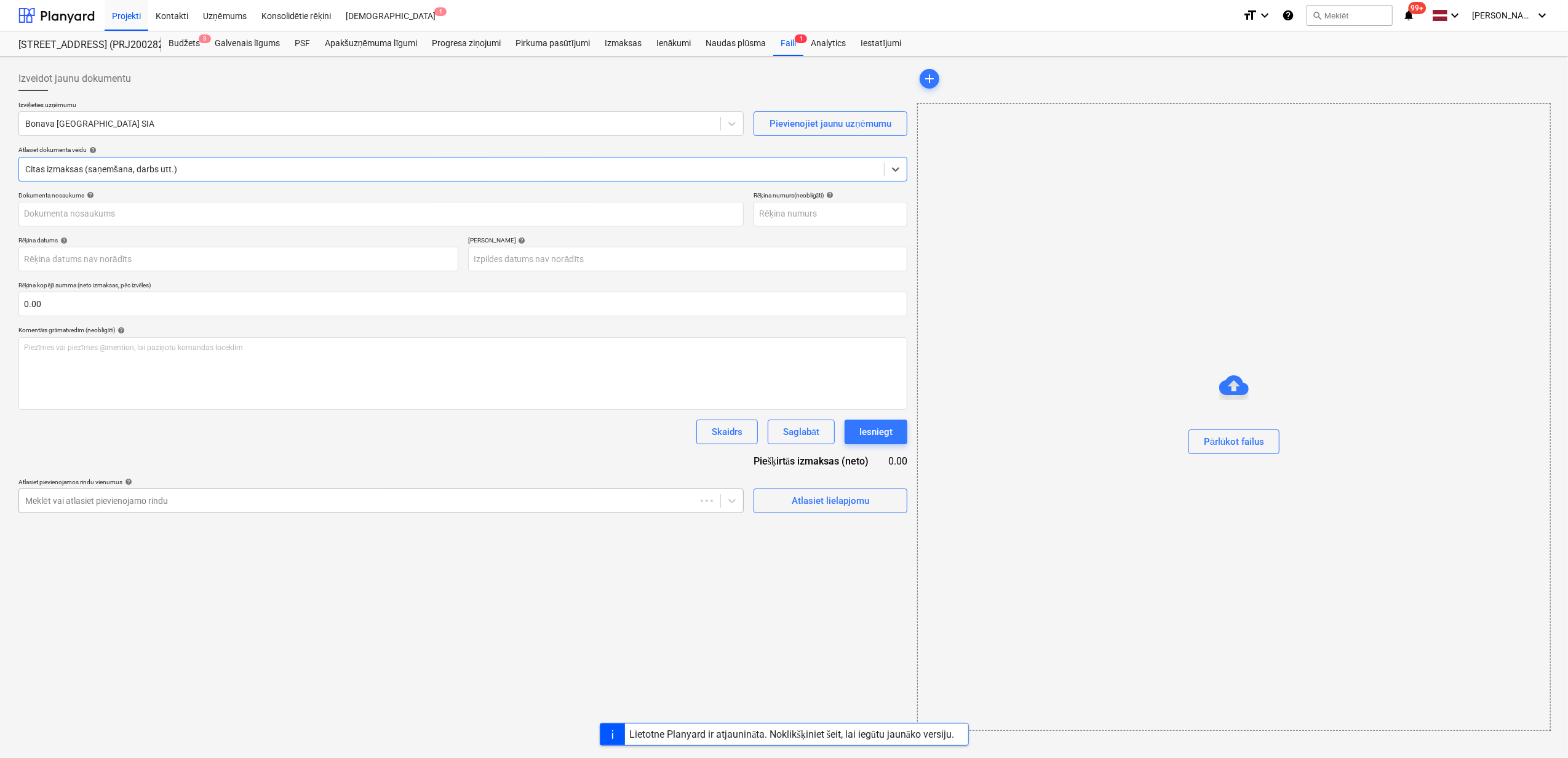
type input "40003941615"
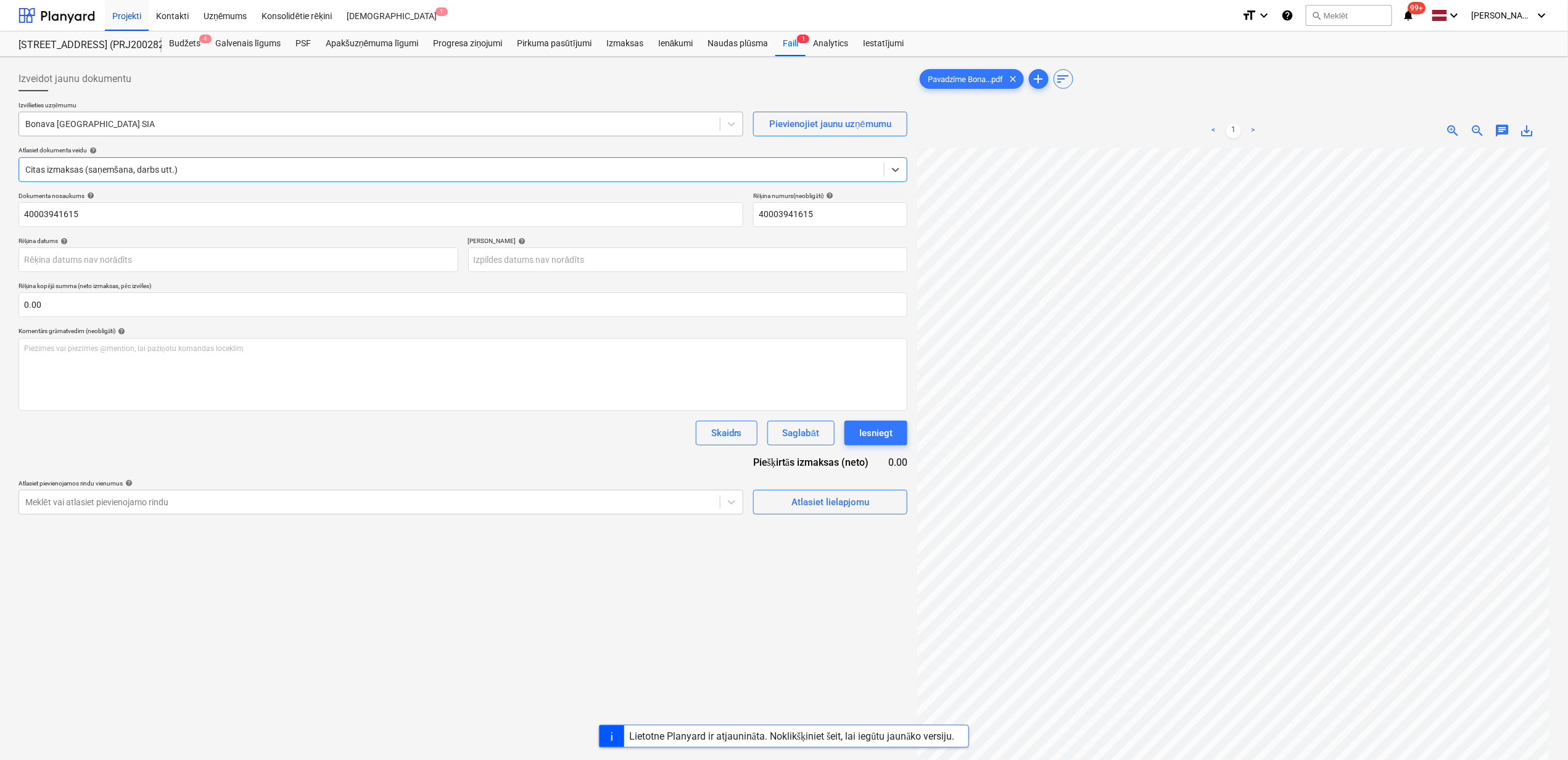
click at [399, 127] on div at bounding box center [370, 124] width 689 height 12
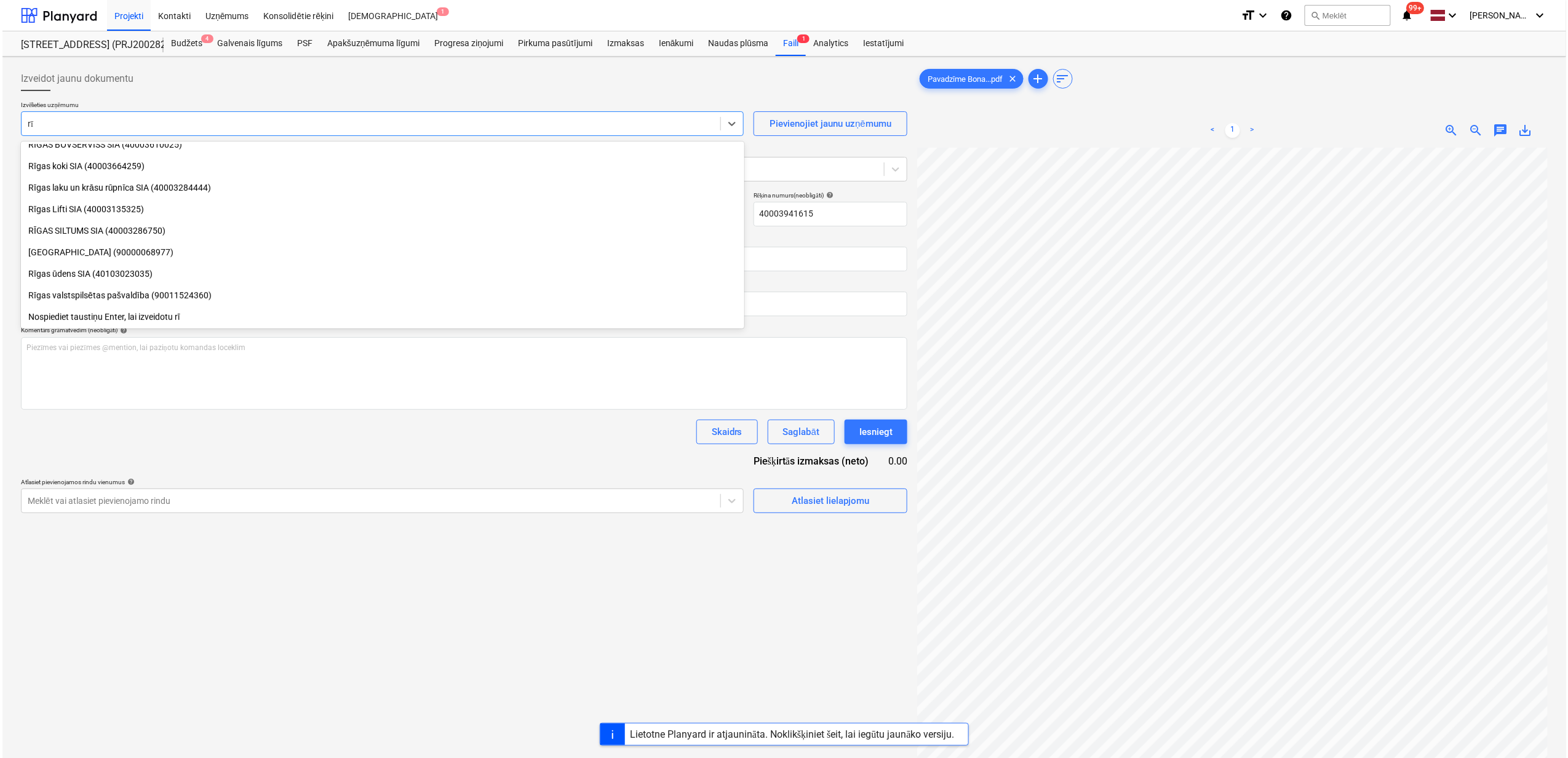
scroll to position [289, 0]
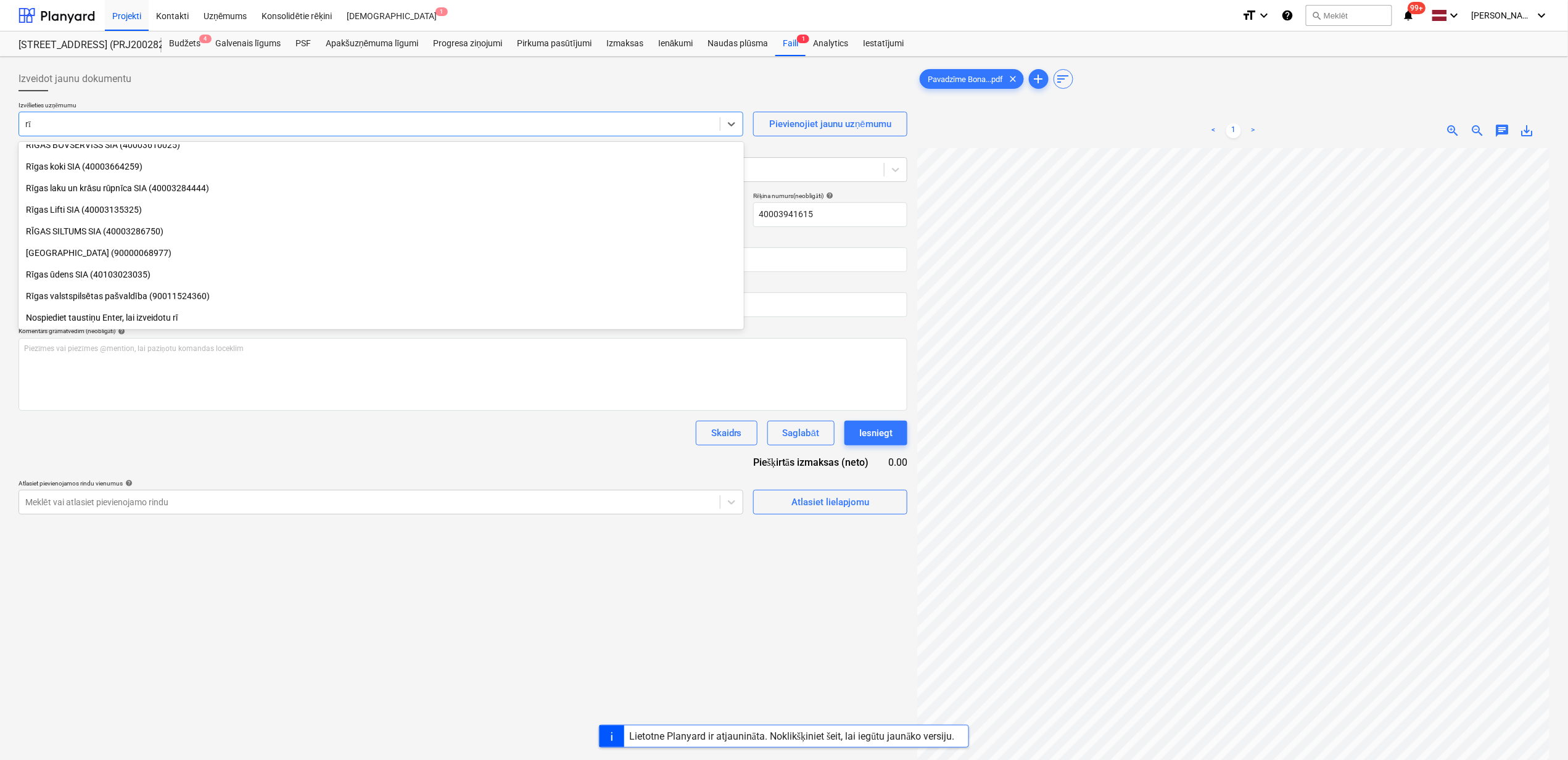
type input "rīg"
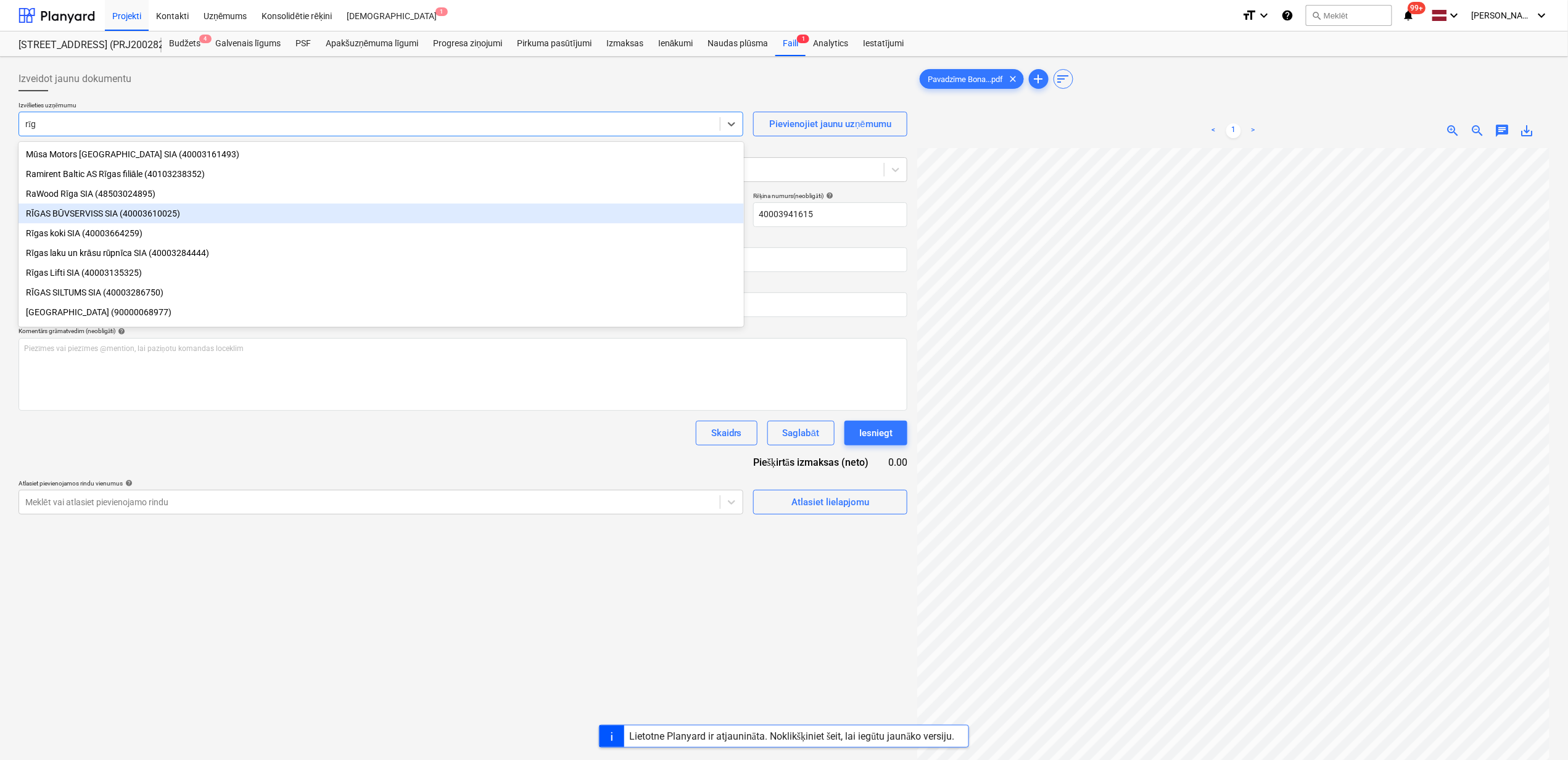
click at [64, 215] on div "RĪGAS BŪVSERVISS SIA (40003610025)" at bounding box center [381, 213] width 726 height 20
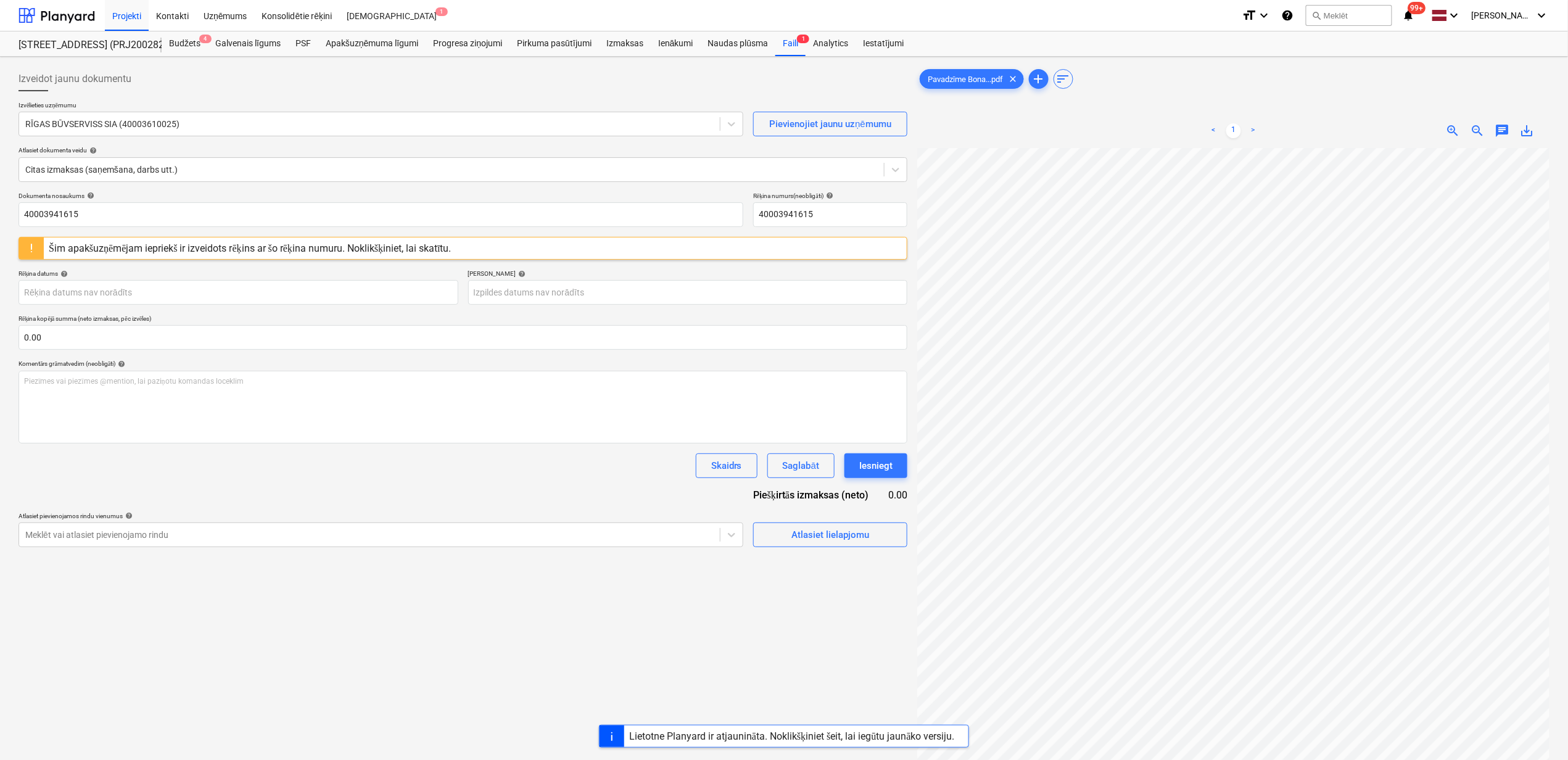
click at [1533, 129] on span "save_alt" at bounding box center [1528, 131] width 15 height 15
click at [87, 217] on input "40003941615" at bounding box center [381, 215] width 725 height 25
drag, startPoint x: 15, startPoint y: 217, endPoint x: -26, endPoint y: 213, distance: 41.2
click at [0, 213] on html "Projekti Kontakti Uzņēmums Konsolidētie rēķini Iesūtne 1 format_size keyboard_a…" at bounding box center [784, 380] width 1568 height 760
paste input "Pavadzīme Bonava Stendes Caparol dībeļi [DATE]"
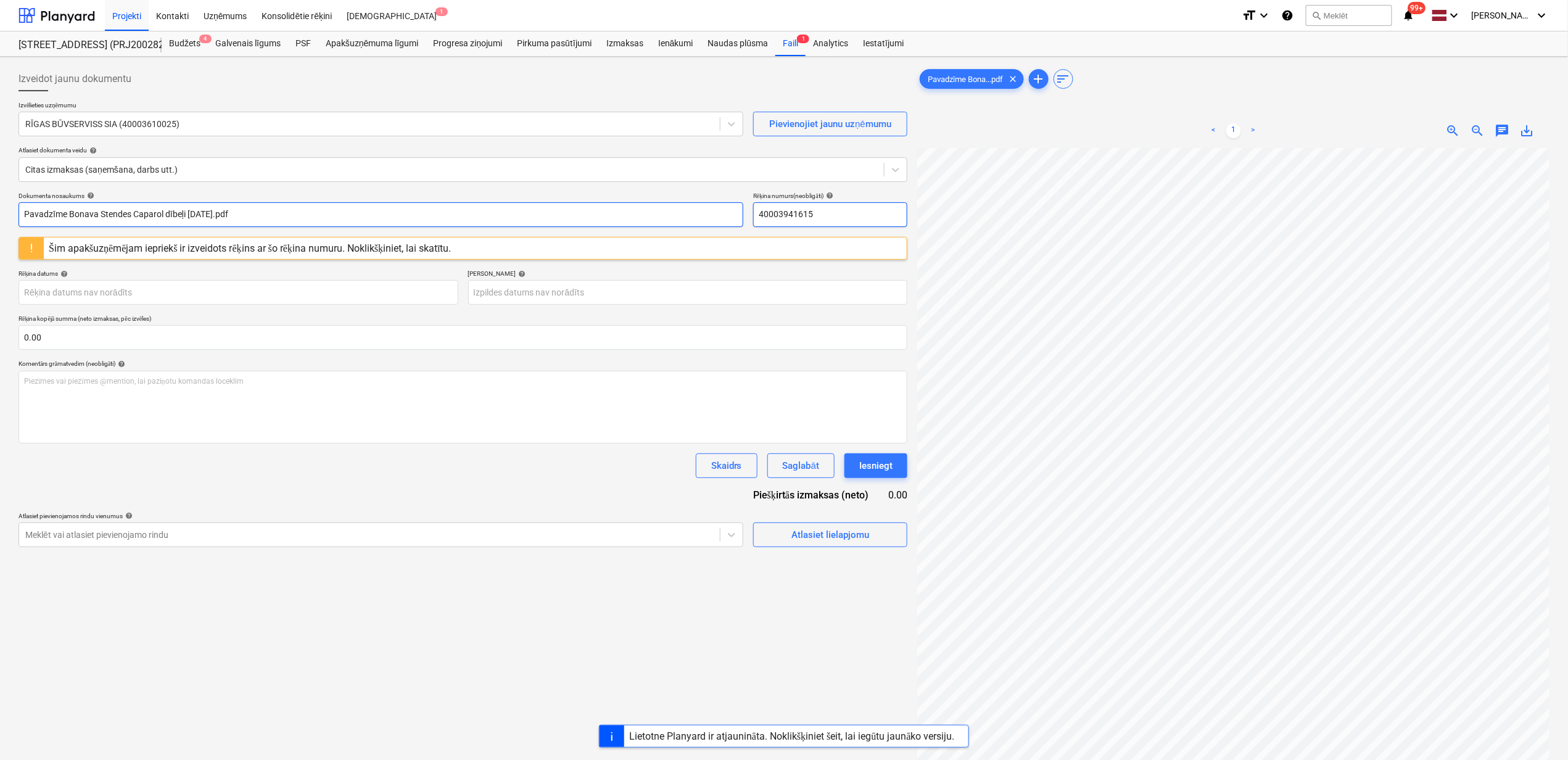
type input "Pavadzīme Bonava Stendes Caparol dībeļi [DATE].pdf"
click at [853, 217] on input "40003941615" at bounding box center [831, 215] width 154 height 25
drag, startPoint x: 854, startPoint y: 217, endPoint x: 764, endPoint y: 213, distance: 90.1
click at [764, 213] on input "40003941615" at bounding box center [831, 215] width 154 height 25
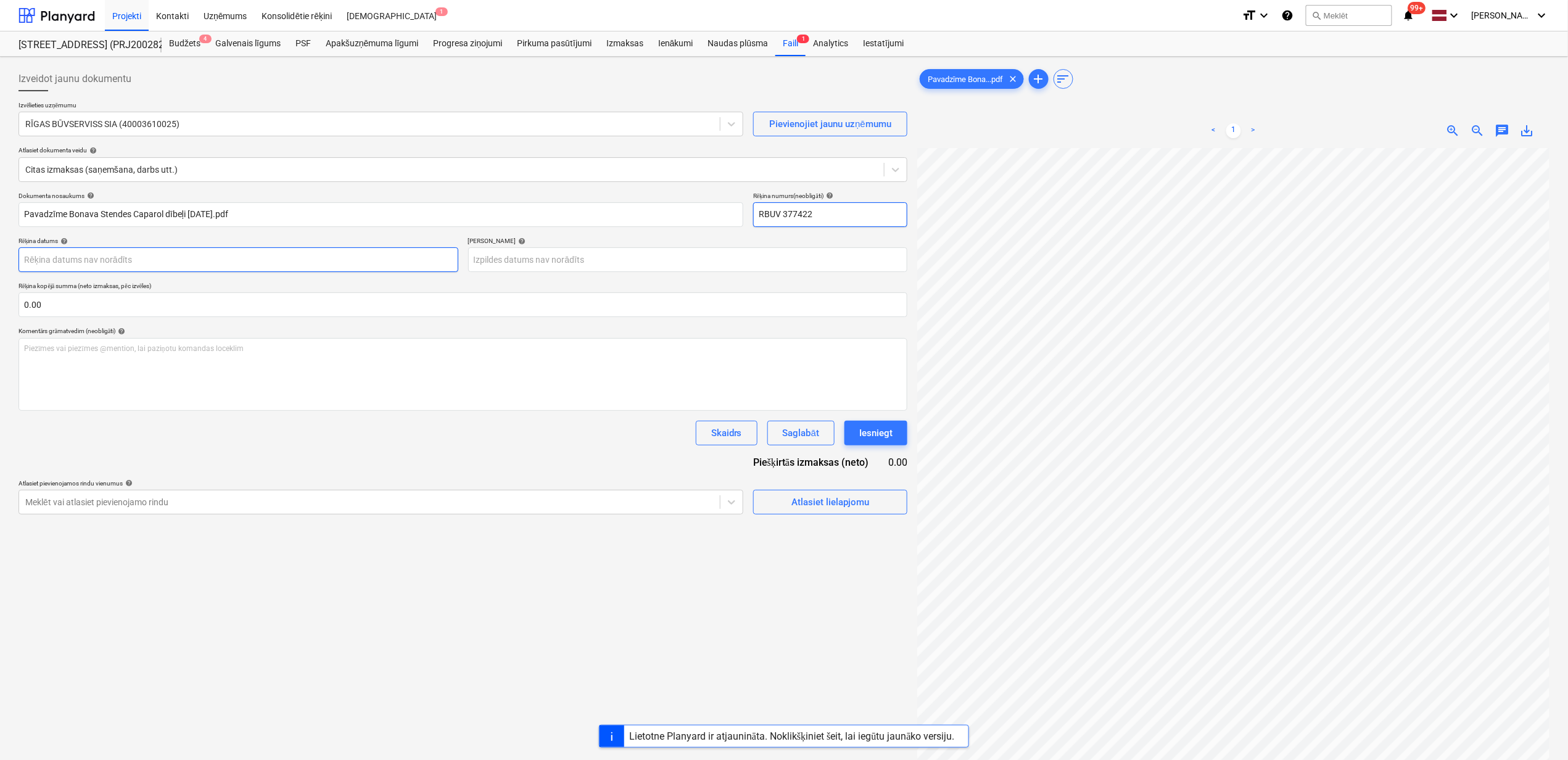
type input "RBUV 377422"
click at [252, 258] on body "Projekti Kontakti Uzņēmums Konsolidētie rēķini Iesūtne 1 format_size keyboard_a…" at bounding box center [784, 380] width 1568 height 760
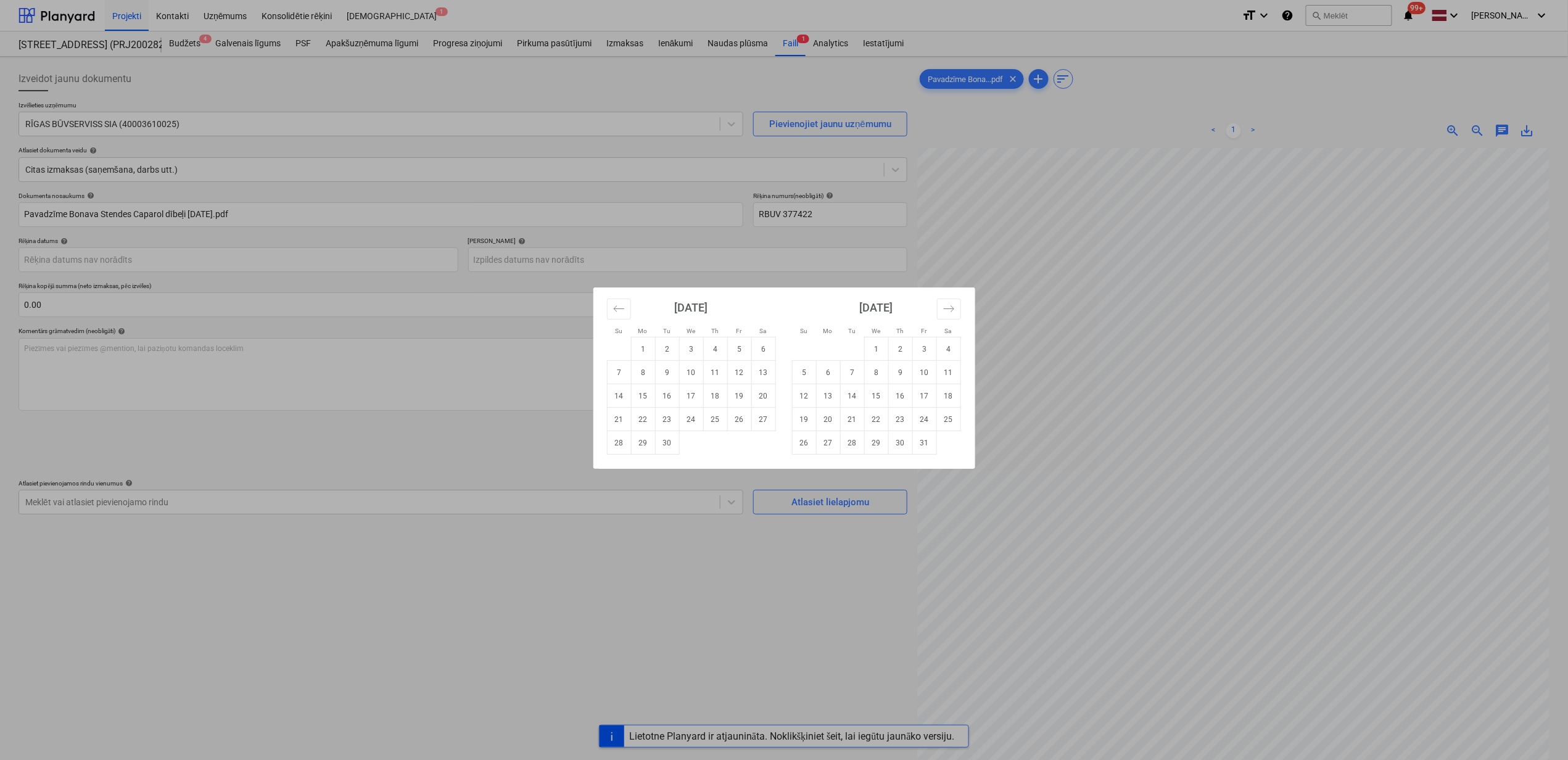
click at [710, 417] on td "25" at bounding box center [715, 419] width 24 height 24
type input "[DATE]"
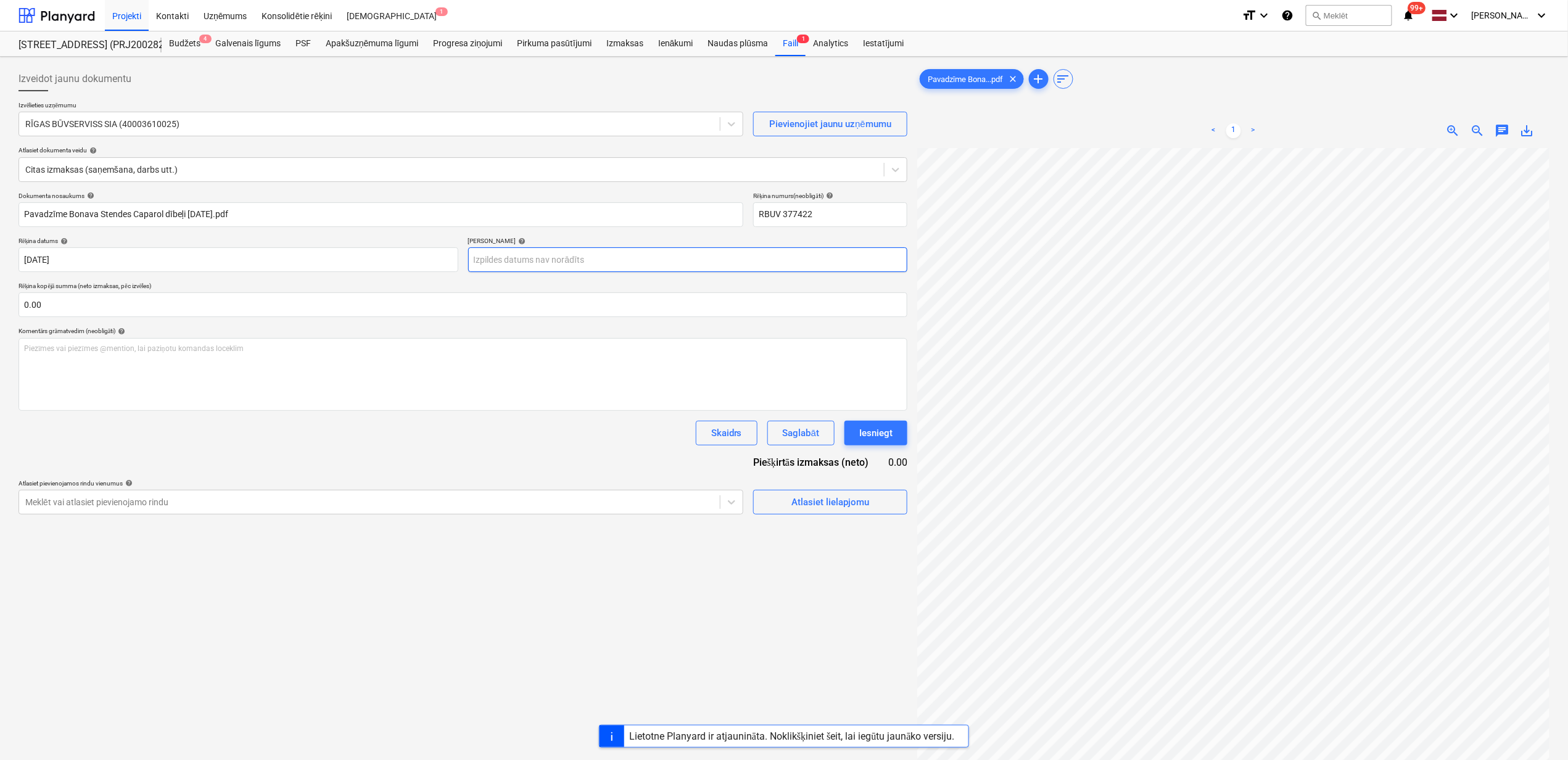
click at [531, 263] on body "Projekti Kontakti Uzņēmums Konsolidētie rēķini Iesūtne 1 format_size keyboard_a…" at bounding box center [784, 380] width 1568 height 760
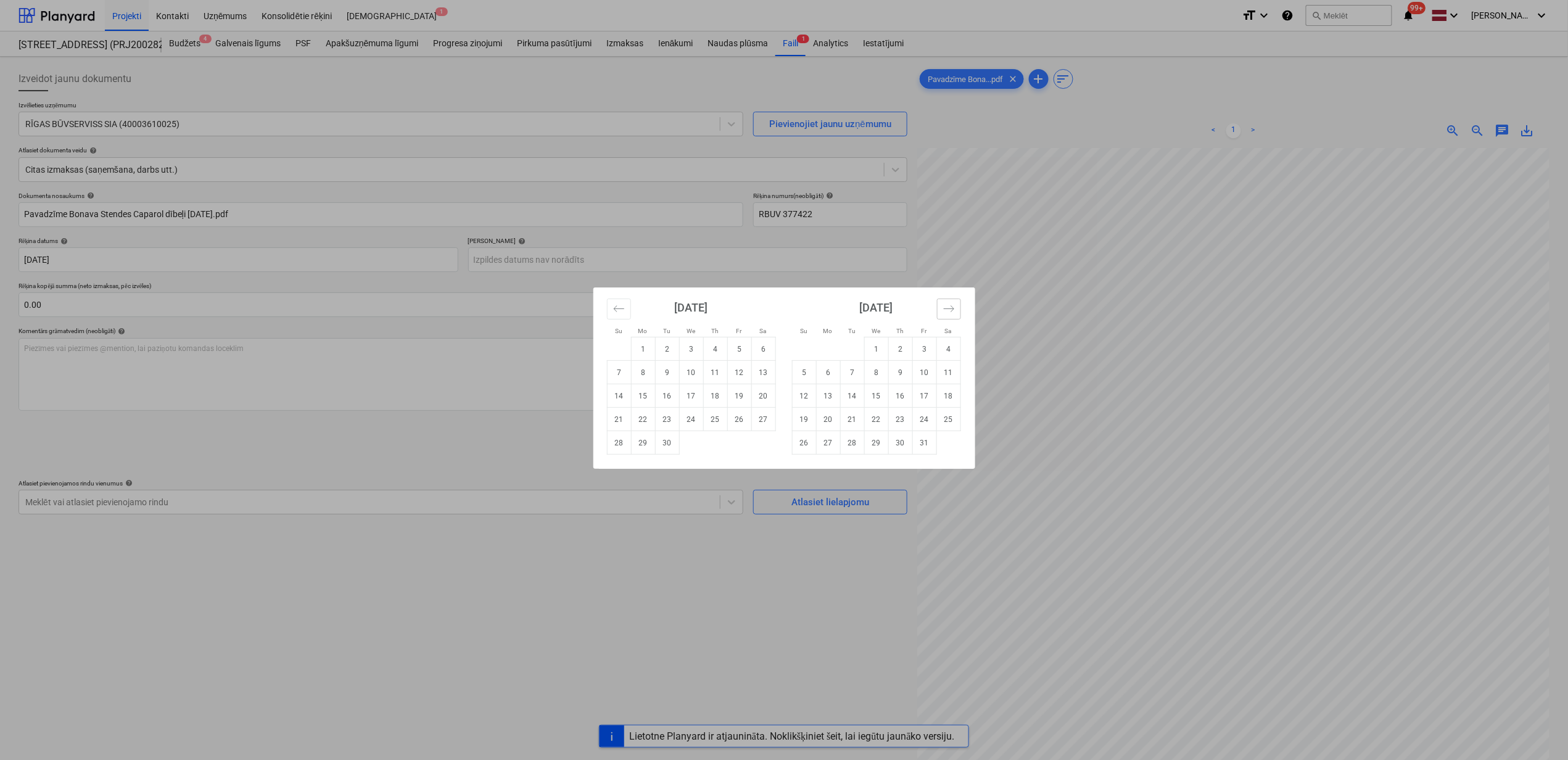
click at [943, 303] on button "Move forward to switch to the next month." at bounding box center [949, 309] width 24 height 21
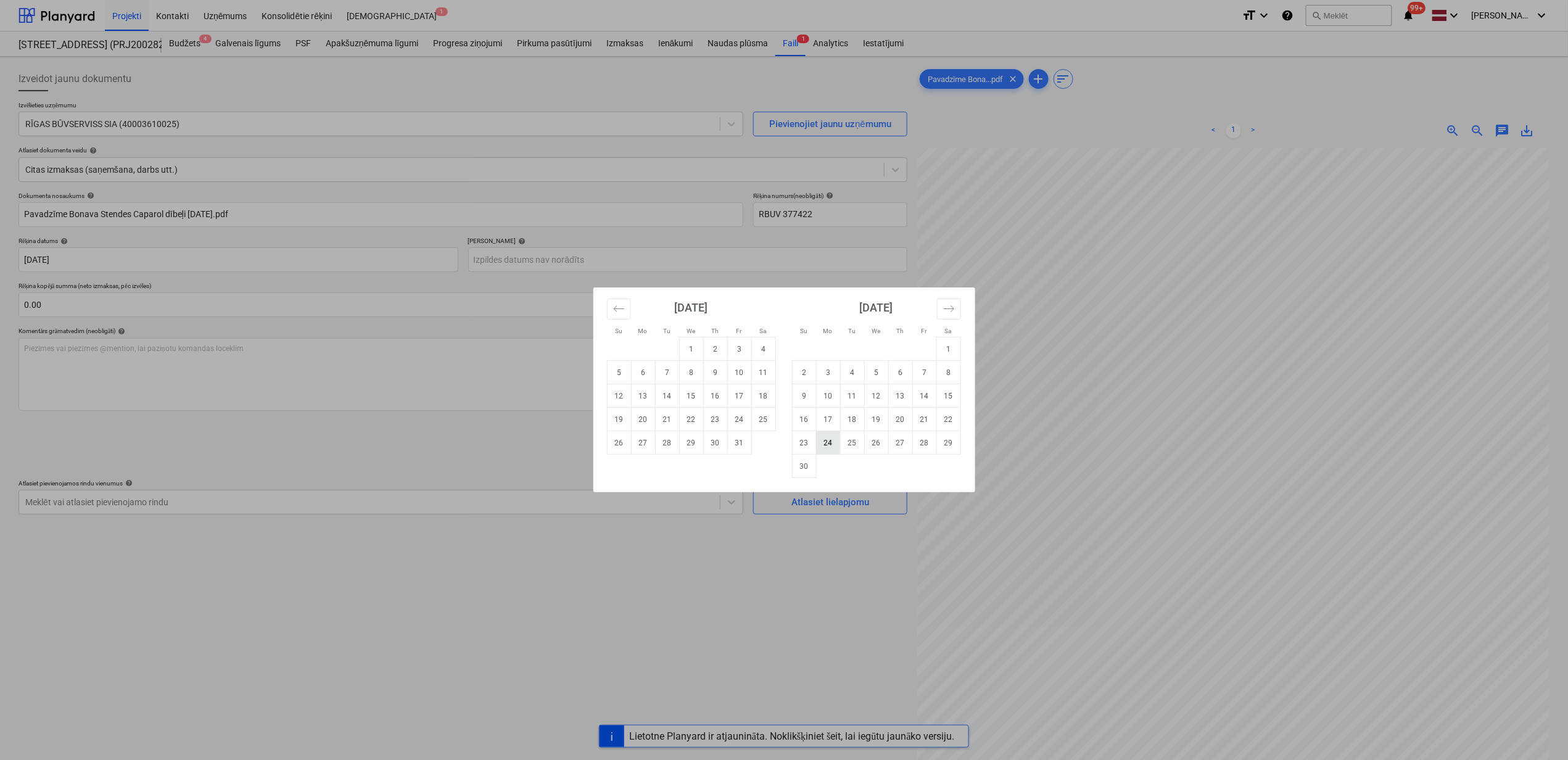
click at [833, 441] on td "24" at bounding box center [828, 442] width 24 height 24
type input "[DATE]"
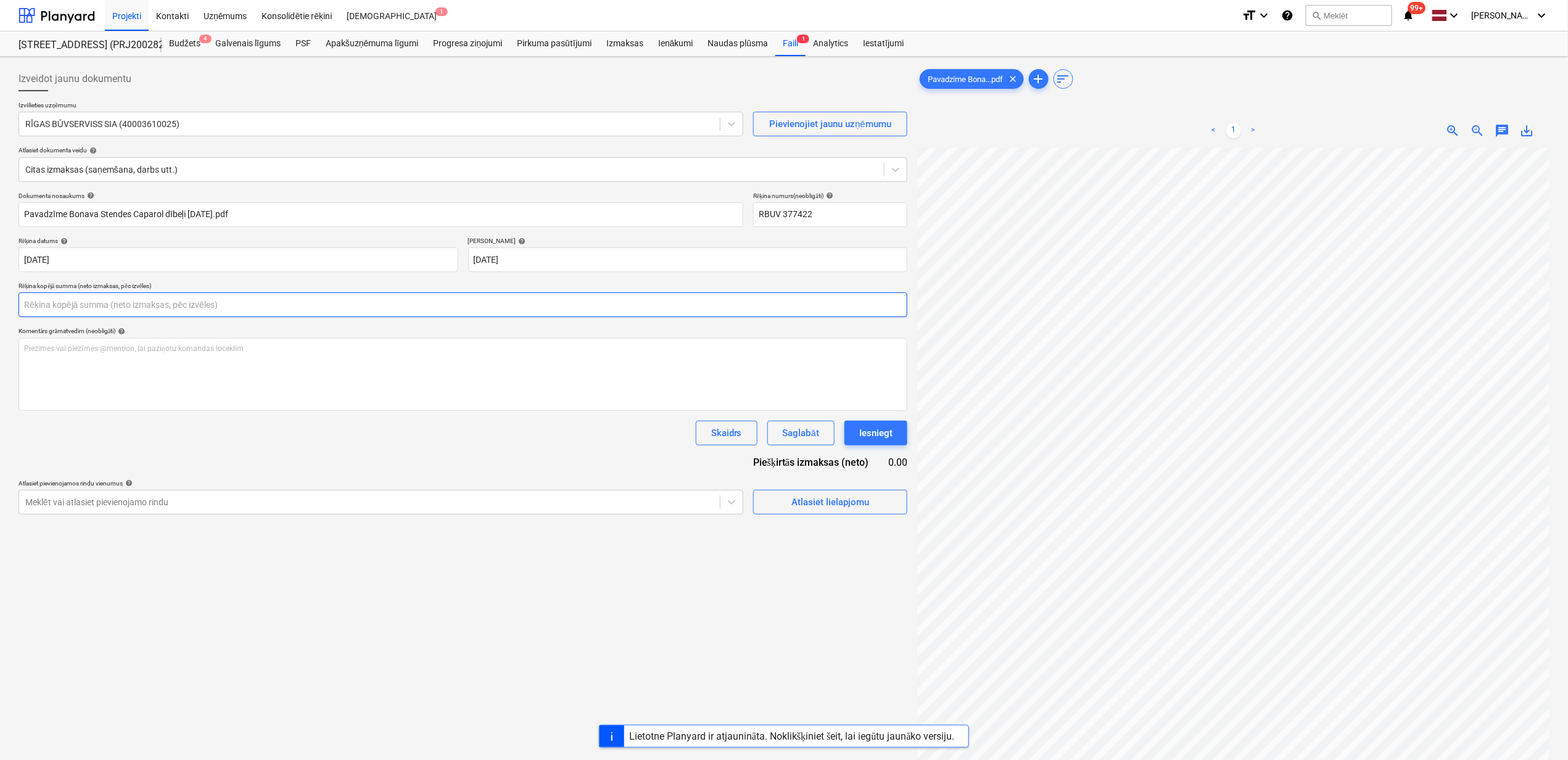
click at [156, 312] on input "text" at bounding box center [462, 304] width 889 height 25
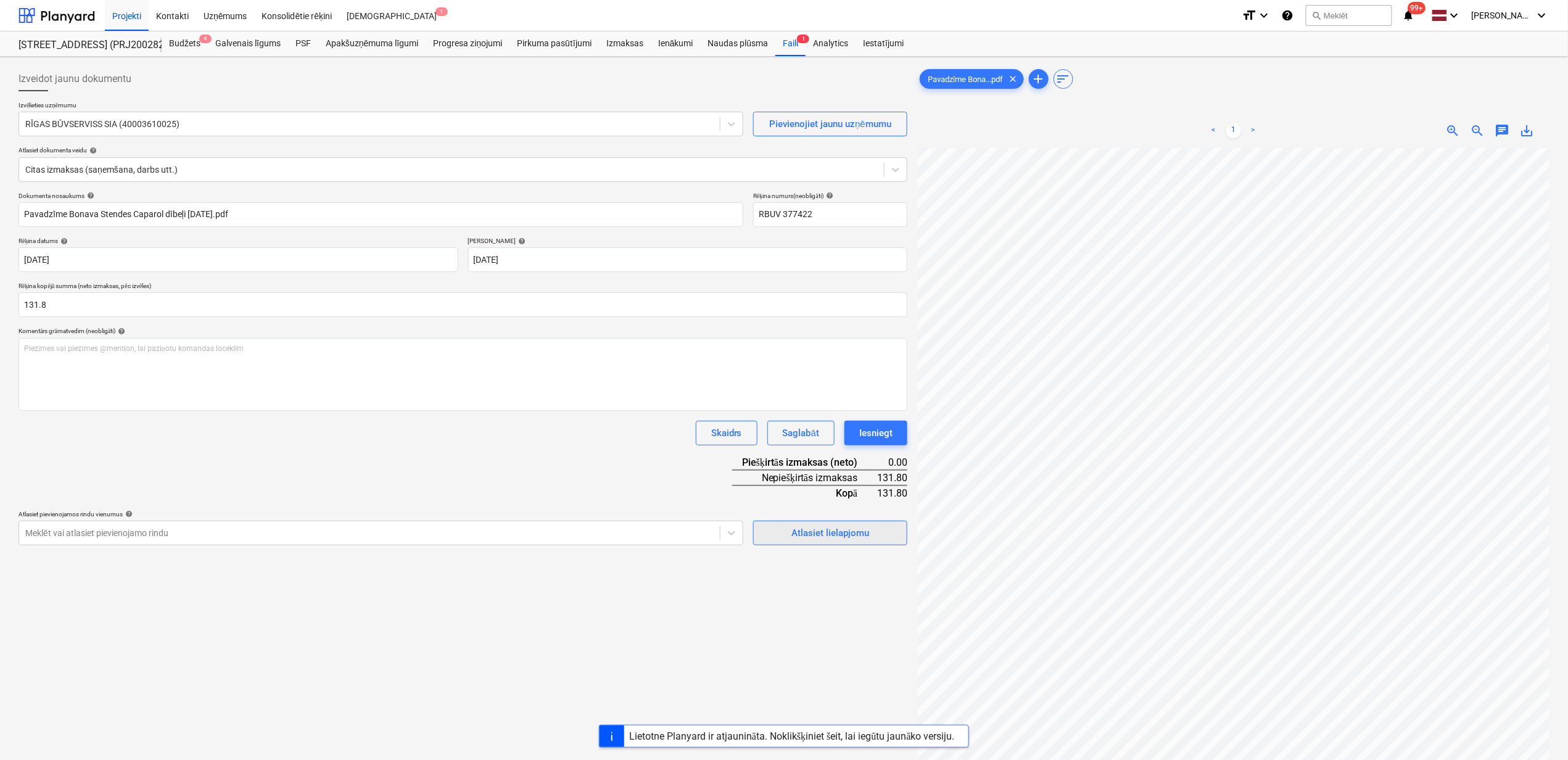
type input "131.80"
click at [842, 543] on button "Atlasiet lielapjomu" at bounding box center [831, 533] width 154 height 25
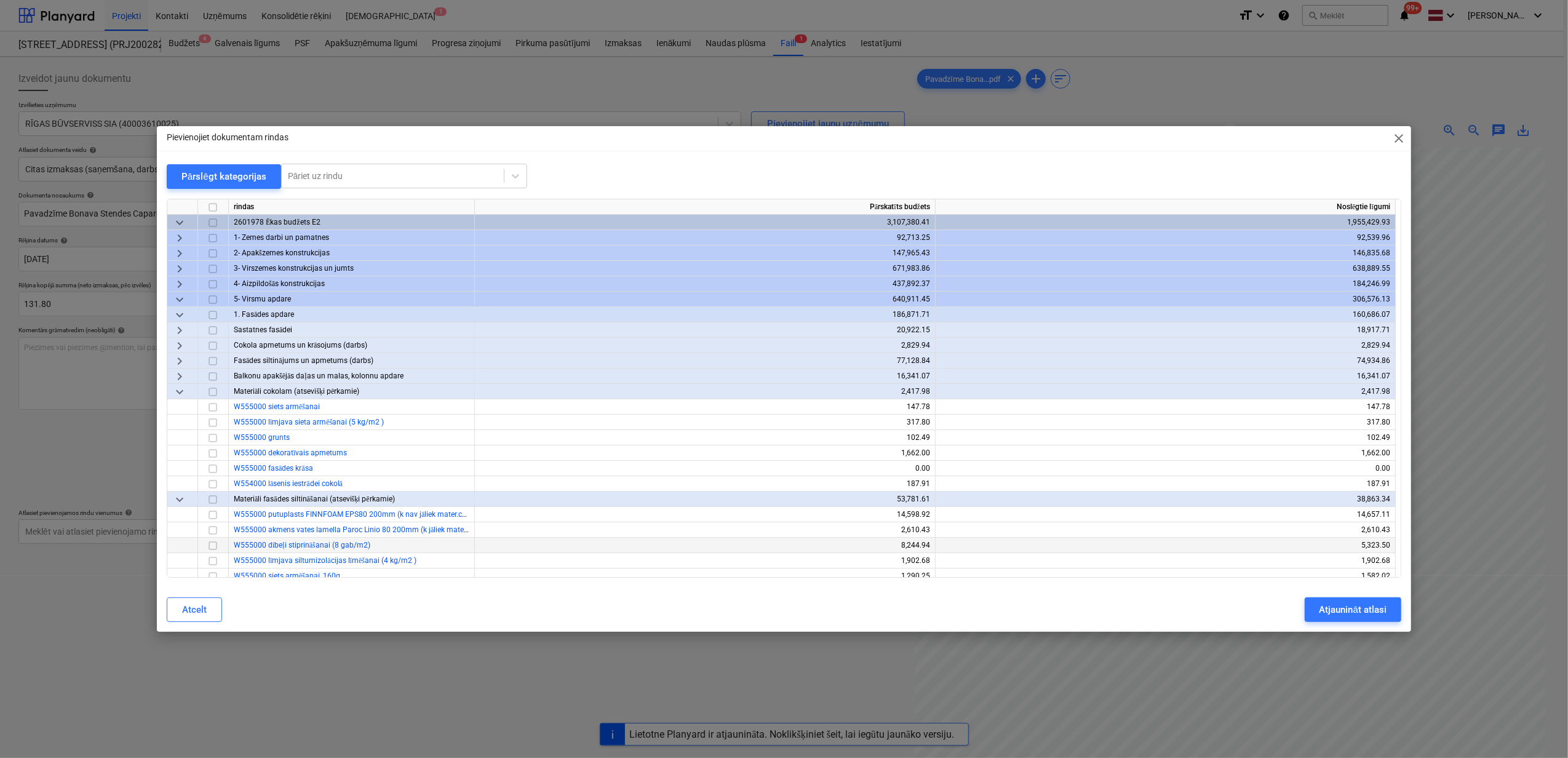
click at [212, 548] on input "checkbox" at bounding box center [213, 545] width 15 height 15
click at [1327, 606] on div "Atjaunināt atlasi" at bounding box center [1353, 609] width 67 height 16
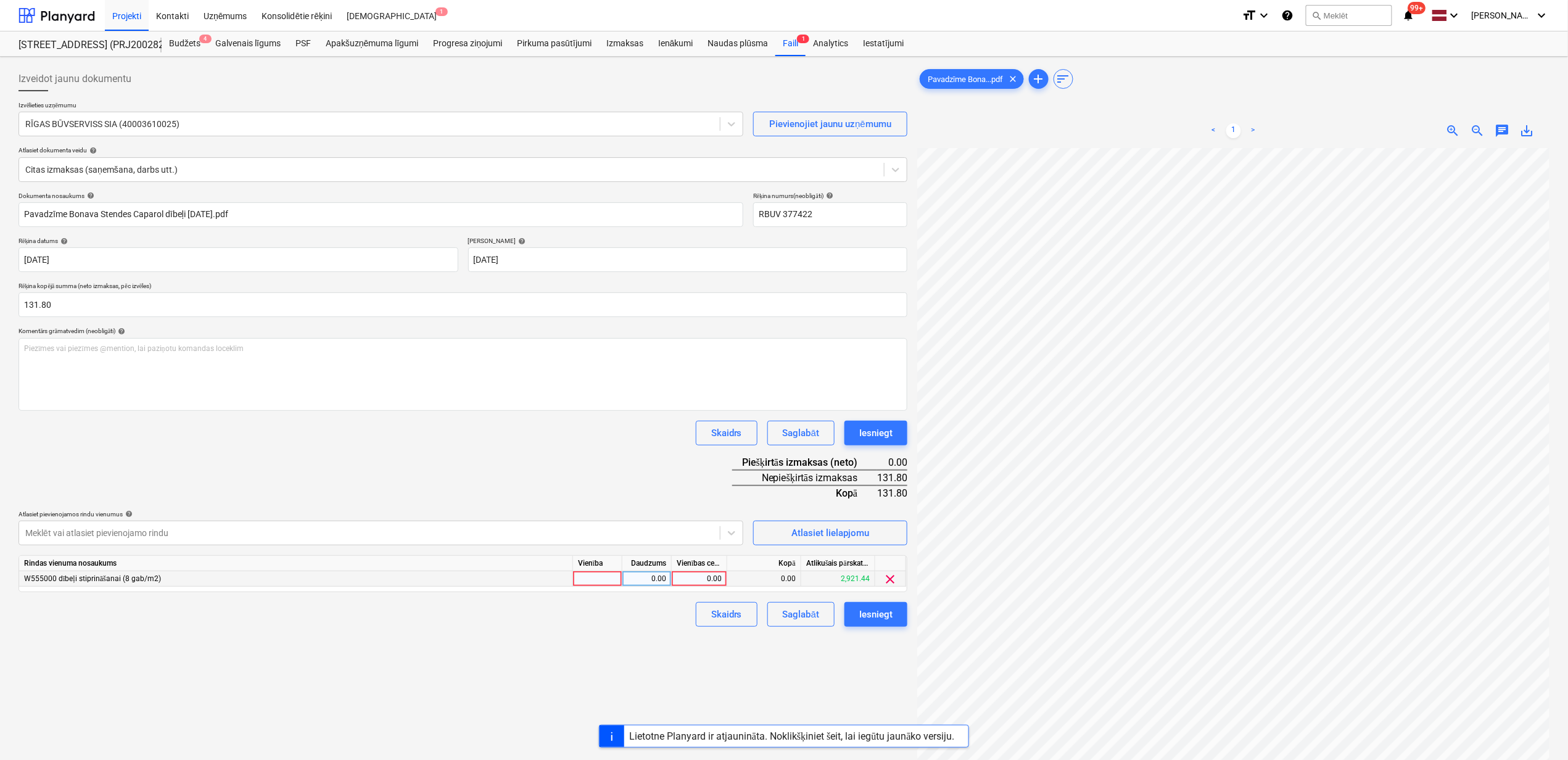
click at [701, 575] on div "0.00" at bounding box center [698, 579] width 45 height 15
type input "131.8"
click at [875, 612] on div "Iesniegt" at bounding box center [875, 614] width 33 height 16
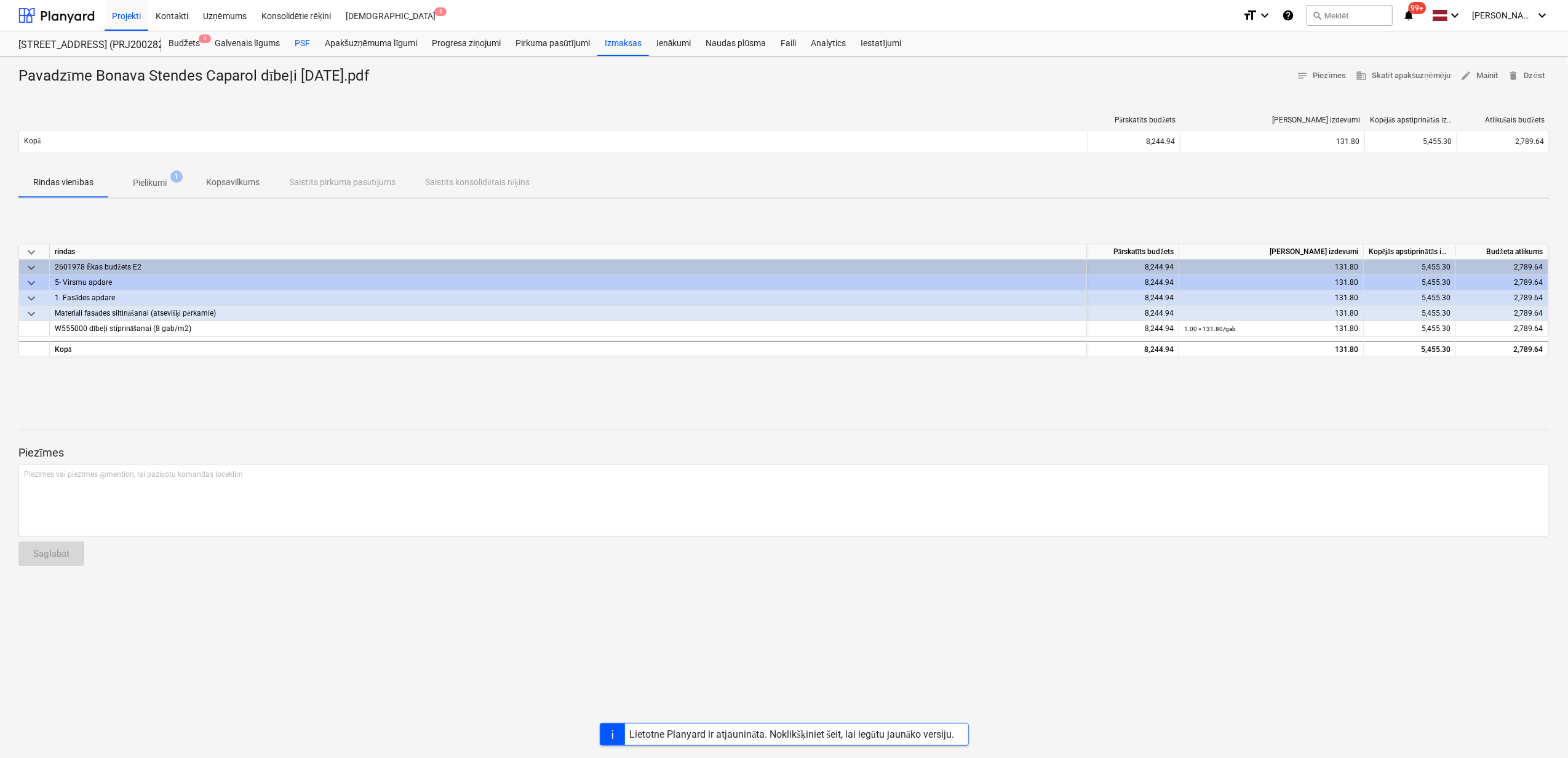
click at [300, 47] on div "PSF" at bounding box center [303, 44] width 30 height 25
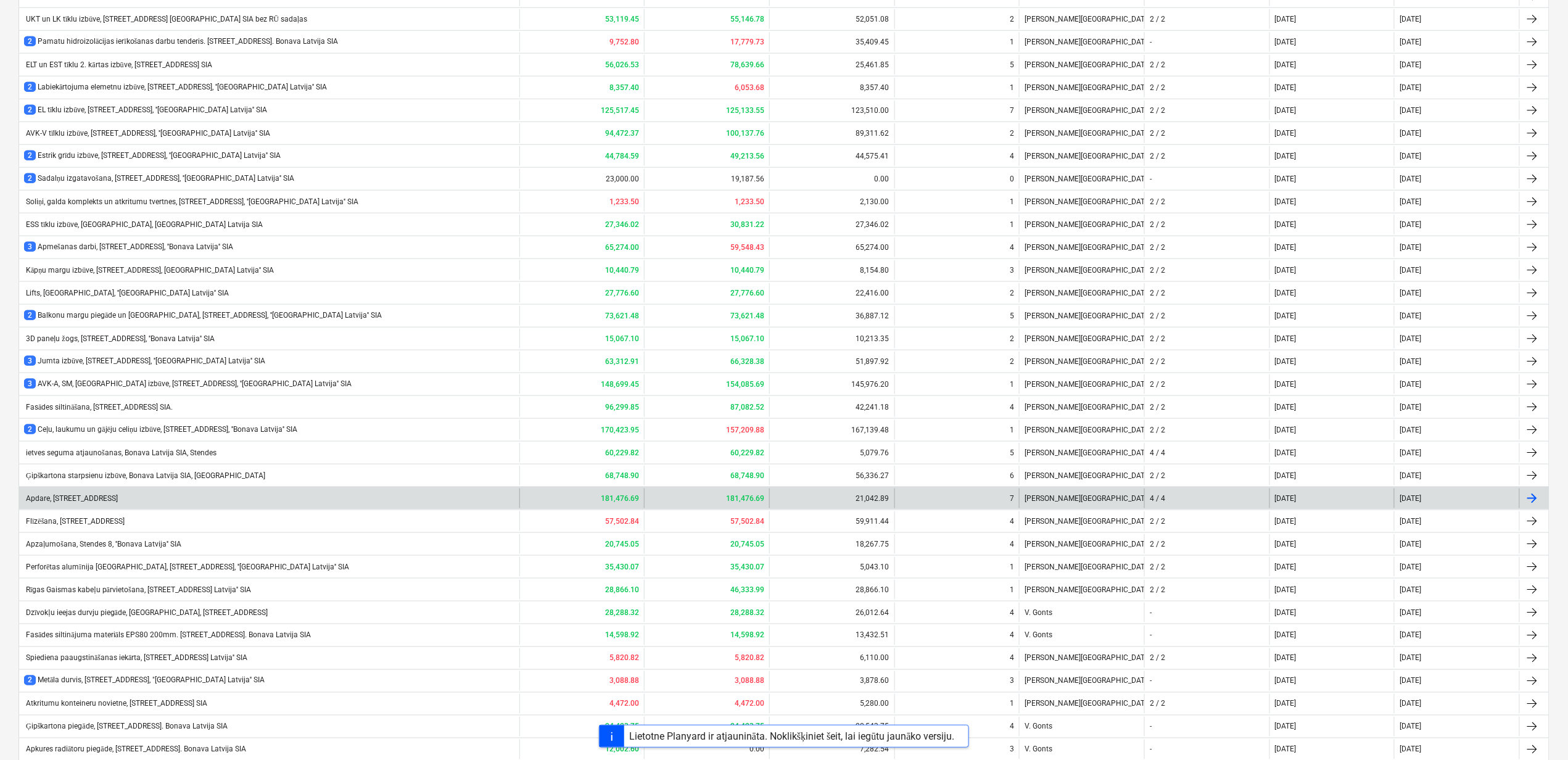
scroll to position [649, 0]
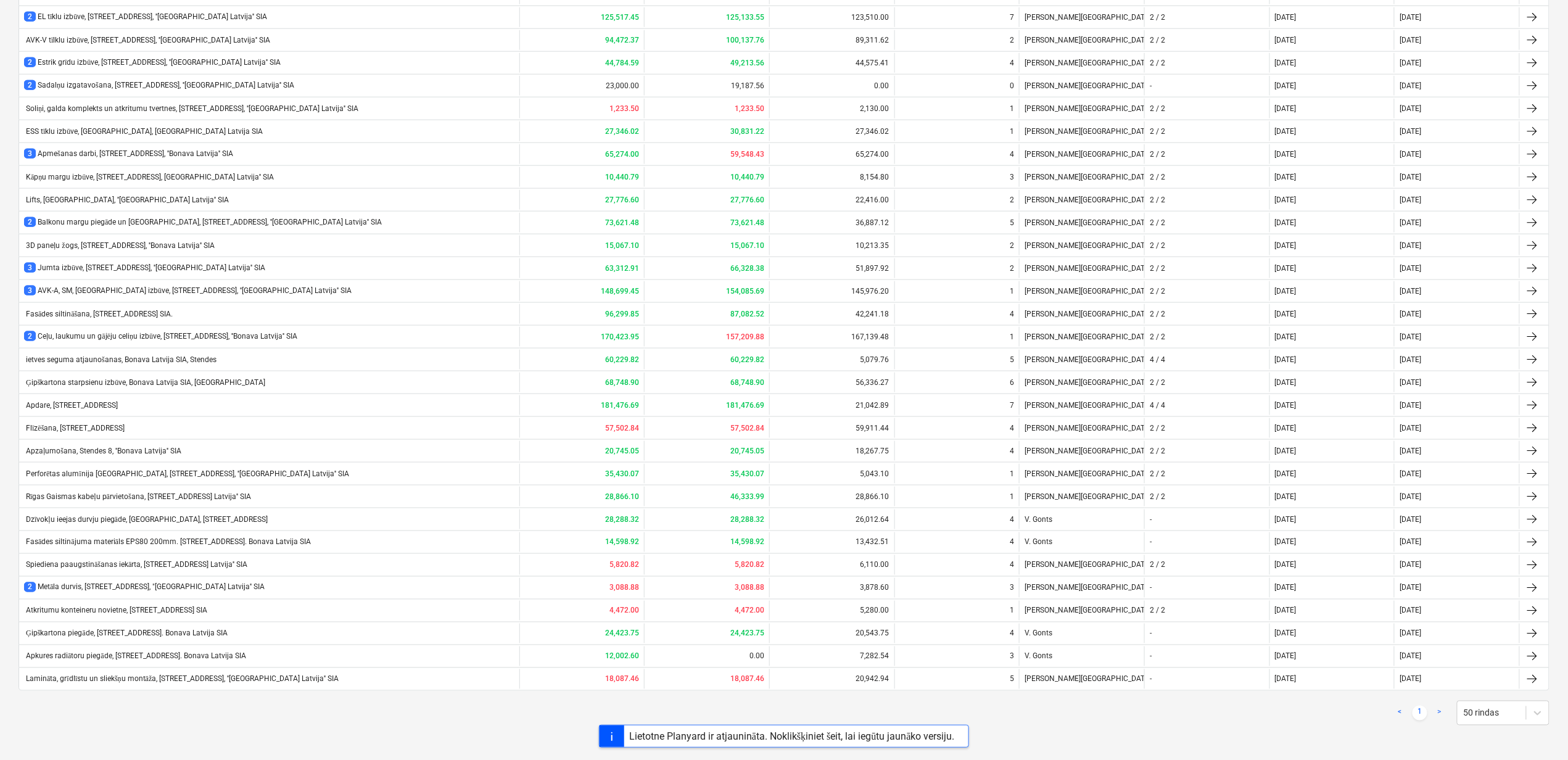
click at [76, 582] on div "2 Metāla durvis, [STREET_ADDRESS], "[GEOGRAPHIC_DATA] Latvija'' SIA" at bounding box center [144, 587] width 241 height 10
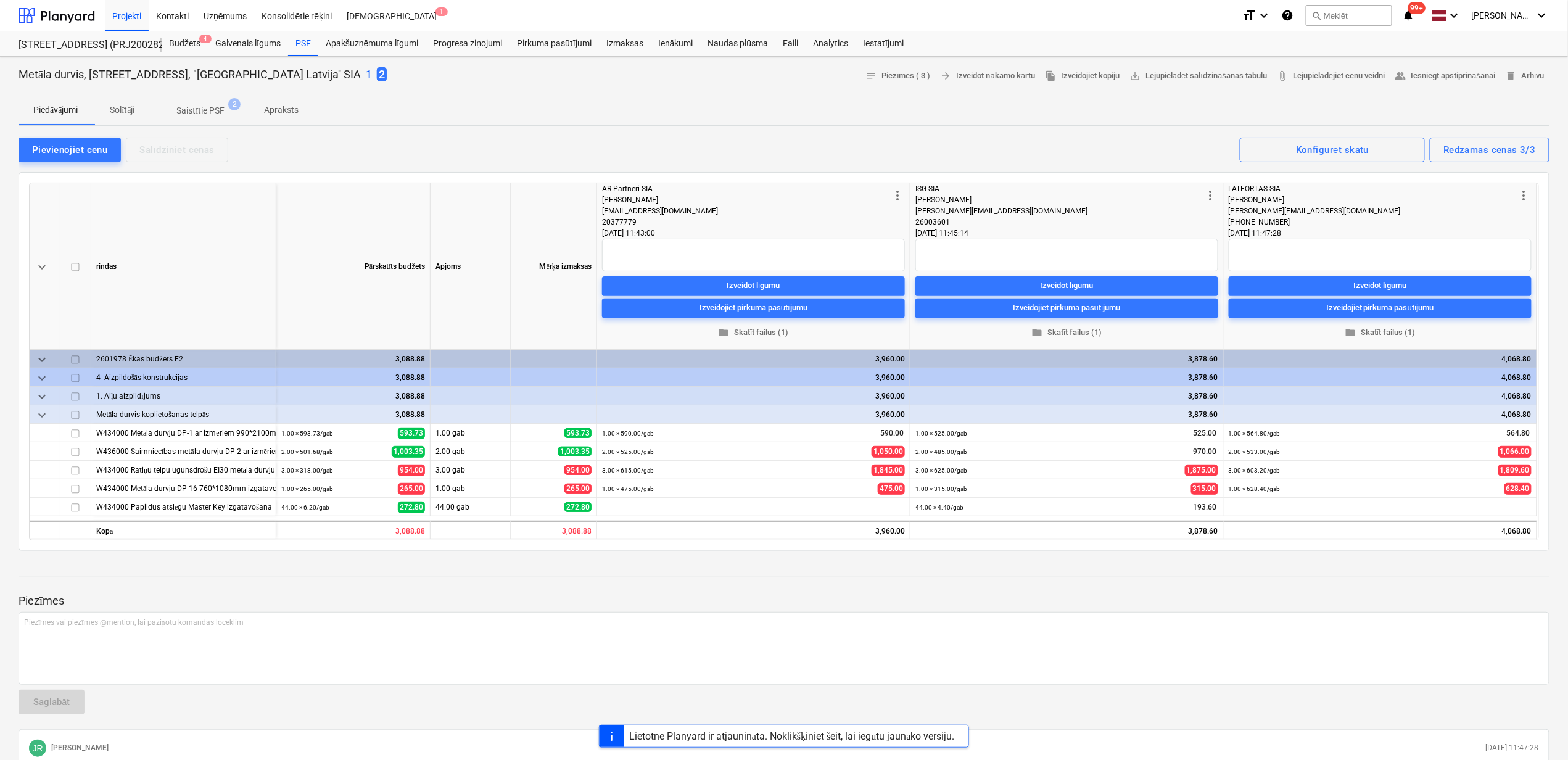
click at [366, 74] on p "1" at bounding box center [369, 75] width 6 height 15
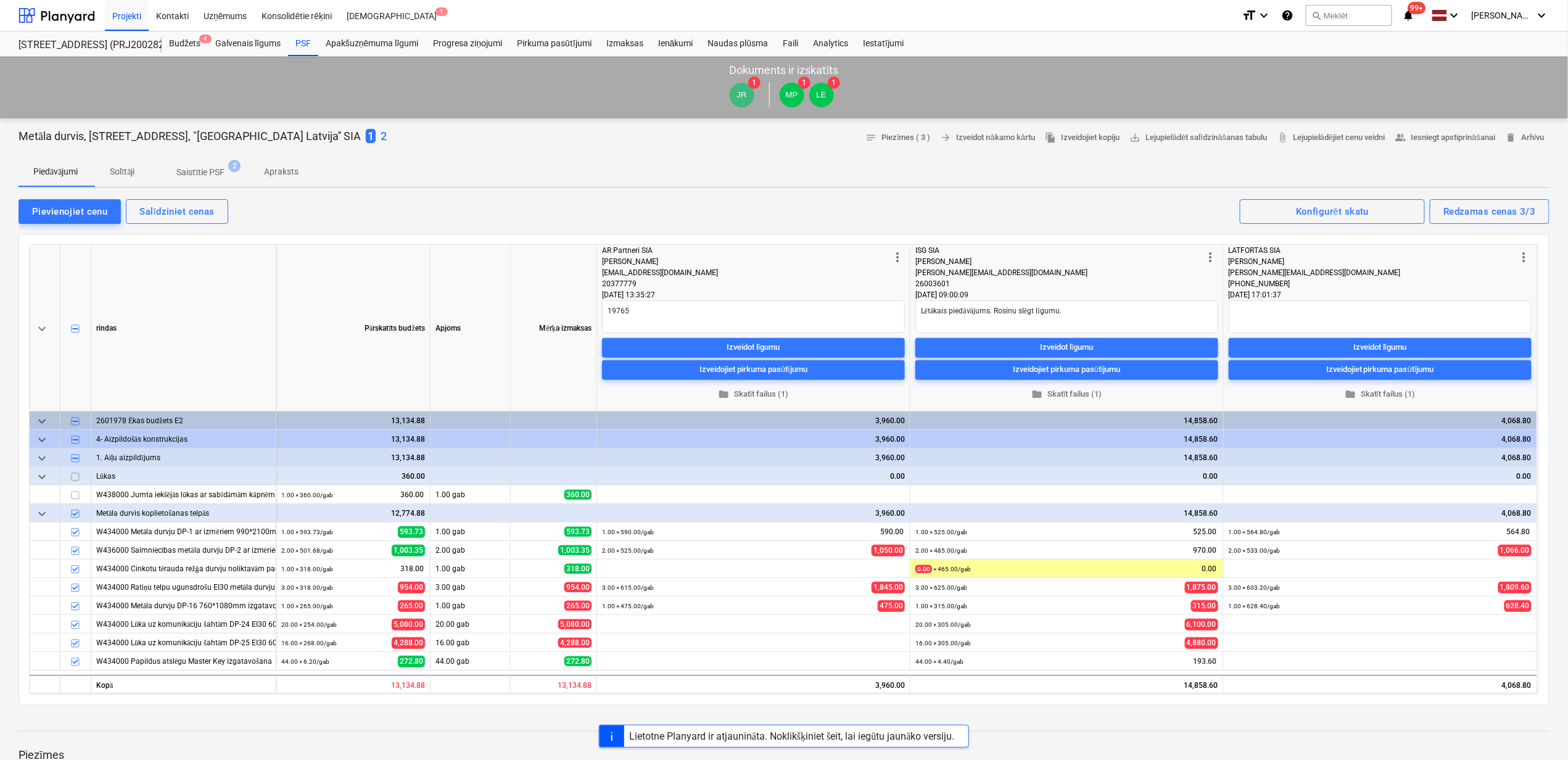
click at [381, 136] on p "2" at bounding box center [383, 137] width 6 height 15
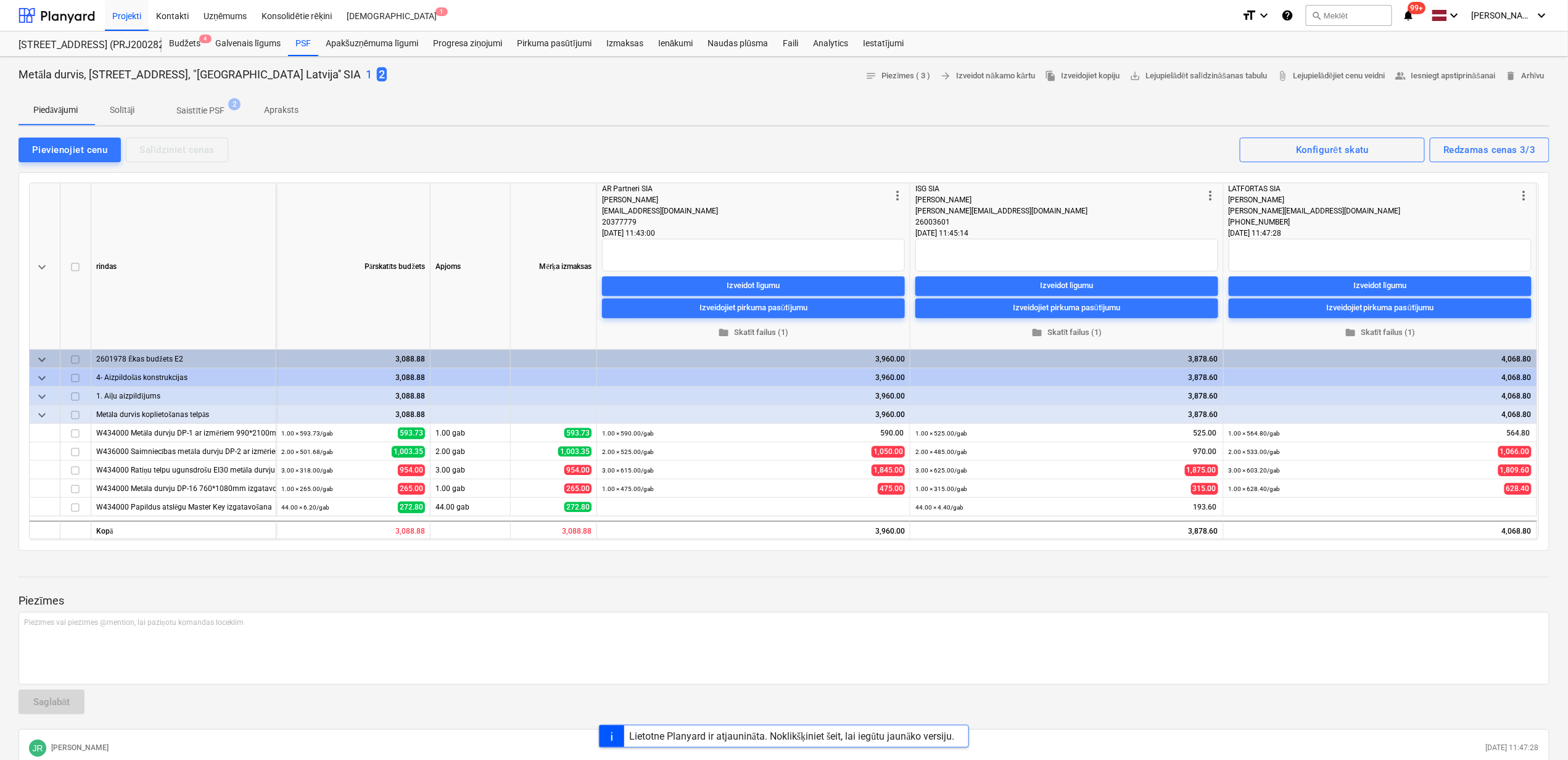
click at [366, 72] on p "1" at bounding box center [369, 75] width 6 height 15
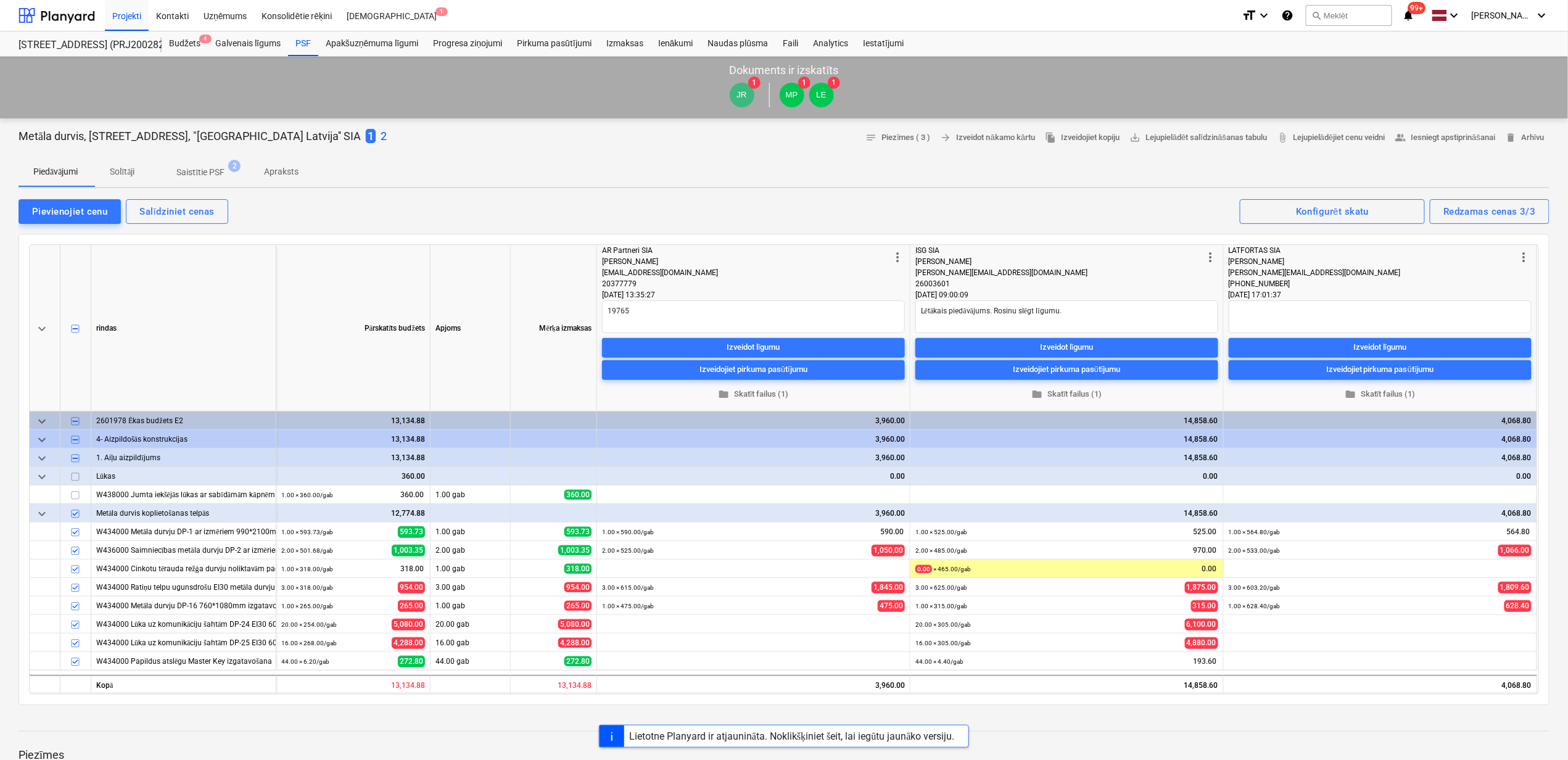
click at [280, 178] on p "Apraksts" at bounding box center [282, 172] width 34 height 13
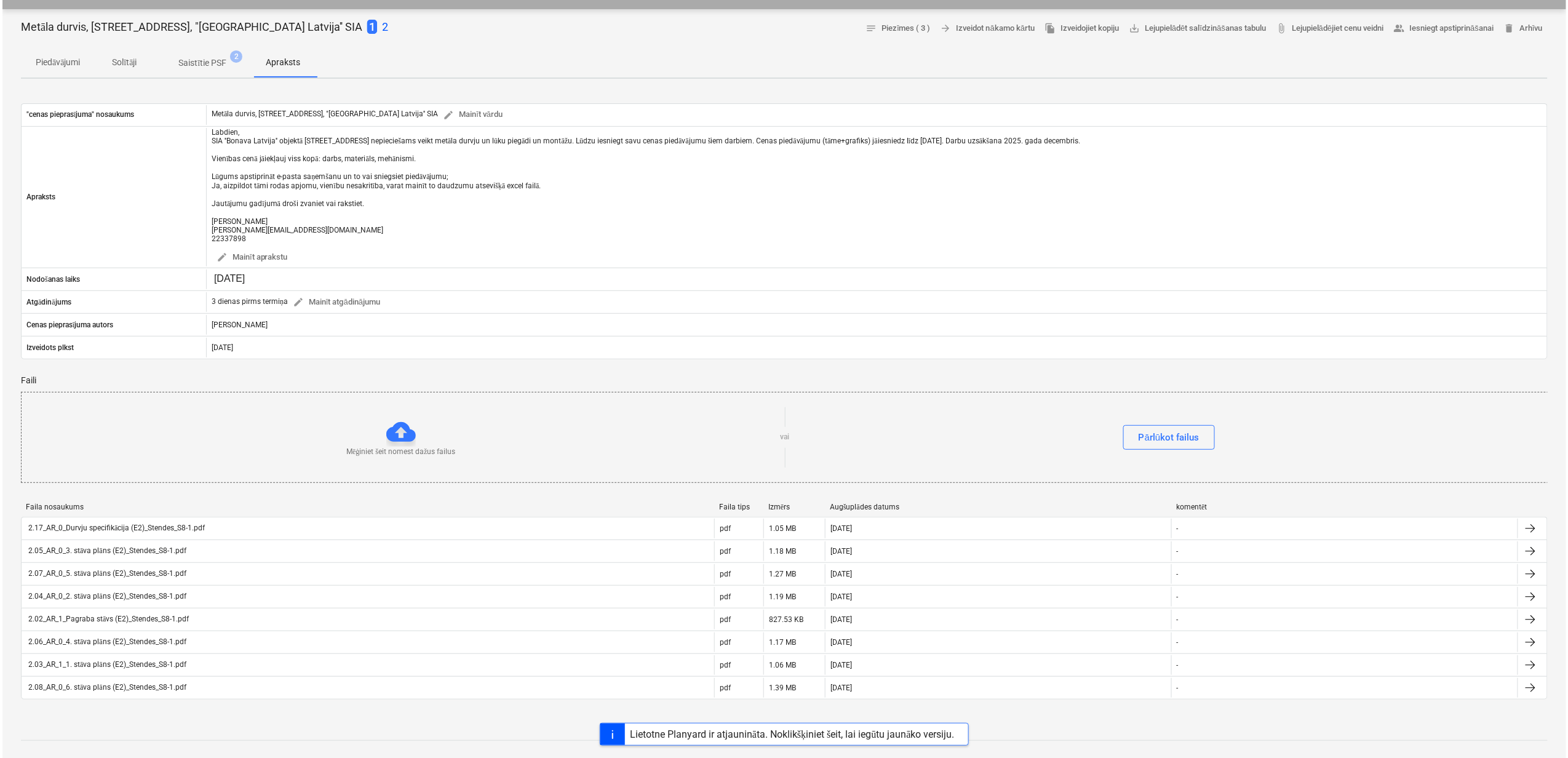
scroll to position [246, 0]
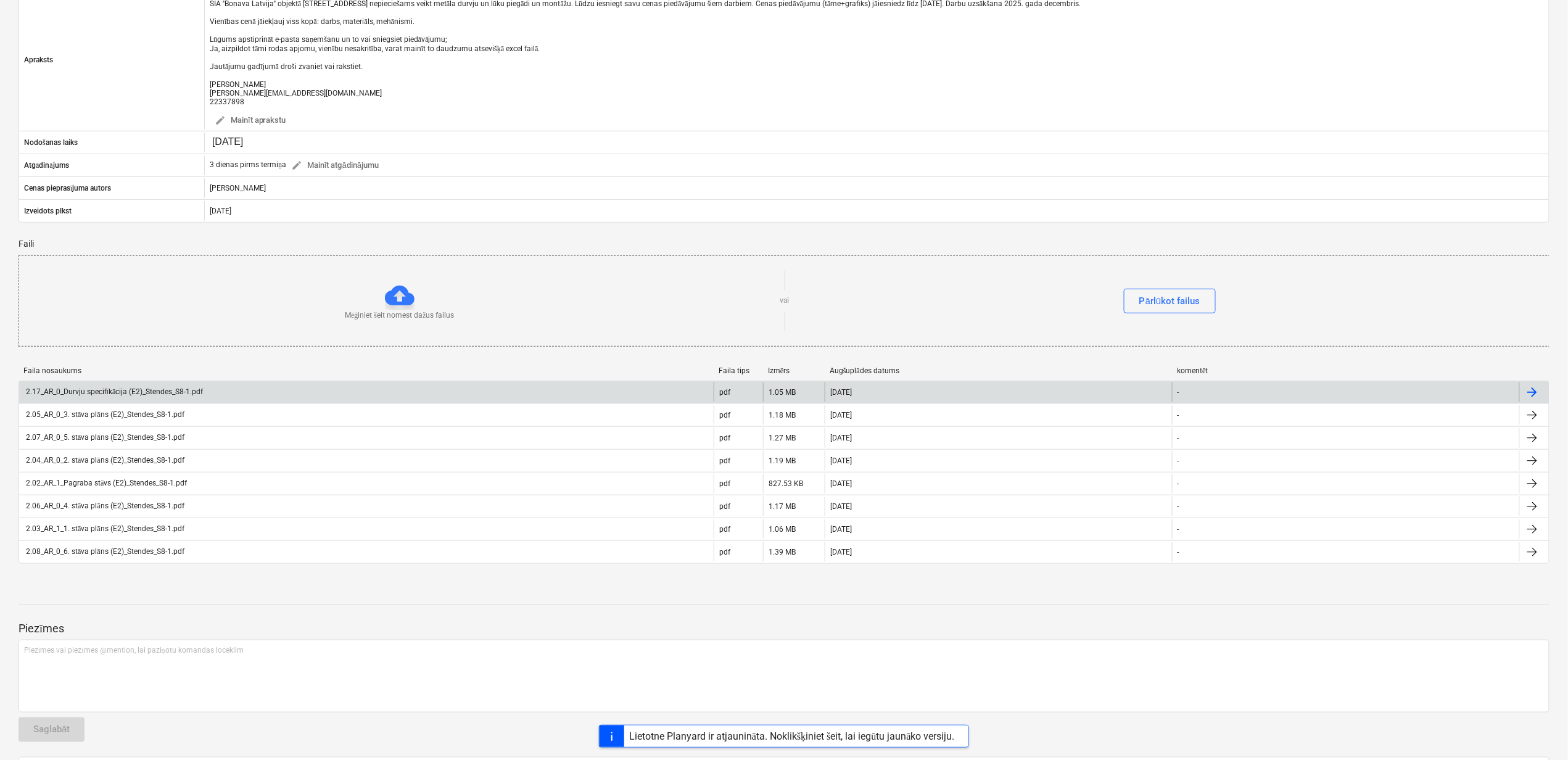
click at [91, 397] on div "2.17_AR_0_Durvju specifikācija (E2)_Stendes_S8-1.pdf" at bounding box center [113, 392] width 179 height 10
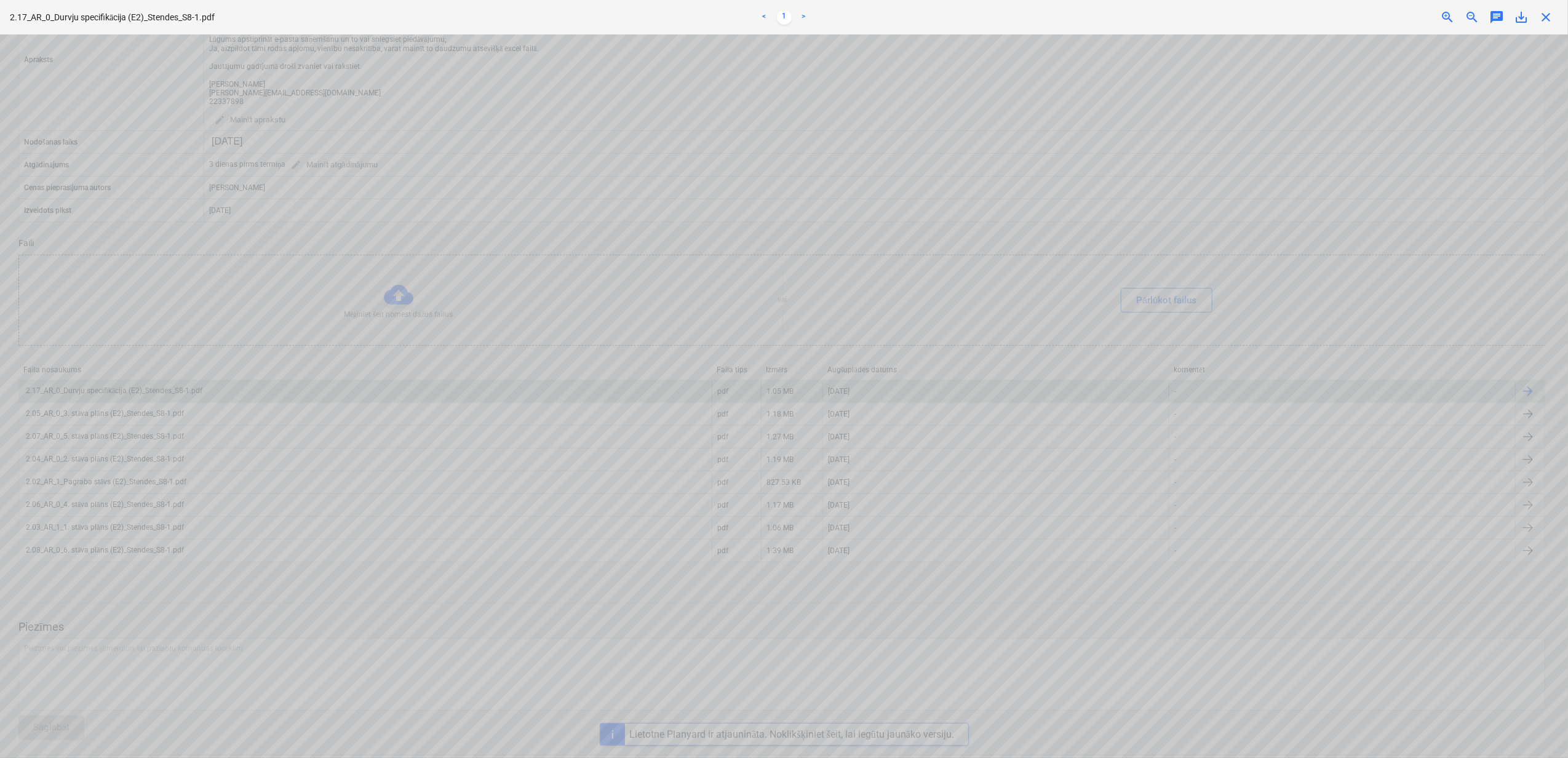
scroll to position [0, 0]
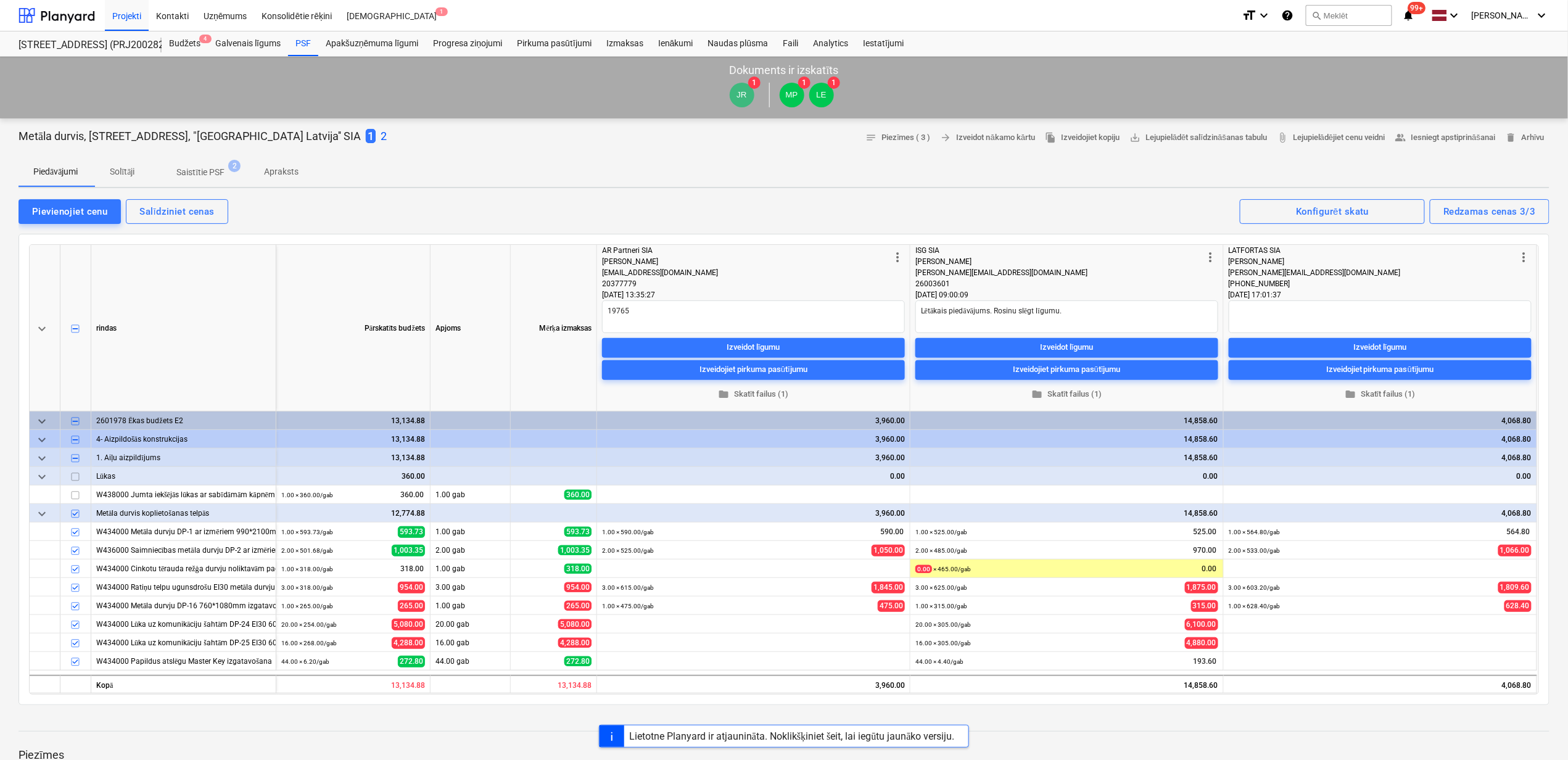
click at [289, 169] on p "Apraksts" at bounding box center [282, 172] width 34 height 13
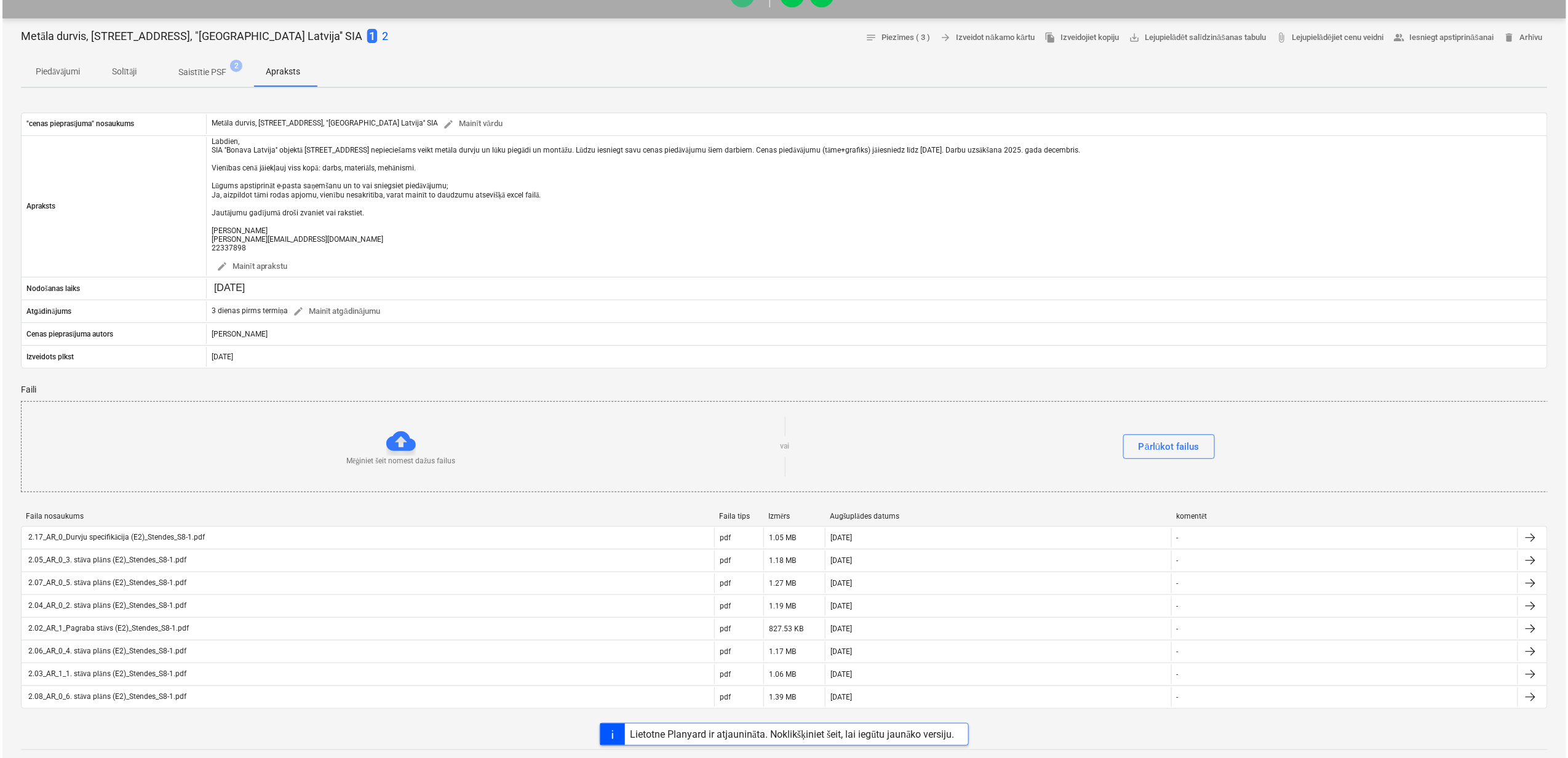
scroll to position [328, 0]
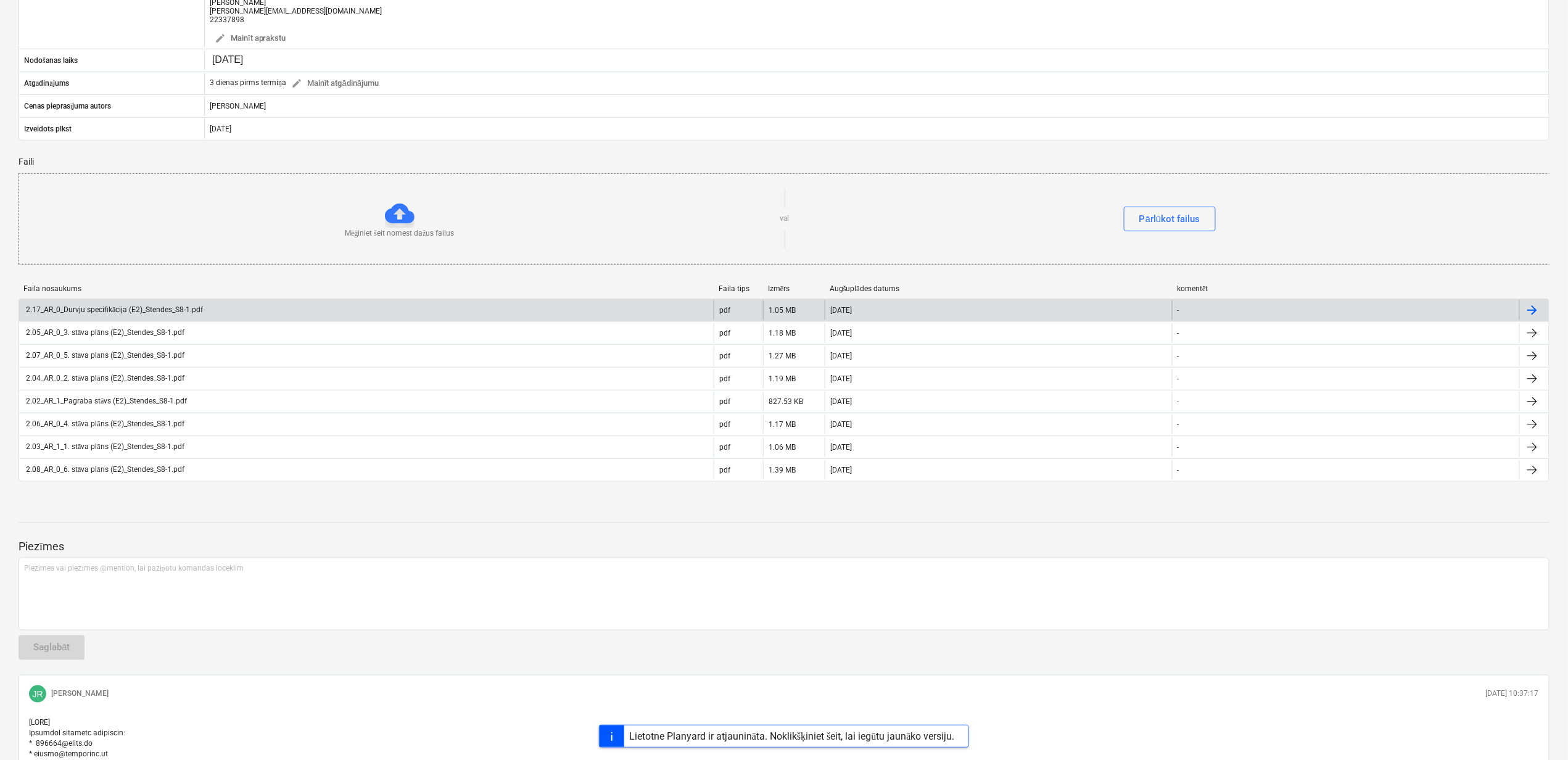
click at [245, 311] on div "2.17_AR_0_Durvju specifikācija (E2)_Stendes_S8-1.pdf" at bounding box center [366, 310] width 695 height 20
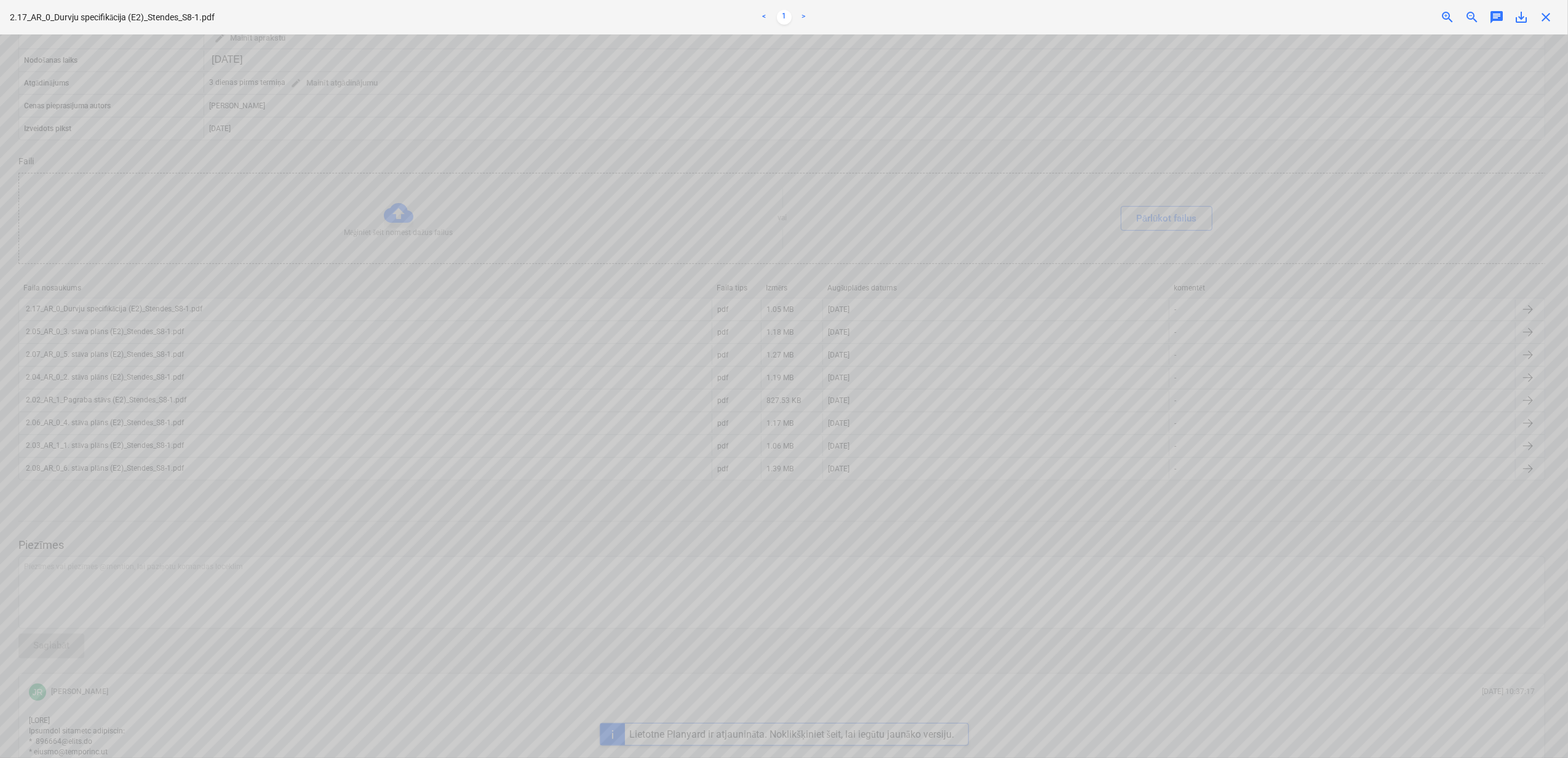
scroll to position [410, 0]
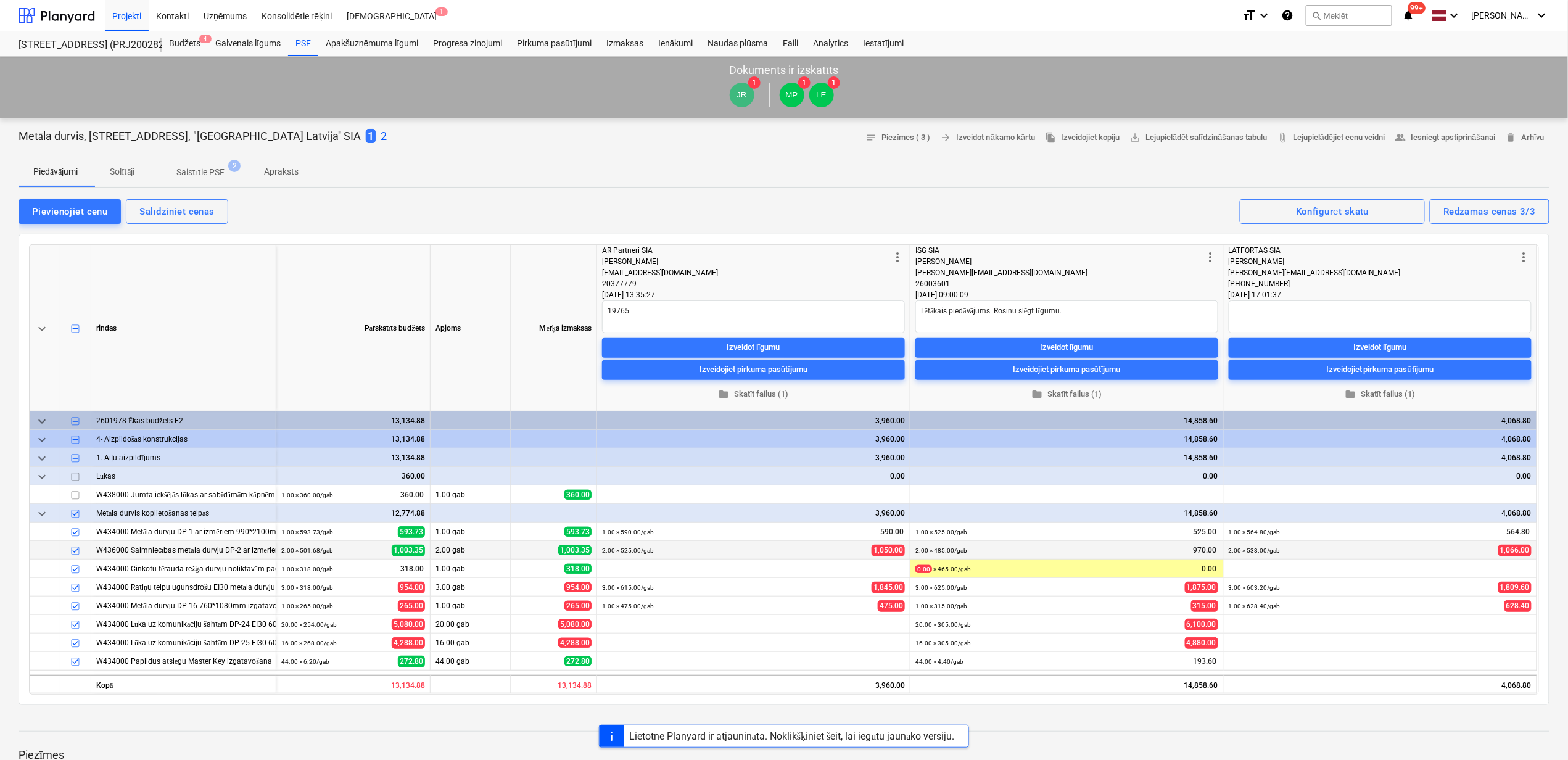
type textarea "x"
